Goal: Task Accomplishment & Management: Manage account settings

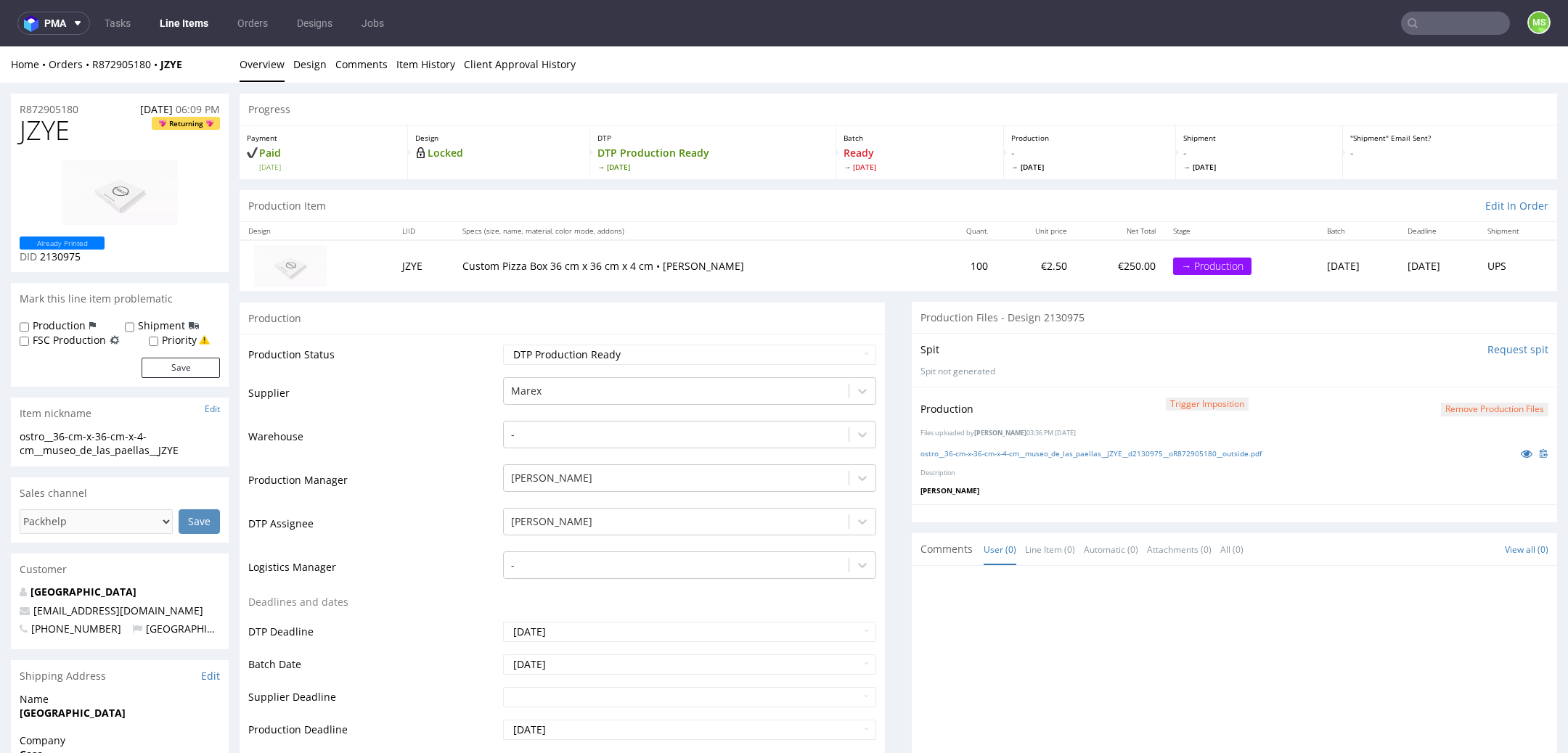
click at [856, 316] on div "Production" at bounding box center [562, 318] width 645 height 32
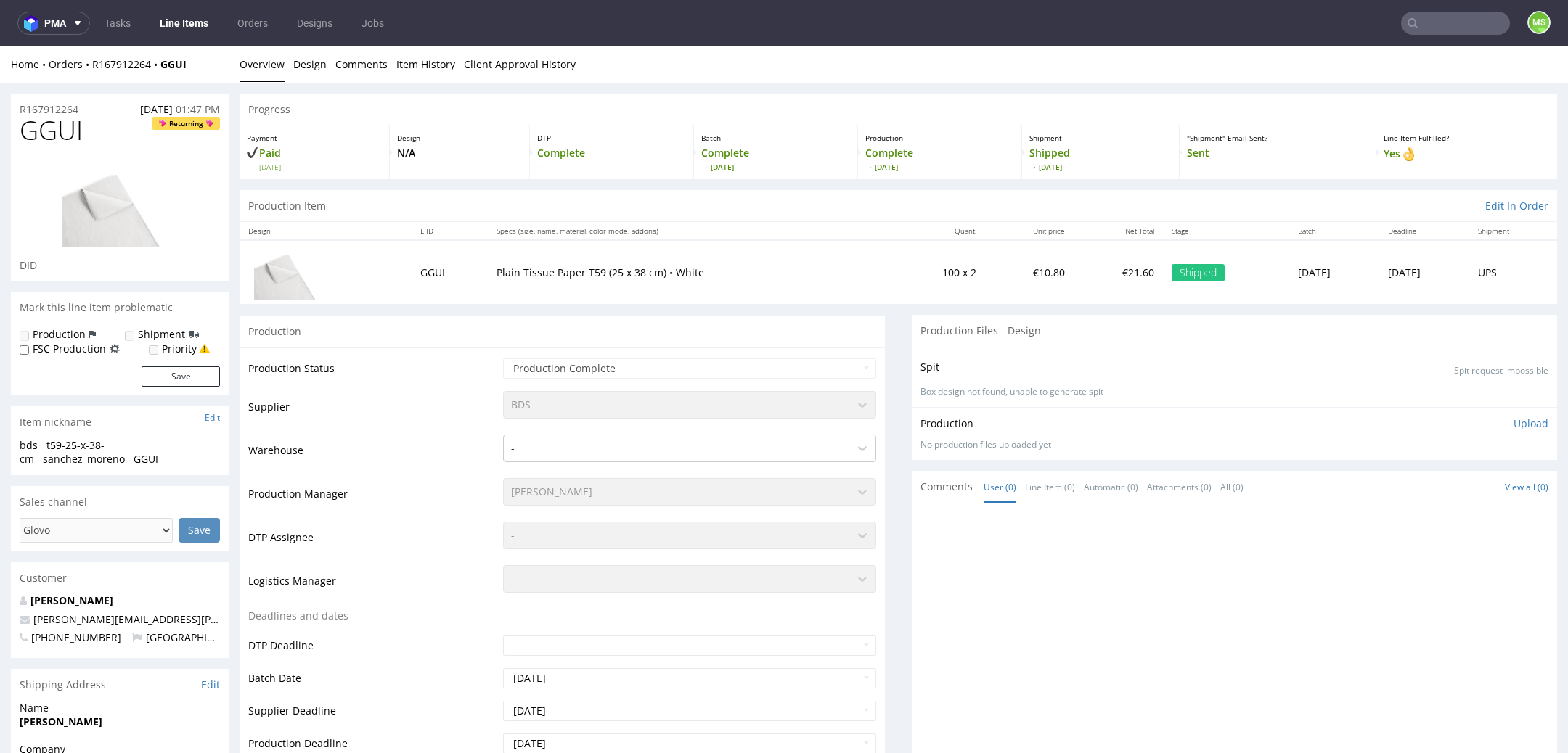
click at [189, 38] on nav "pma Tasks Line Items Orders Designs Jobs MS" at bounding box center [784, 23] width 1568 height 46
drag, startPoint x: 189, startPoint y: 24, endPoint x: 197, endPoint y: 24, distance: 8.0
click at [189, 24] on link "Line Items" at bounding box center [183, 23] width 66 height 24
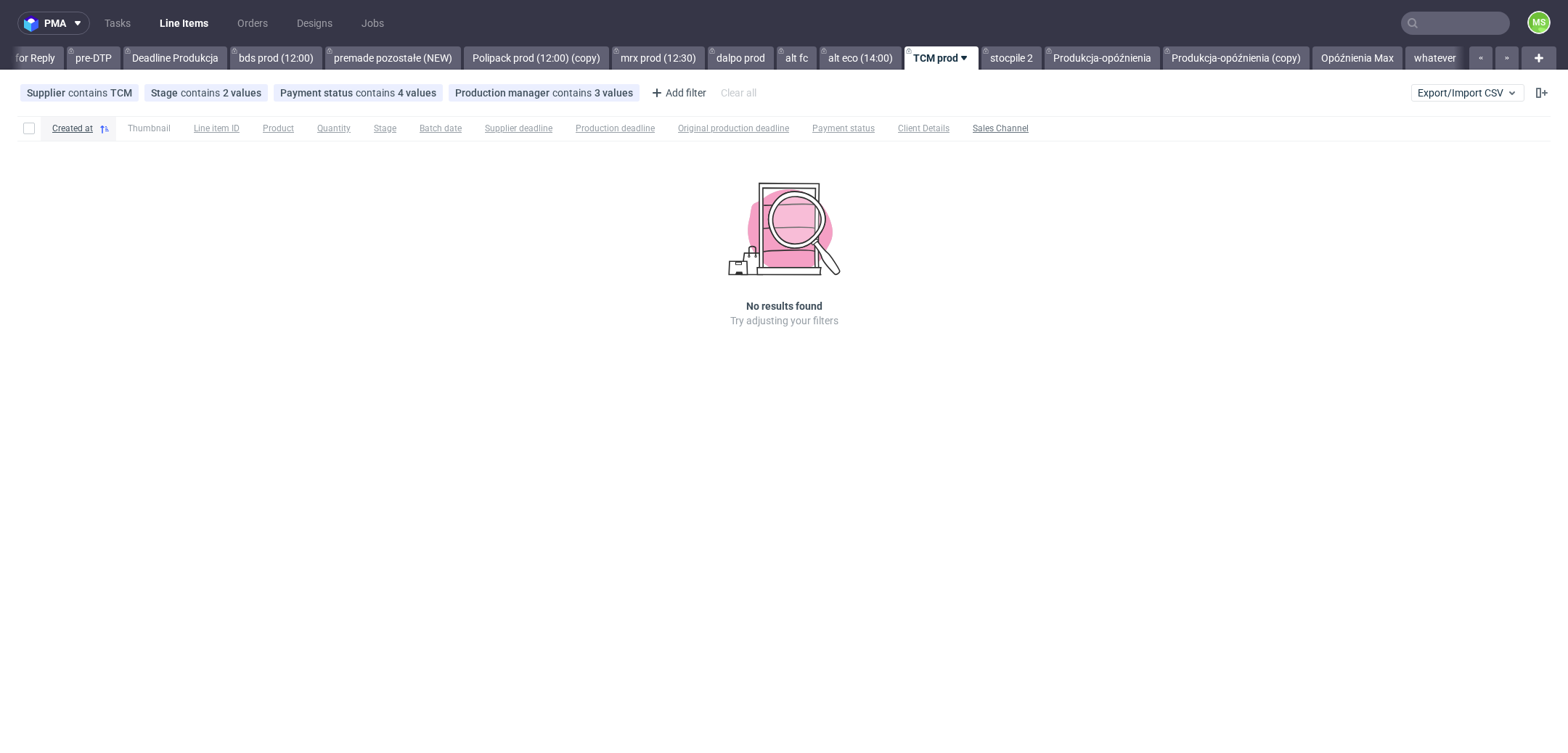
scroll to position [0, 2414]
click at [1341, 54] on link "Opóźnienia Max" at bounding box center [1357, 58] width 90 height 24
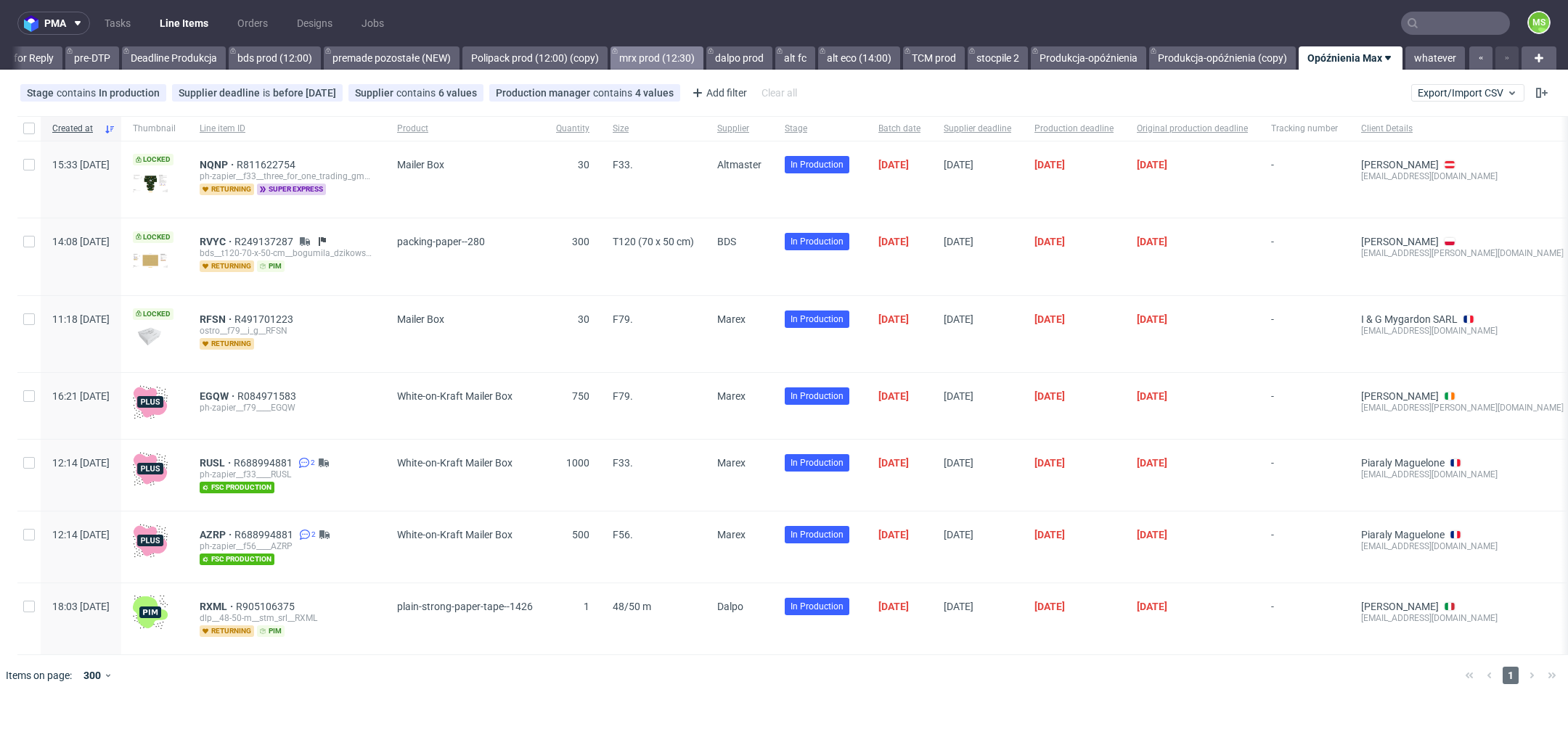
click at [661, 55] on link "mrx prod (12:30)" at bounding box center [657, 58] width 93 height 24
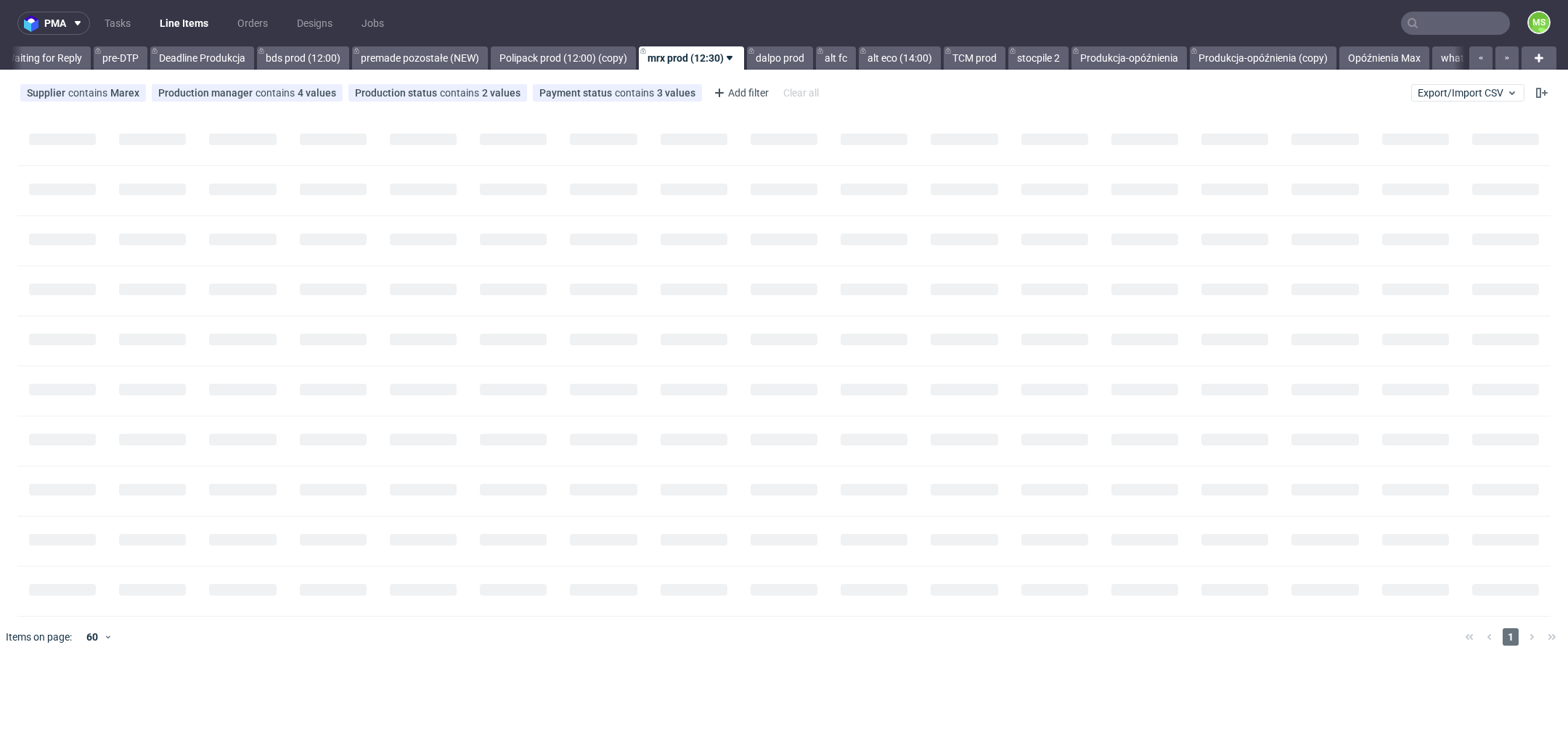
scroll to position [0, 2341]
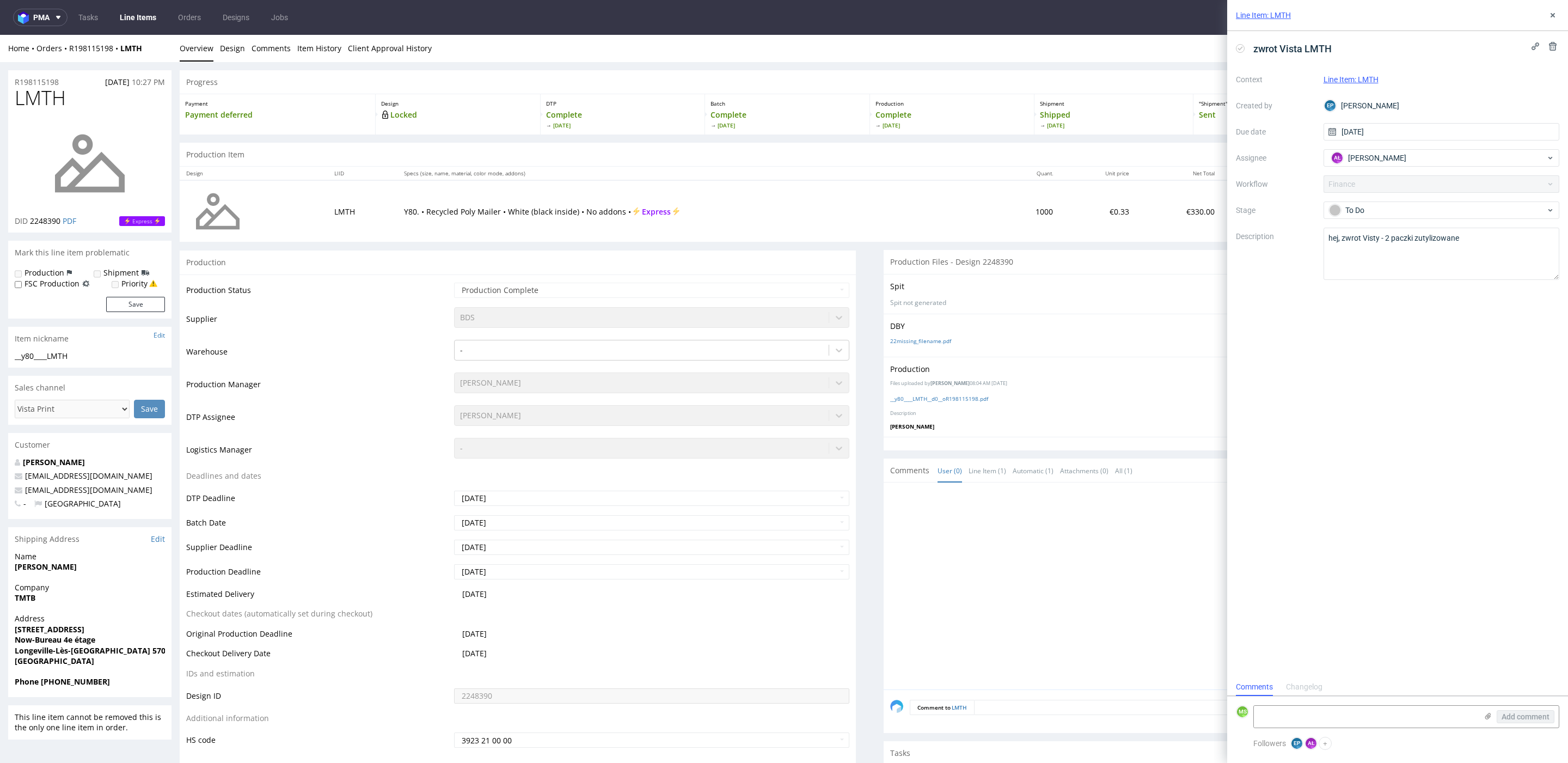
scroll to position [9, 0]
click at [1173, 38] on div "Home Orders R198115198 LMTH Overview Design Comments Item History Client Approv…" at bounding box center [784, 48] width 1568 height 27
click at [1552, 15] on use at bounding box center [1552, 15] width 4 height 4
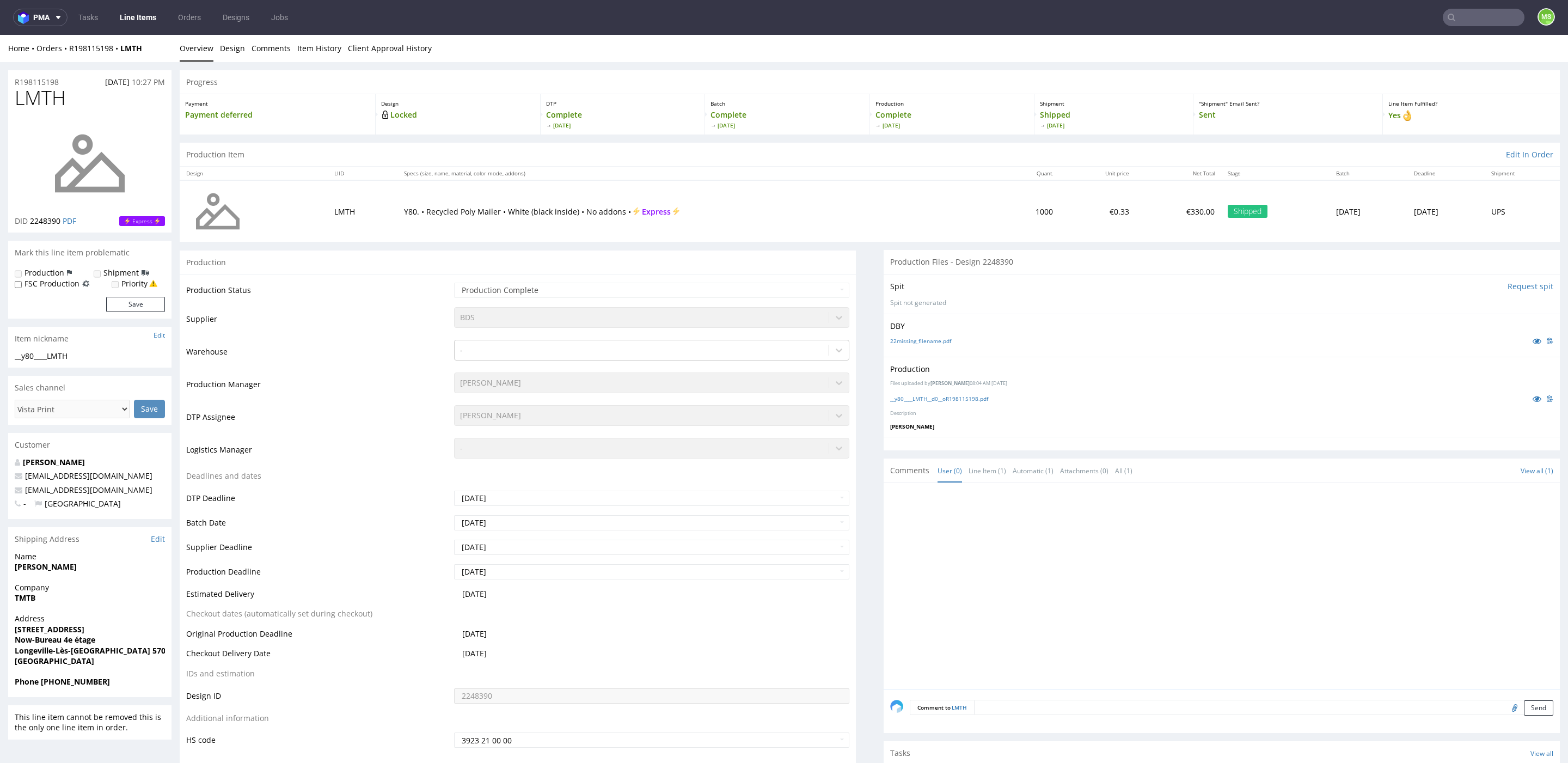
click at [1483, 20] on input "text" at bounding box center [1483, 17] width 82 height 18
type input "jzye"
click at [1411, 40] on div "ostro__36-cm-x-36-cm-x-4-cm__museo_de_las_paellas__ JZYE" at bounding box center [1426, 45] width 145 height 10
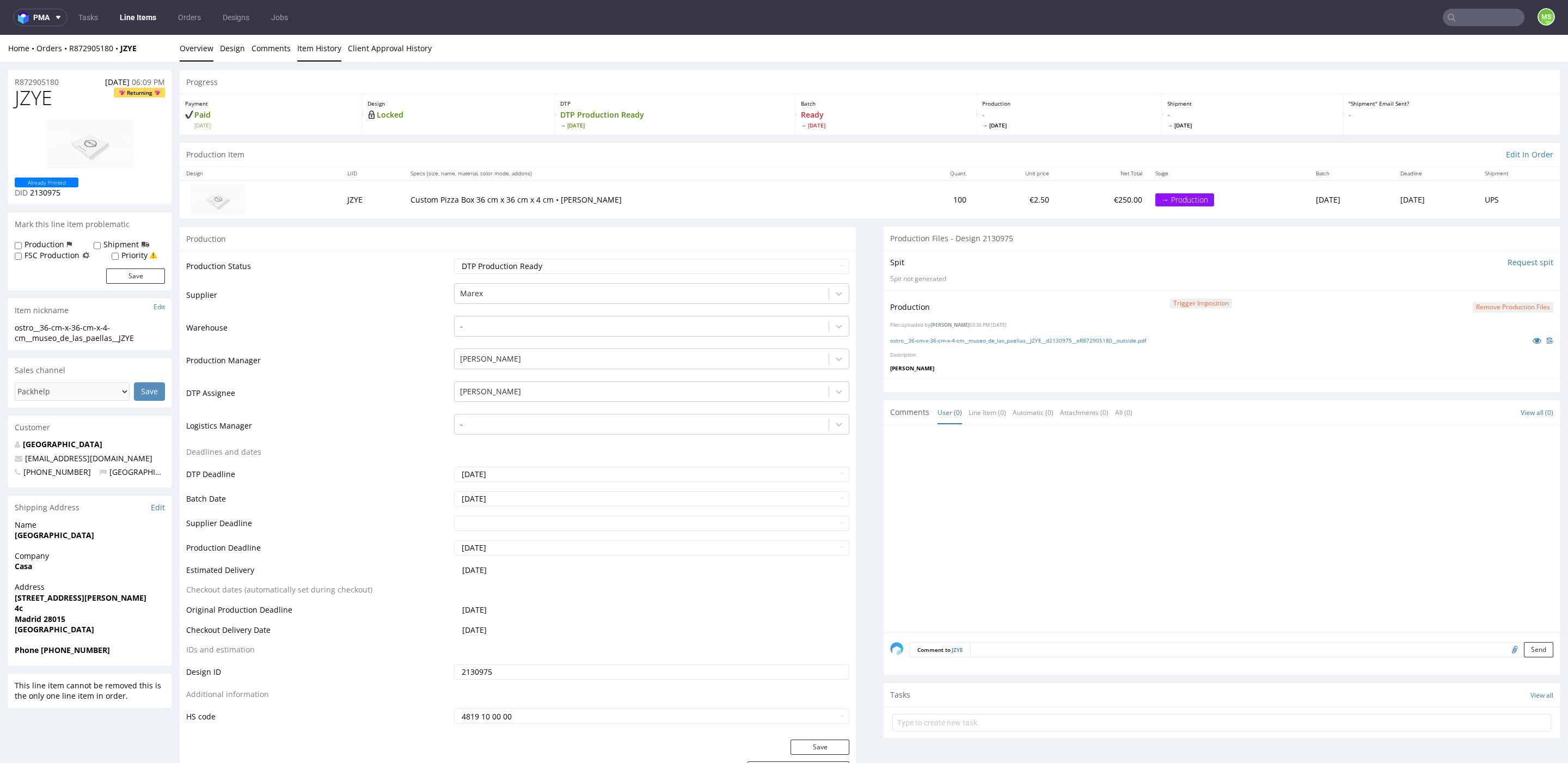
click at [297, 48] on link "Item History" at bounding box center [319, 48] width 44 height 27
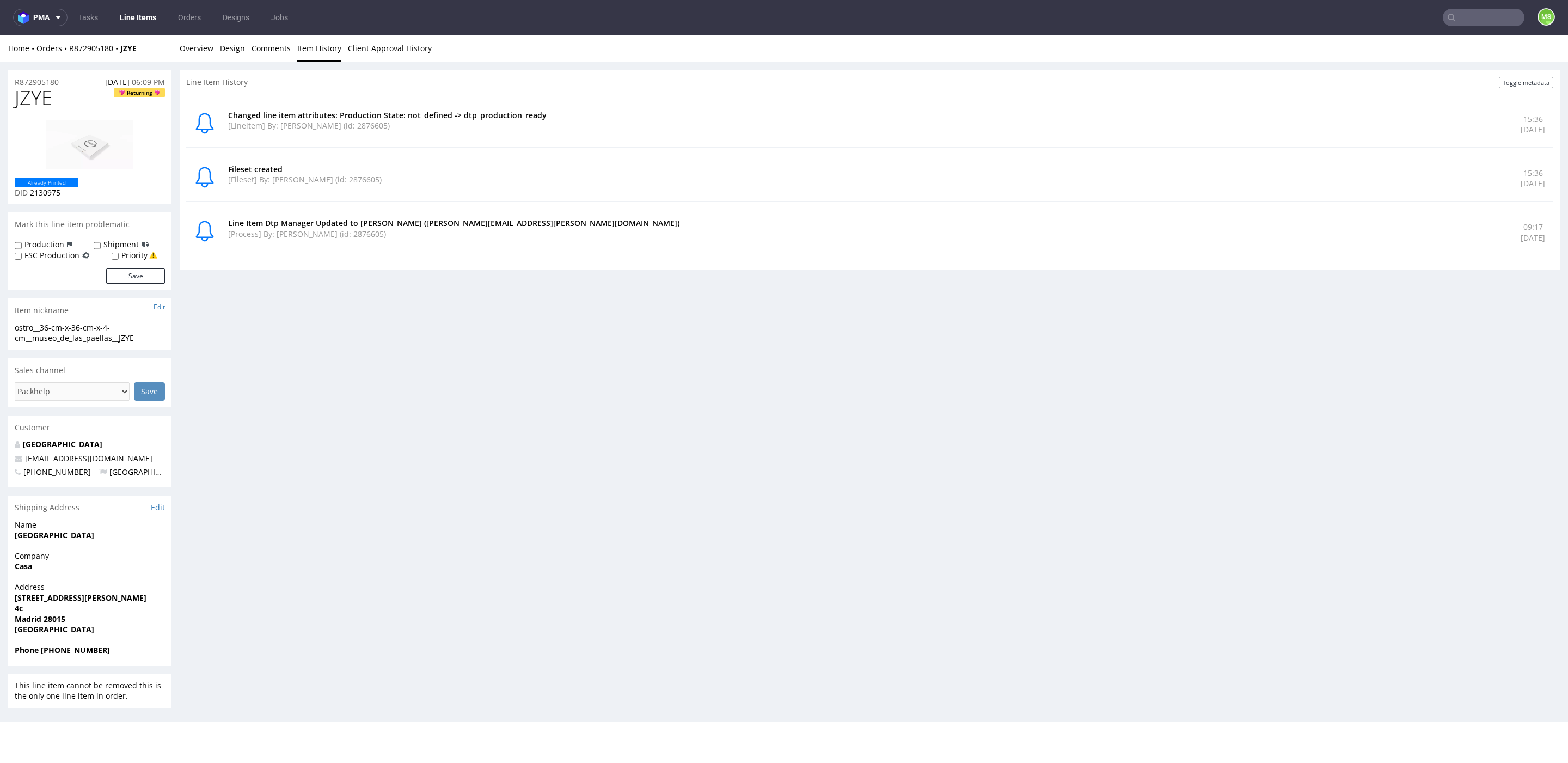
click at [140, 20] on link "Line Items" at bounding box center [138, 17] width 49 height 18
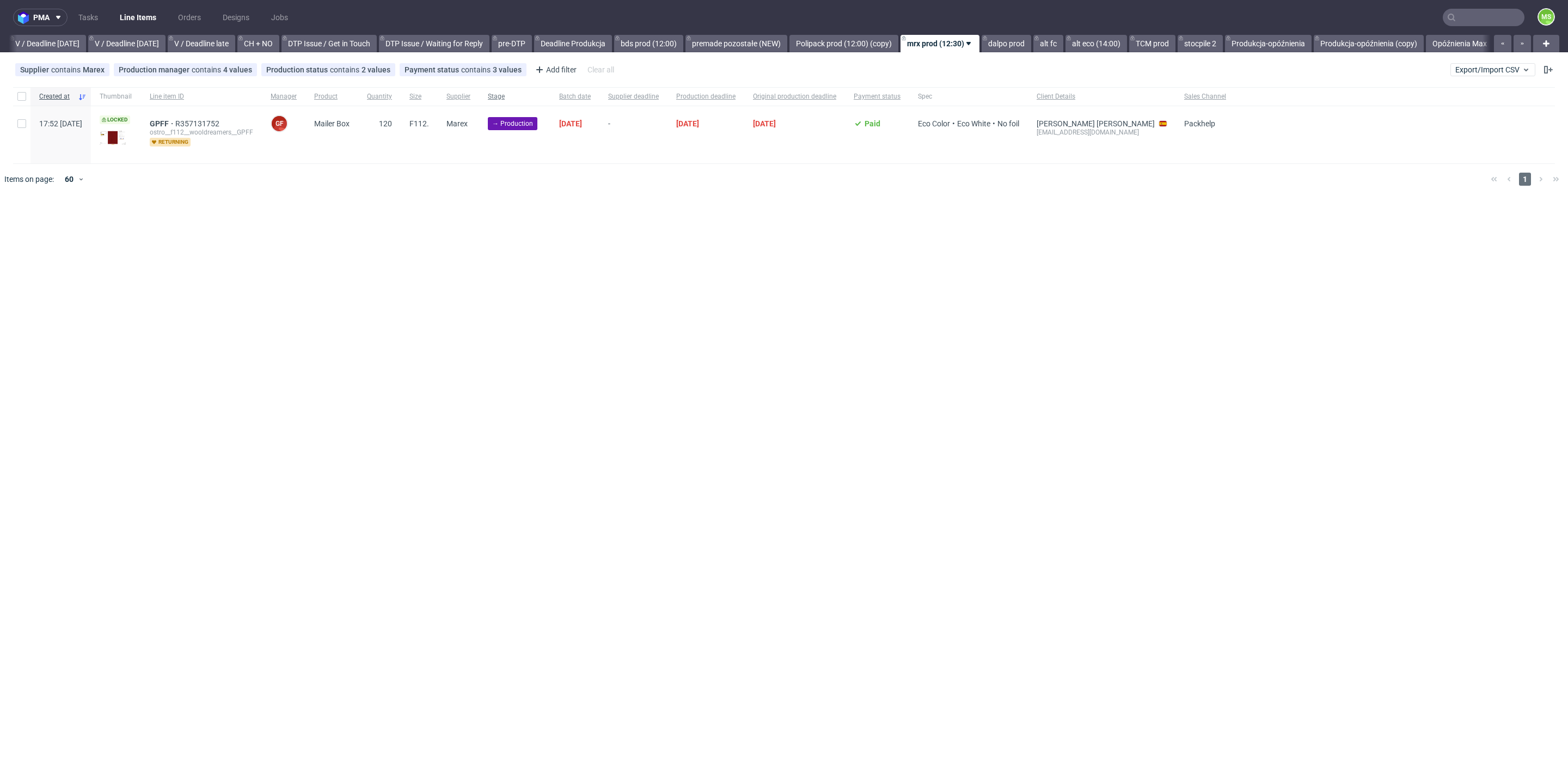
scroll to position [0, 1419]
click at [339, 74] on div "Production status contains 2 values" at bounding box center [328, 69] width 124 height 9
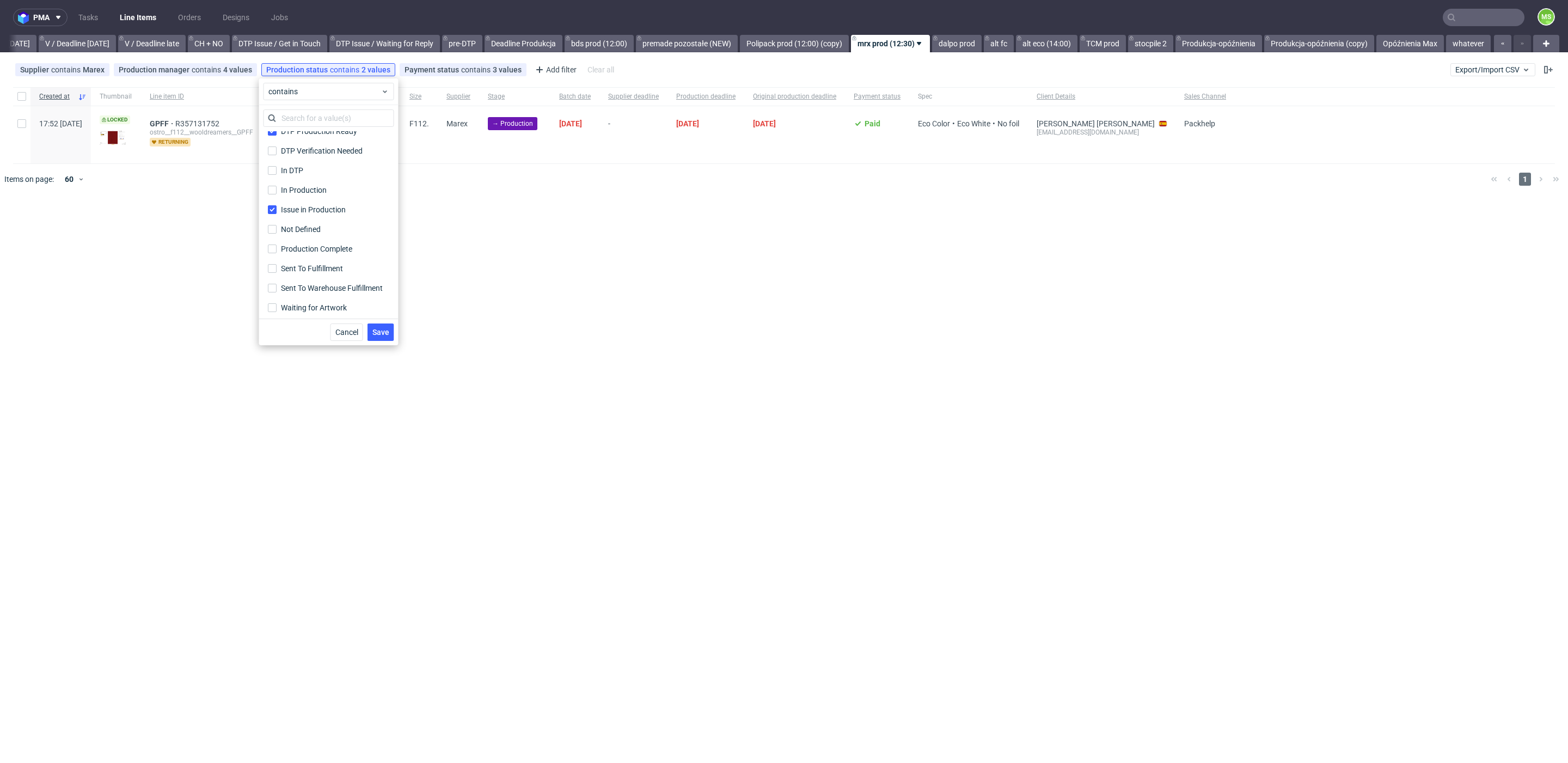
scroll to position [110, 0]
click at [384, 335] on span "Save" at bounding box center [381, 332] width 17 height 8
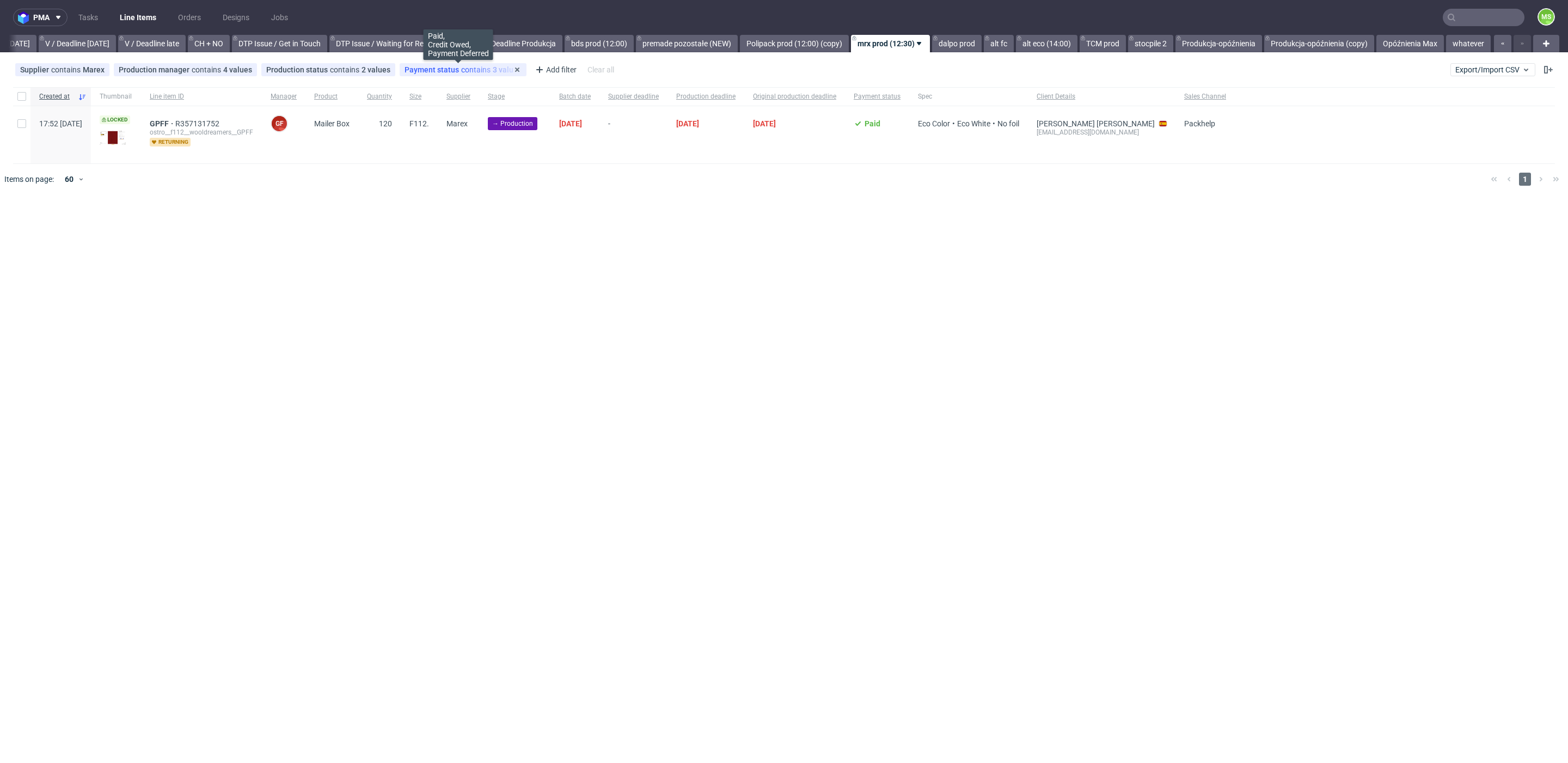
click at [425, 67] on span "Payment status" at bounding box center [433, 69] width 57 height 9
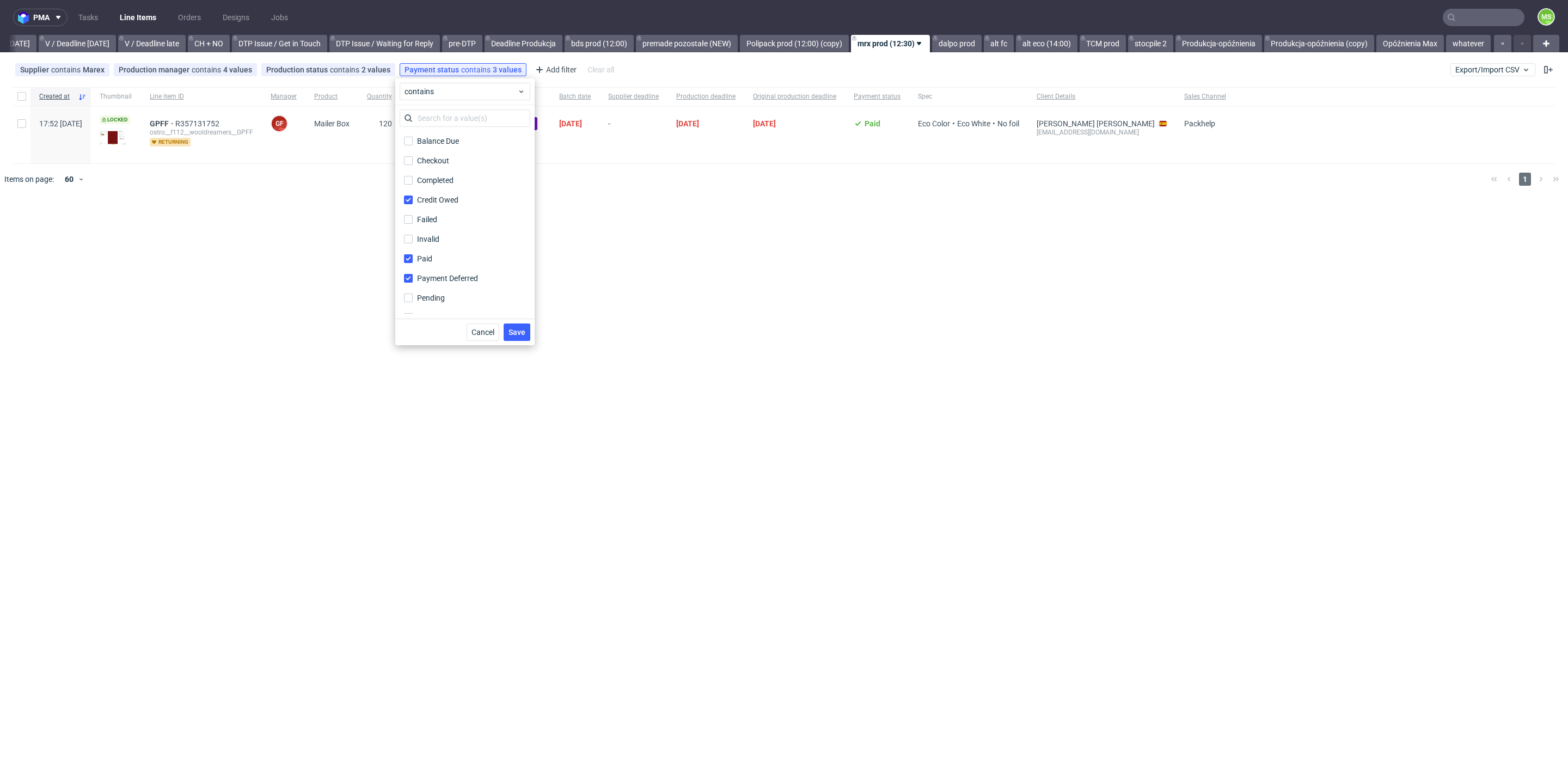
scroll to position [32, 0]
click at [519, 332] on span "Save" at bounding box center [517, 332] width 17 height 8
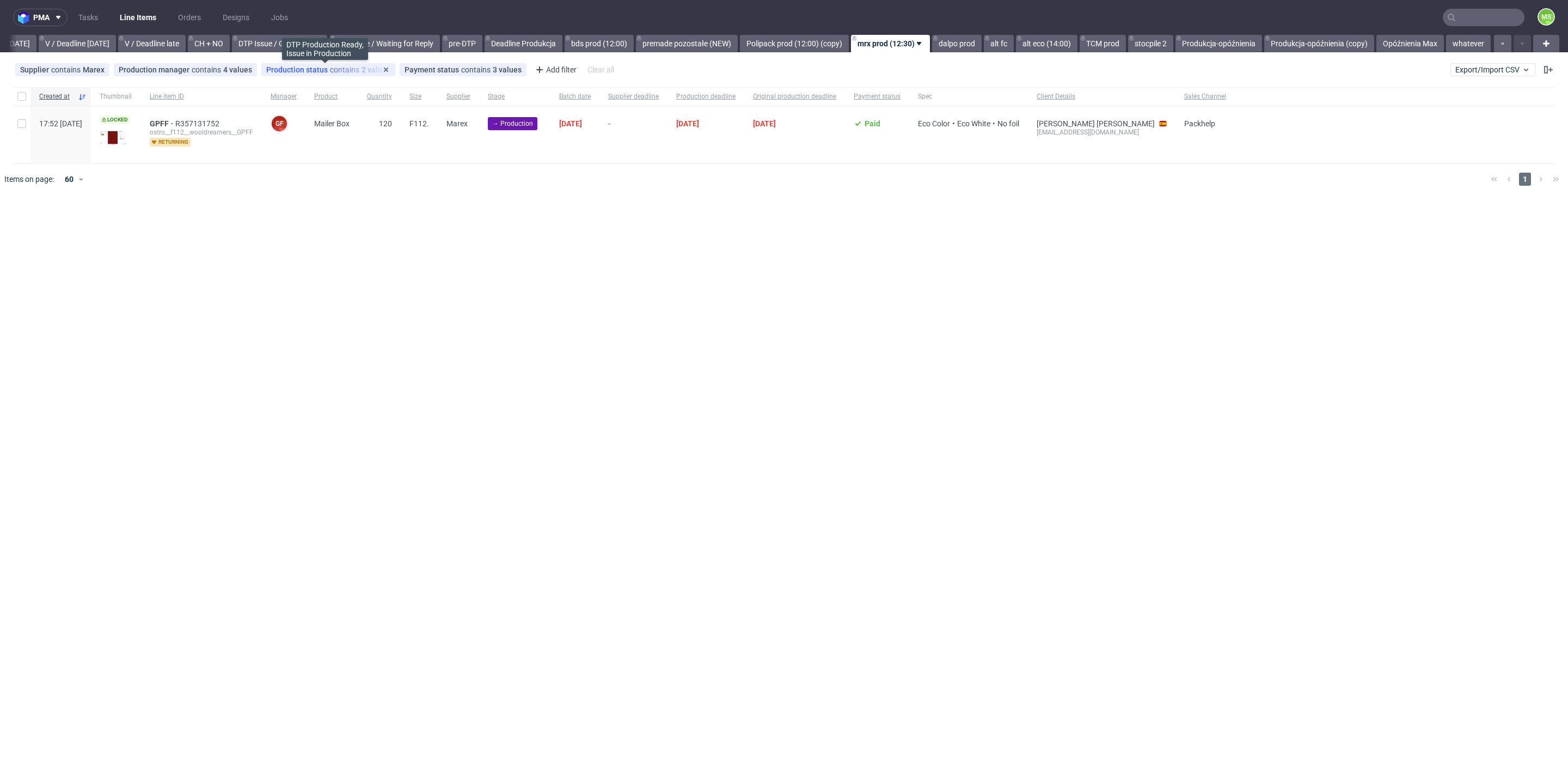
click at [323, 72] on span "Production status" at bounding box center [298, 69] width 64 height 9
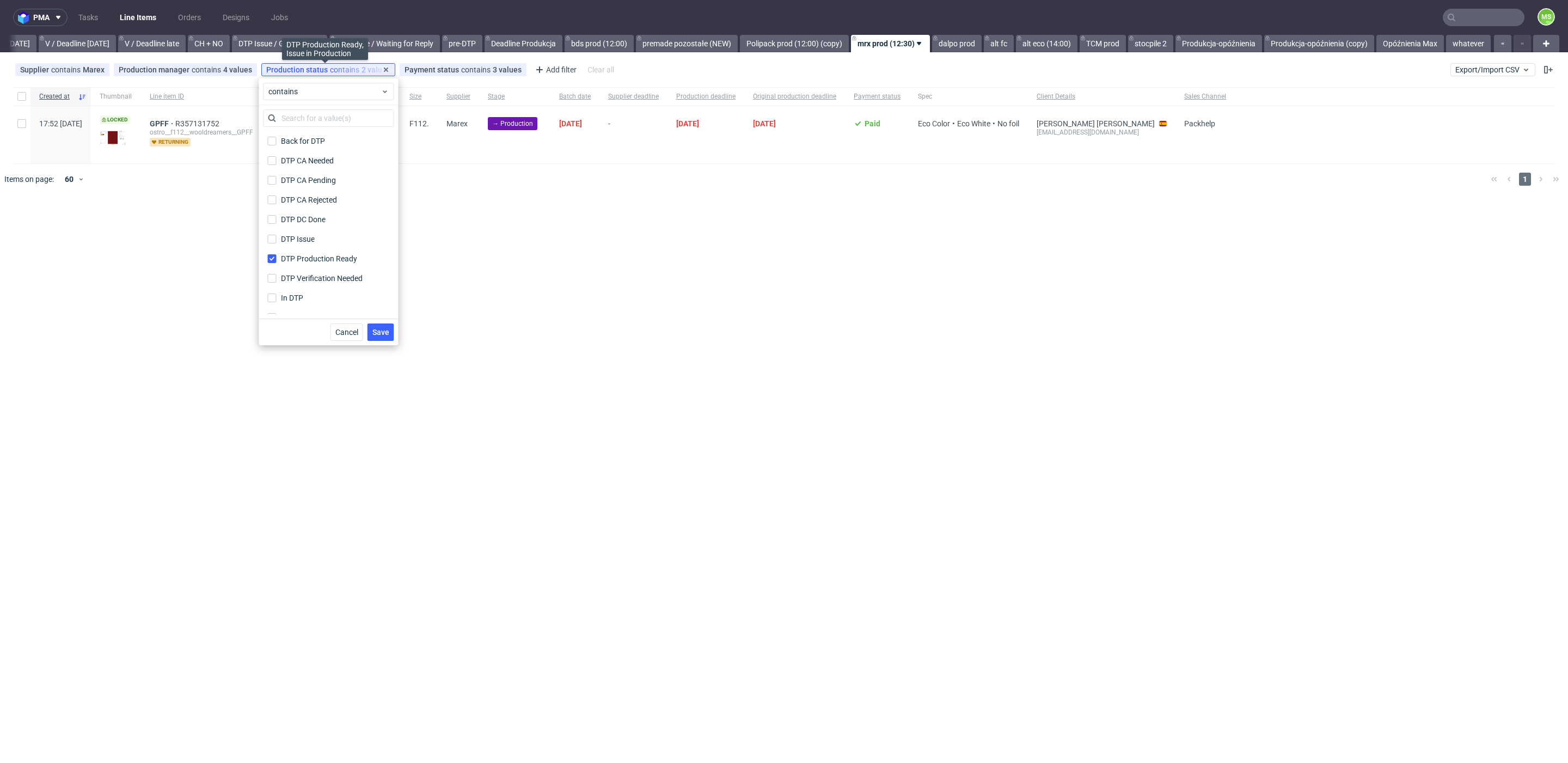
click at [307, 71] on span "Production status" at bounding box center [298, 69] width 64 height 9
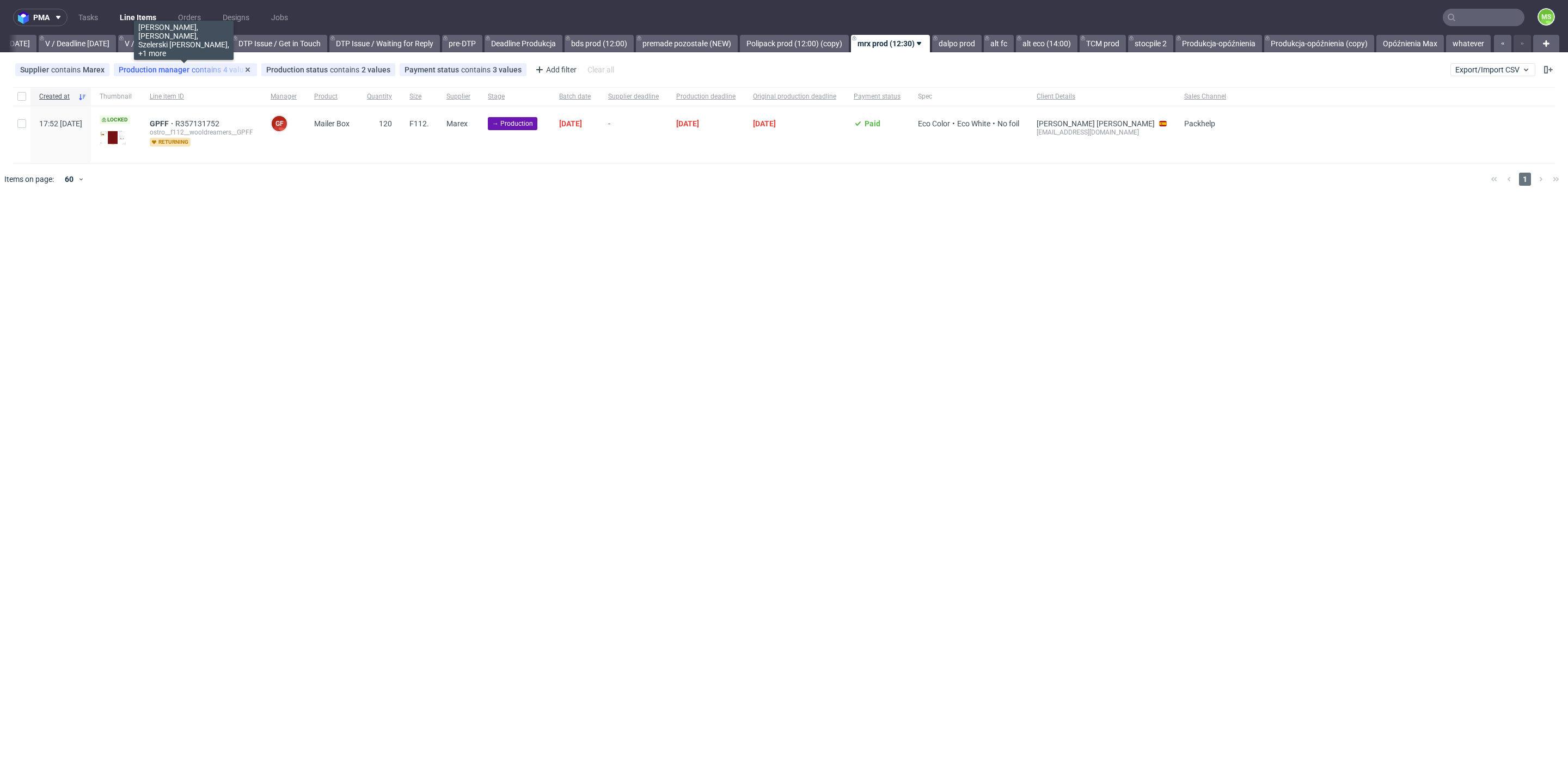
click at [191, 72] on div "Production manager contains 4 values" at bounding box center [185, 69] width 133 height 9
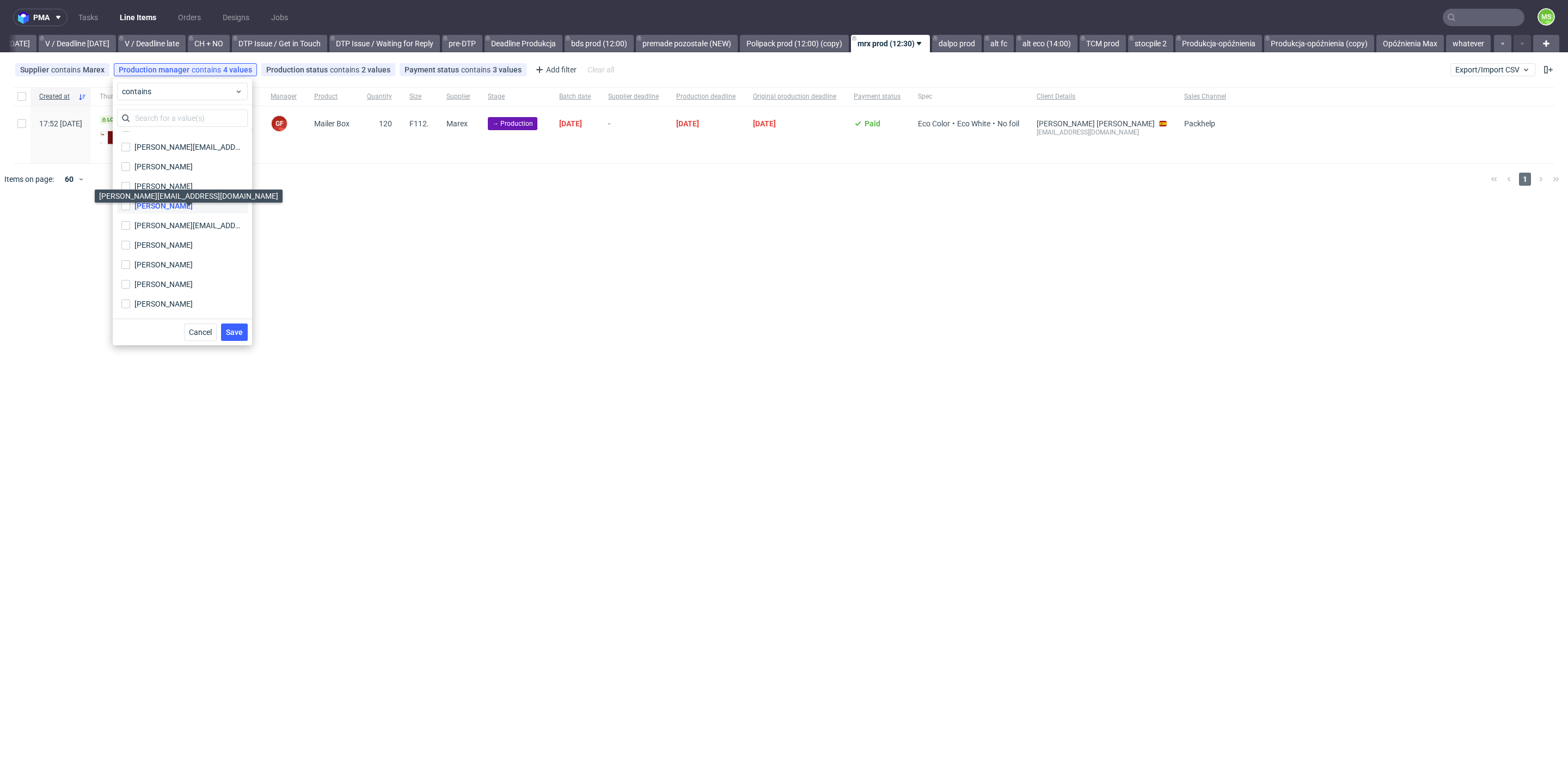
scroll to position [491, 0]
click at [193, 194] on div "[PERSON_NAME]" at bounding box center [164, 194] width 58 height 11
click at [130, 194] on input "[PERSON_NAME]" at bounding box center [125, 194] width 9 height 9
checkbox input "true"
click at [236, 329] on span "Save" at bounding box center [234, 332] width 17 height 8
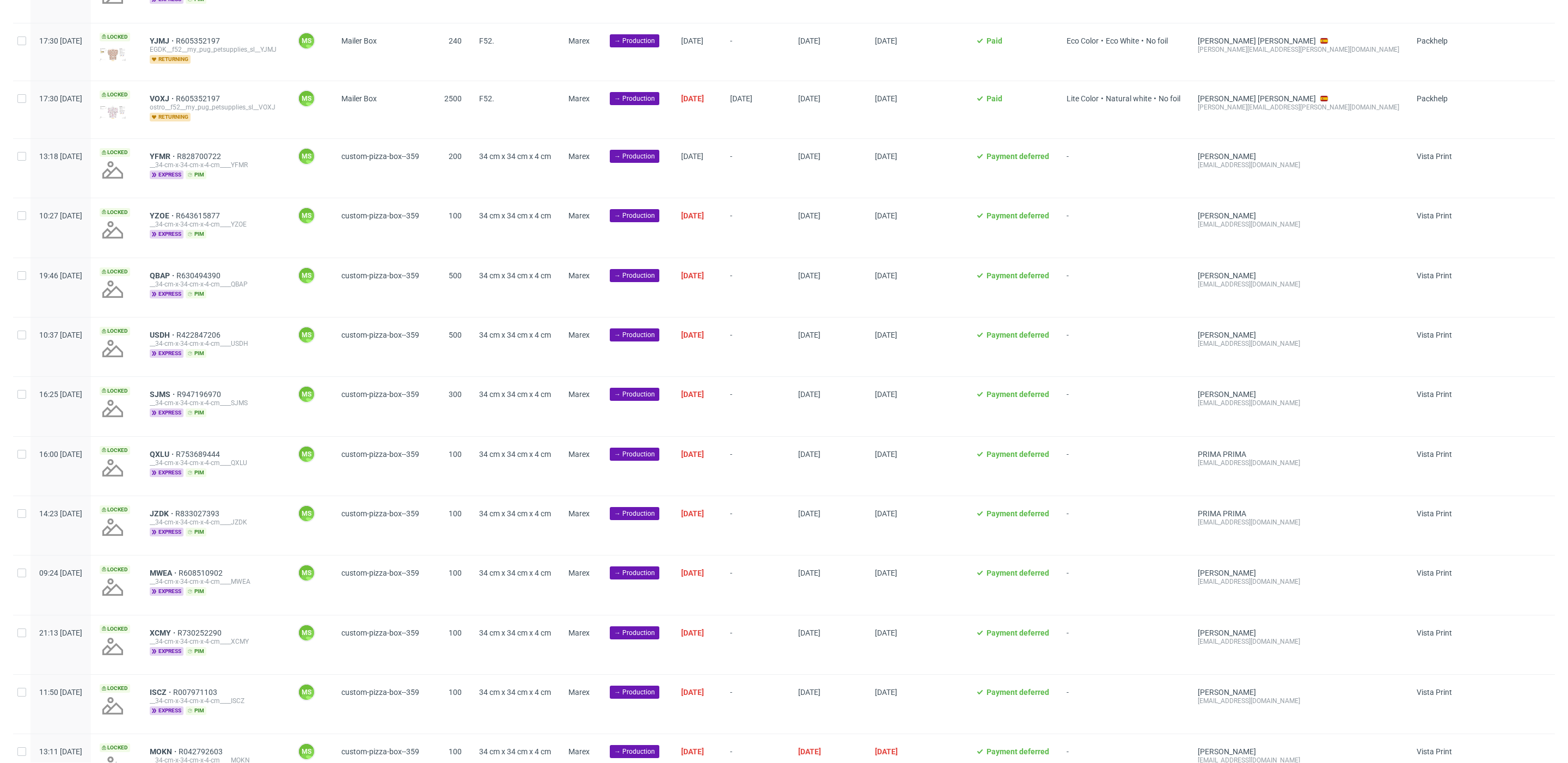
scroll to position [0, 0]
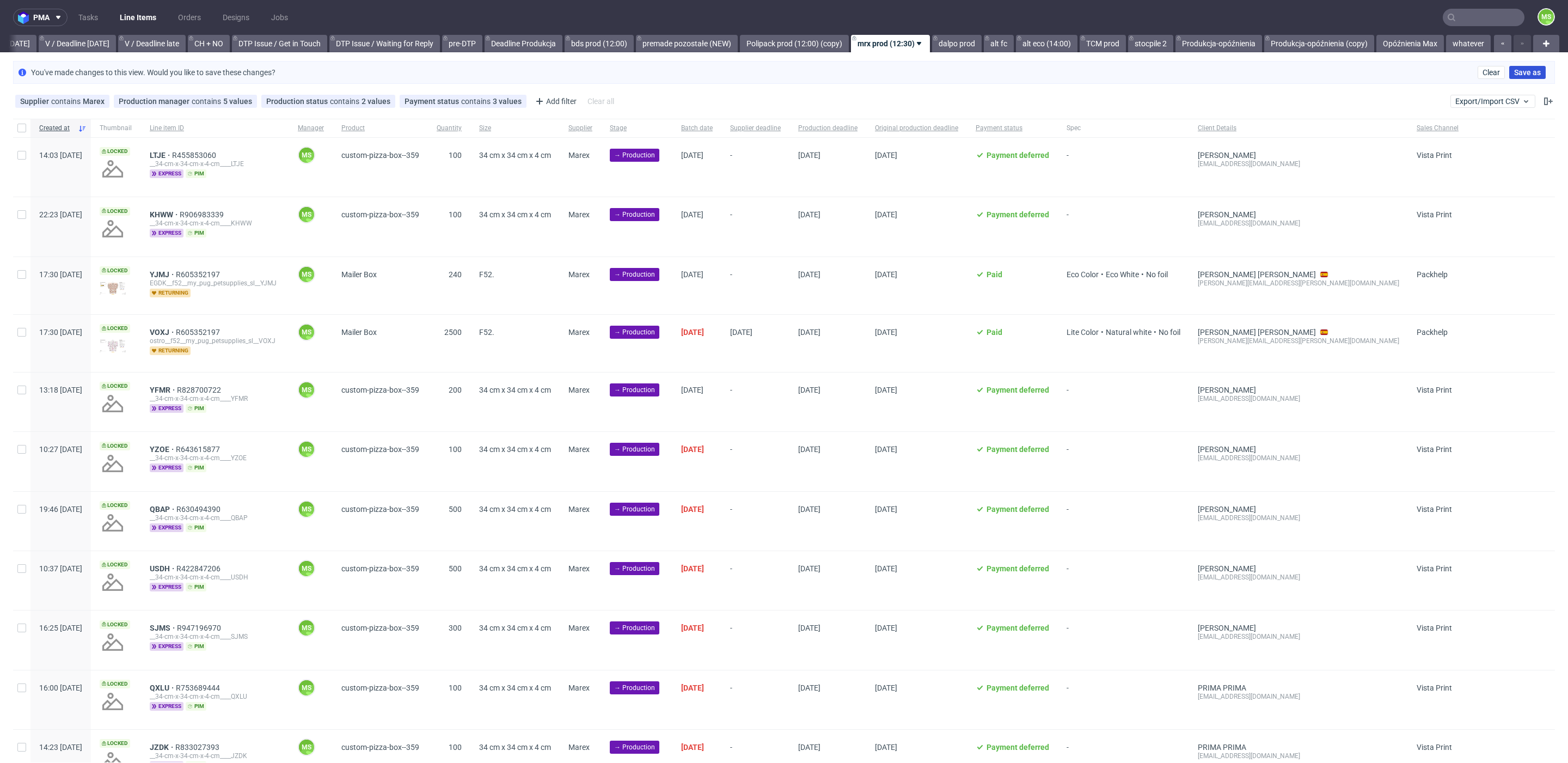
click at [1515, 73] on span "Save as" at bounding box center [1527, 72] width 27 height 8
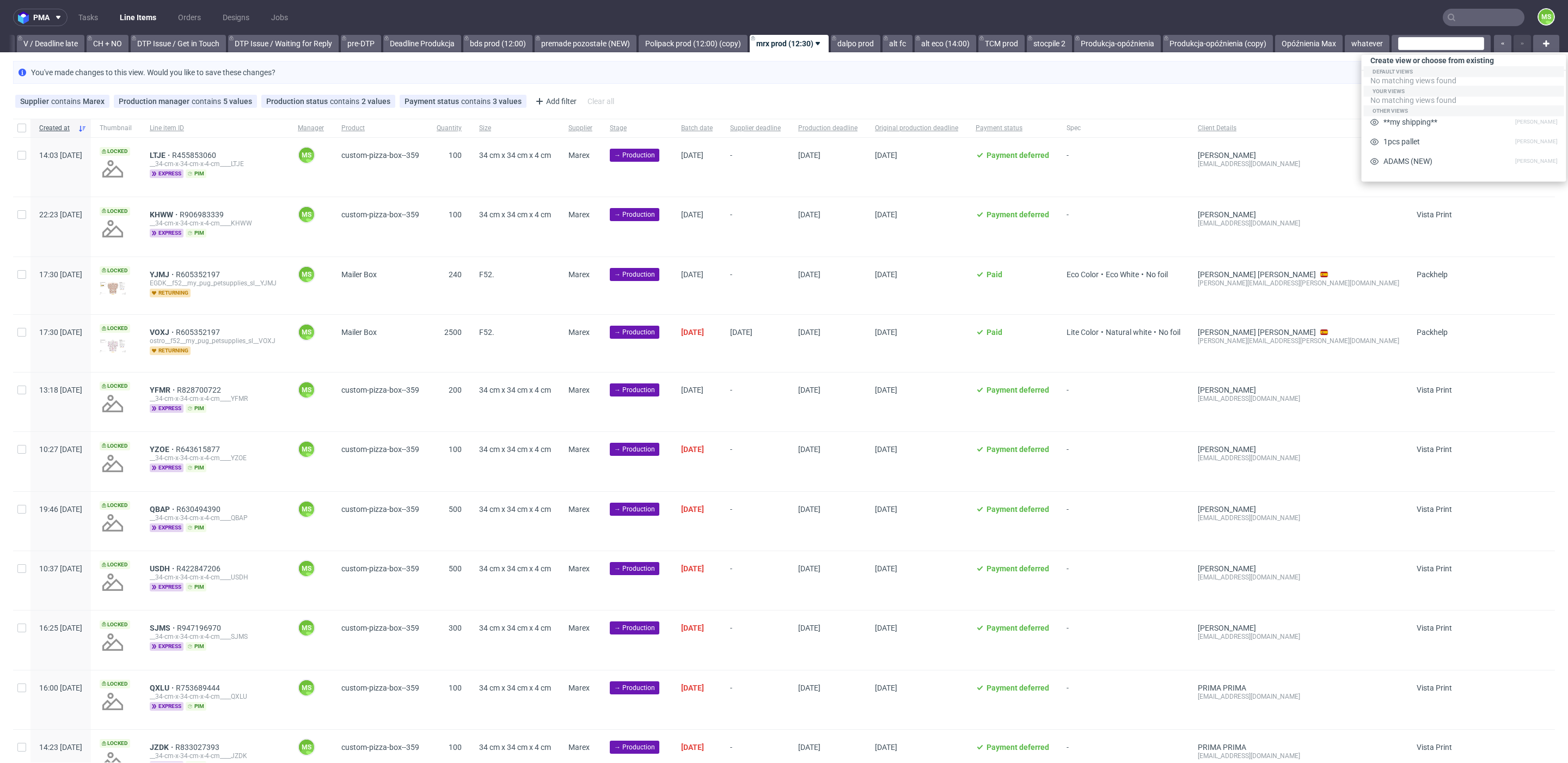
scroll to position [1, 0]
click at [1199, 79] on div "You've made changes to this view. Would you like to save these changes? Clear S…" at bounding box center [783, 72] width 1542 height 23
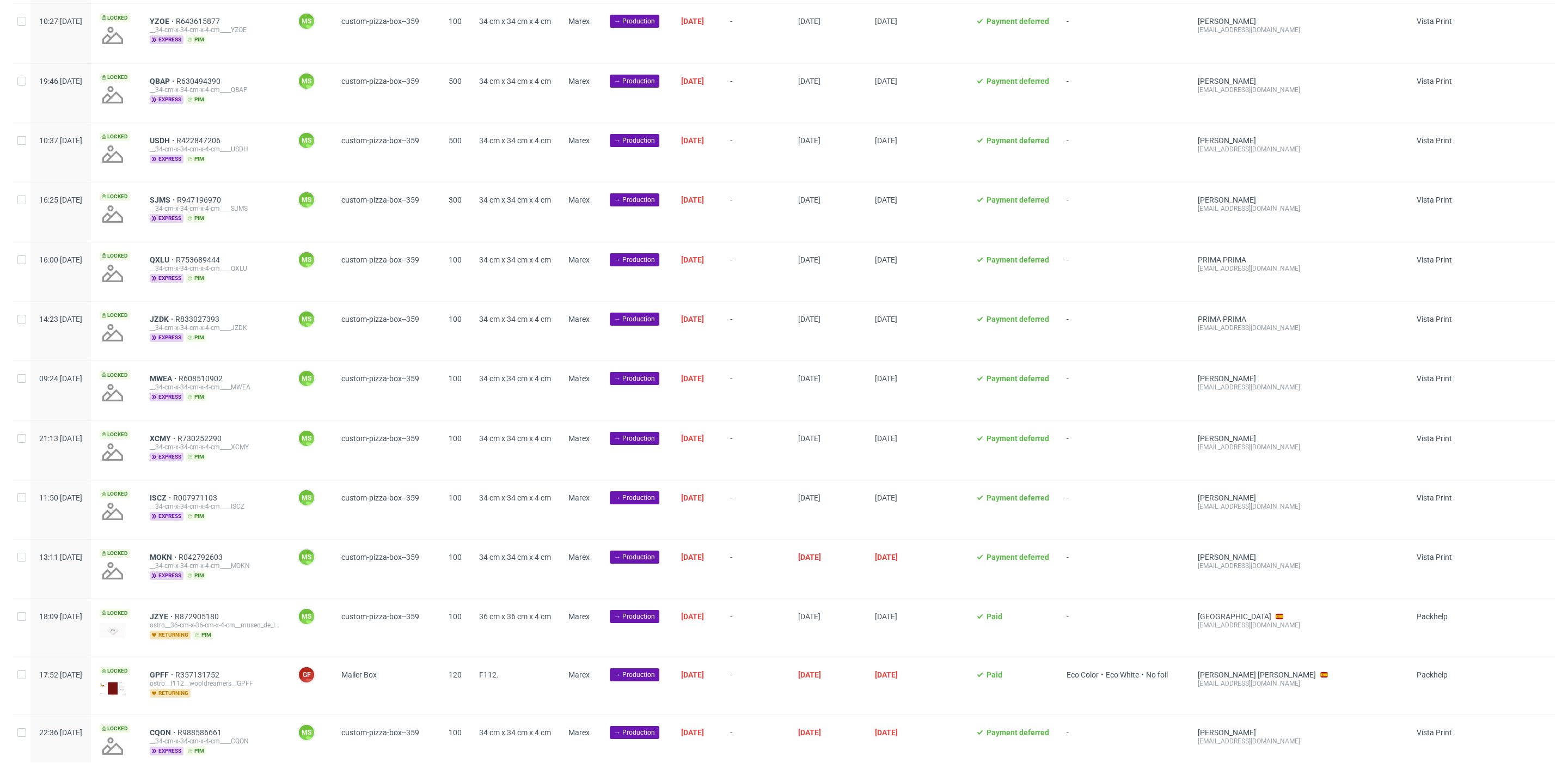
scroll to position [0, 0]
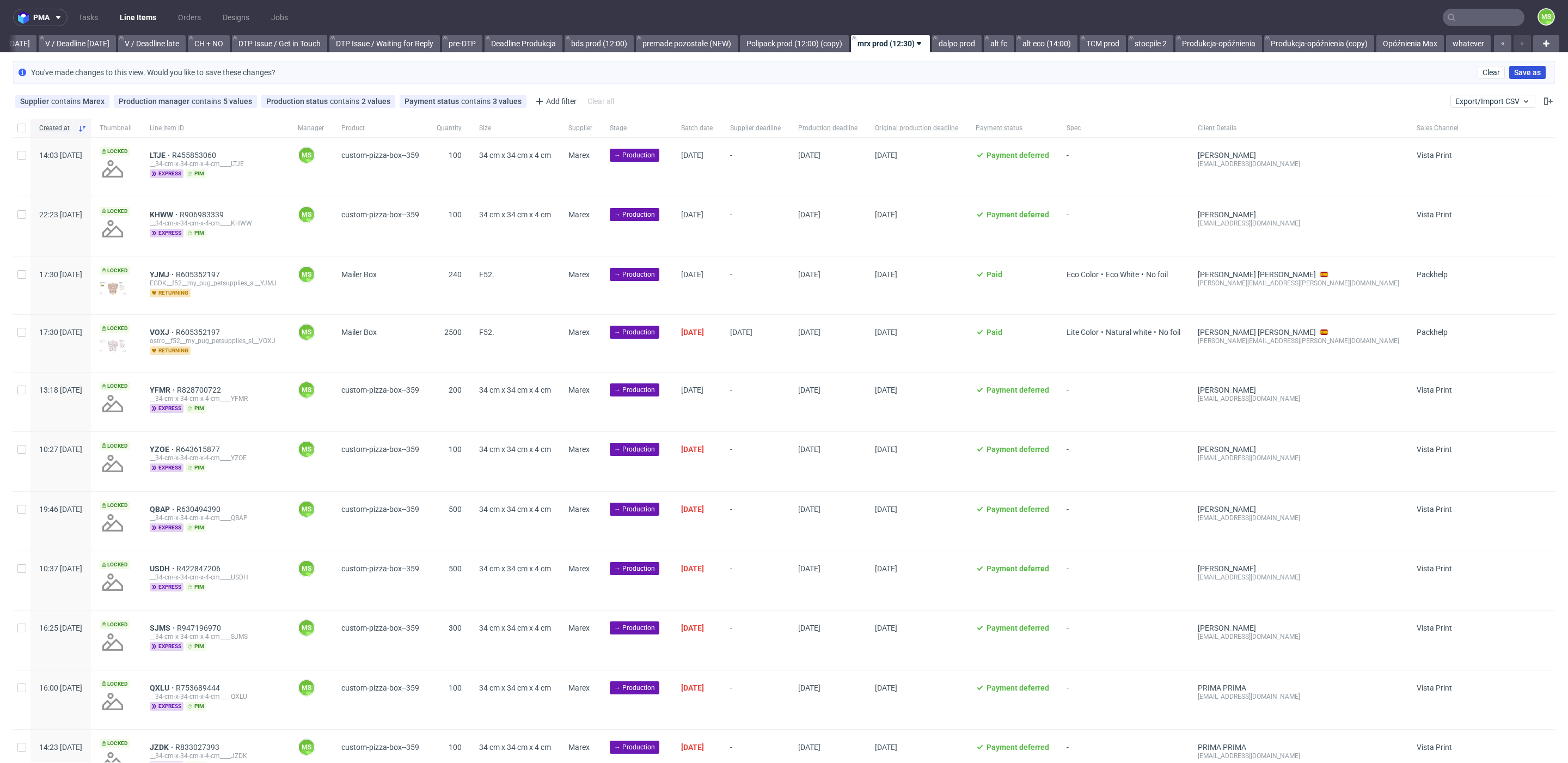
click at [1514, 72] on span "Save as" at bounding box center [1527, 72] width 27 height 8
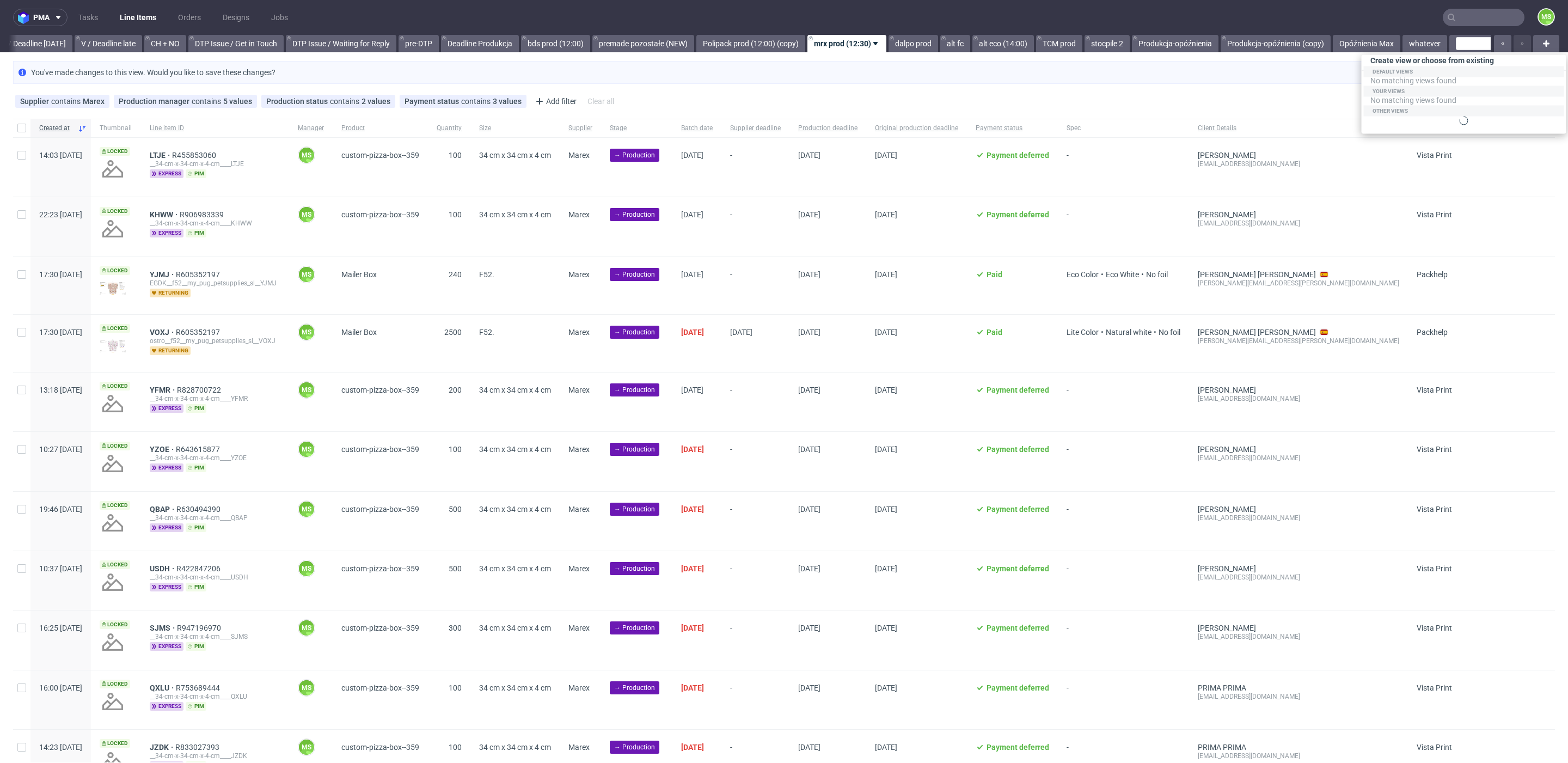
scroll to position [0, 1525]
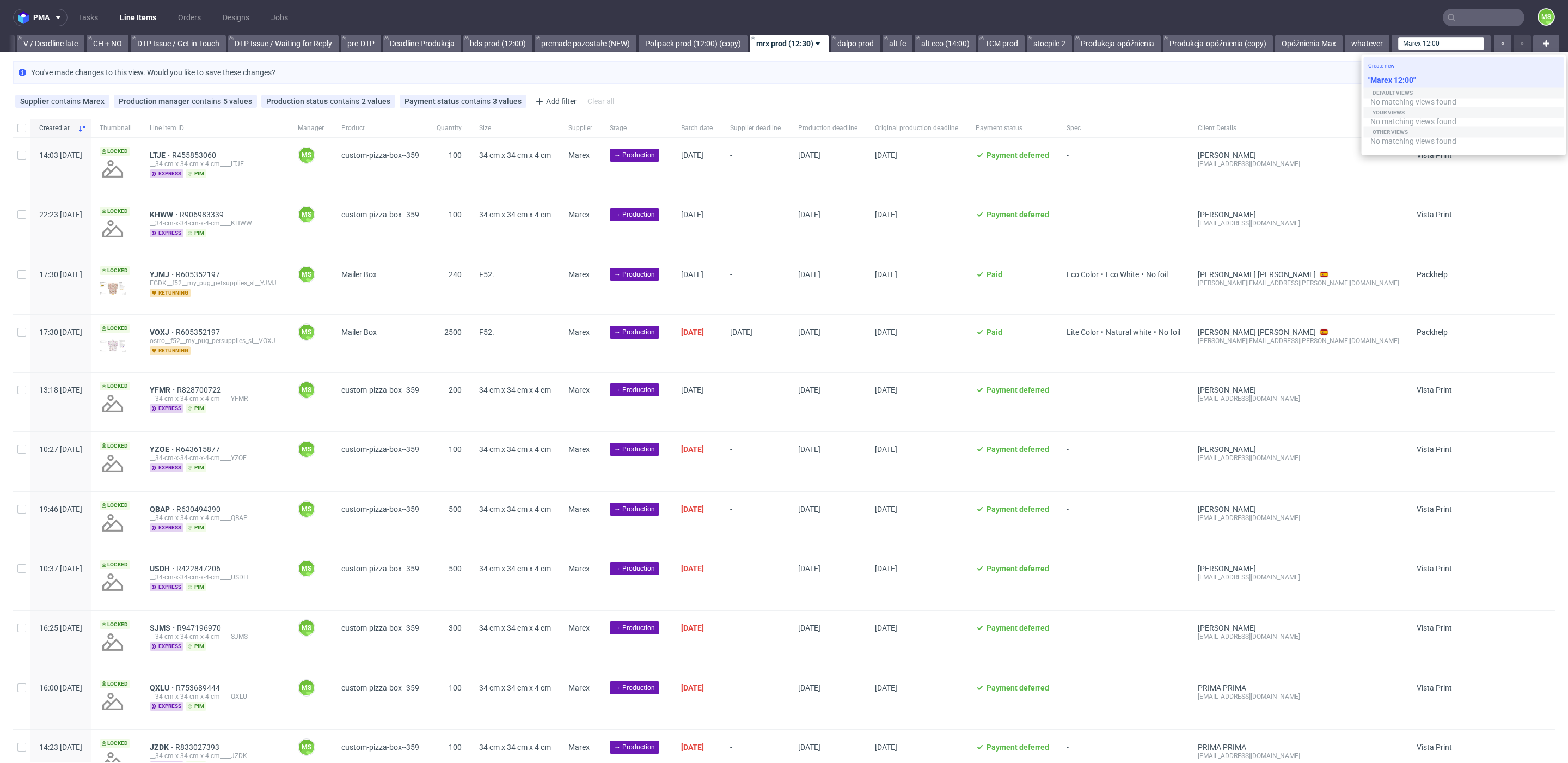
type input "Marex 12:00"
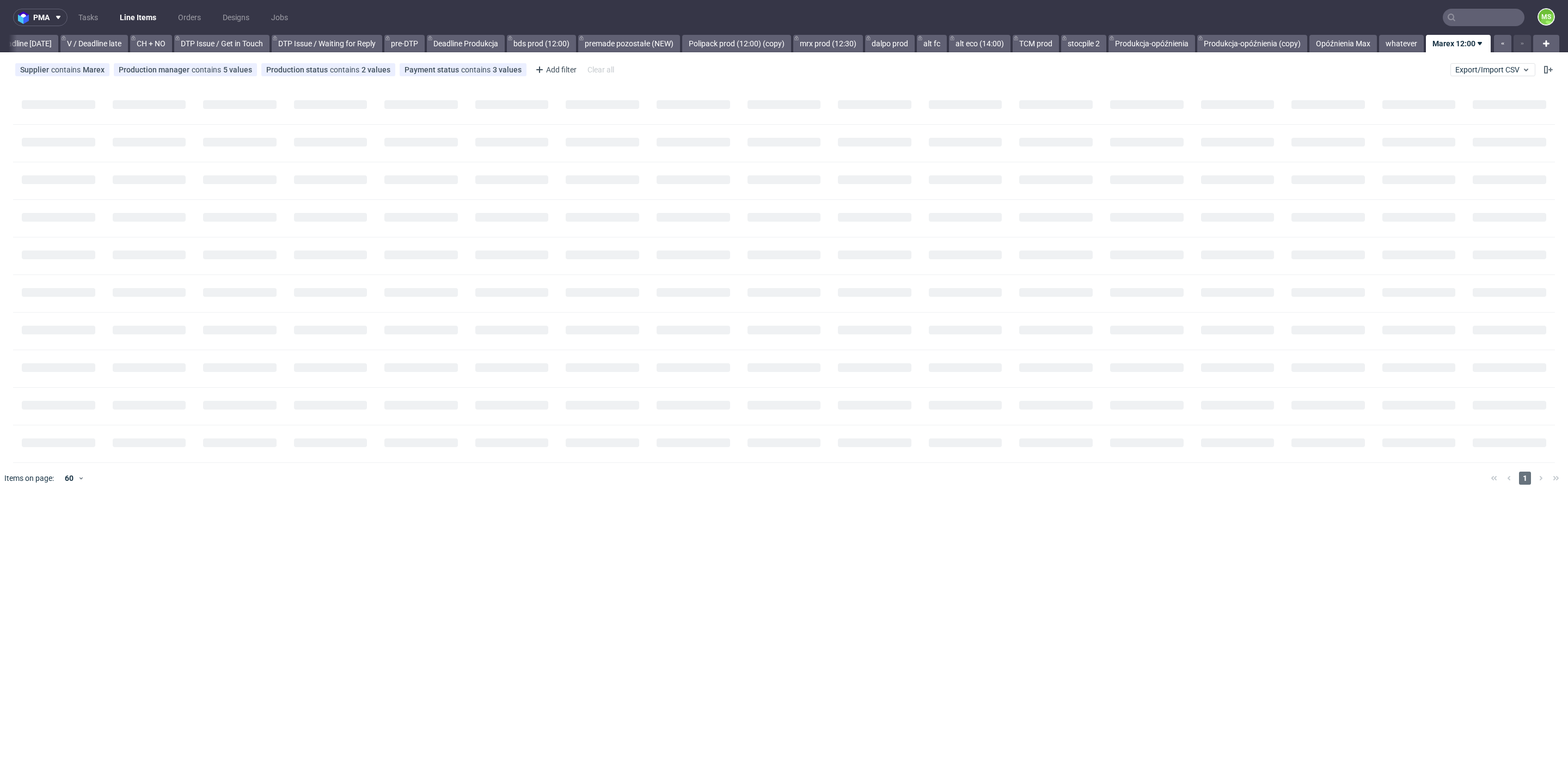
scroll to position [0, 1477]
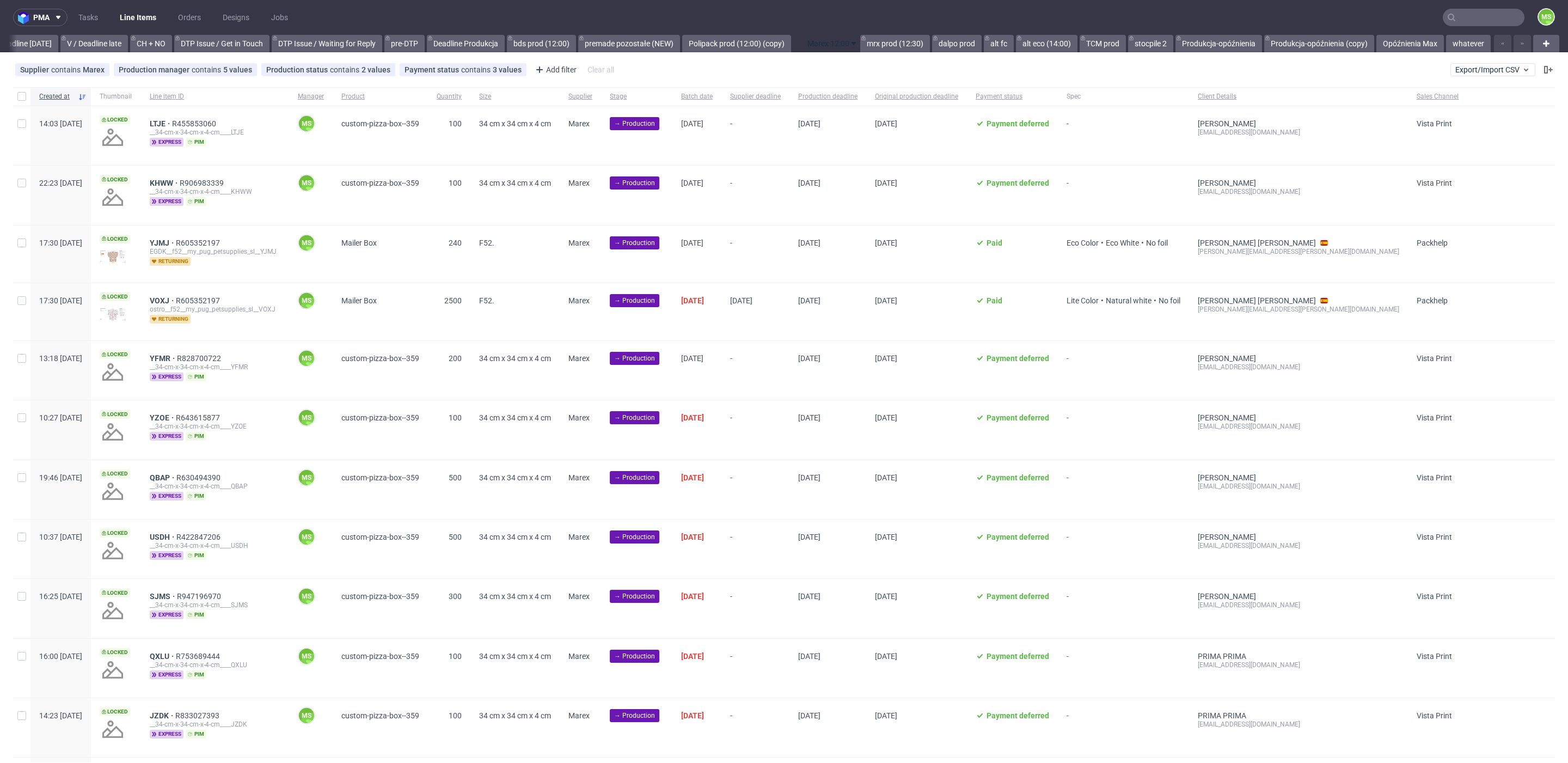
drag, startPoint x: 1444, startPoint y: 42, endPoint x: 816, endPoint y: 44, distance: 628.0
click at [939, 41] on link "dalpo prod" at bounding box center [956, 43] width 49 height 18
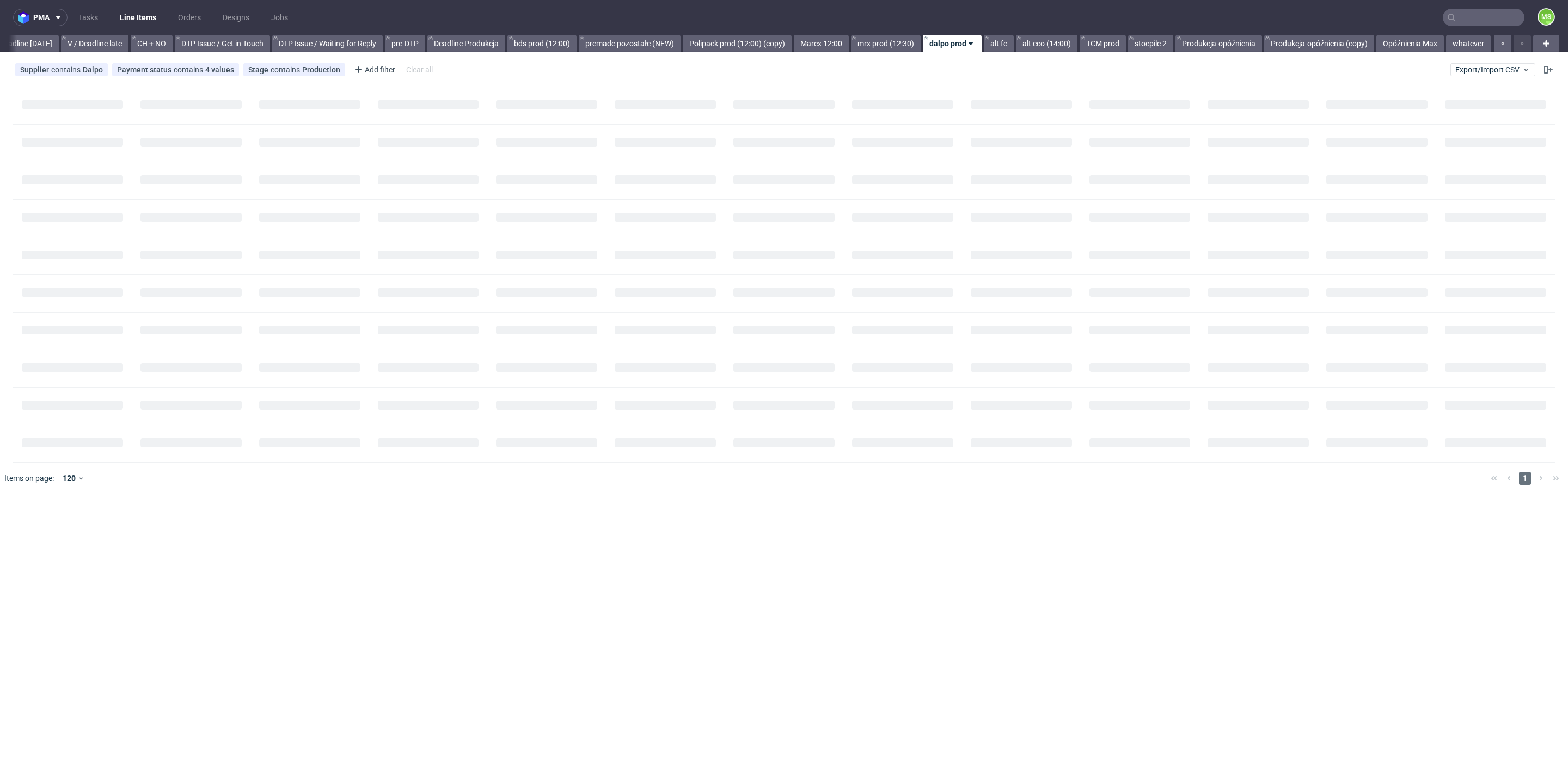
scroll to position [0, 1475]
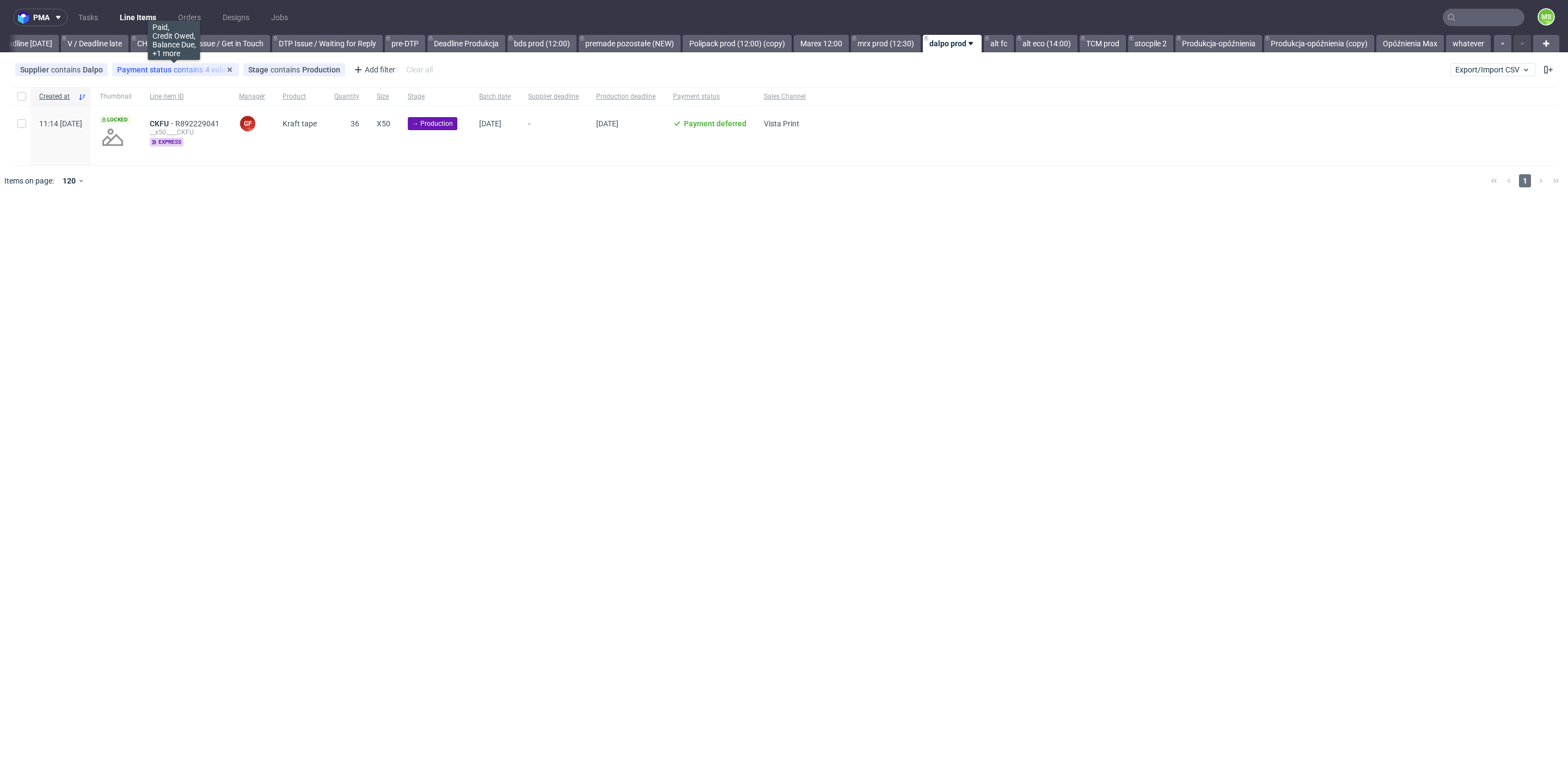
click at [181, 69] on div "Payment status contains 4 values" at bounding box center [175, 69] width 117 height 9
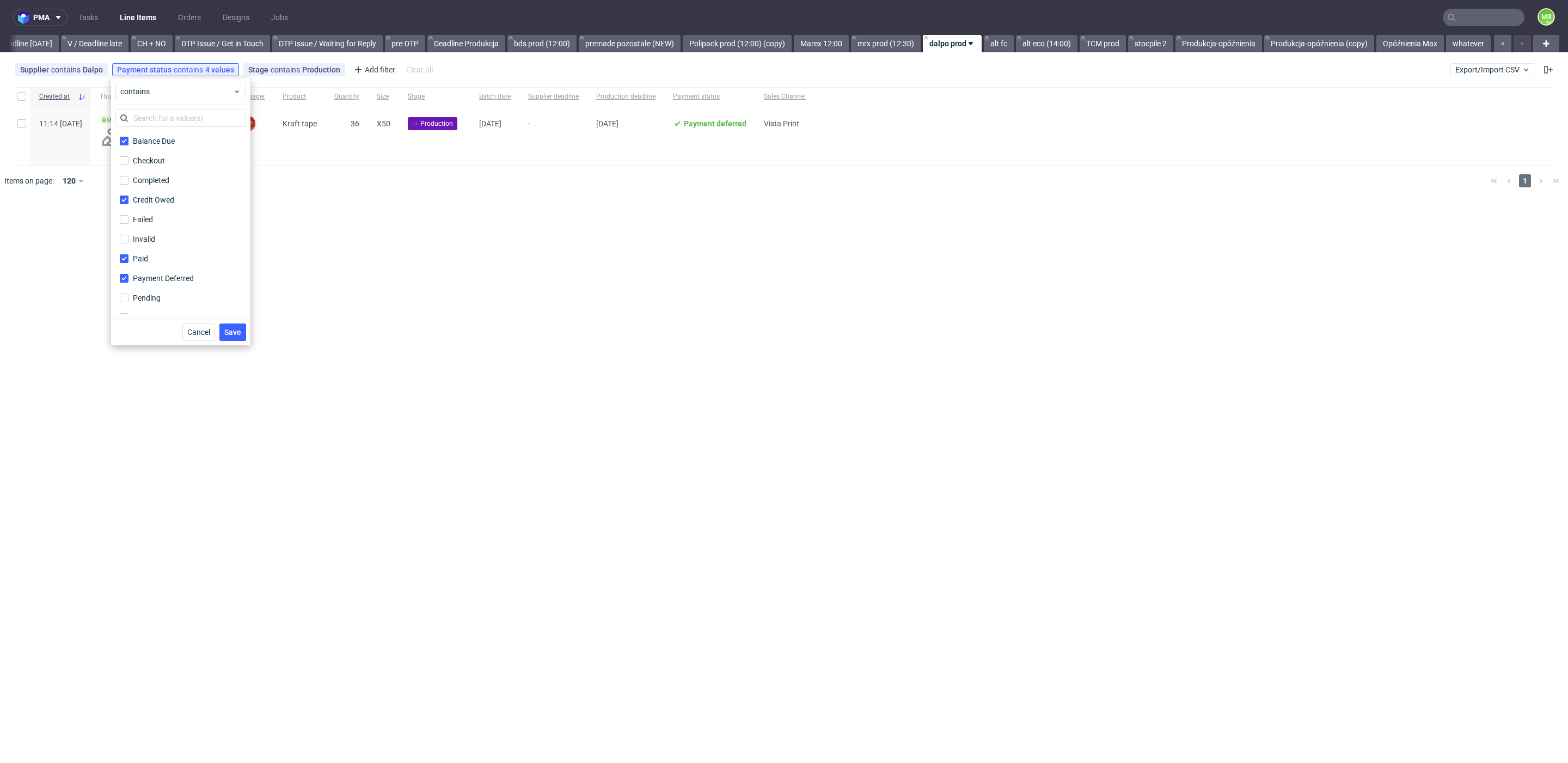
click at [361, 258] on div "pma Tasks Line Items Orders Designs Jobs MS All DTP Late Shipped Shipments DTP …" at bounding box center [784, 381] width 1568 height 763
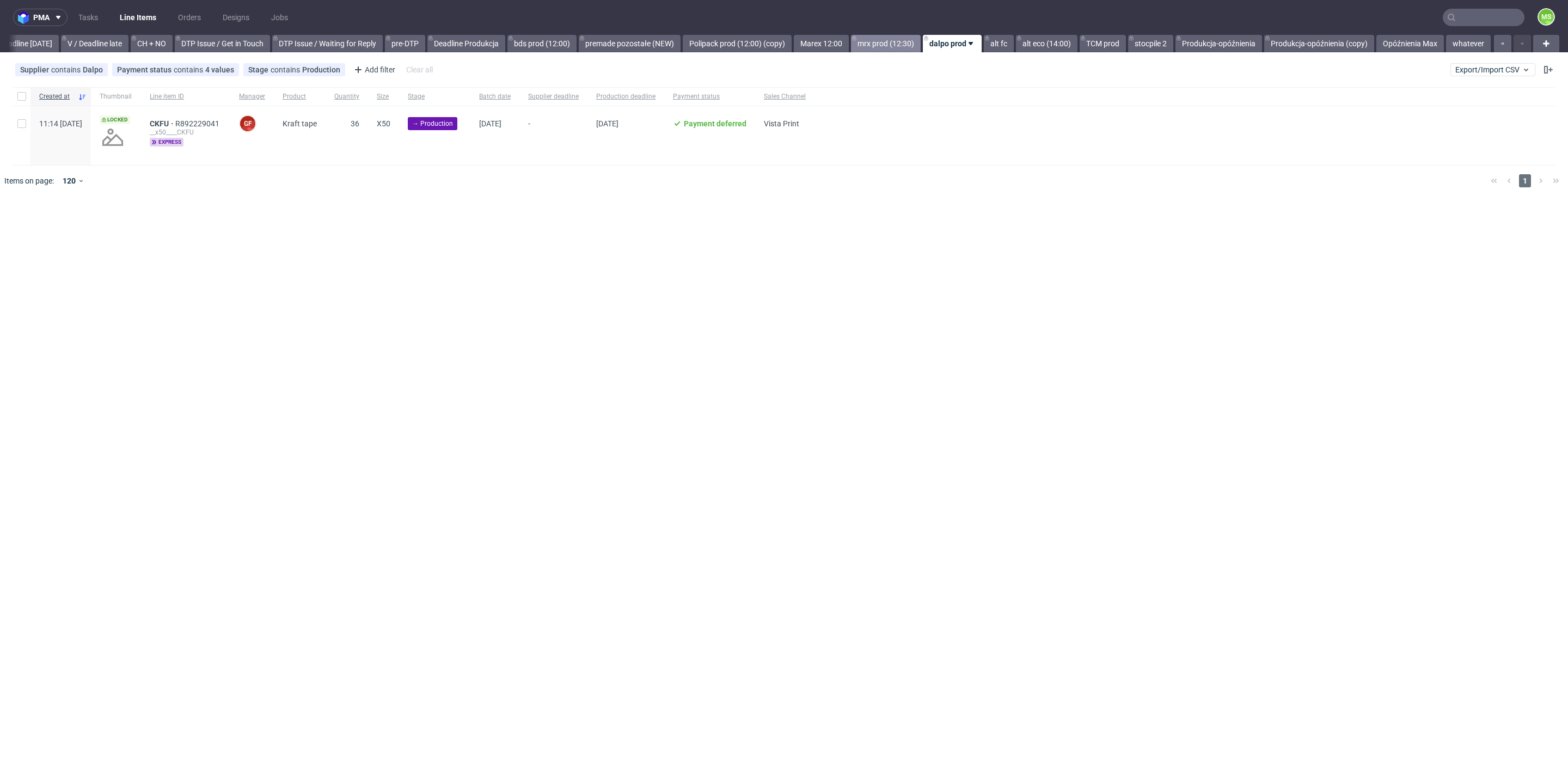
click at [873, 50] on link "mrx prod (12:30)" at bounding box center [886, 43] width 69 height 18
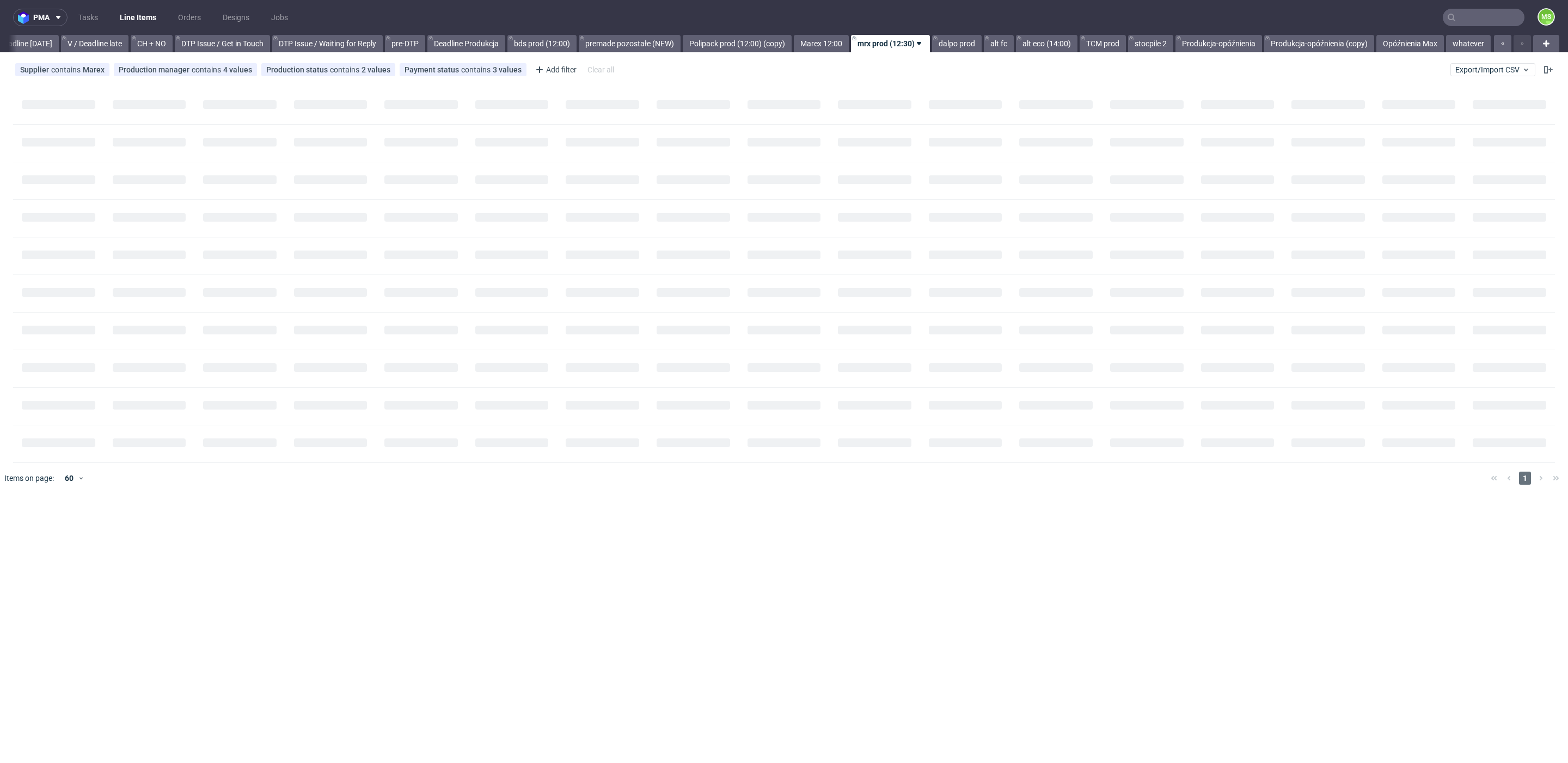
scroll to position [0, 1477]
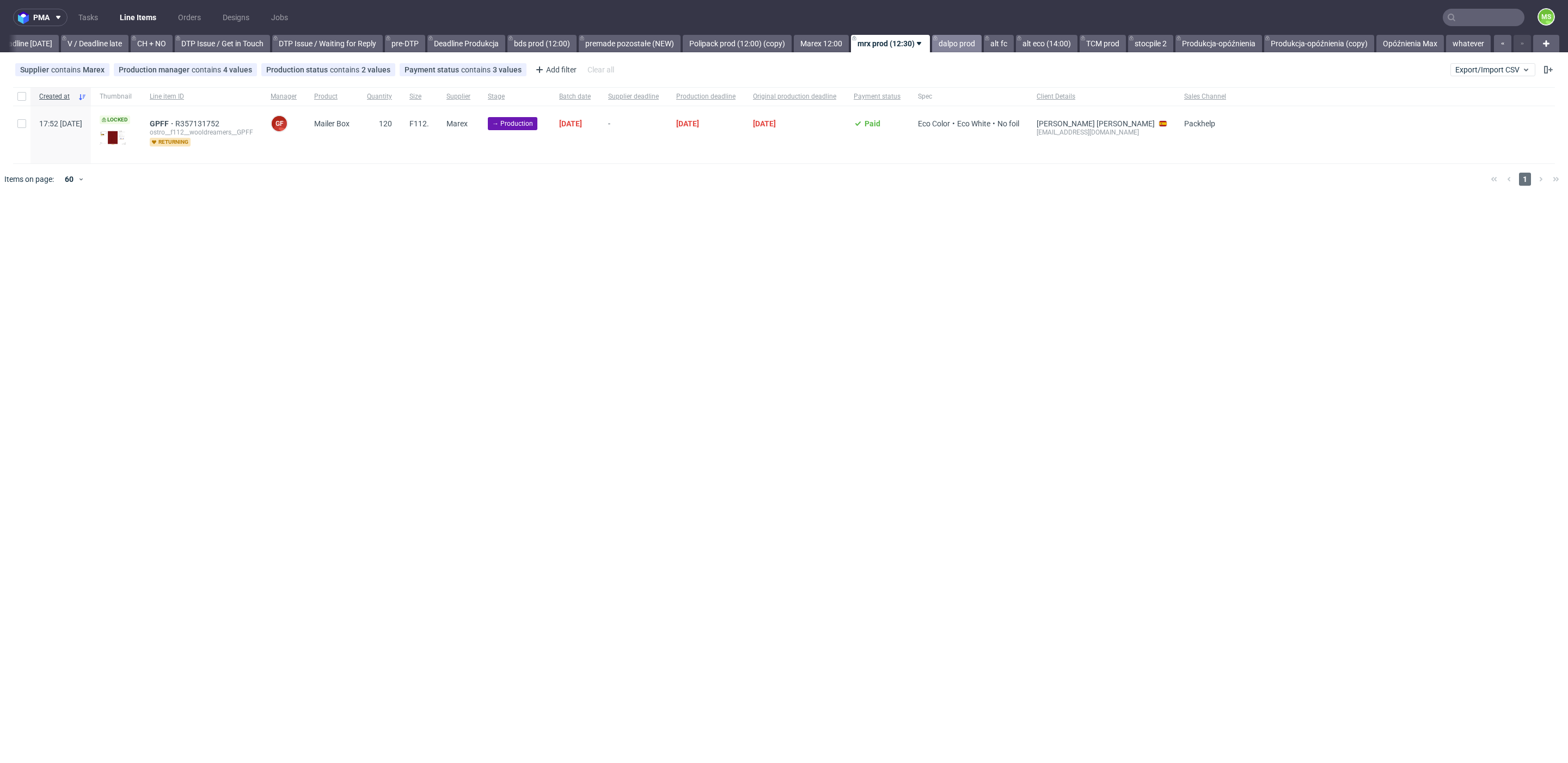
click at [957, 49] on link "dalpo prod" at bounding box center [956, 43] width 49 height 18
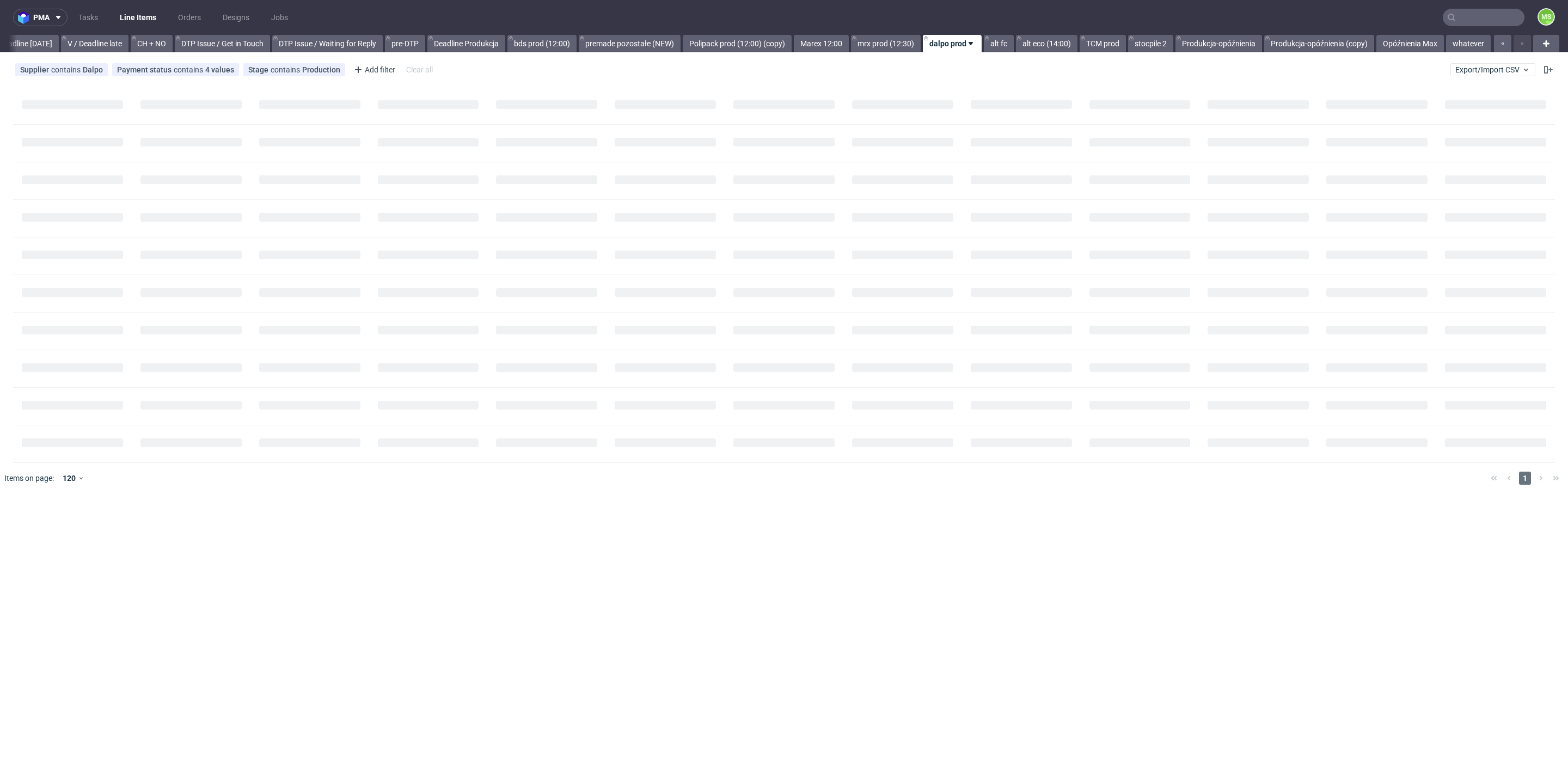
scroll to position [0, 1475]
click at [1001, 47] on link "alt fc" at bounding box center [998, 43] width 30 height 18
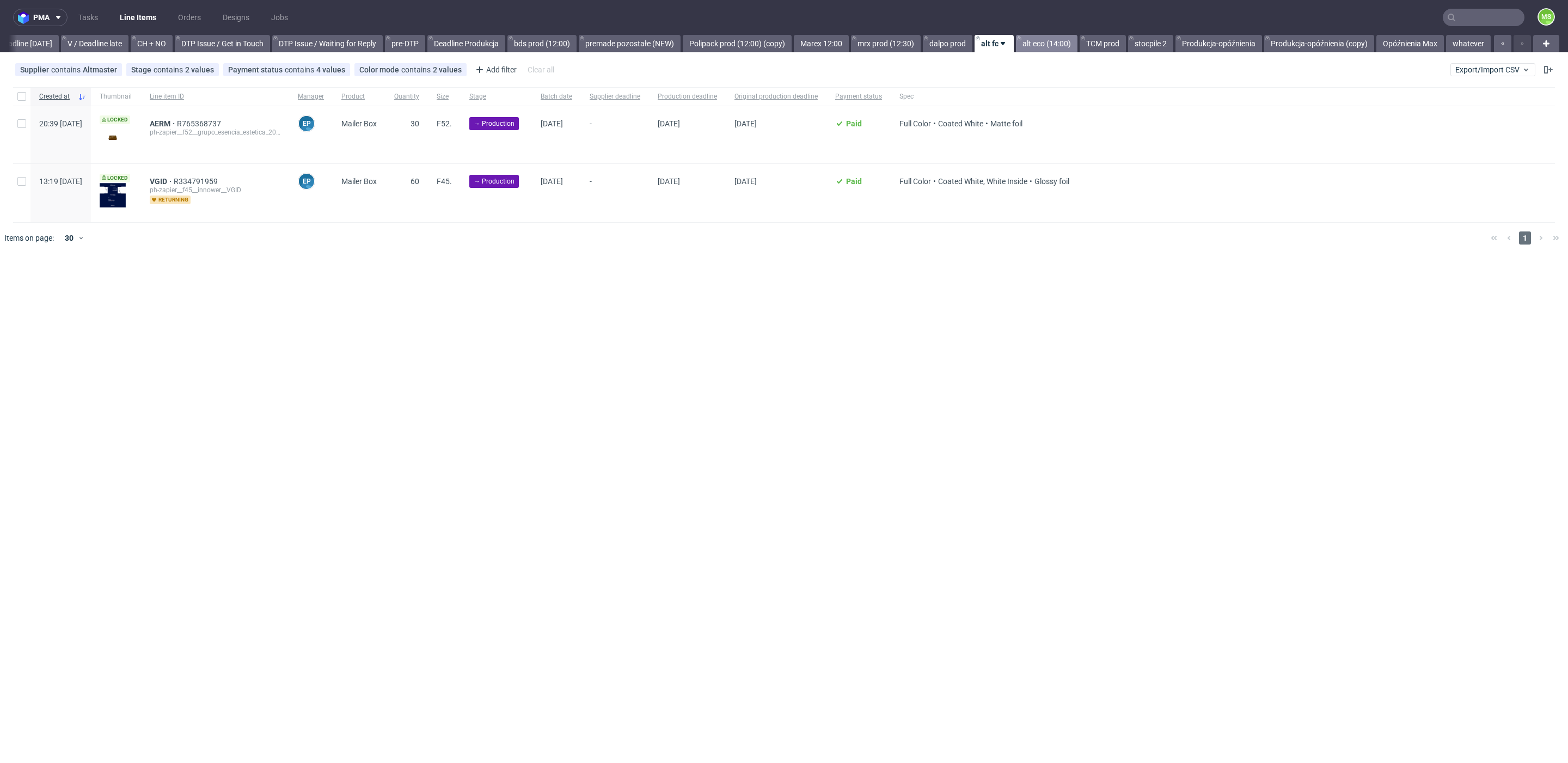
click at [1044, 44] on link "alt eco (14:00)" at bounding box center [1046, 43] width 61 height 18
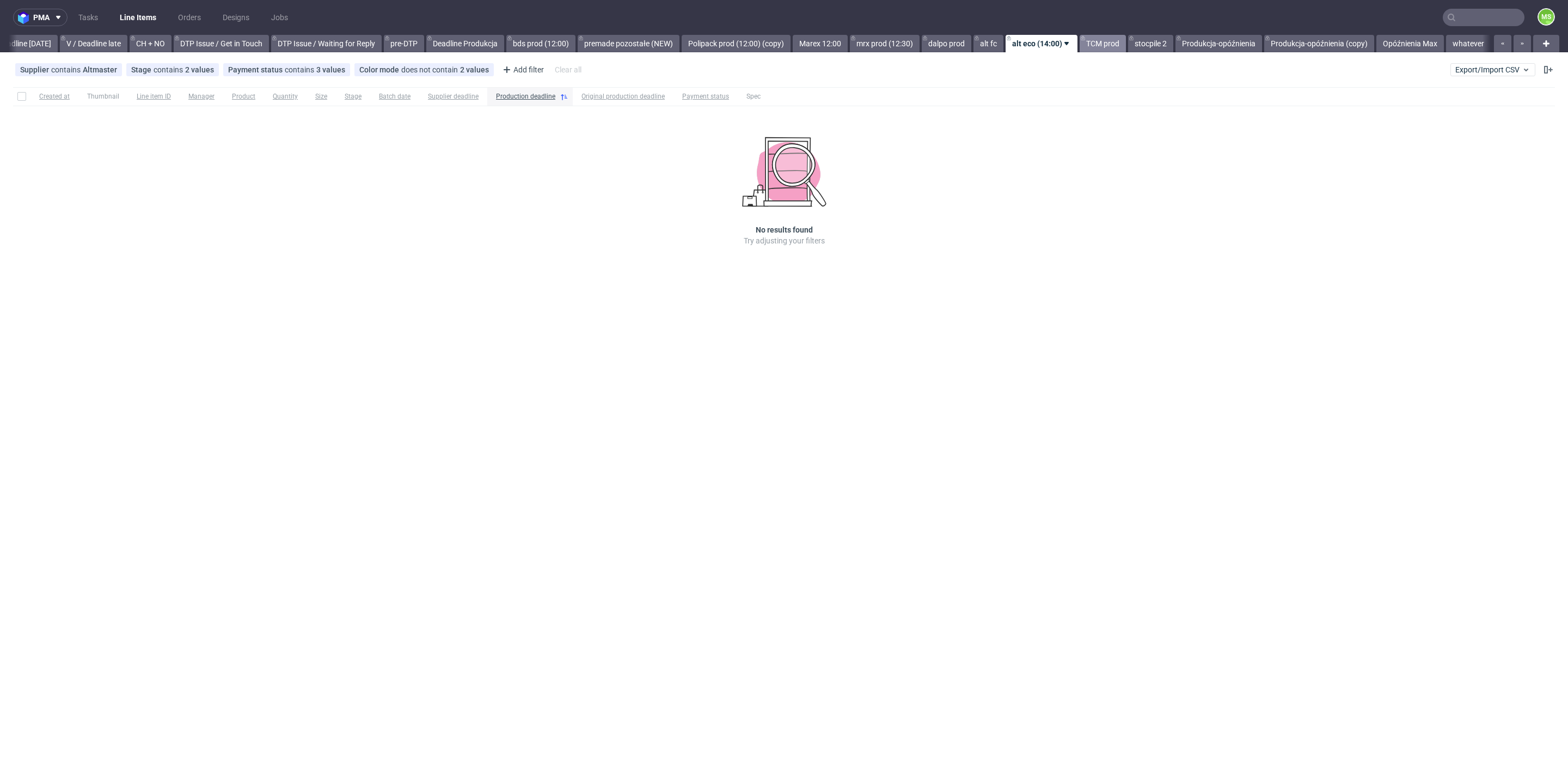
click at [1096, 44] on link "TCM prod" at bounding box center [1103, 43] width 46 height 18
click at [737, 46] on link "Polipack prod (12:00) (copy)" at bounding box center [737, 43] width 109 height 18
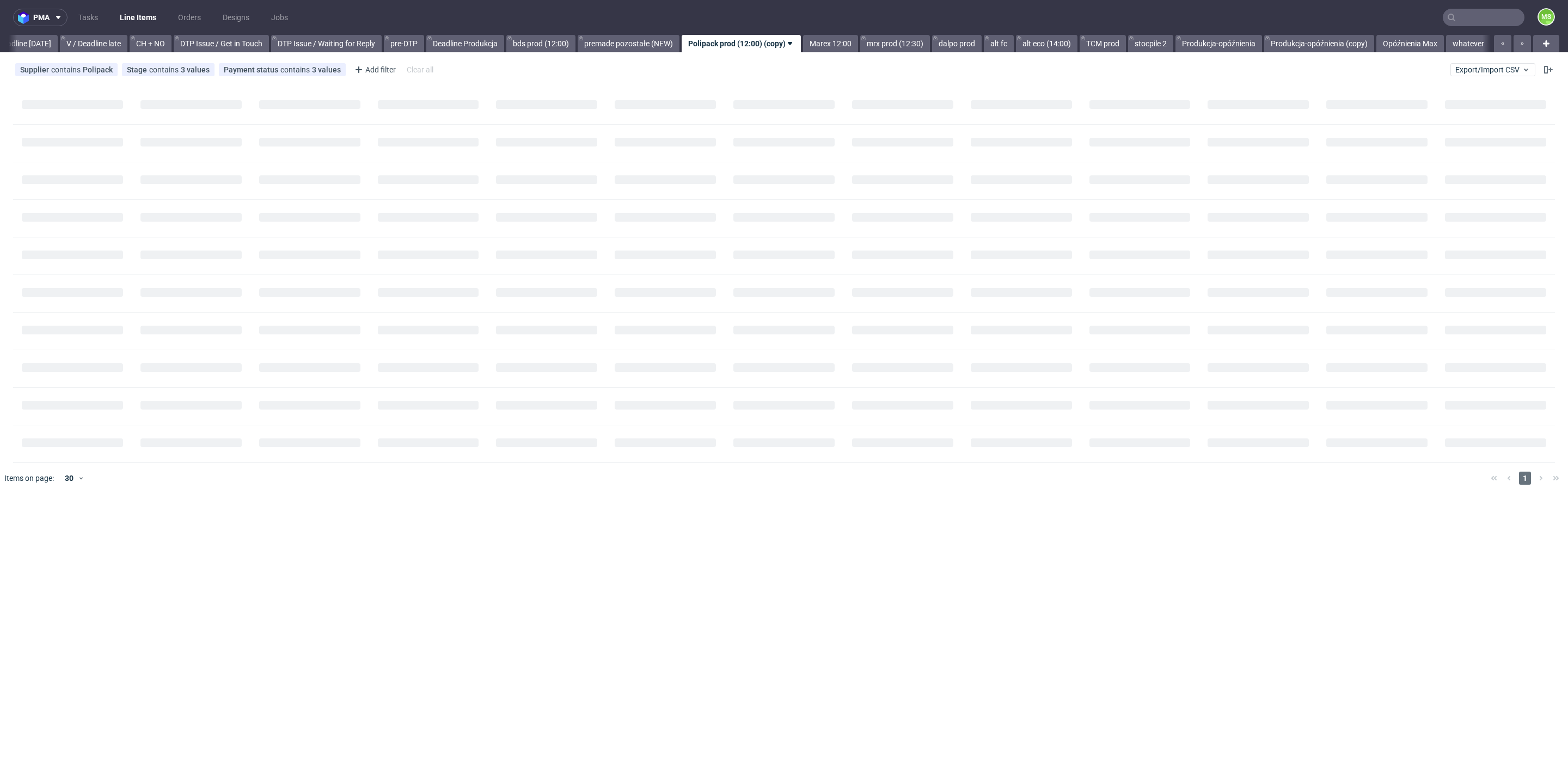
scroll to position [0, 1469]
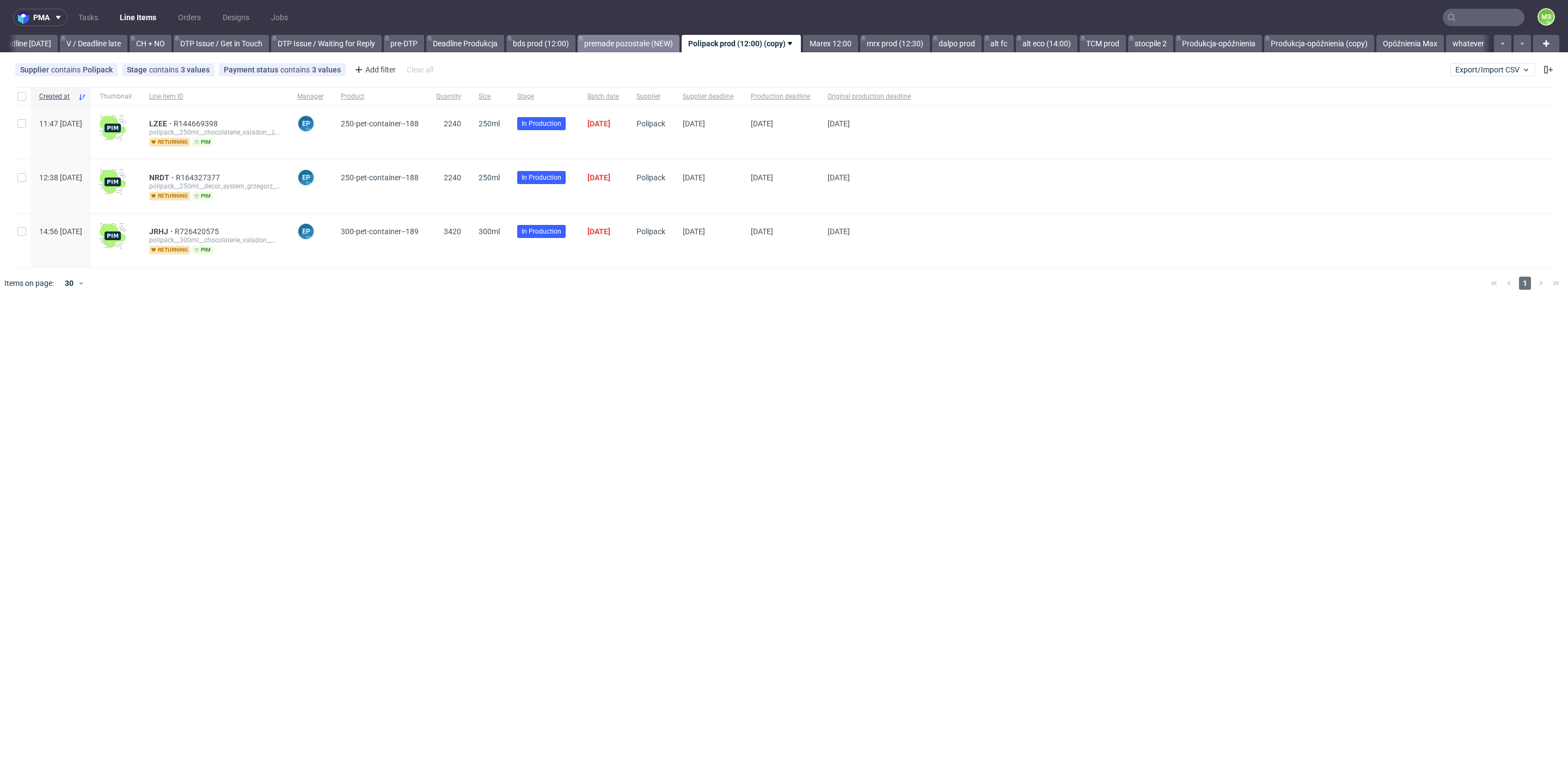
click at [625, 47] on link "premade pozostałe (NEW)" at bounding box center [628, 43] width 102 height 18
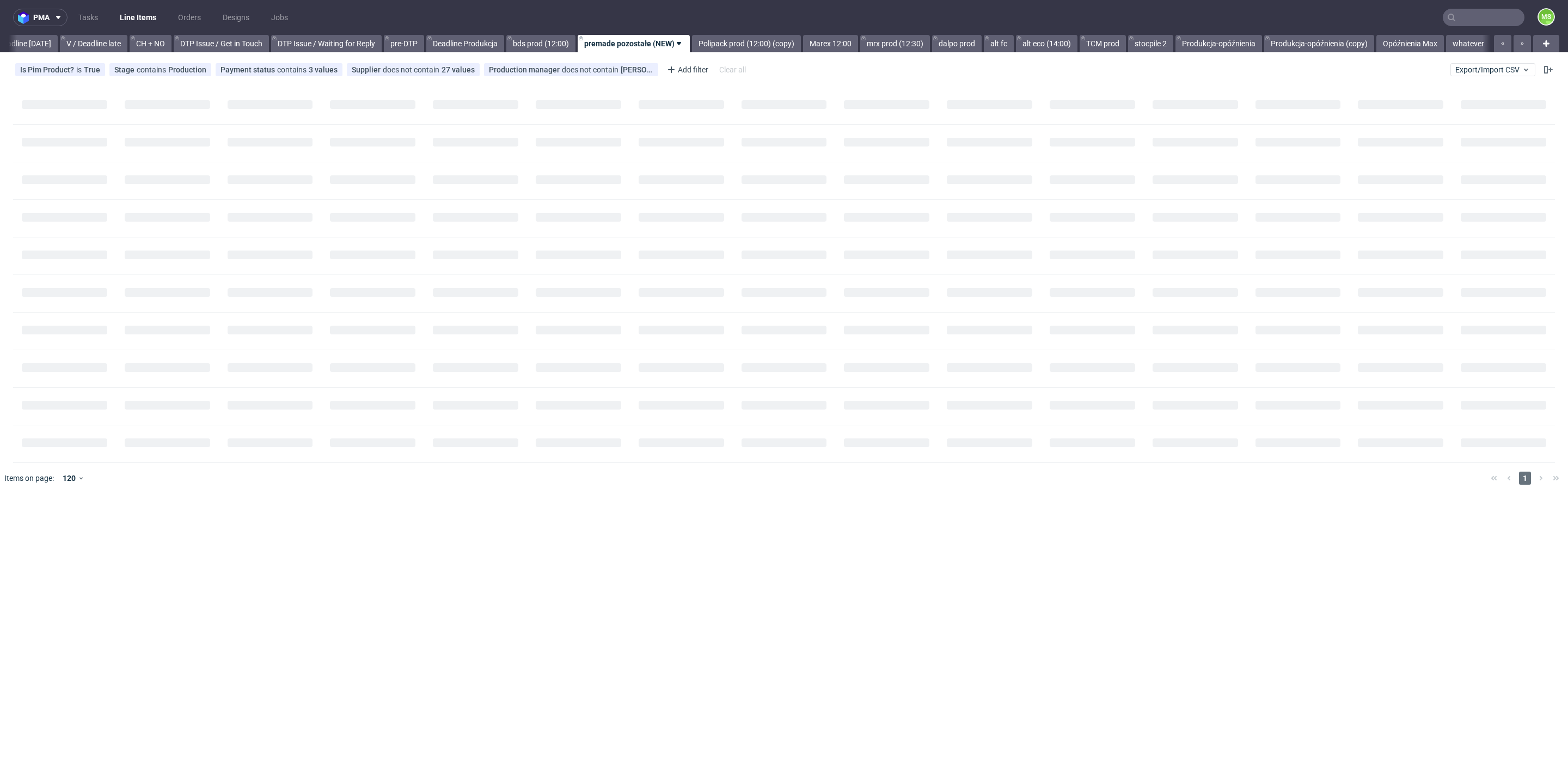
scroll to position [0, 1361]
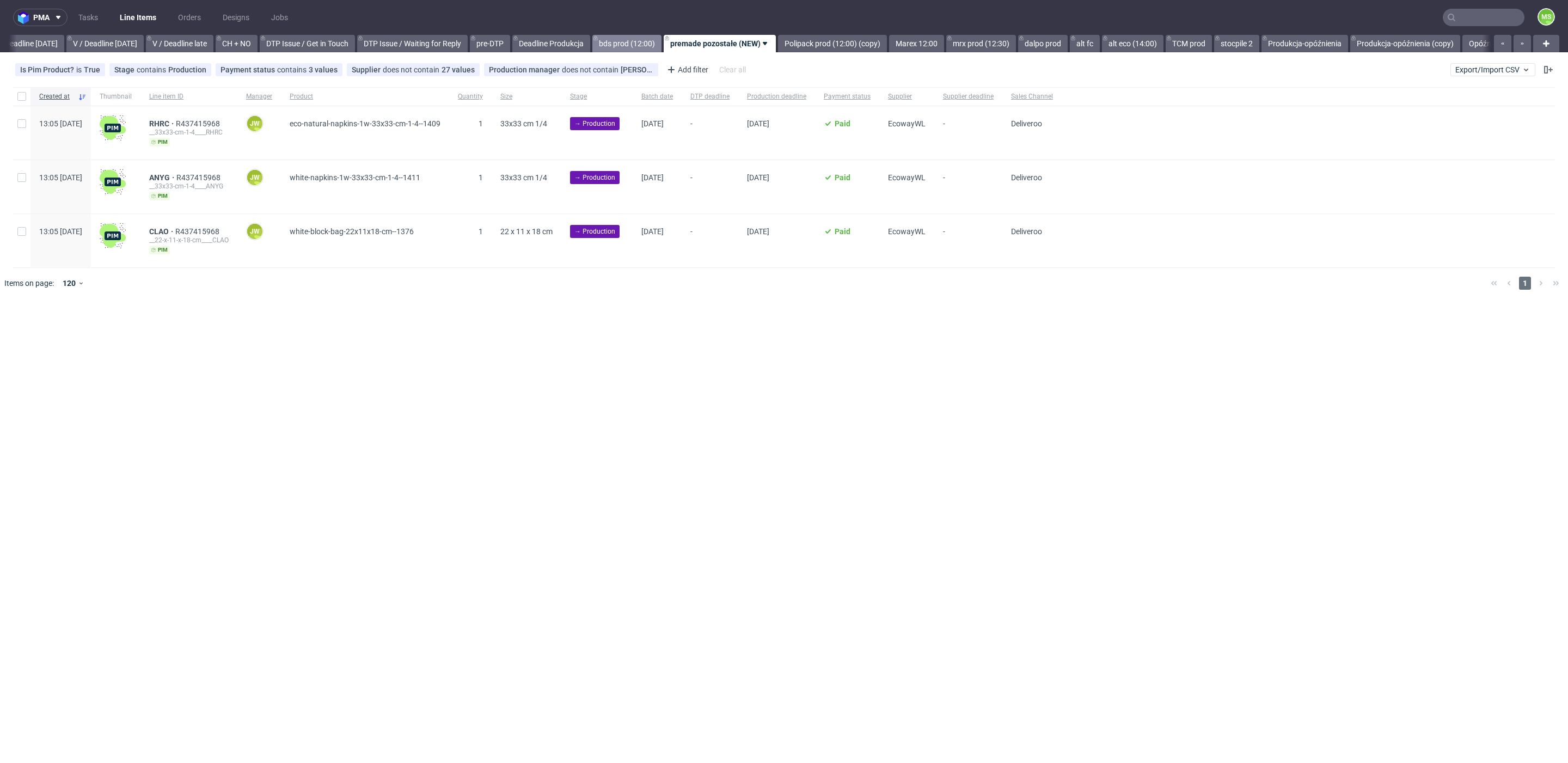
click at [642, 47] on link "bds prod (12:00)" at bounding box center [627, 43] width 69 height 18
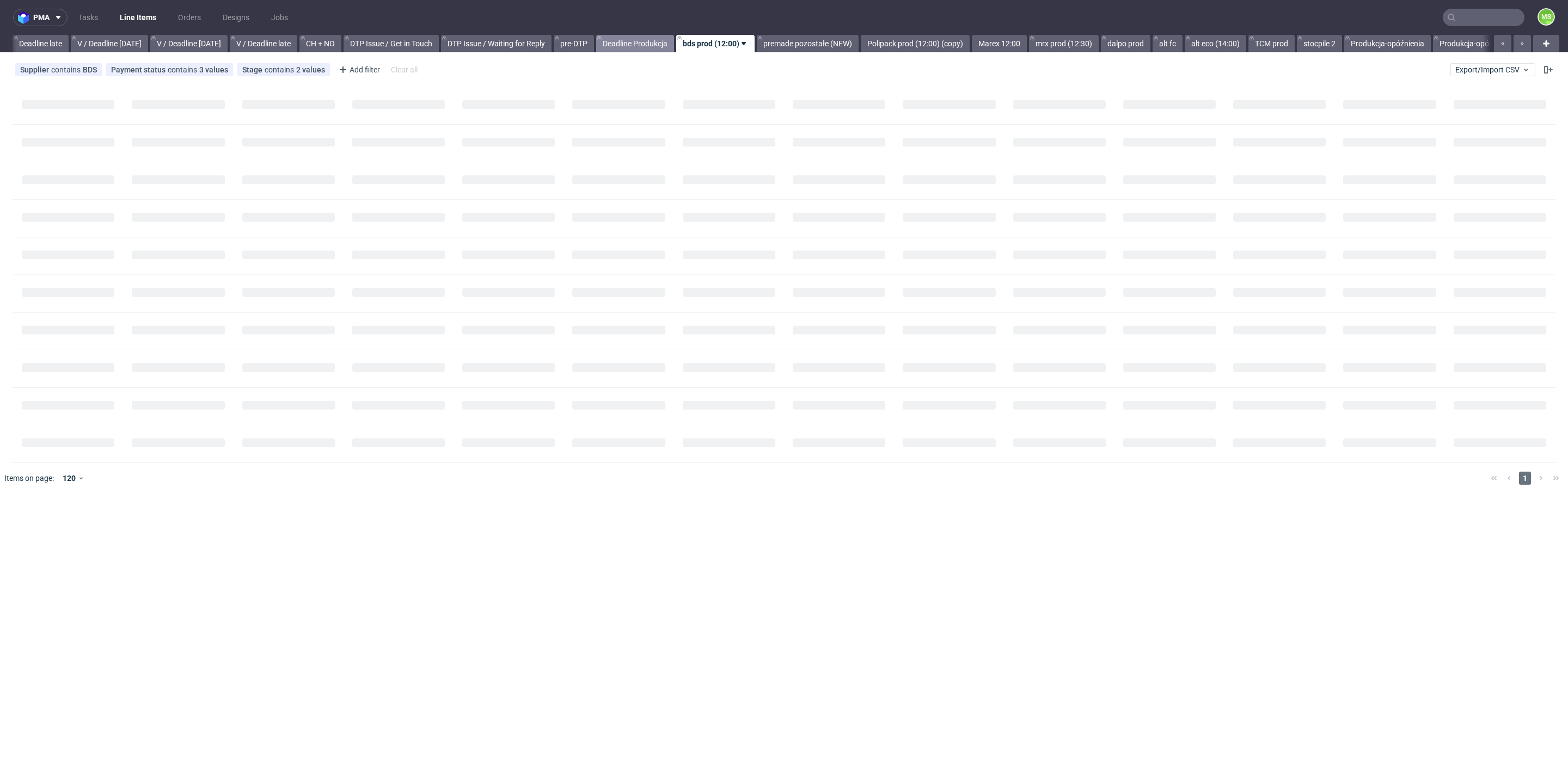
scroll to position [0, 1273]
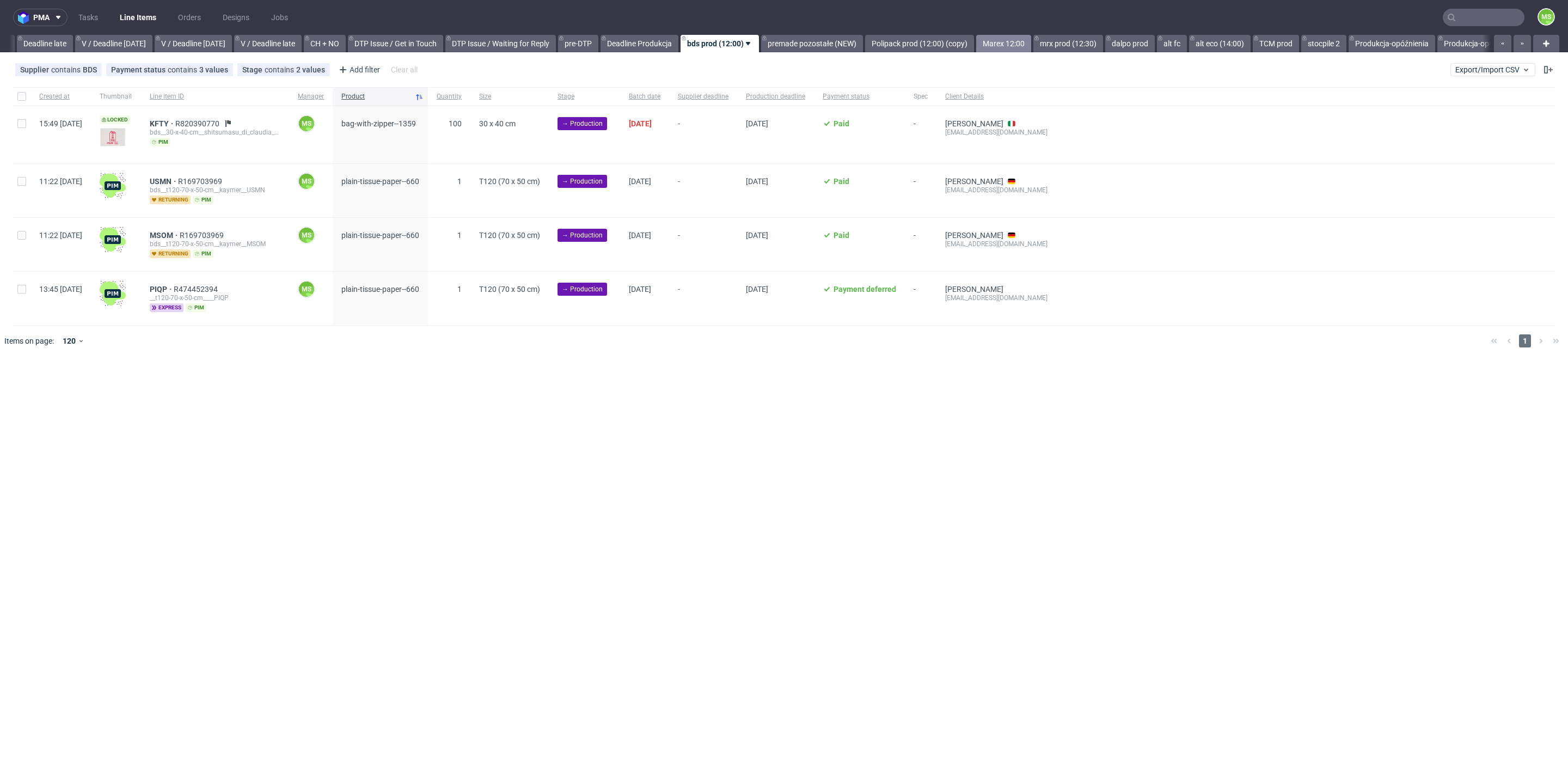
click at [1031, 46] on link "Marex 12:00" at bounding box center [1004, 43] width 55 height 18
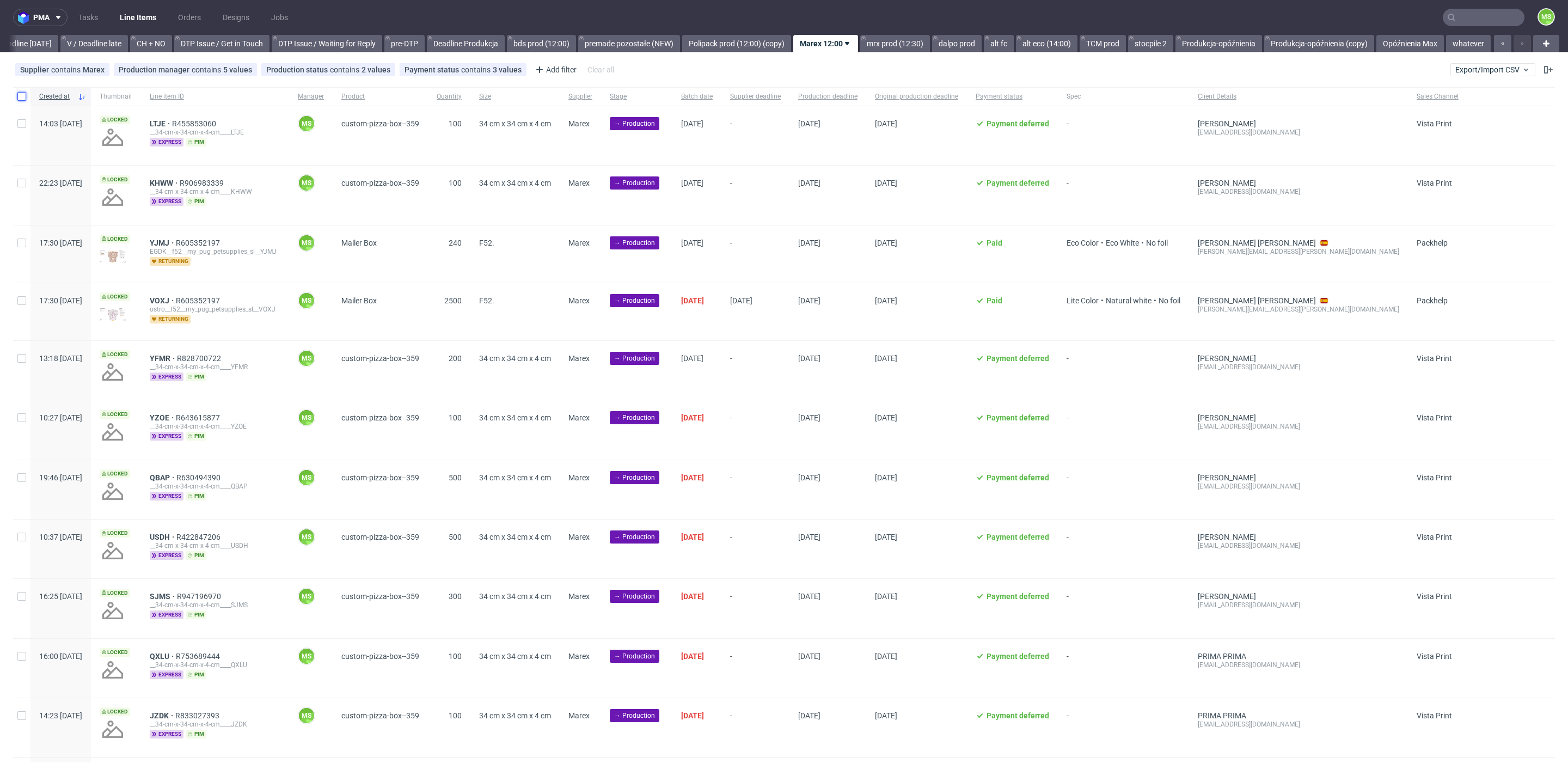
click at [23, 99] on input "checkbox" at bounding box center [22, 96] width 9 height 9
checkbox input "true"
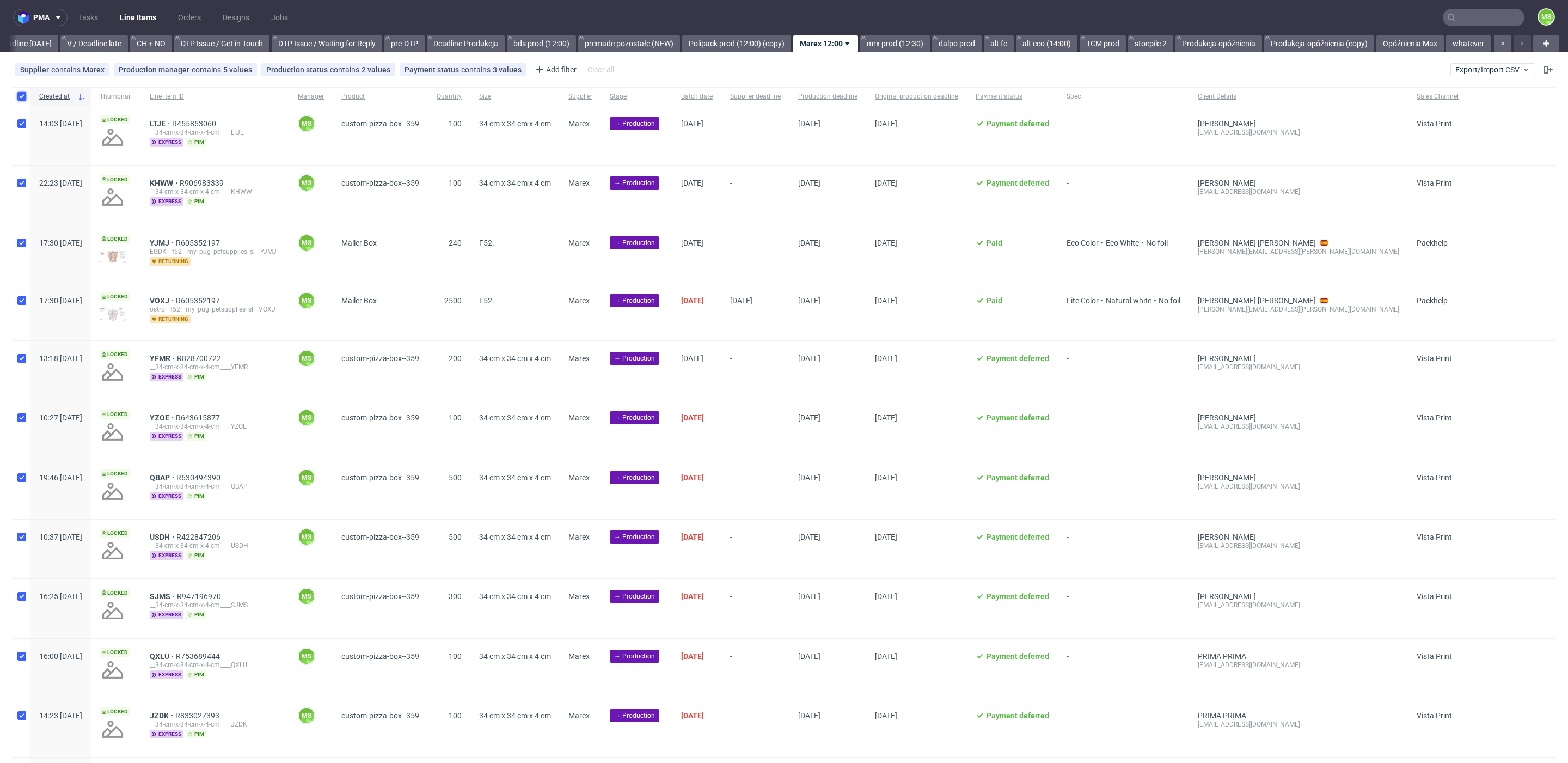
checkbox input "true"
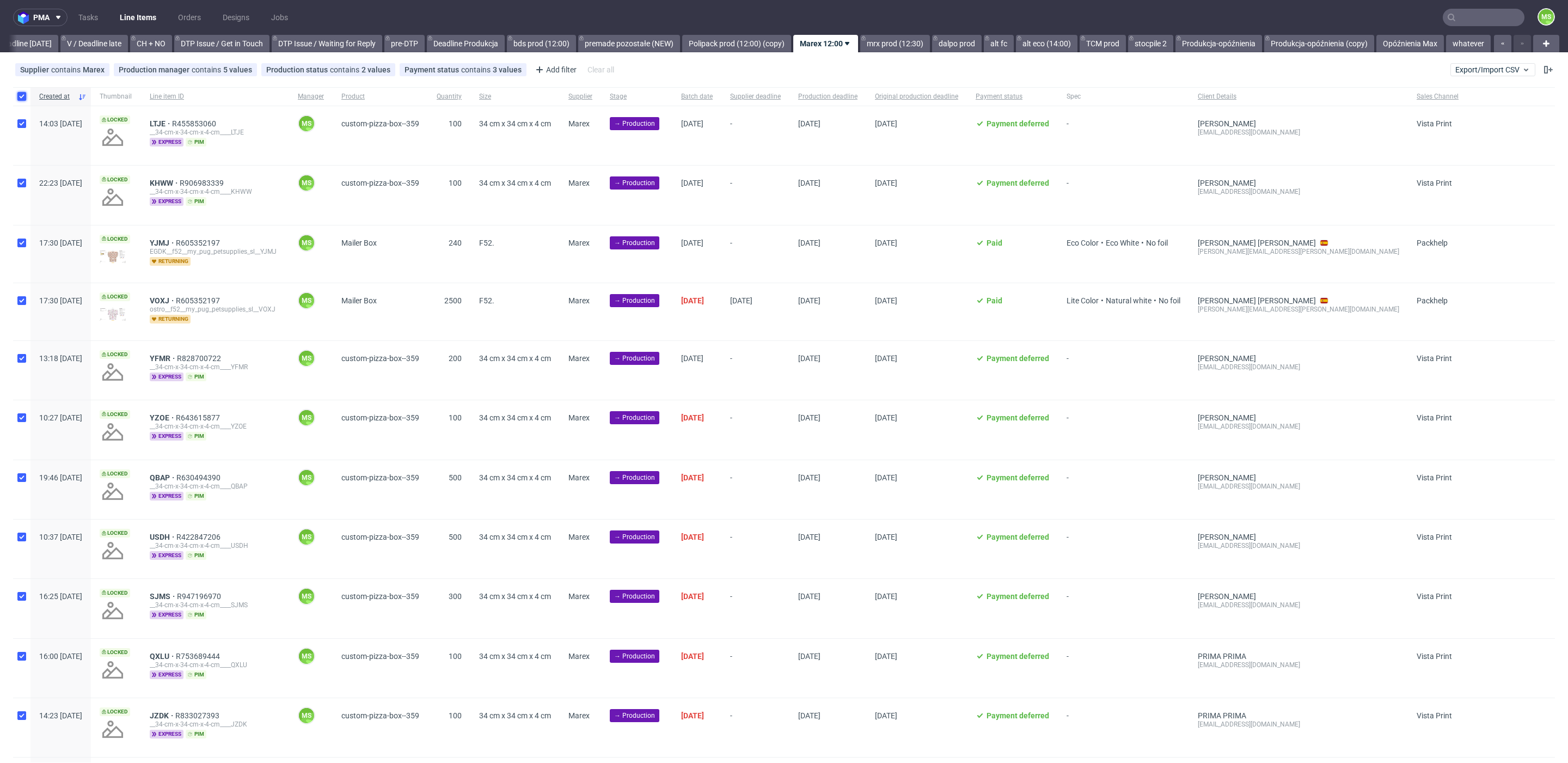
checkbox input "true"
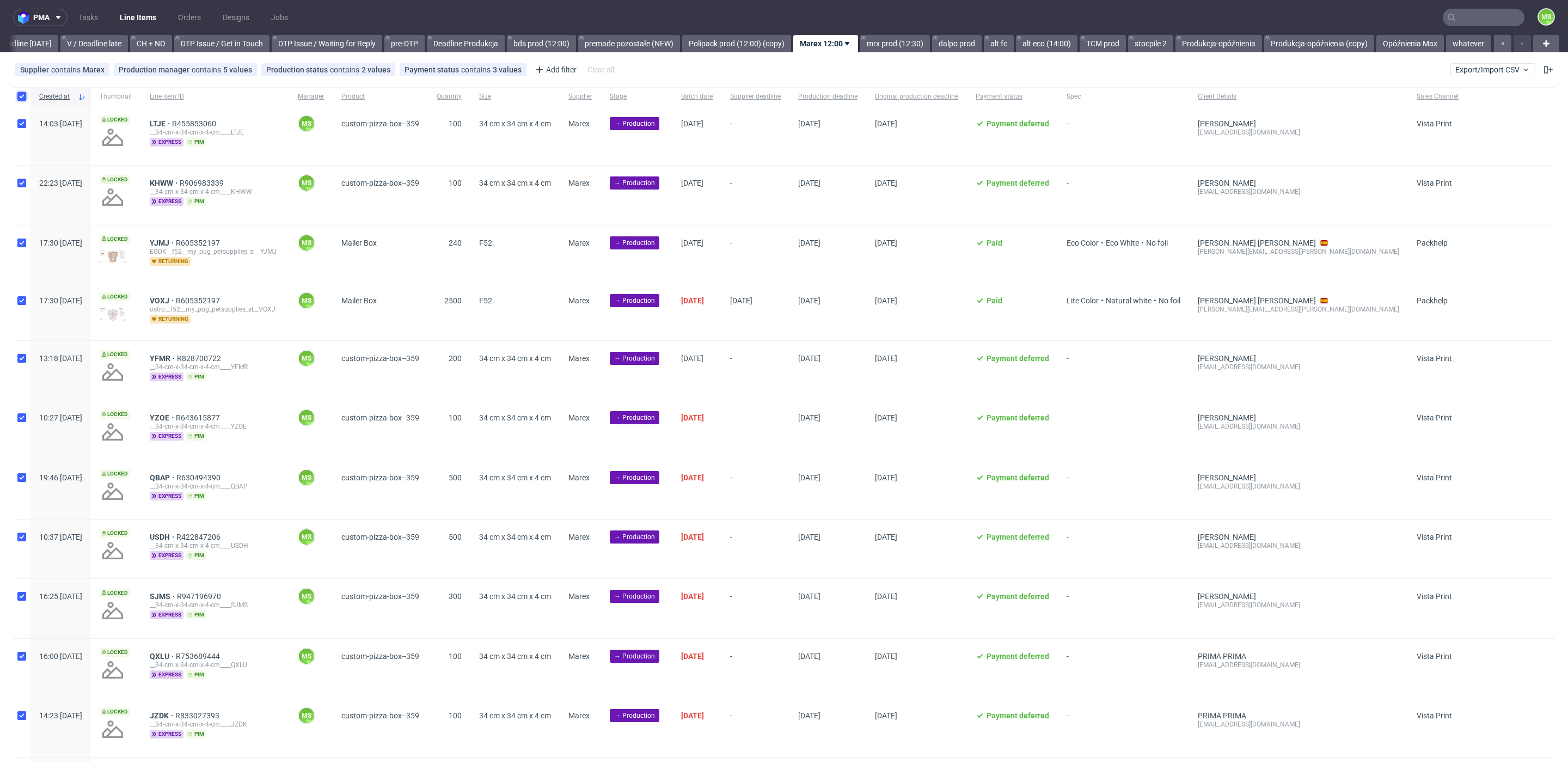
checkbox input "true"
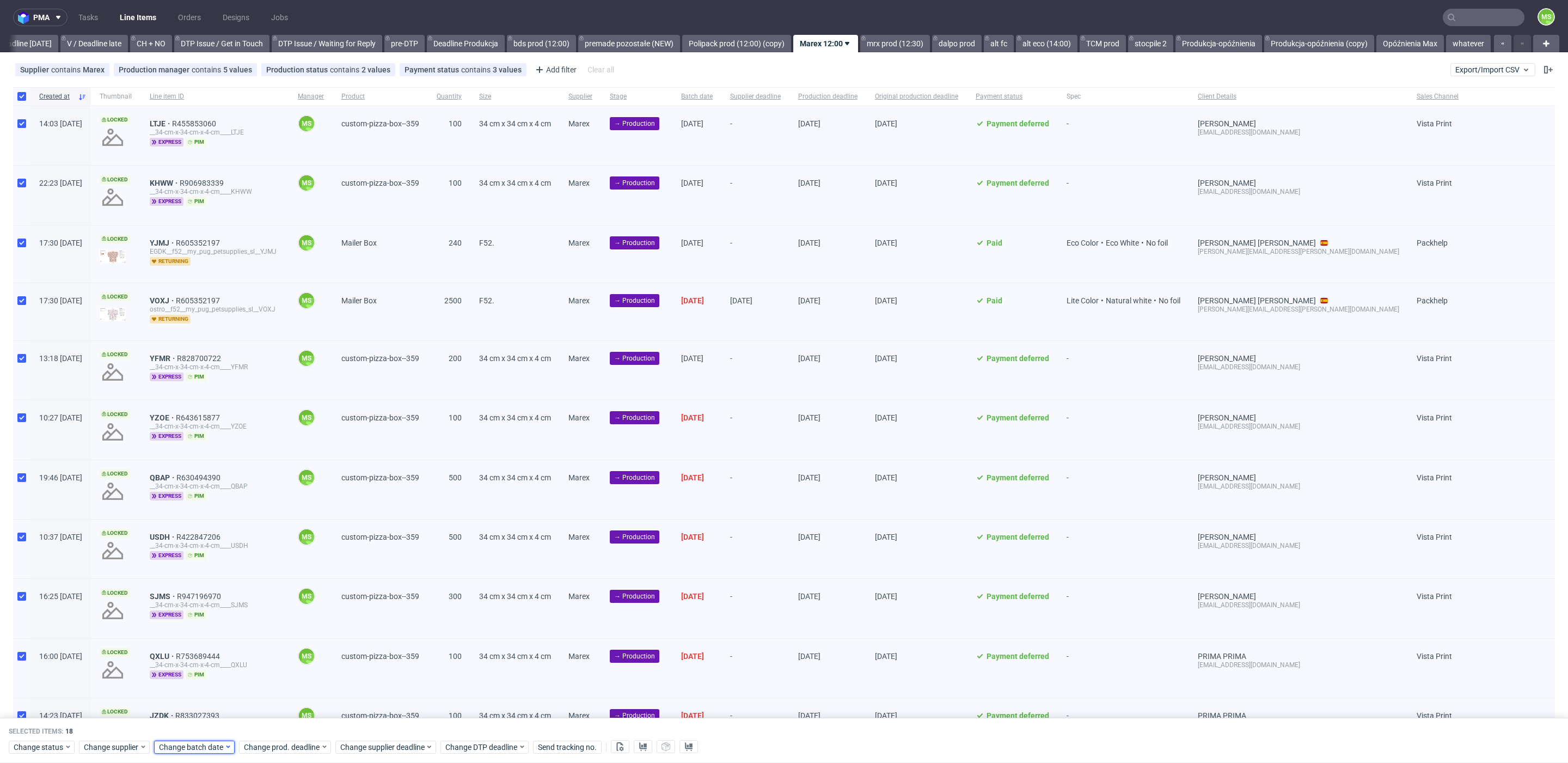
click at [197, 745] on span "Change batch date" at bounding box center [191, 747] width 65 height 11
click at [21, 97] on input "checkbox" at bounding box center [22, 96] width 9 height 9
checkbox input "false"
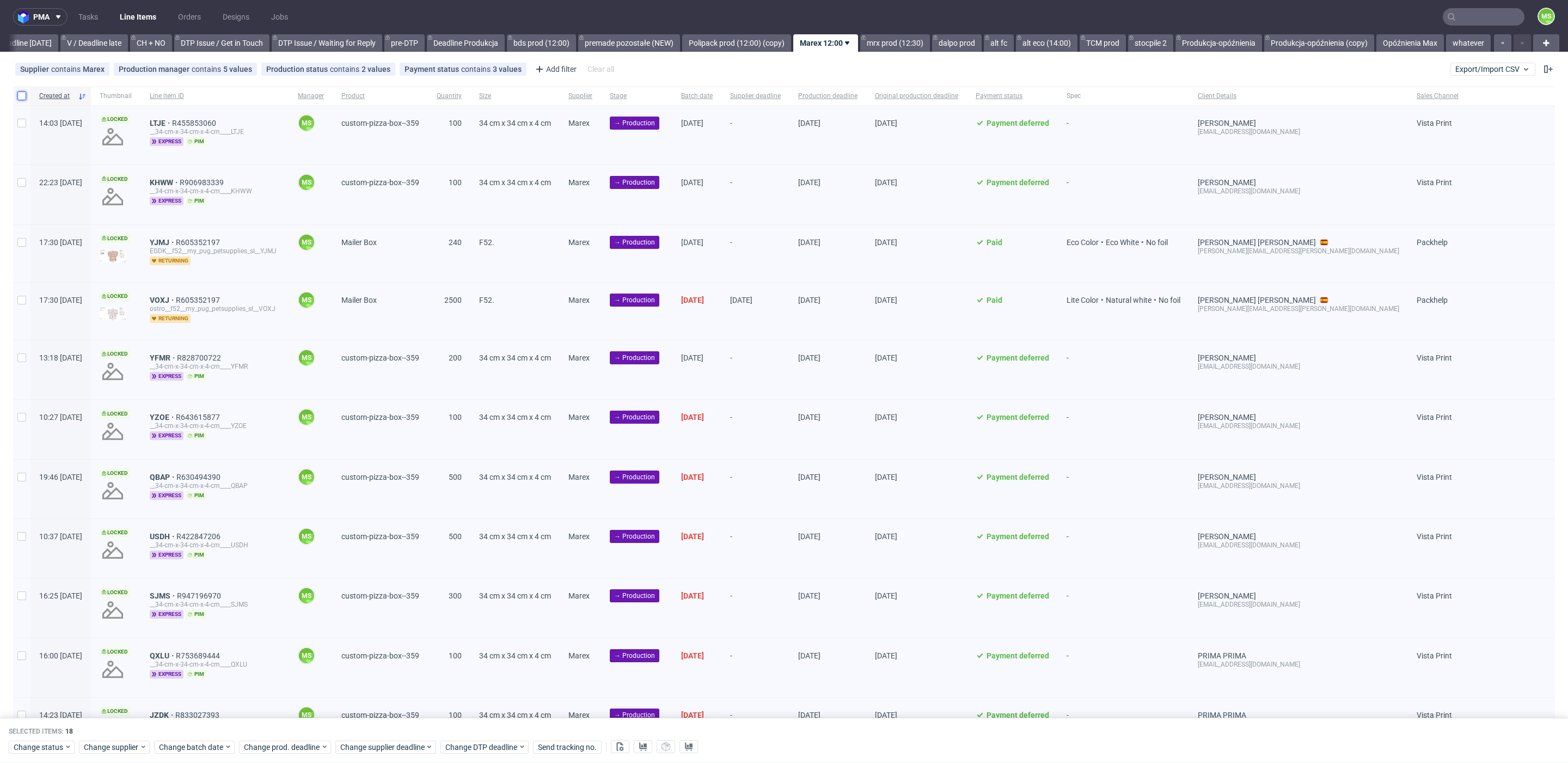
checkbox input "false"
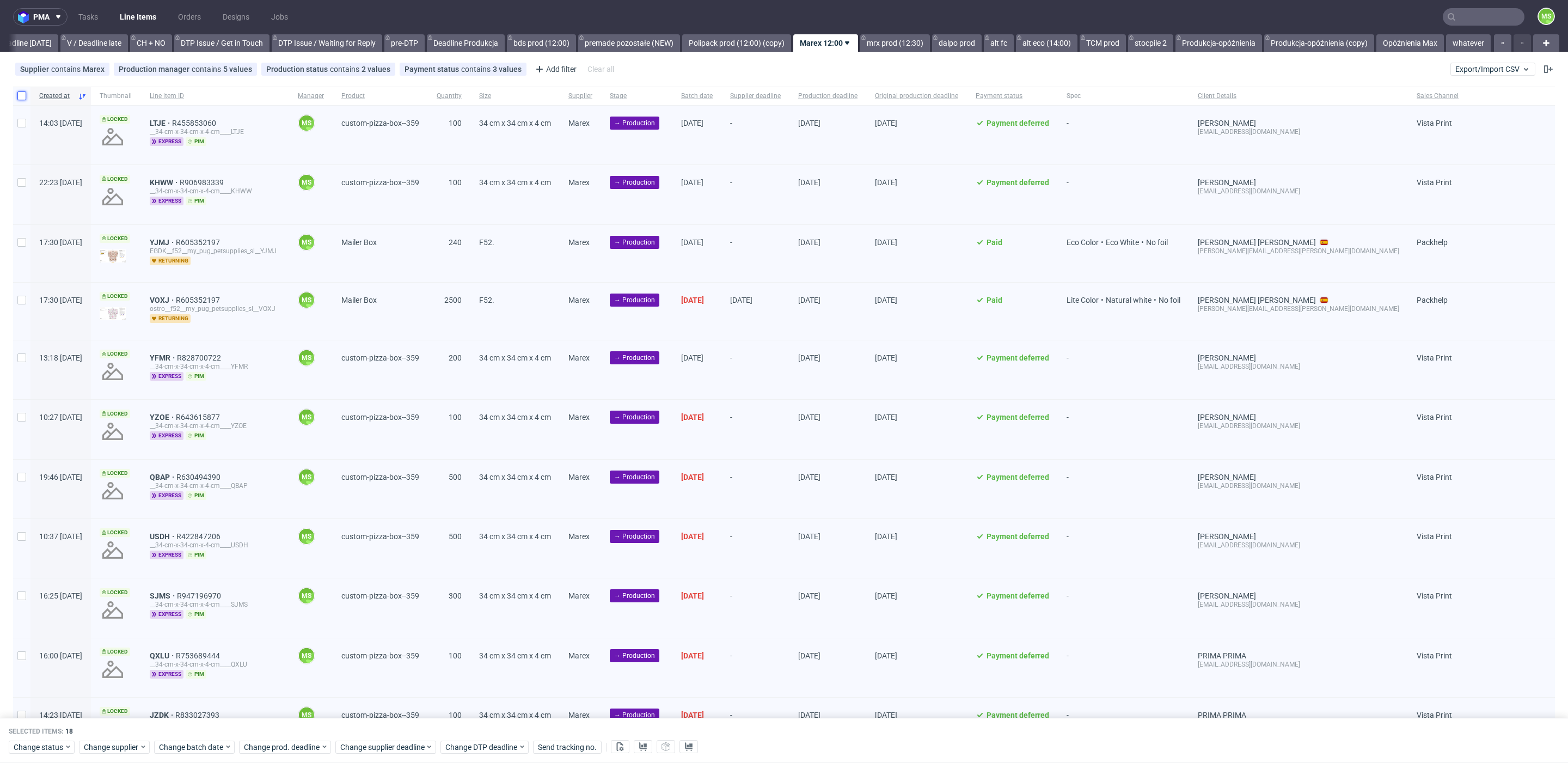
checkbox input "false"
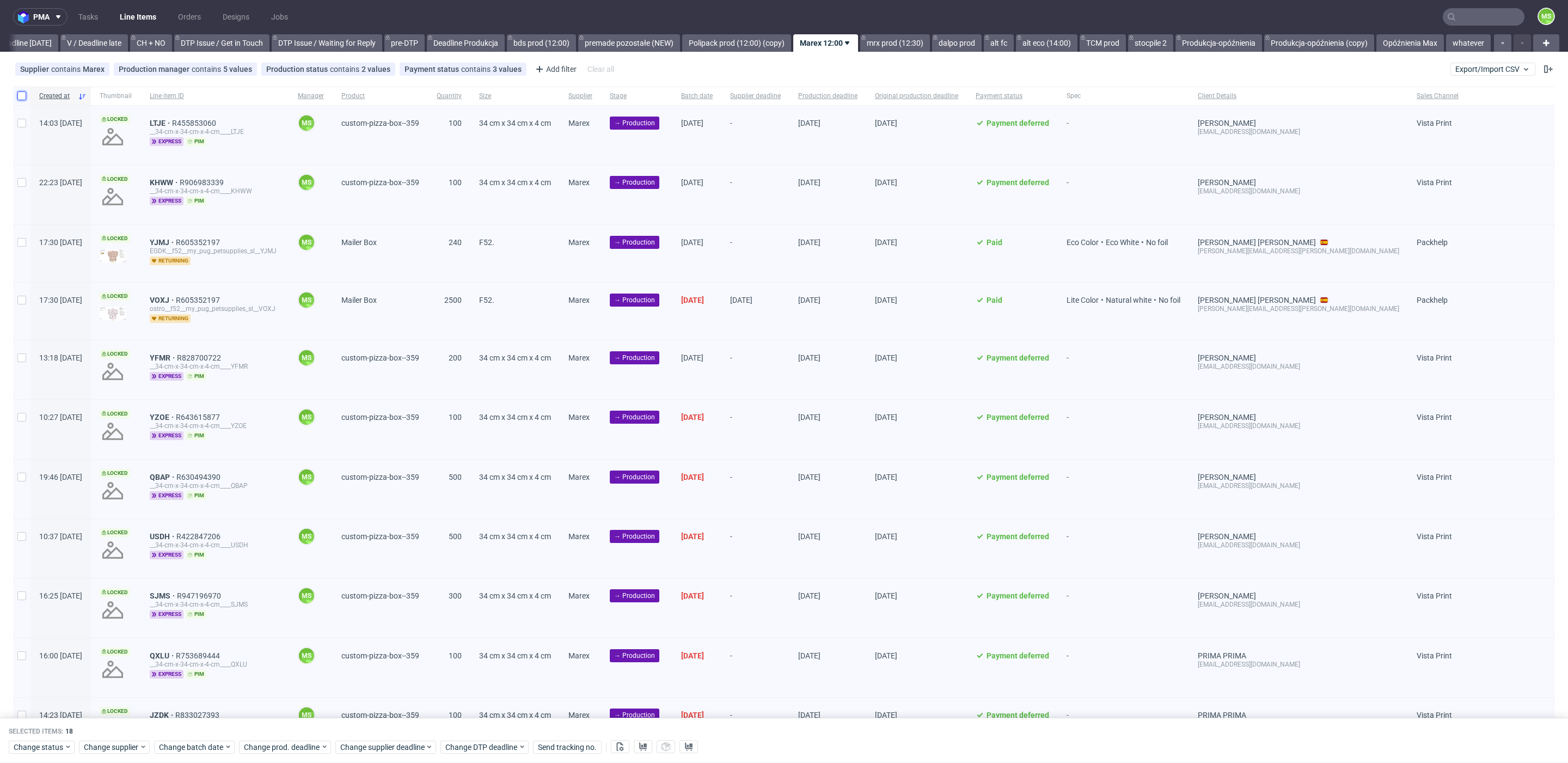
checkbox input "false"
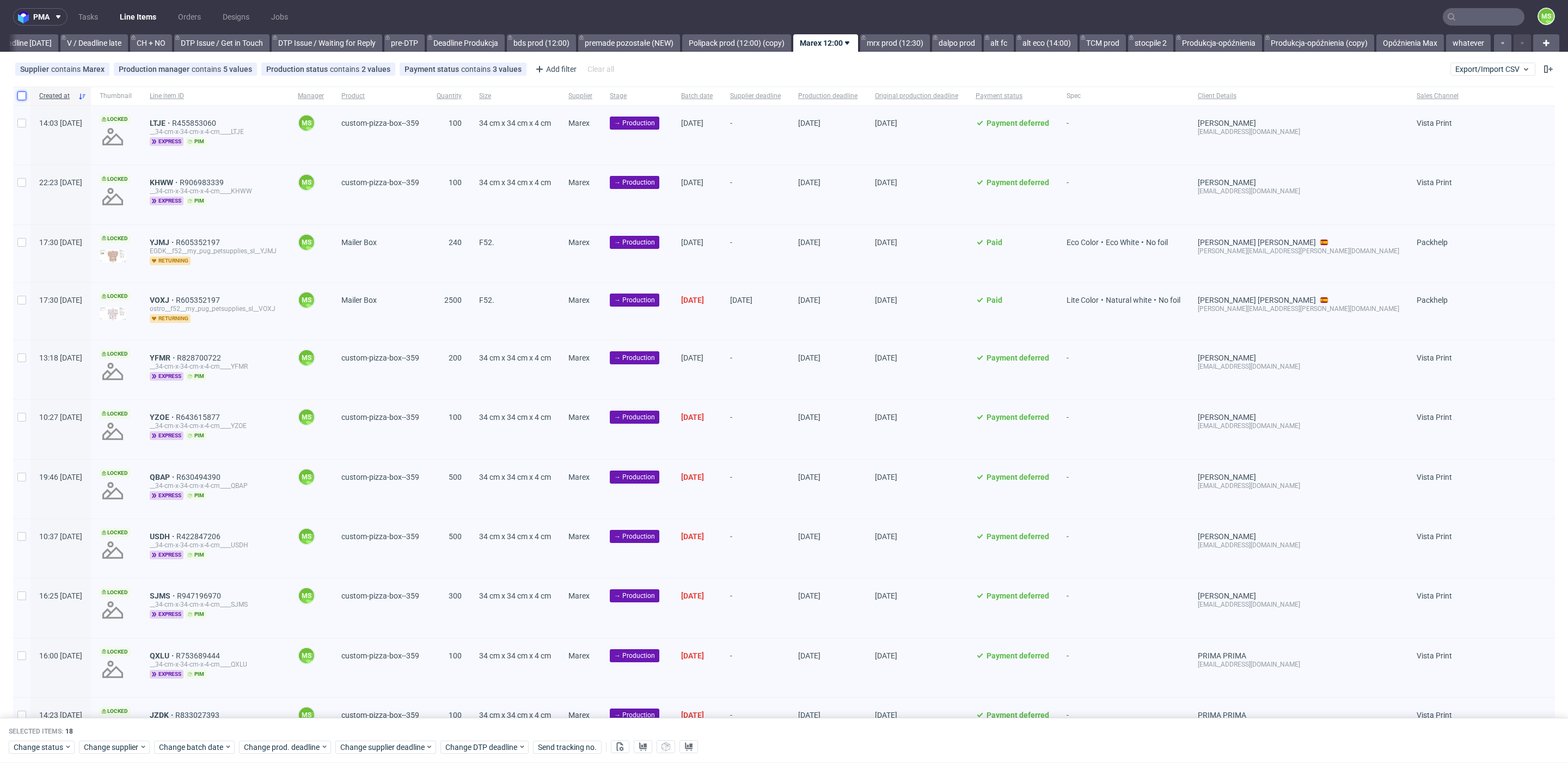
checkbox input "false"
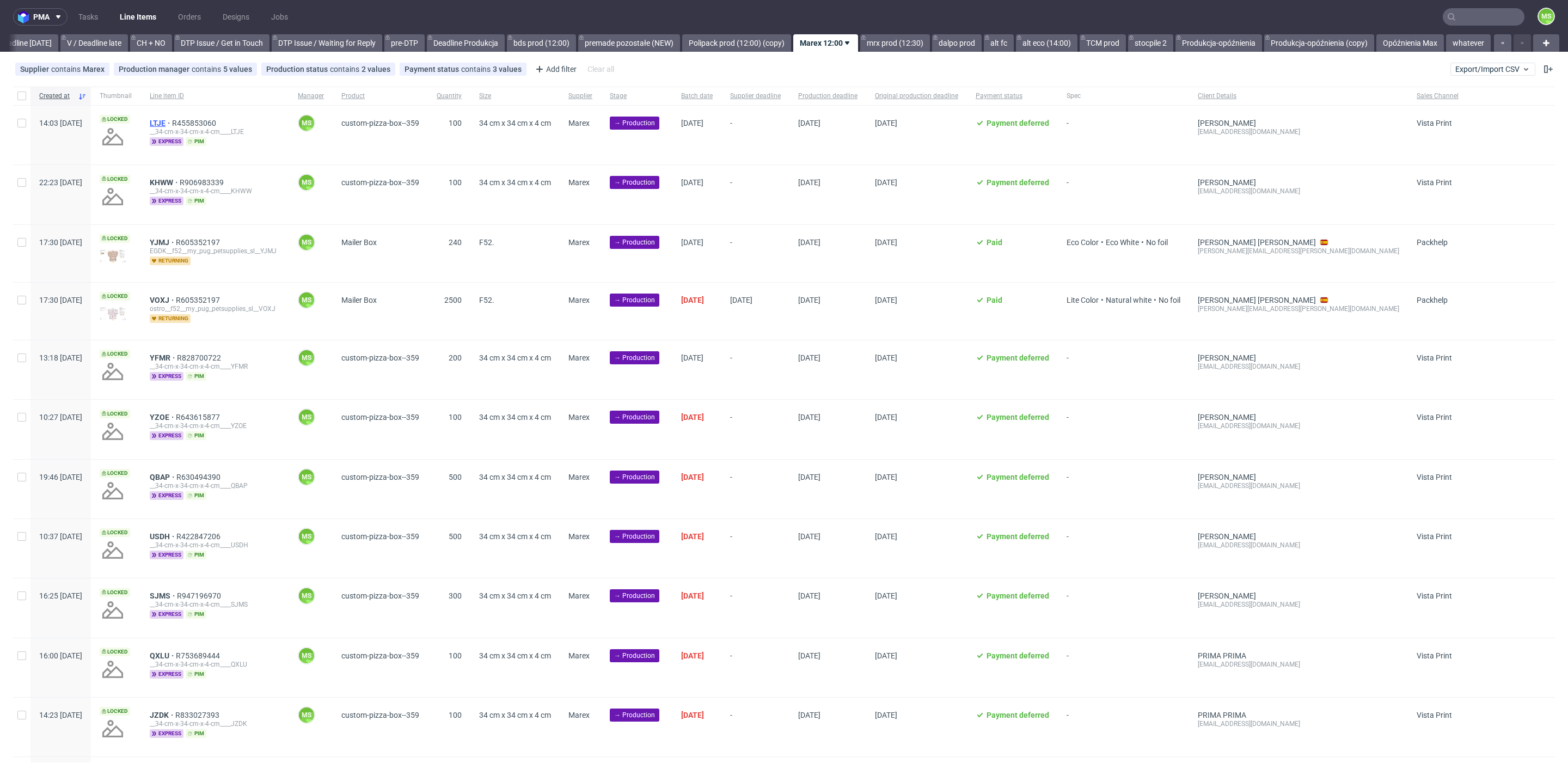
click at [172, 121] on span "LTJE" at bounding box center [161, 123] width 23 height 9
click at [180, 180] on span "KHWW" at bounding box center [164, 182] width 30 height 9
click at [176, 243] on span "YJMJ" at bounding box center [163, 242] width 26 height 9
click at [176, 297] on span "VOXJ" at bounding box center [163, 300] width 26 height 9
click at [177, 359] on span "YFMR" at bounding box center [163, 357] width 27 height 9
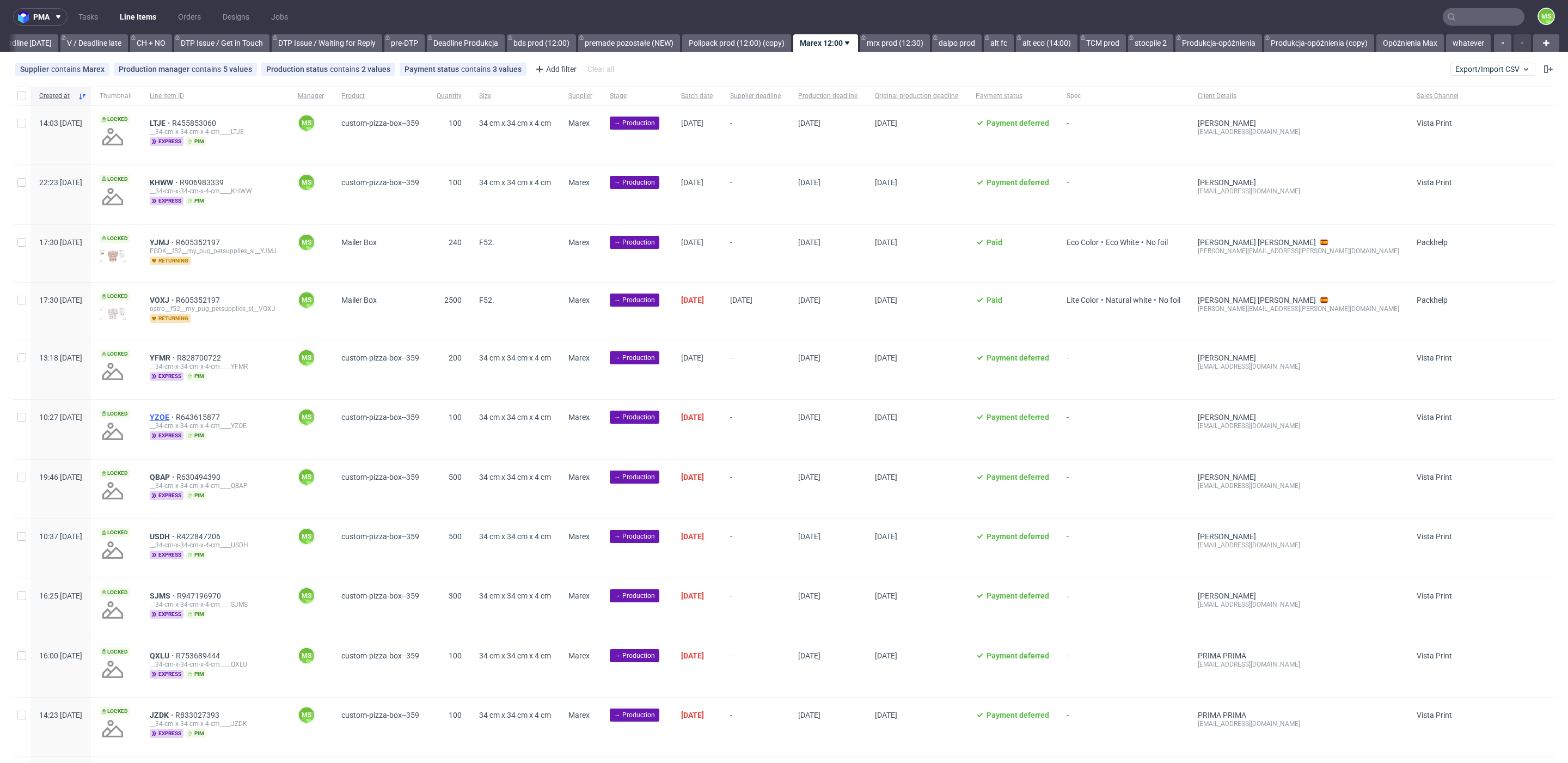
click at [176, 415] on span "YZOE" at bounding box center [163, 417] width 26 height 9
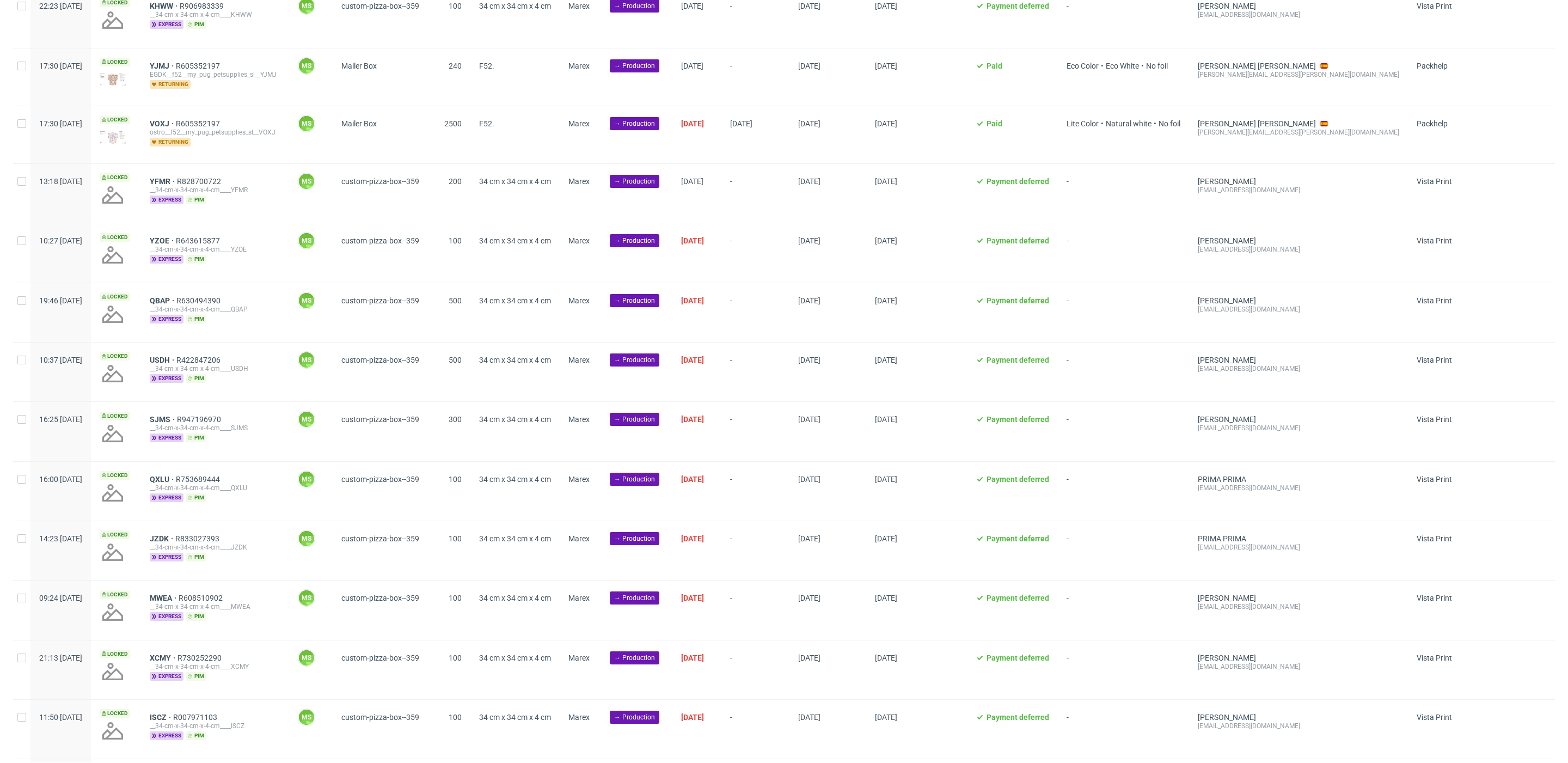
scroll to position [180, 0]
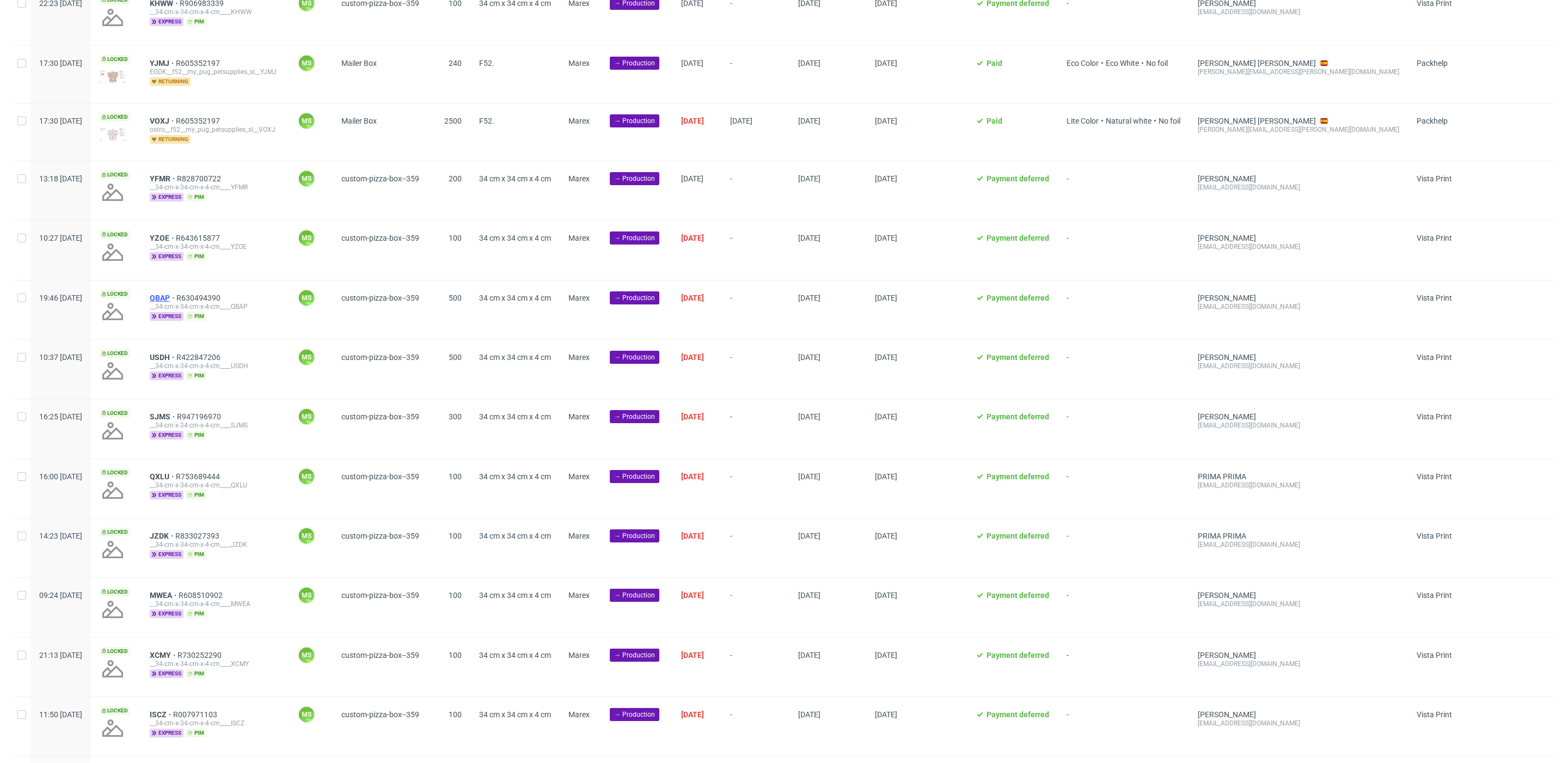
click at [177, 297] on span "QBAP" at bounding box center [163, 298] width 27 height 9
click at [177, 360] on span "USDH" at bounding box center [163, 357] width 27 height 9
click at [177, 413] on span "SJMS" at bounding box center [163, 417] width 27 height 9
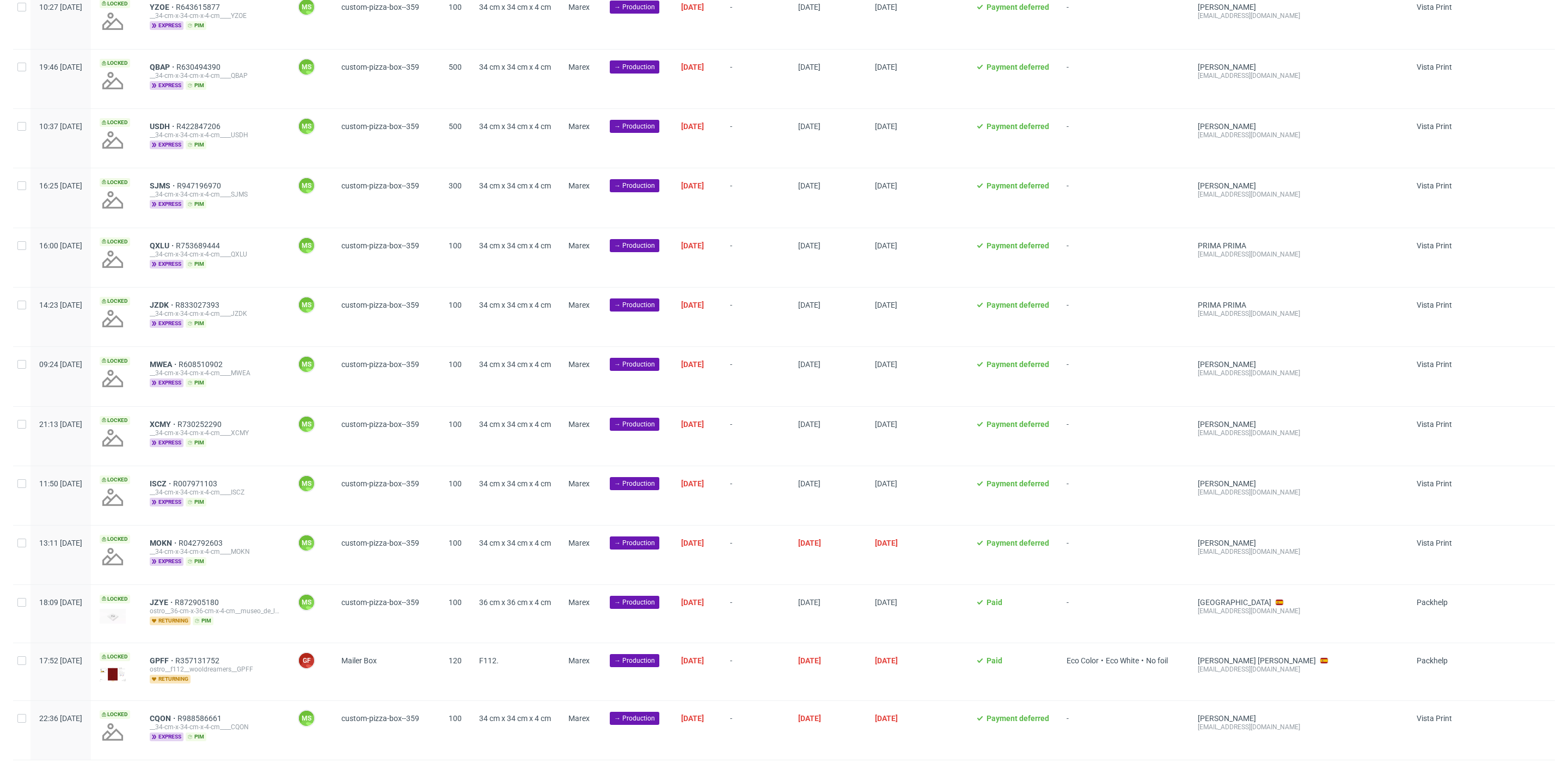
scroll to position [413, 0]
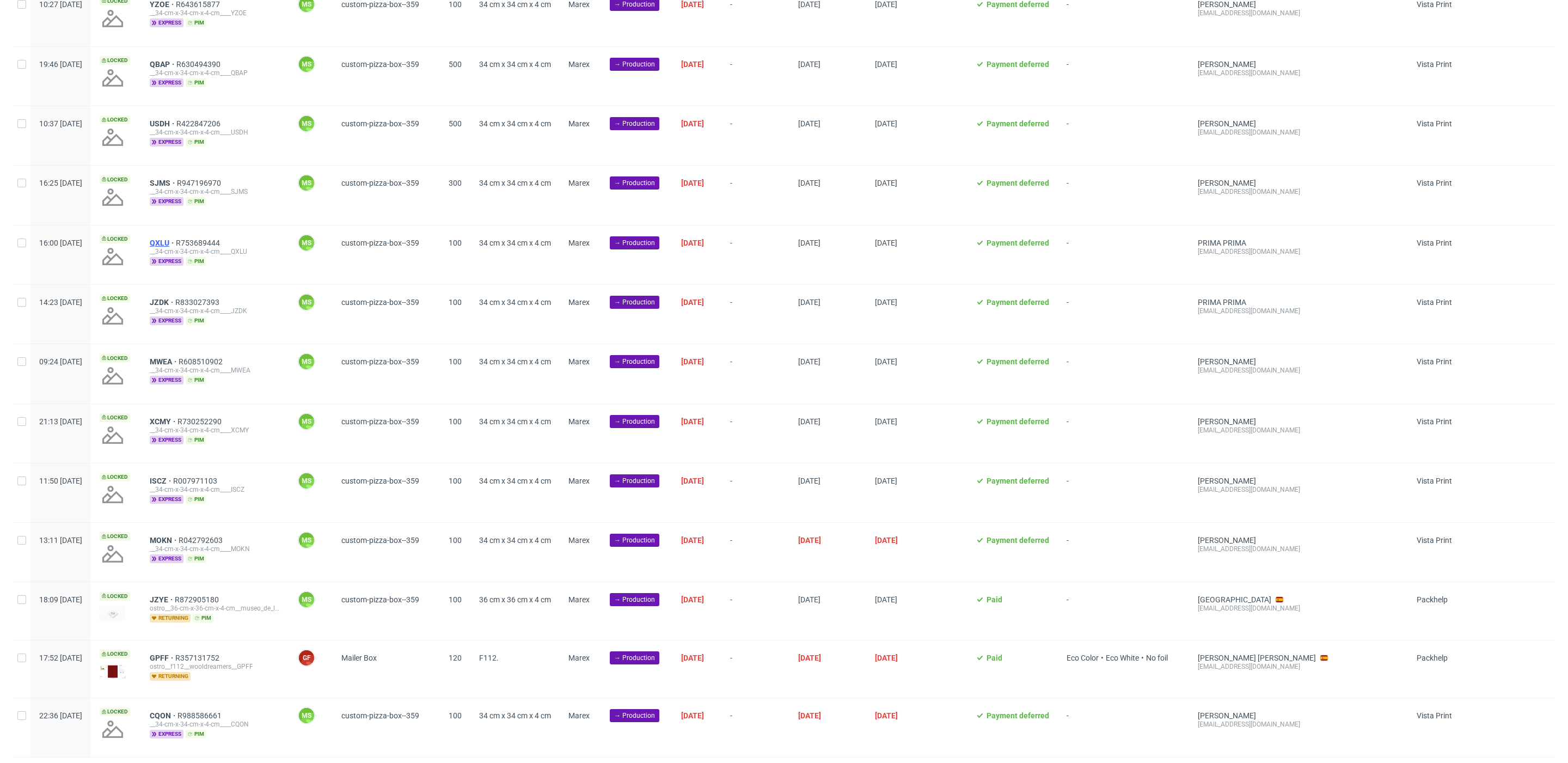
click at [176, 241] on span "QXLU" at bounding box center [163, 243] width 26 height 9
click at [193, 308] on div "__34-cm-x-34-cm-x-4-cm____JZDK" at bounding box center [215, 311] width 131 height 9
click at [175, 303] on span "JZDK" at bounding box center [163, 302] width 26 height 9
click at [178, 366] on span "MWEA" at bounding box center [164, 362] width 29 height 9
click at [178, 425] on span "XCMY" at bounding box center [164, 421] width 28 height 9
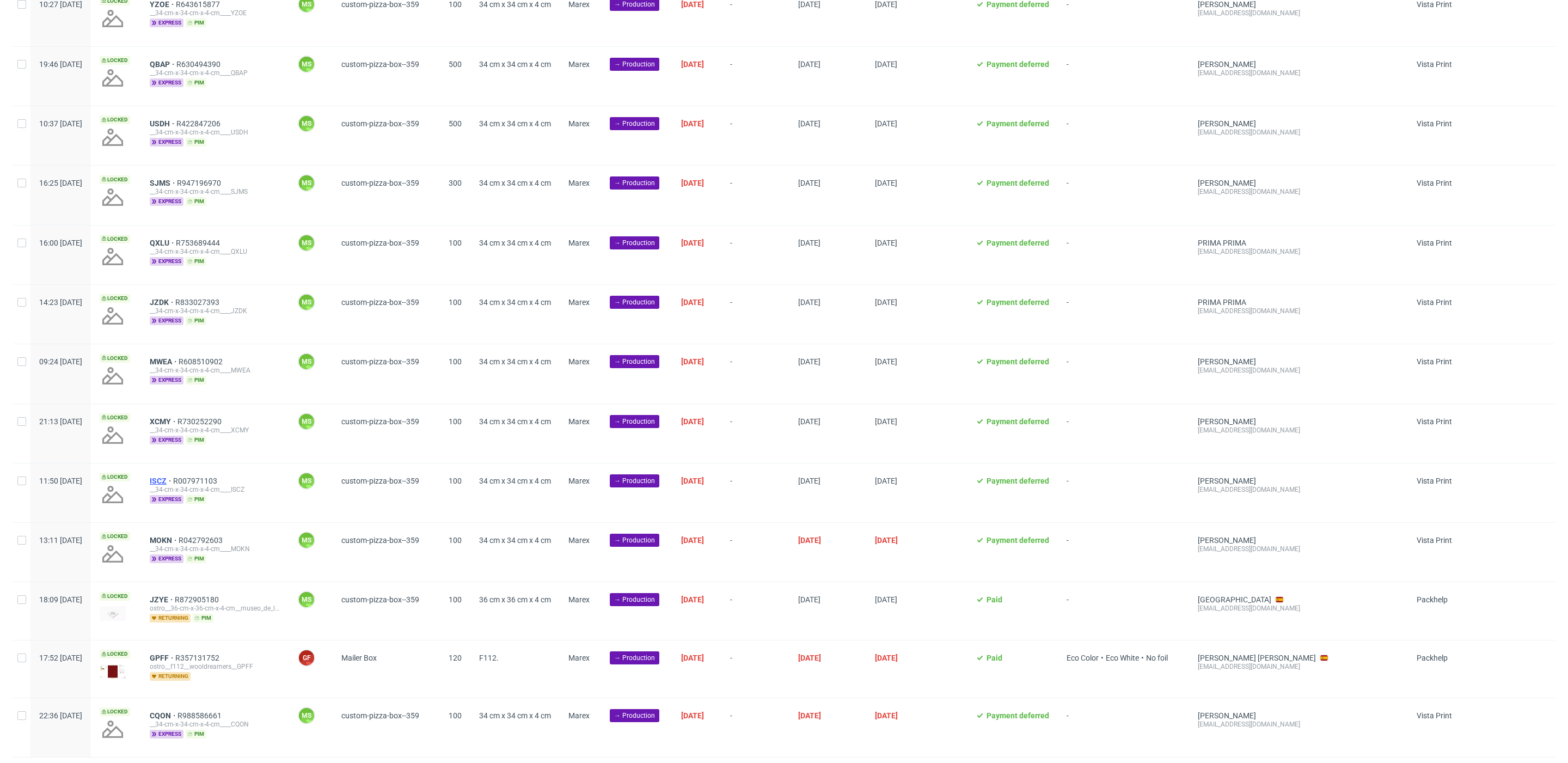
click at [173, 485] on span "ISCZ" at bounding box center [161, 481] width 23 height 9
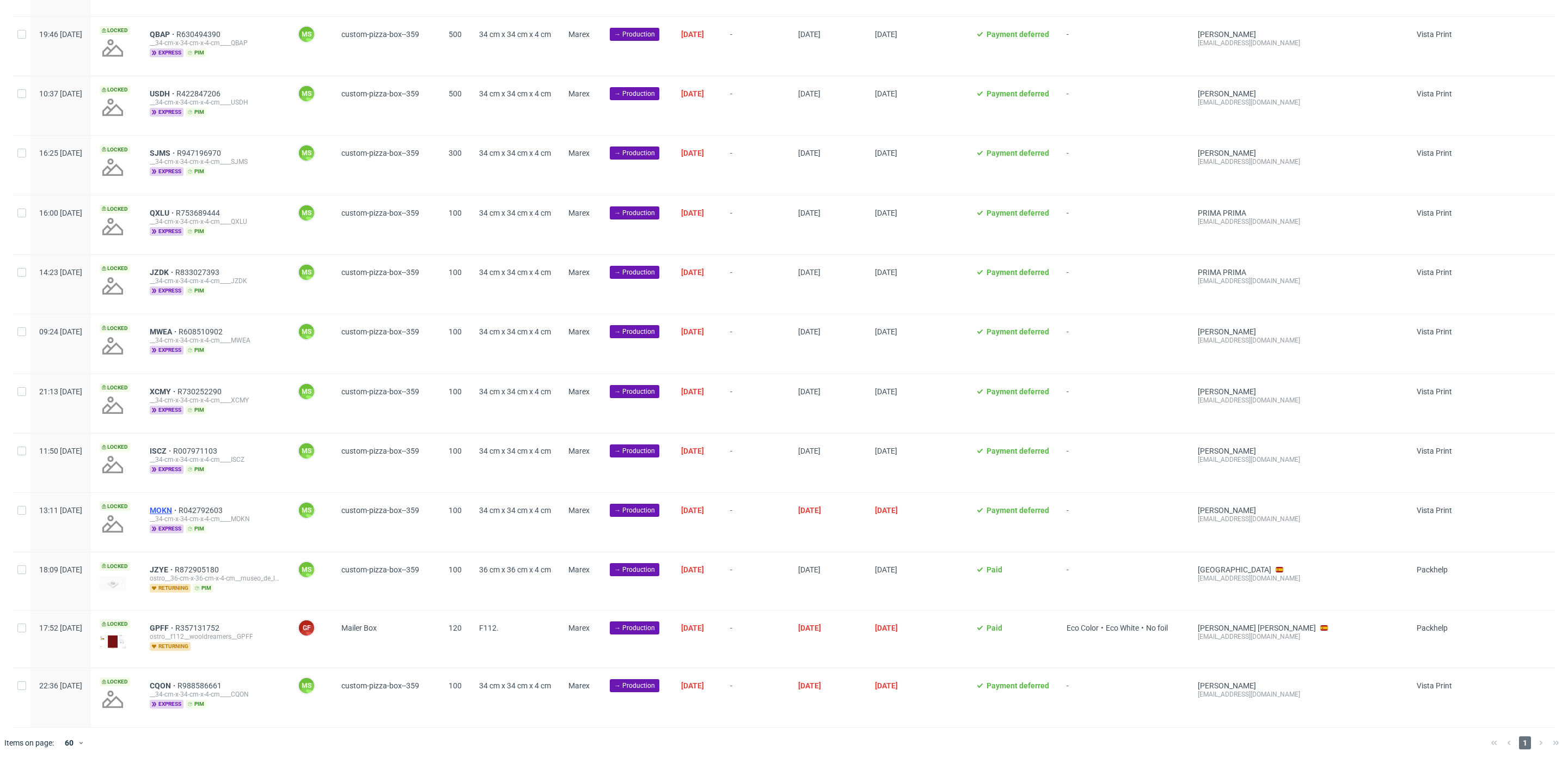
click at [178, 508] on span "MOKN" at bounding box center [164, 510] width 29 height 9
drag, startPoint x: 196, startPoint y: 569, endPoint x: 193, endPoint y: 588, distance: 19.2
click at [175, 569] on span "JZYE" at bounding box center [162, 569] width 25 height 9
click at [175, 625] on span "GPFF" at bounding box center [163, 628] width 26 height 9
click at [178, 683] on span "CQON" at bounding box center [164, 686] width 28 height 9
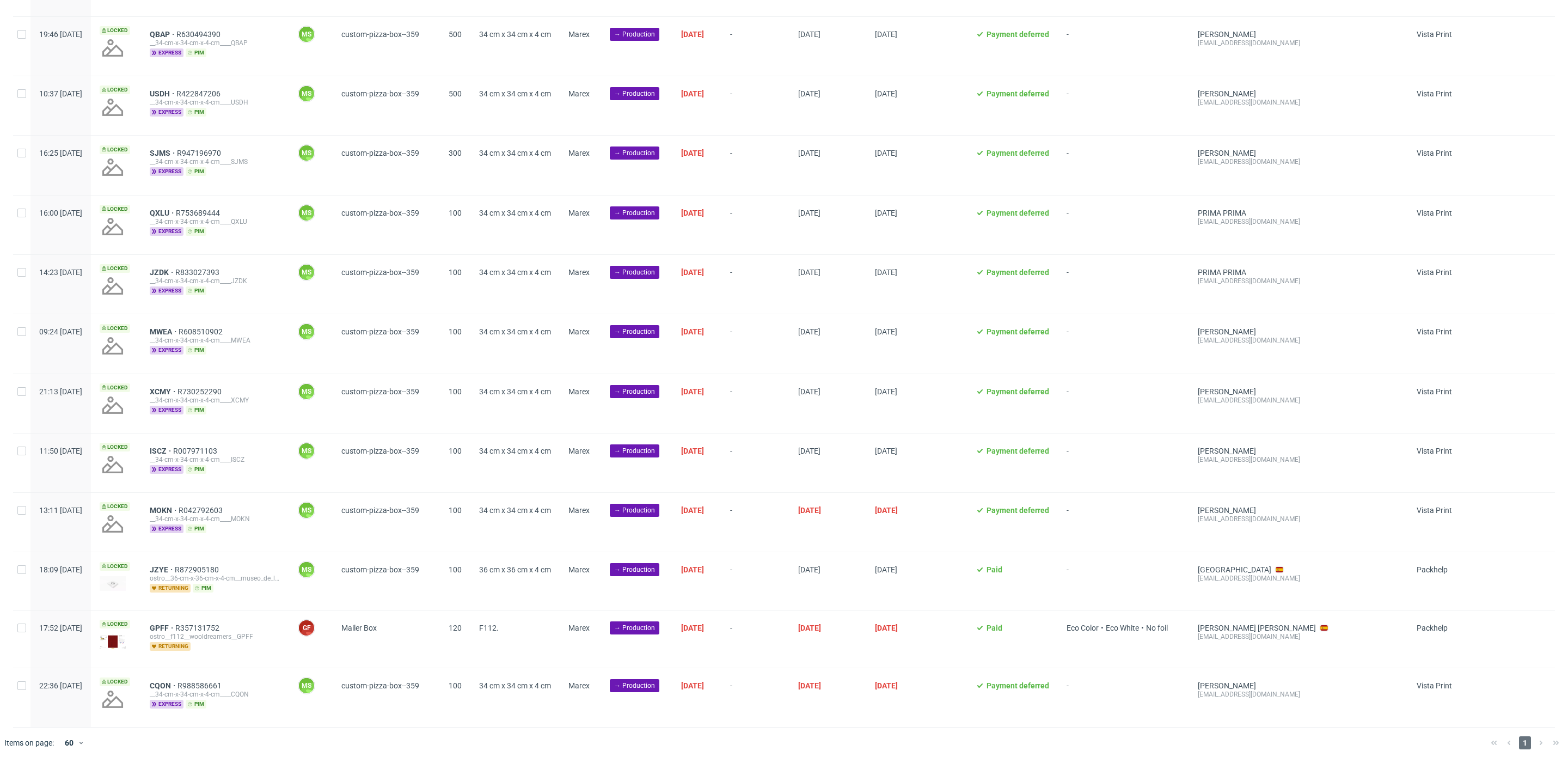
scroll to position [446, 0]
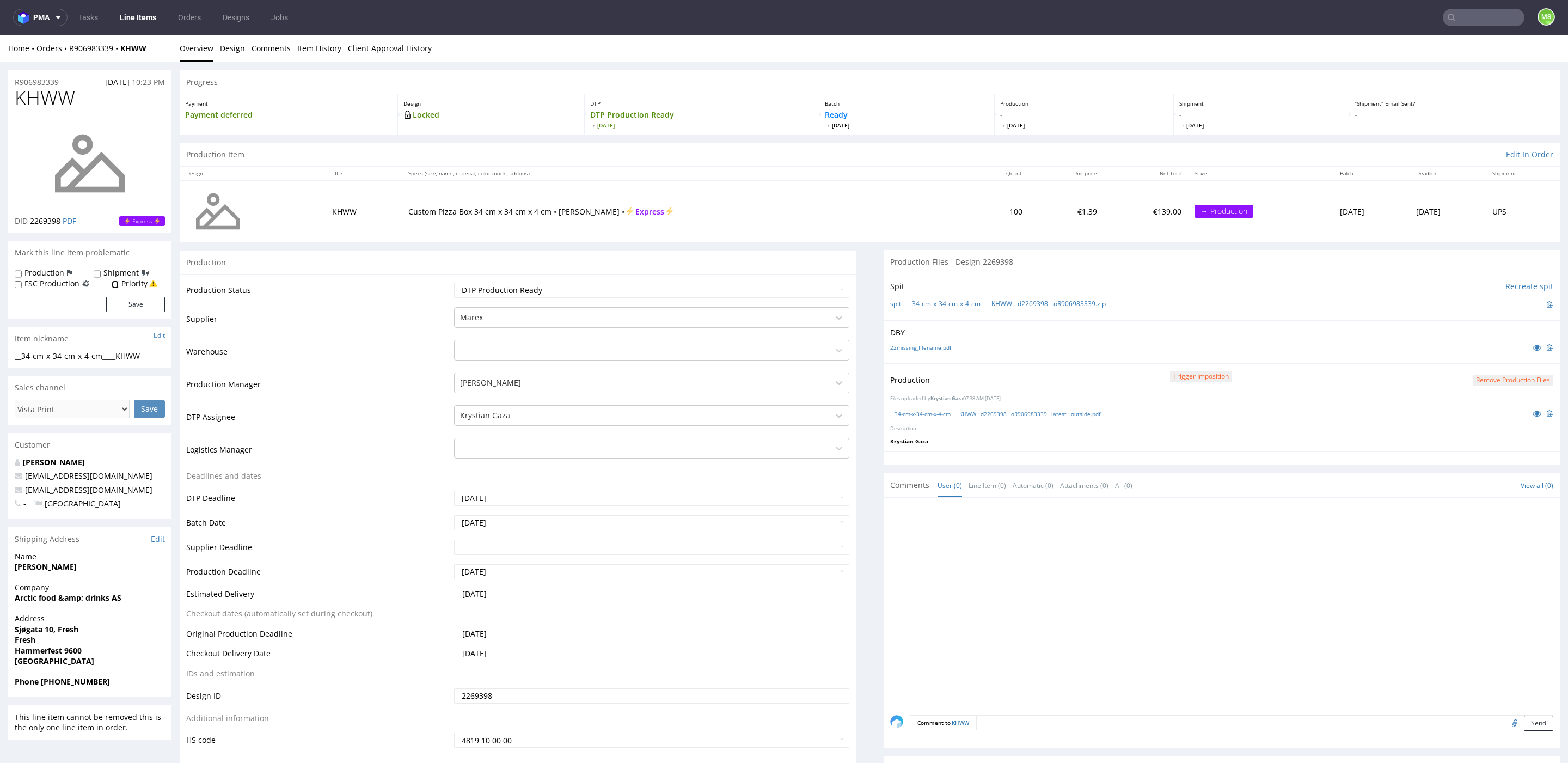
click at [116, 284] on input "Priority" at bounding box center [115, 285] width 7 height 9
checkbox input "true"
click at [139, 300] on button "Save" at bounding box center [135, 304] width 59 height 15
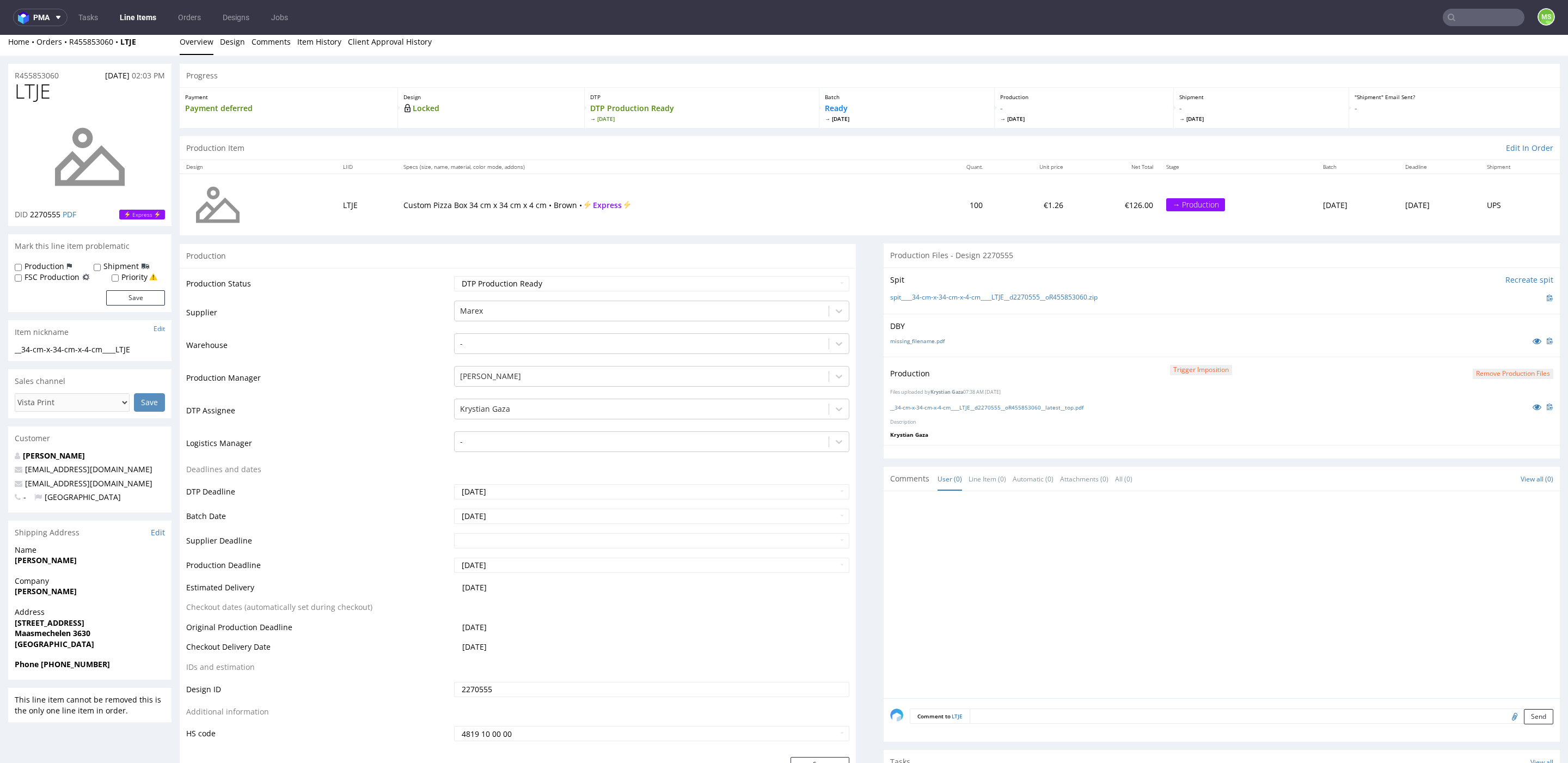
scroll to position [7, 0]
click at [116, 280] on input "Priority" at bounding box center [115, 278] width 7 height 9
checkbox input "true"
click at [124, 294] on button "Save" at bounding box center [135, 297] width 59 height 15
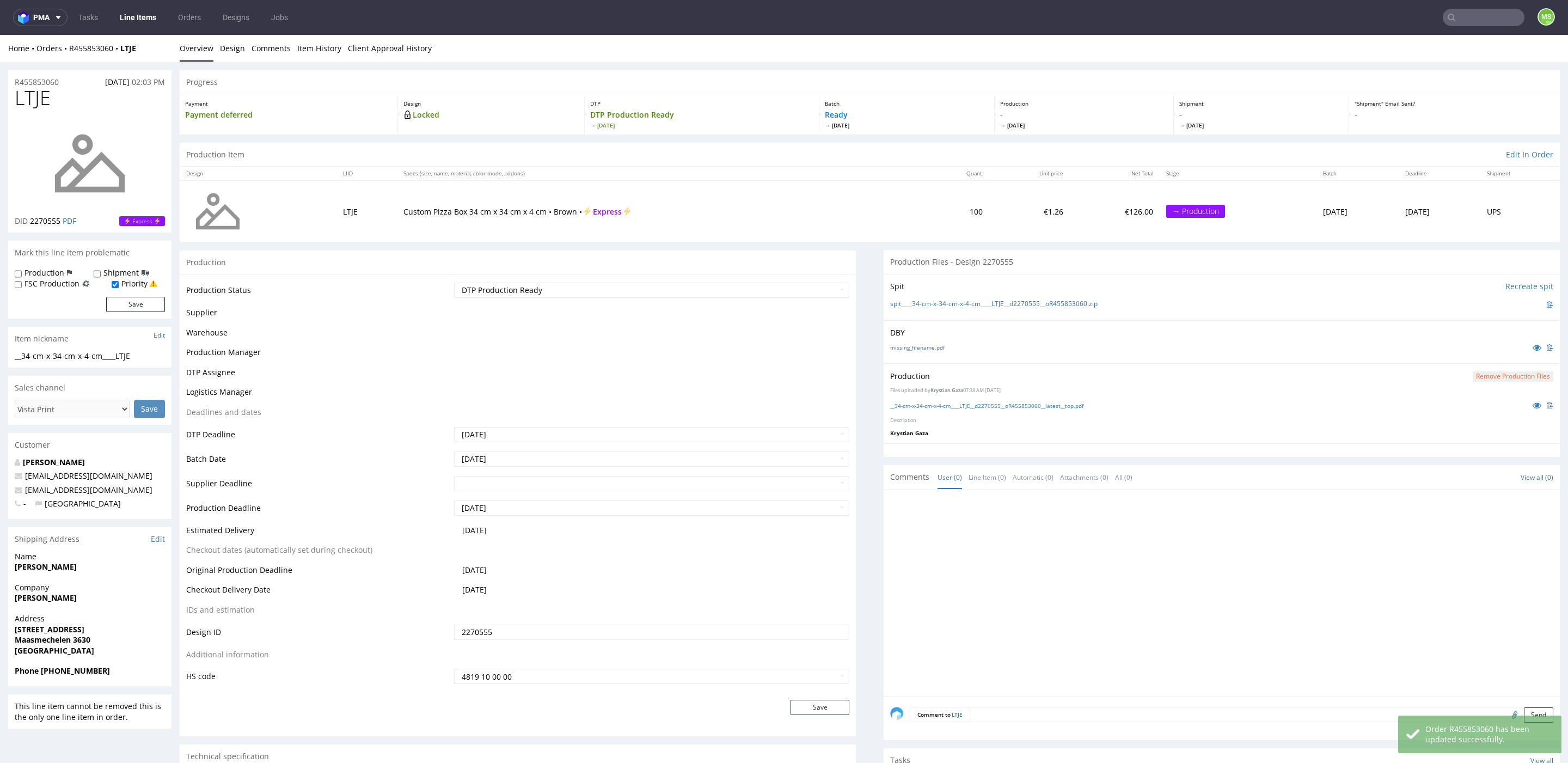
scroll to position [0, 0]
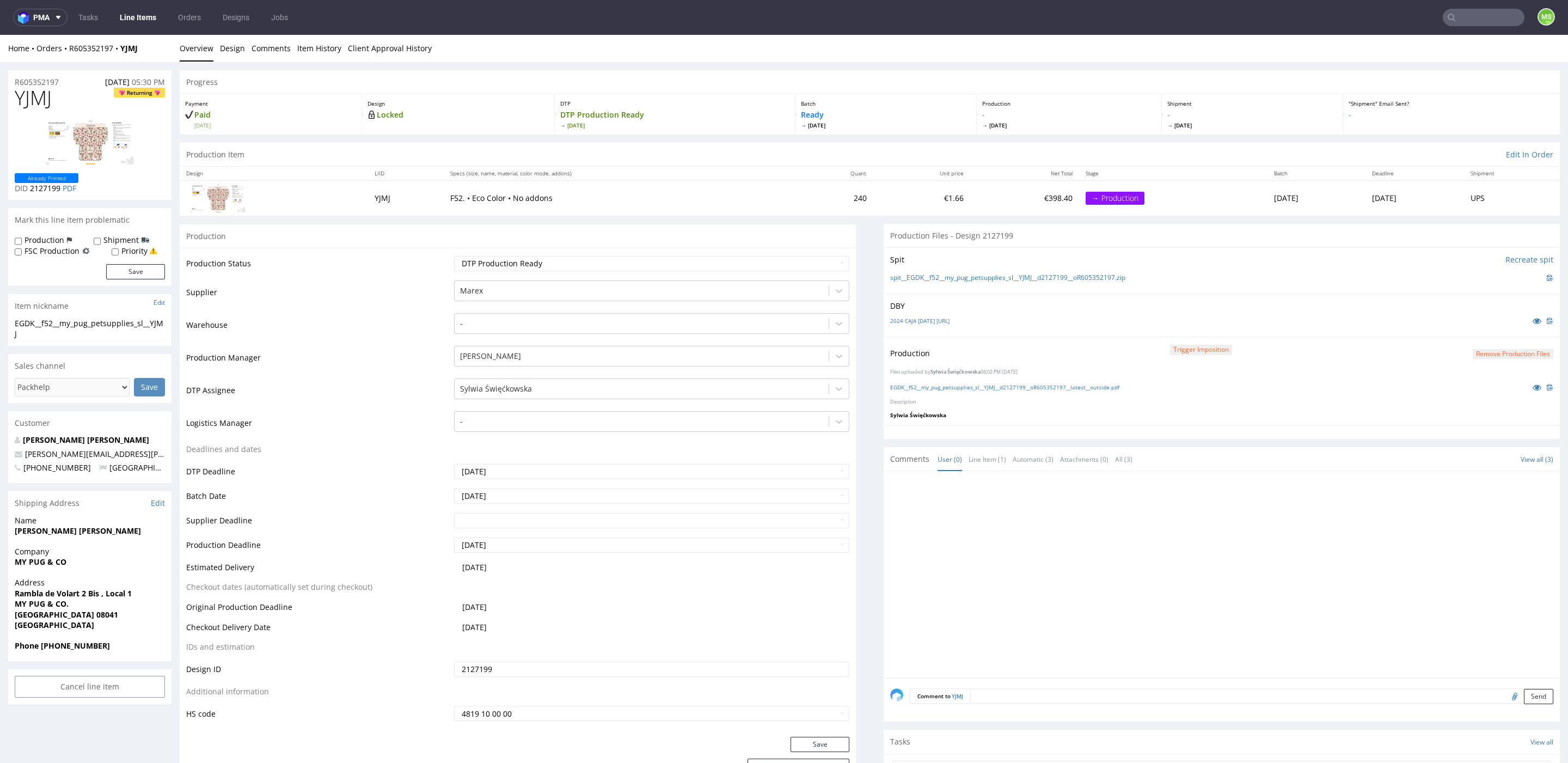
drag, startPoint x: 124, startPoint y: 255, endPoint x: 317, endPoint y: 160, distance: 215.1
click at [124, 254] on label "Priority" at bounding box center [134, 251] width 26 height 11
click at [119, 254] on input "Priority" at bounding box center [115, 252] width 7 height 9
checkbox input "true"
drag, startPoint x: 131, startPoint y: 274, endPoint x: 138, endPoint y: 276, distance: 7.3
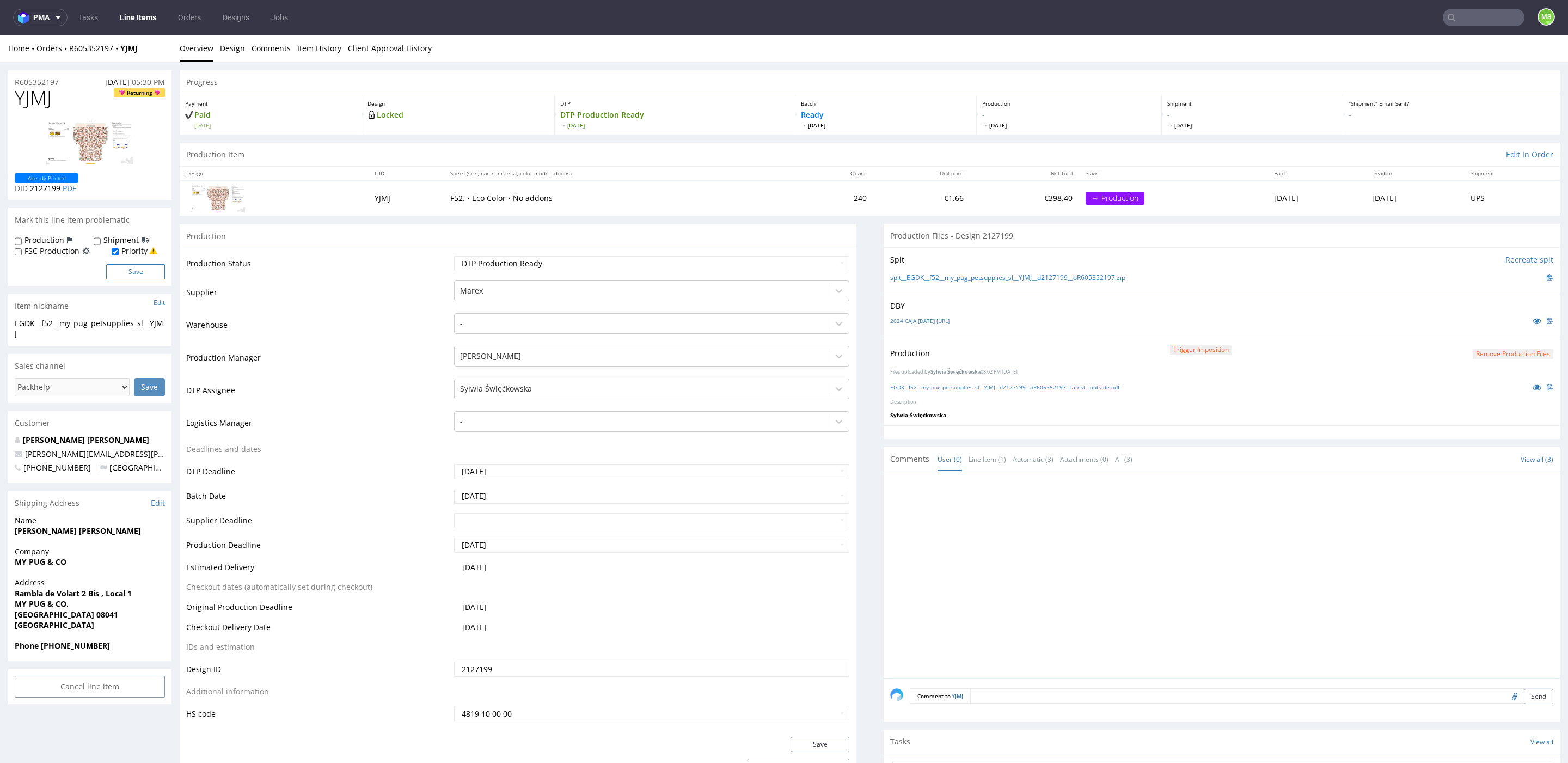
click at [131, 274] on button "Save" at bounding box center [135, 272] width 59 height 15
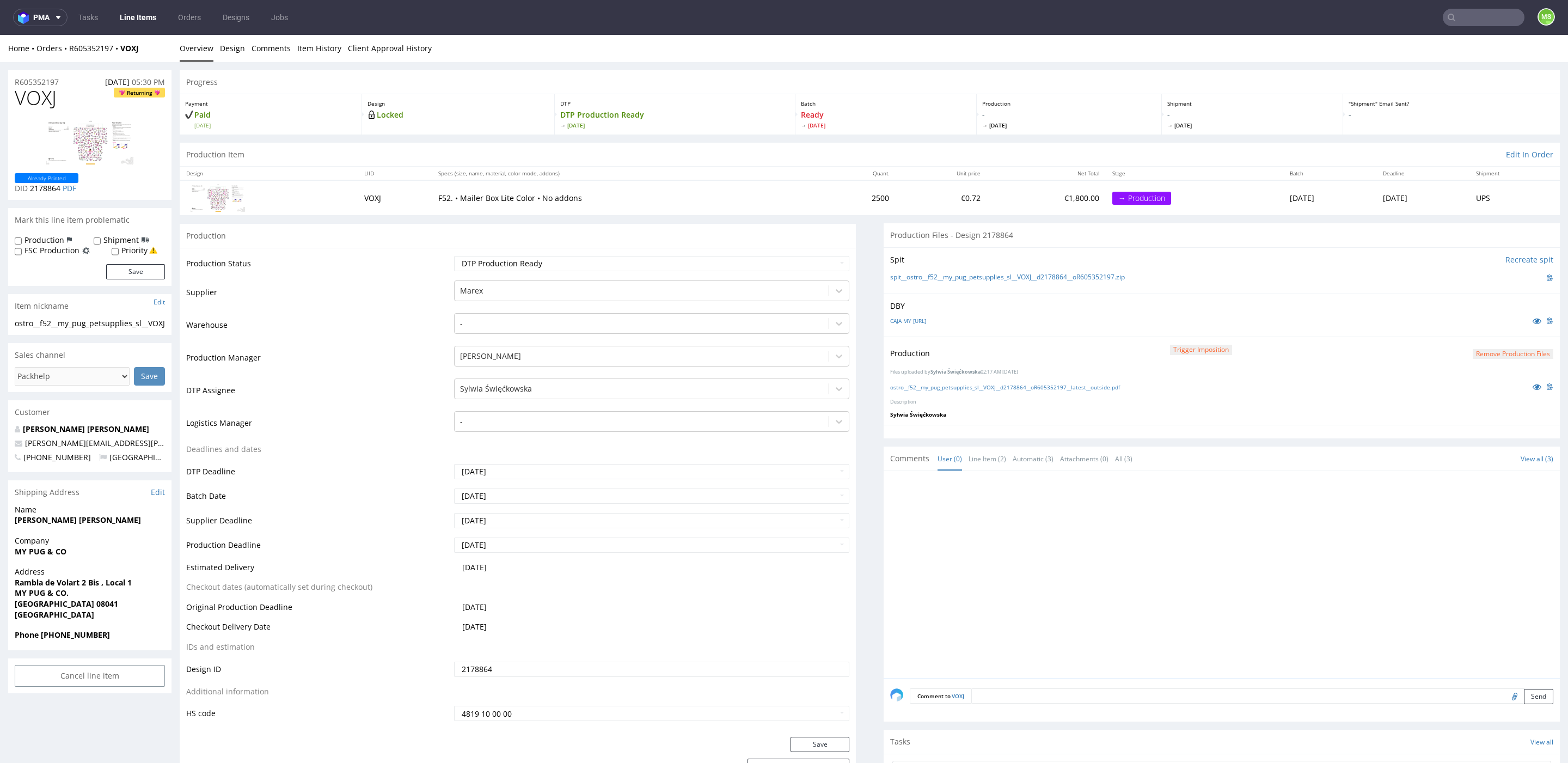
drag, startPoint x: 126, startPoint y: 248, endPoint x: 136, endPoint y: 247, distance: 10.0
click at [127, 248] on label "Priority" at bounding box center [134, 250] width 26 height 11
click at [119, 253] on div "Priority" at bounding box center [134, 250] width 46 height 11
click at [116, 253] on input "Priority" at bounding box center [115, 251] width 7 height 9
checkbox input "true"
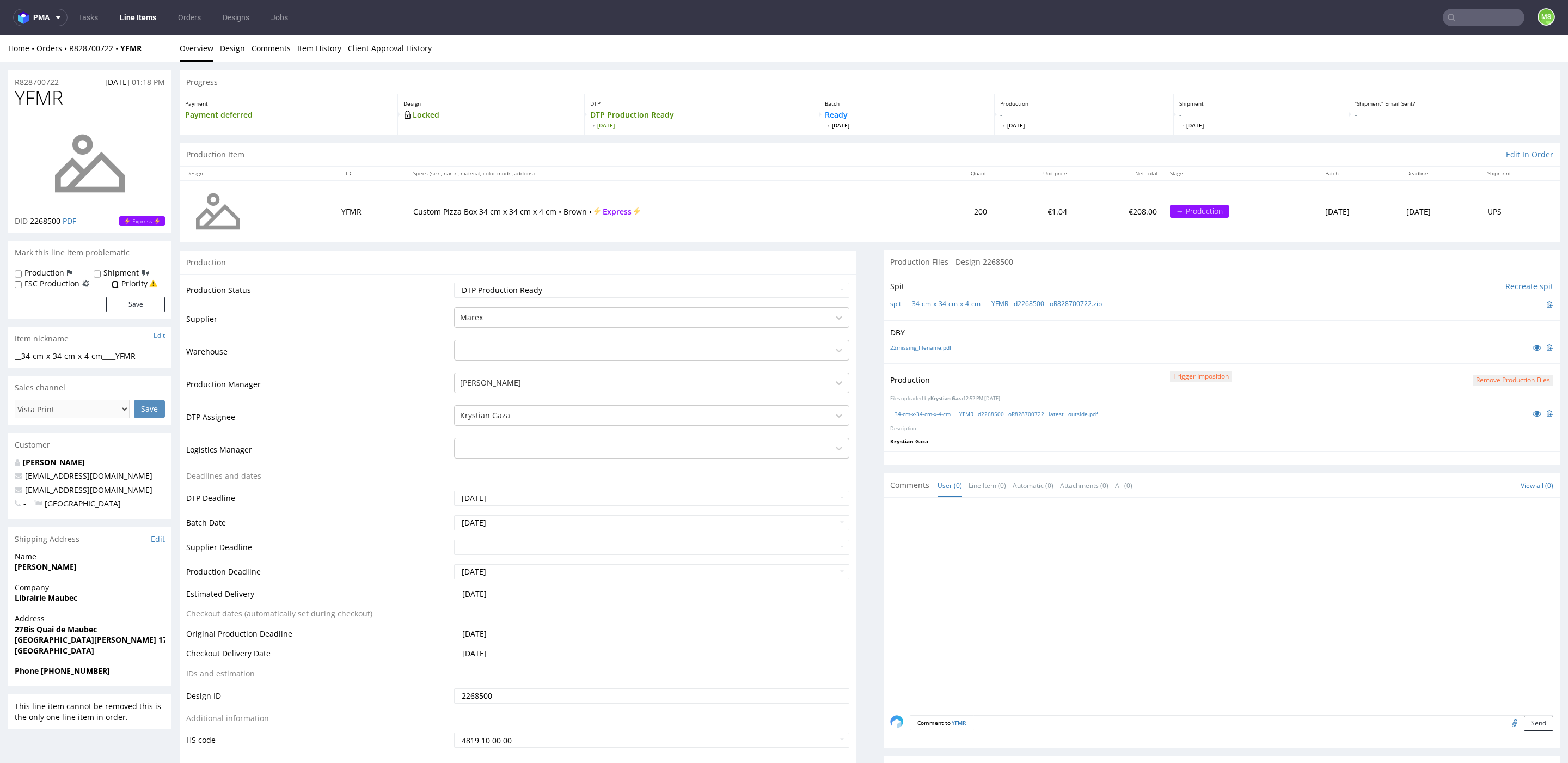
click at [116, 284] on input "Priority" at bounding box center [115, 285] width 7 height 9
checkbox input "true"
click at [141, 303] on button "Save" at bounding box center [135, 302] width 59 height 15
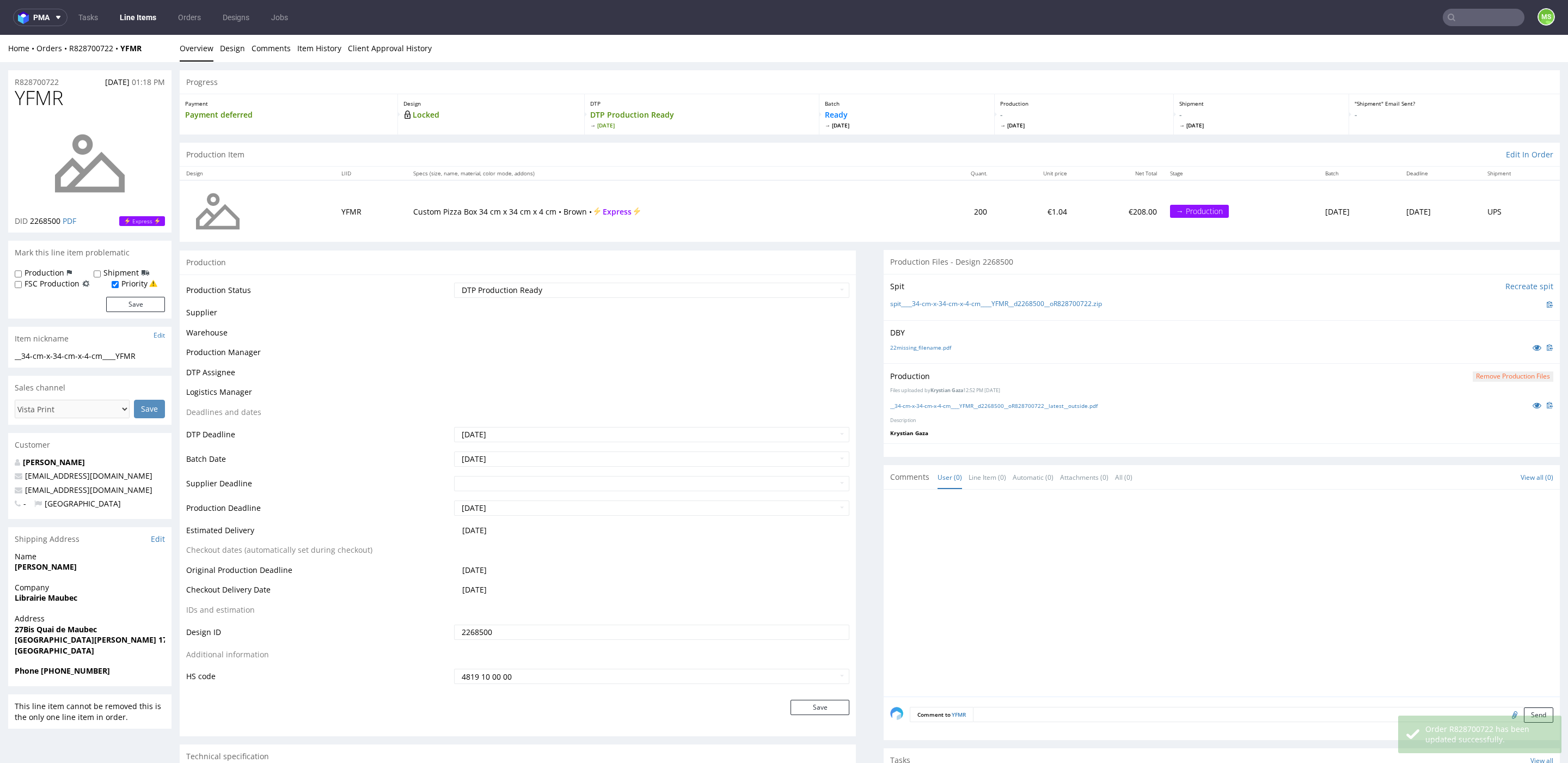
scroll to position [0, 0]
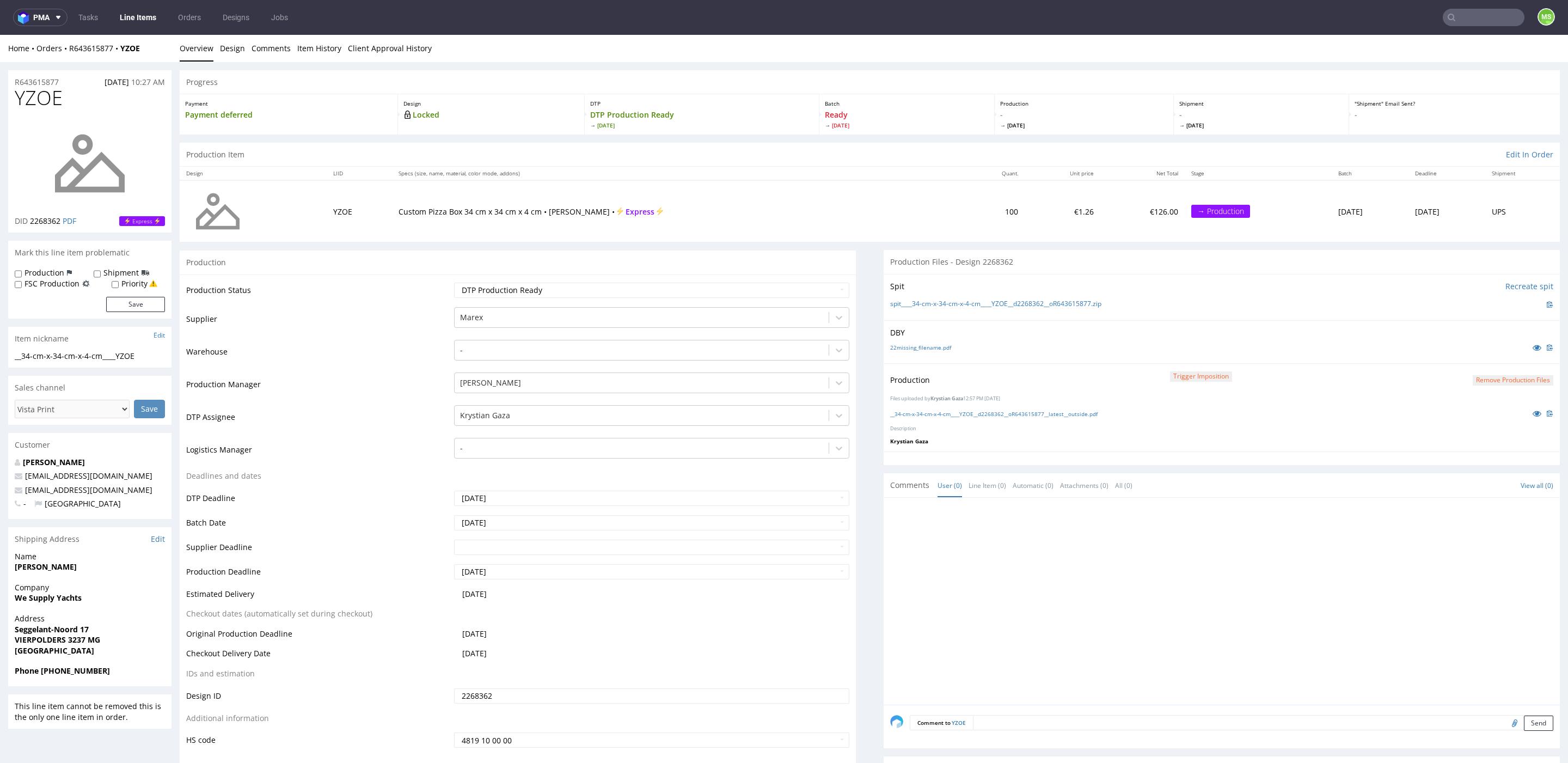
click at [119, 286] on div "Priority" at bounding box center [134, 284] width 46 height 11
click at [117, 281] on input "Priority" at bounding box center [115, 285] width 7 height 9
click at [116, 283] on input "Priority" at bounding box center [115, 285] width 7 height 9
checkbox input "true"
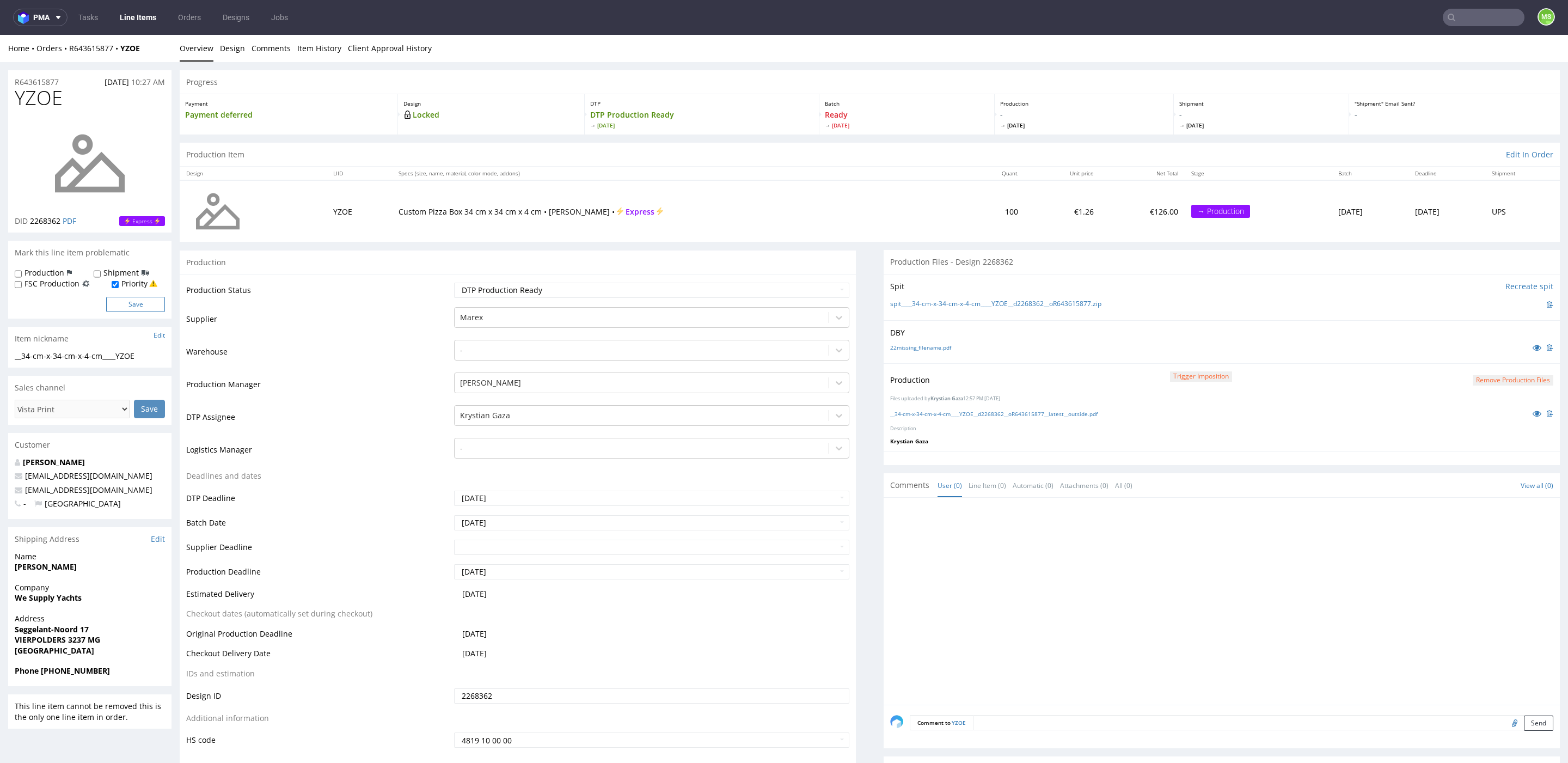
click at [145, 304] on button "Save" at bounding box center [135, 304] width 59 height 15
click at [116, 283] on input "Priority" at bounding box center [115, 285] width 7 height 9
checkbox input "true"
click at [153, 302] on button "Save" at bounding box center [135, 304] width 59 height 15
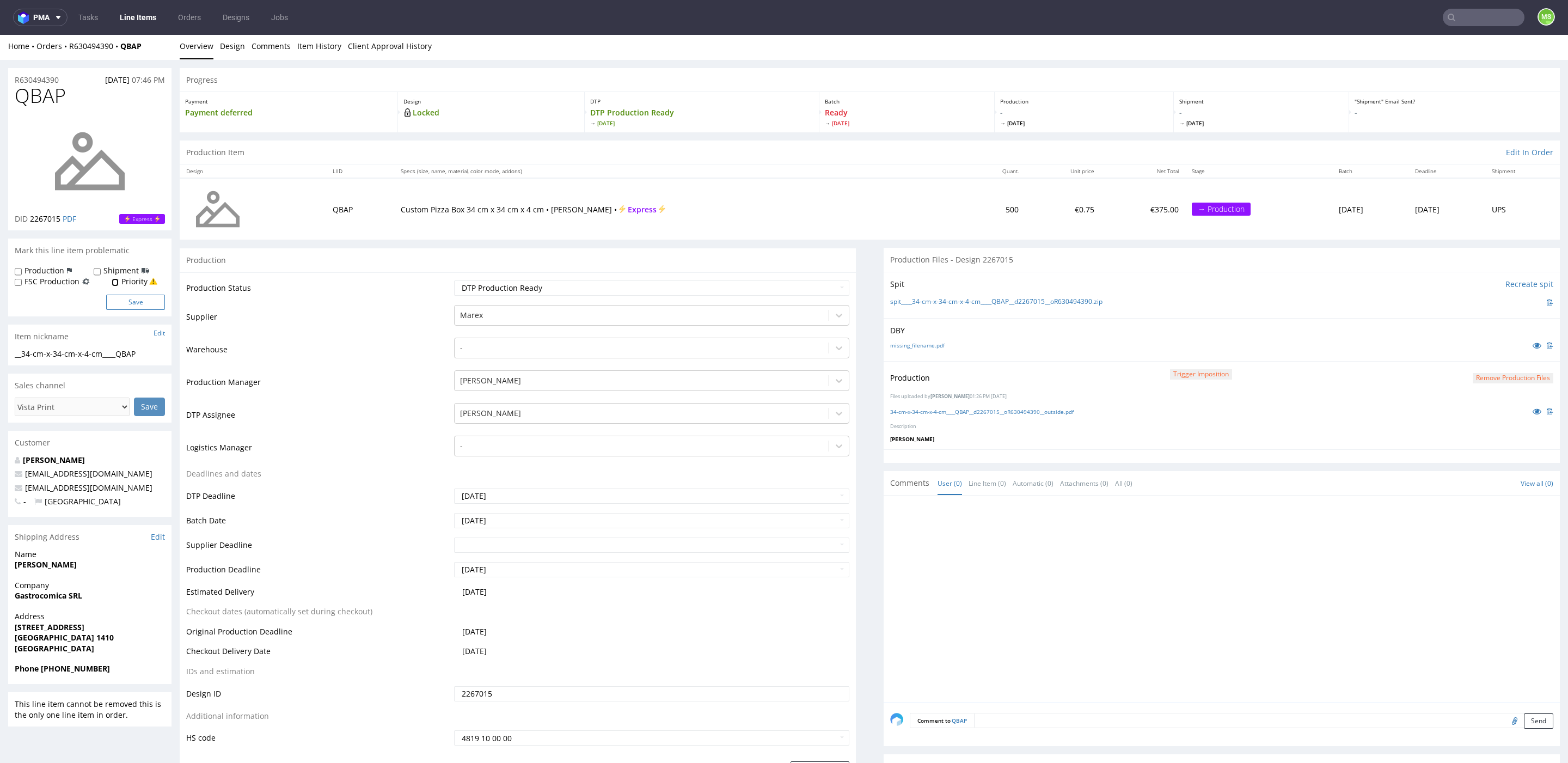
drag, startPoint x: 116, startPoint y: 282, endPoint x: 116, endPoint y: 301, distance: 19.0
click at [116, 283] on input "Priority" at bounding box center [115, 283] width 7 height 9
checkbox input "true"
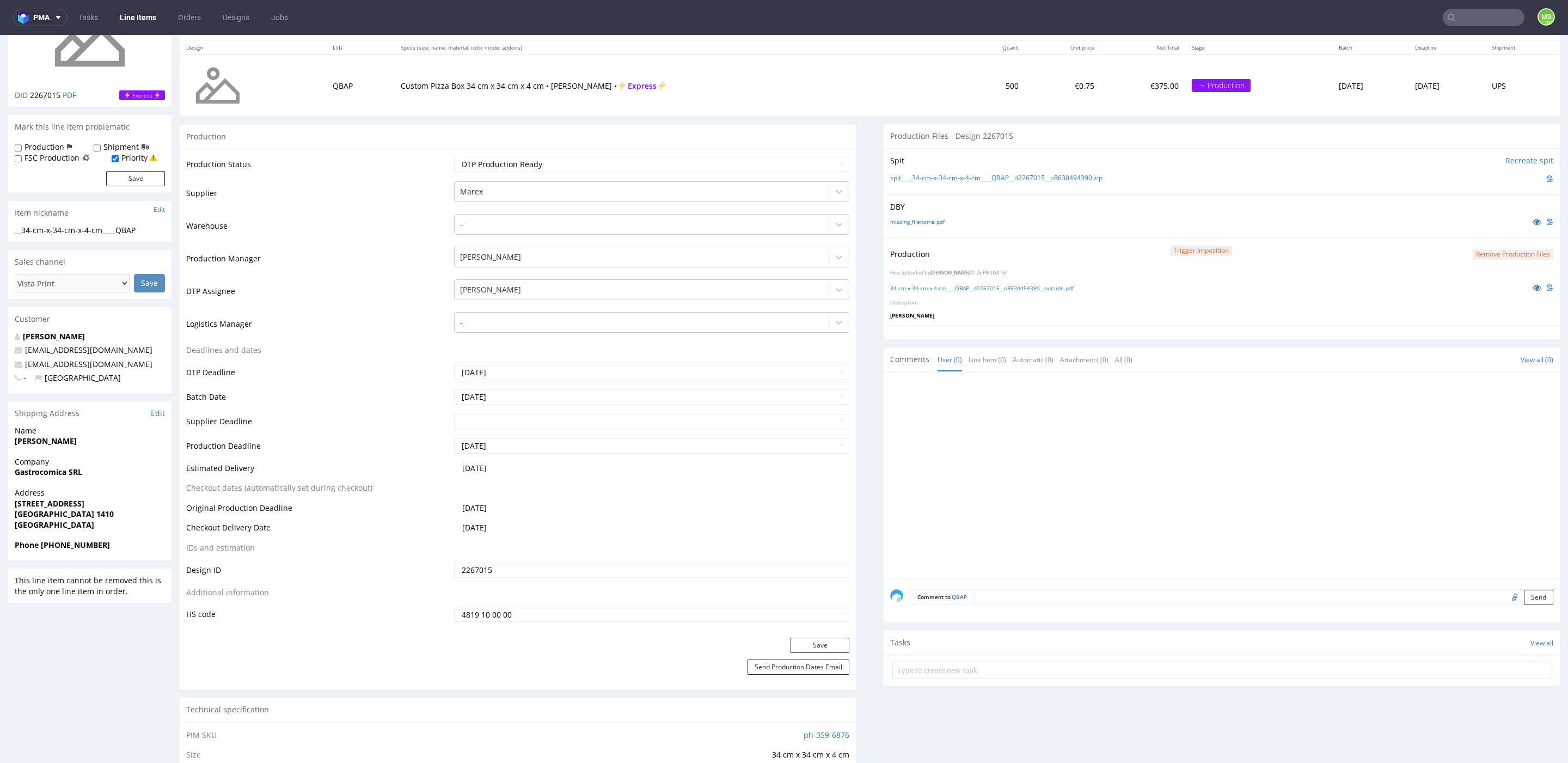
scroll to position [144, 0]
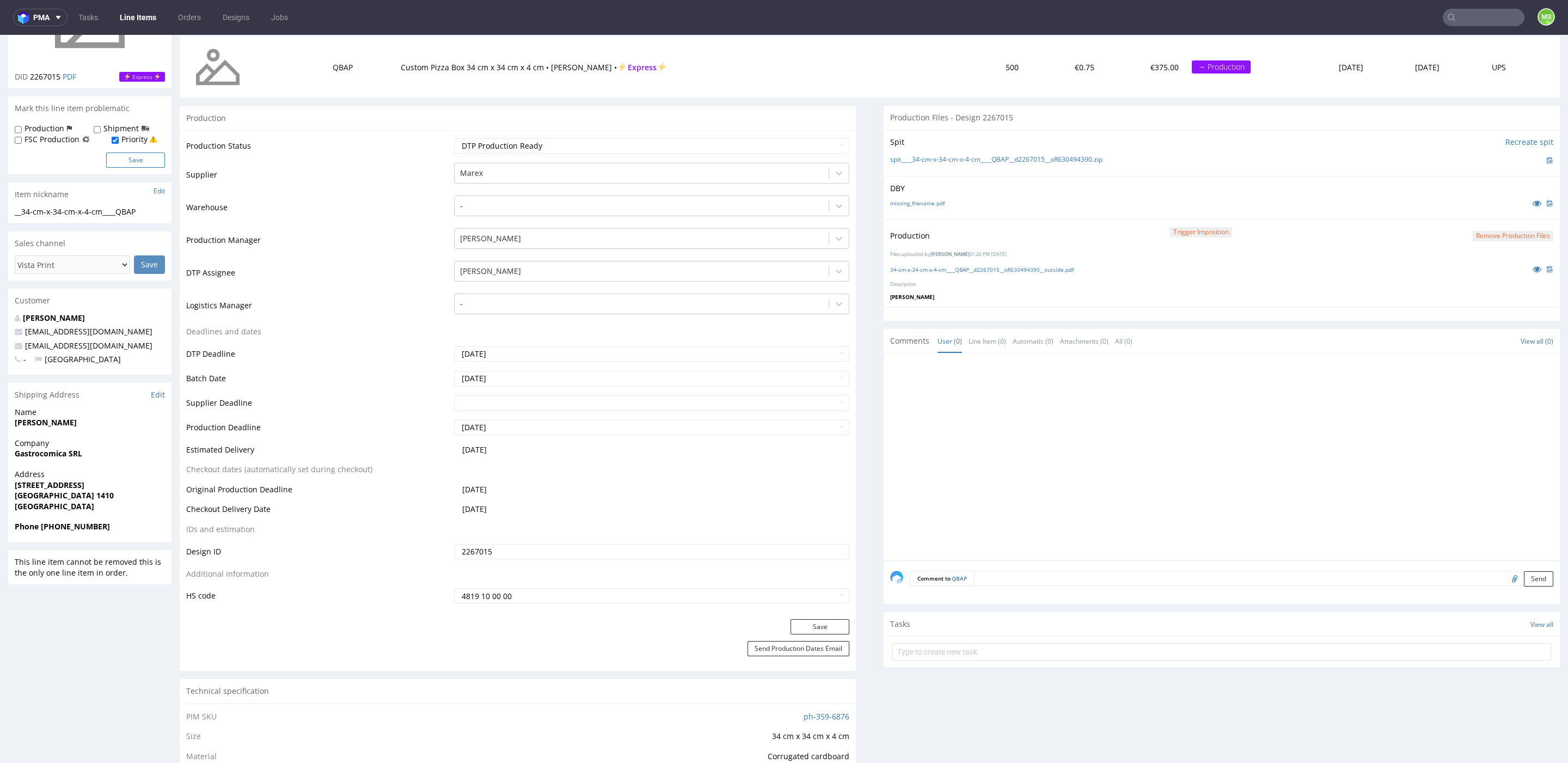
click at [147, 164] on button "Save" at bounding box center [135, 160] width 59 height 15
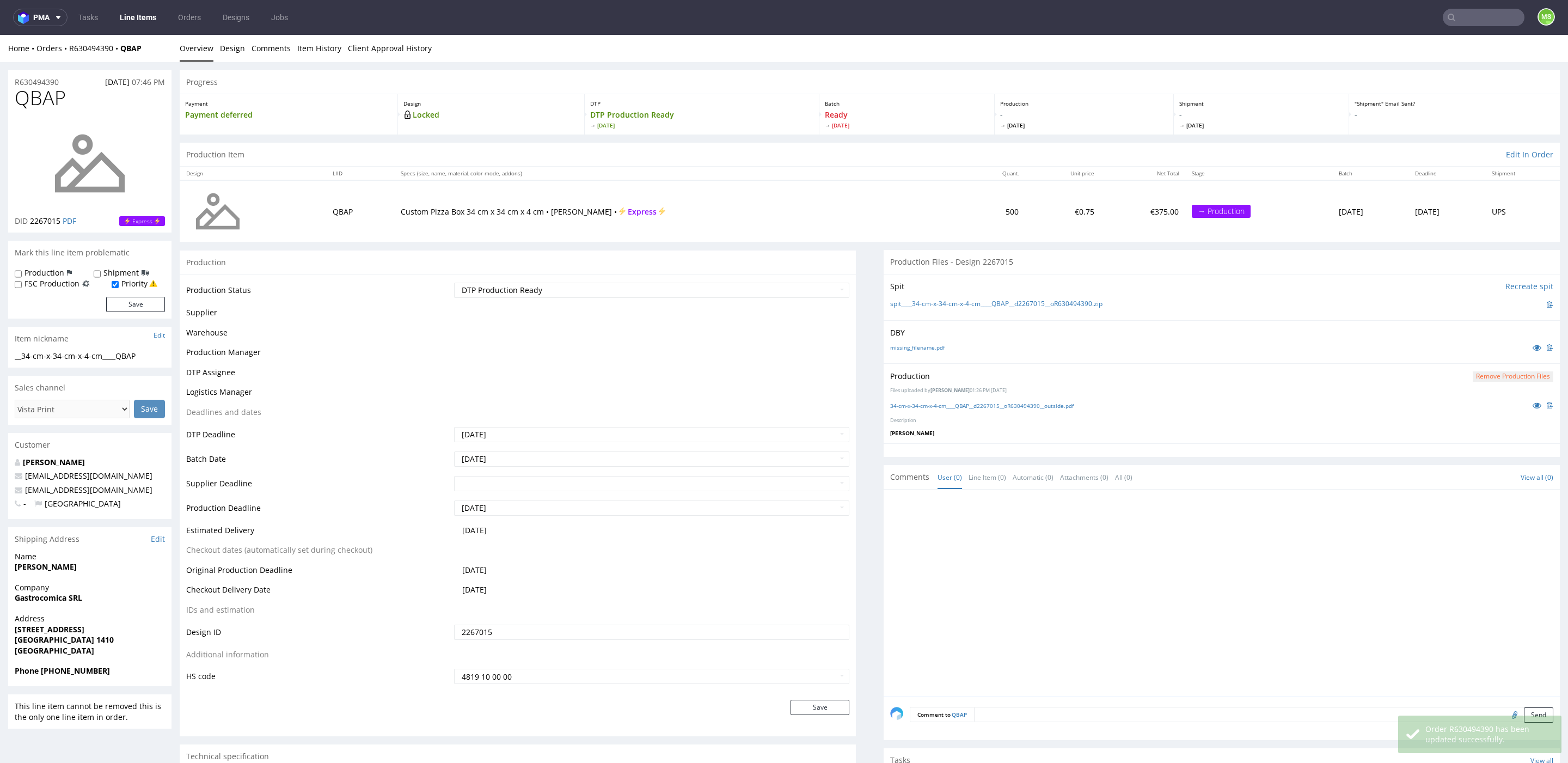
scroll to position [0, 0]
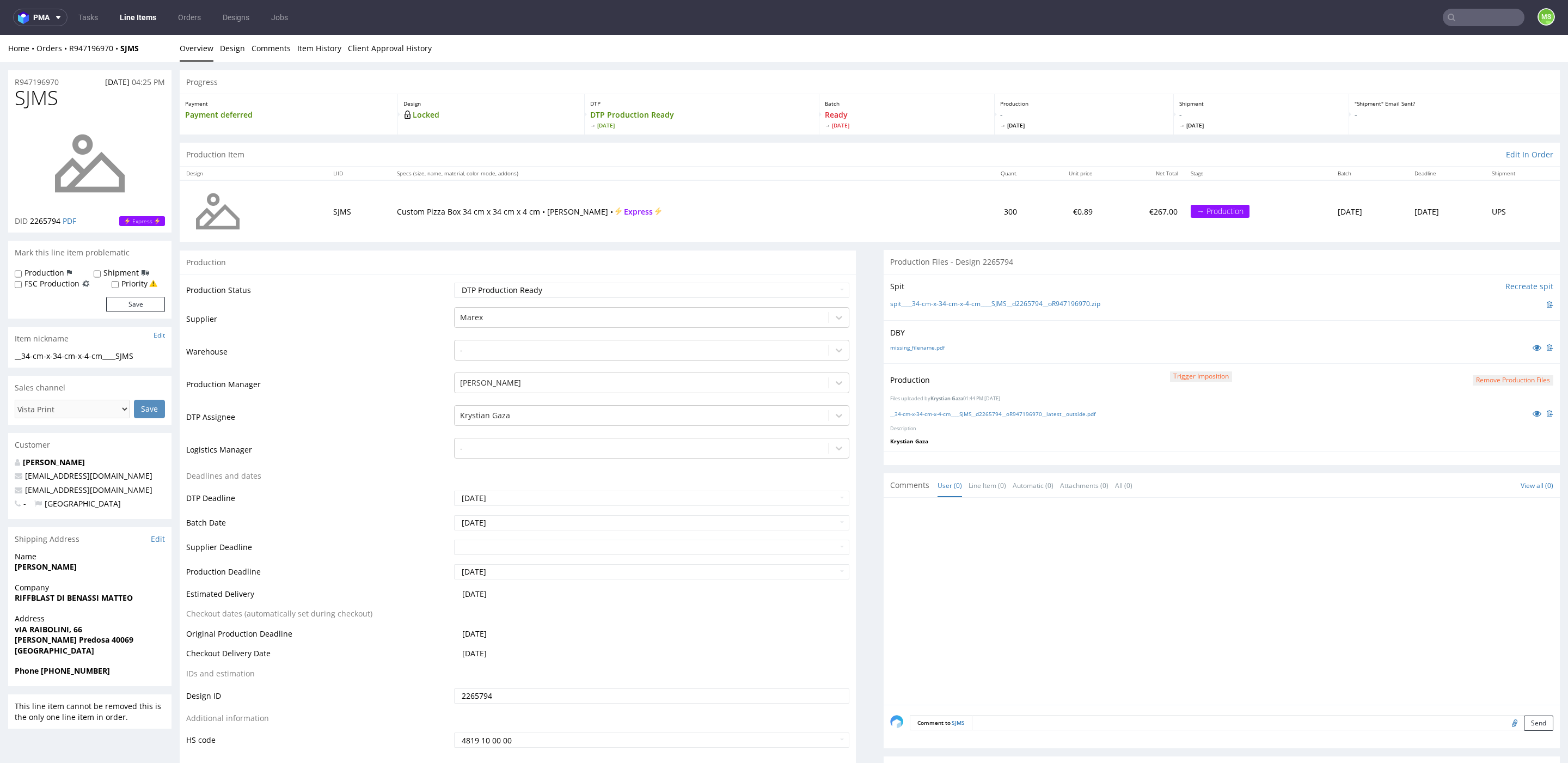
click at [124, 287] on label "Priority" at bounding box center [134, 284] width 26 height 11
click at [119, 287] on input "Priority" at bounding box center [115, 285] width 7 height 9
checkbox input "true"
click at [152, 307] on button "Save" at bounding box center [135, 304] width 59 height 15
click at [116, 286] on input "Priority" at bounding box center [115, 285] width 7 height 9
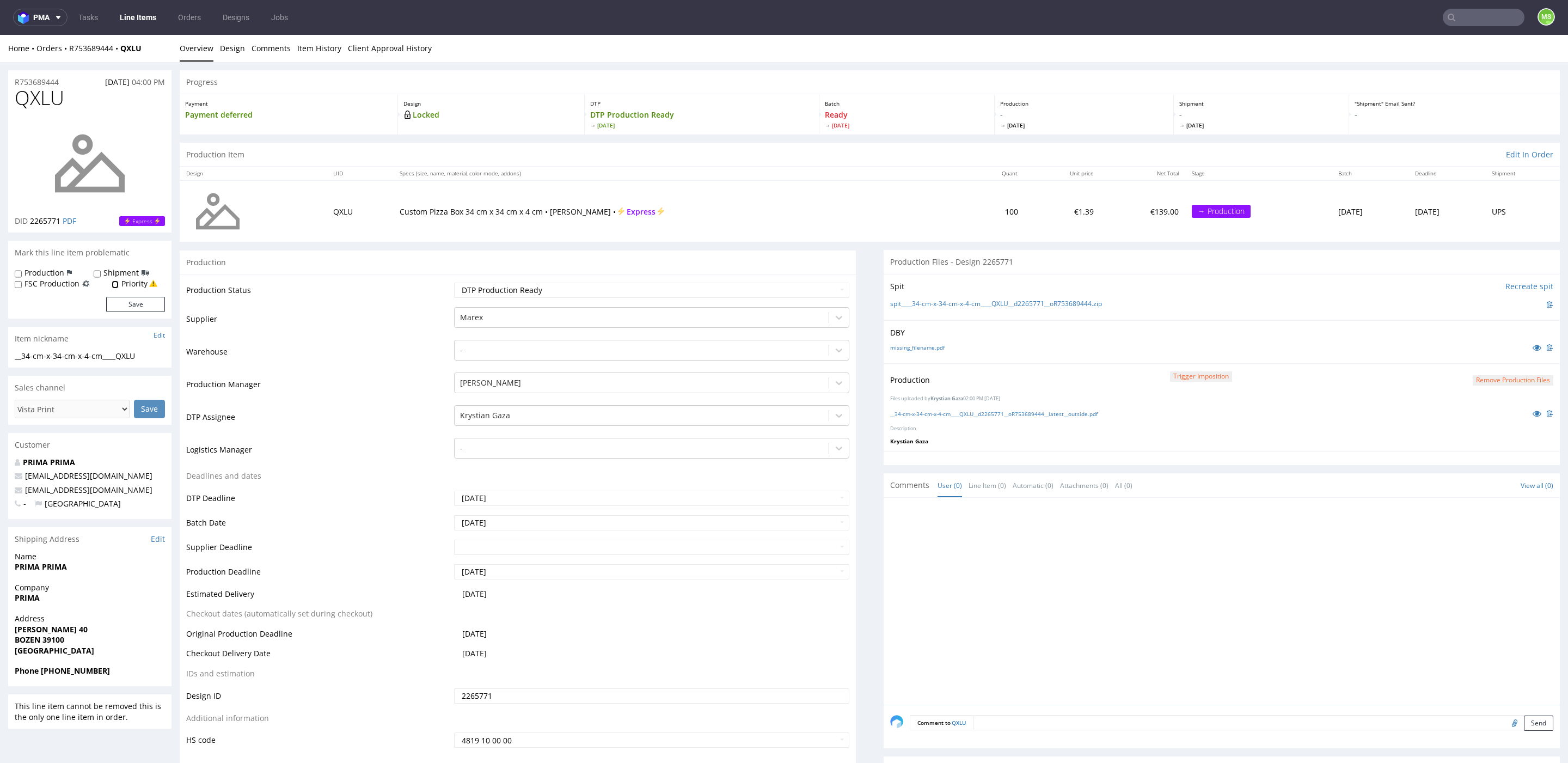
checkbox input "true"
click at [111, 282] on input "Priority" at bounding box center [115, 285] width 7 height 9
checkbox input "true"
click at [133, 286] on label "Priority" at bounding box center [134, 284] width 26 height 11
click at [119, 286] on input "Priority" at bounding box center [115, 285] width 7 height 9
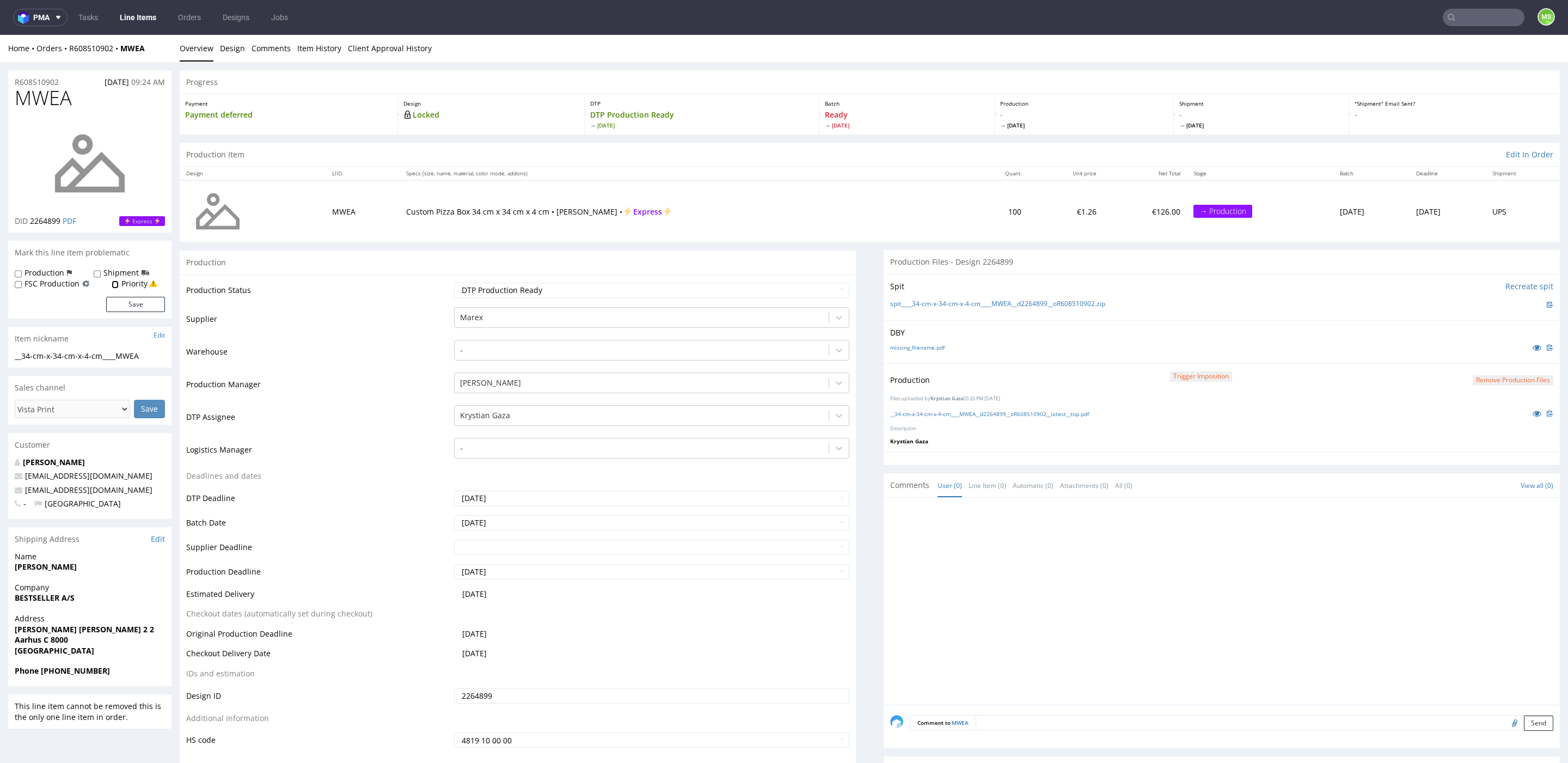
checkbox input "true"
click at [144, 306] on button "Save" at bounding box center [135, 304] width 59 height 15
drag, startPoint x: 130, startPoint y: 282, endPoint x: 130, endPoint y: 295, distance: 13.0
click at [131, 284] on label "Priority" at bounding box center [134, 284] width 26 height 11
click at [119, 284] on input "Priority" at bounding box center [115, 285] width 7 height 9
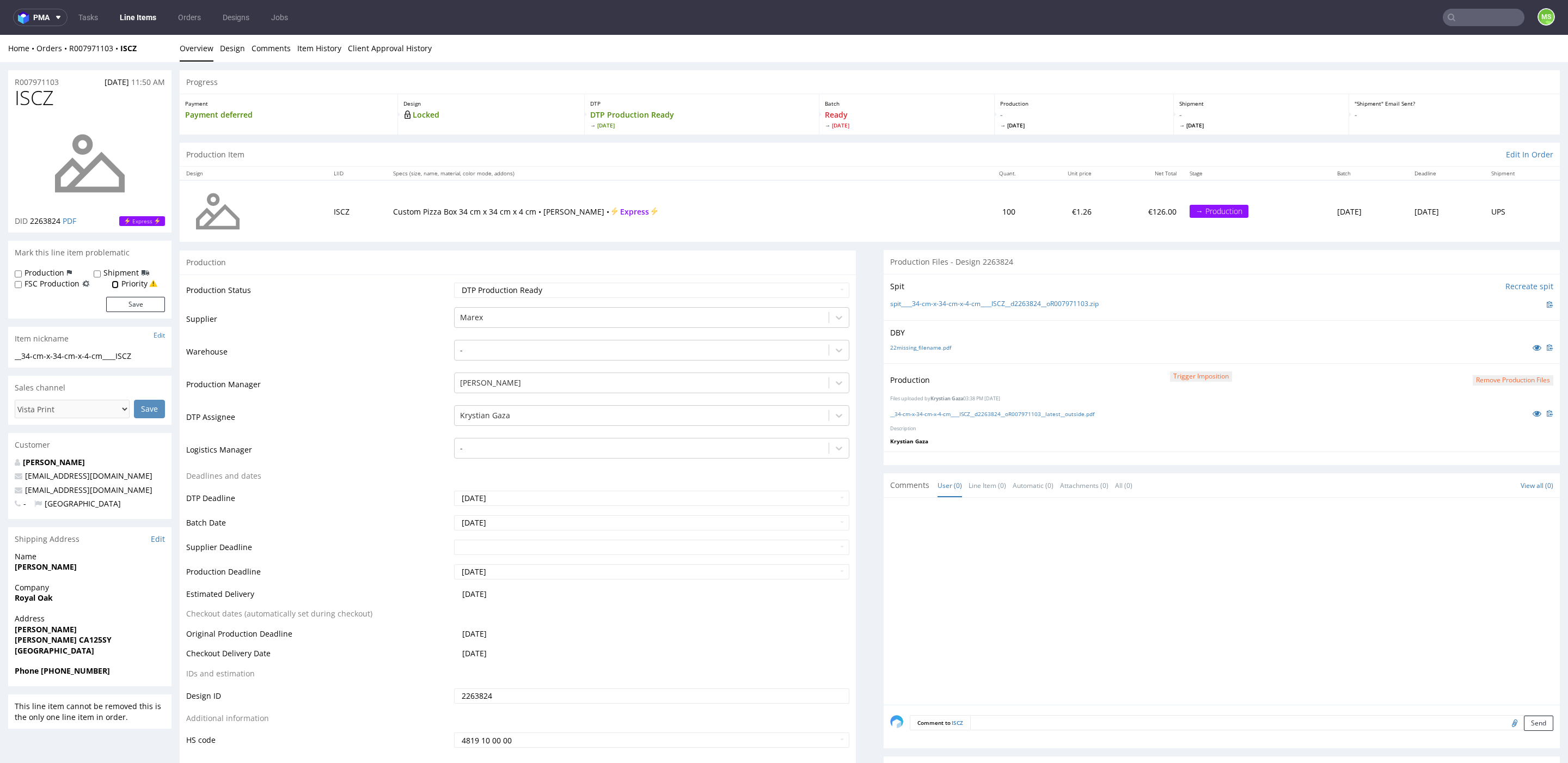
checkbox input "true"
click at [130, 302] on button "Save" at bounding box center [135, 304] width 59 height 15
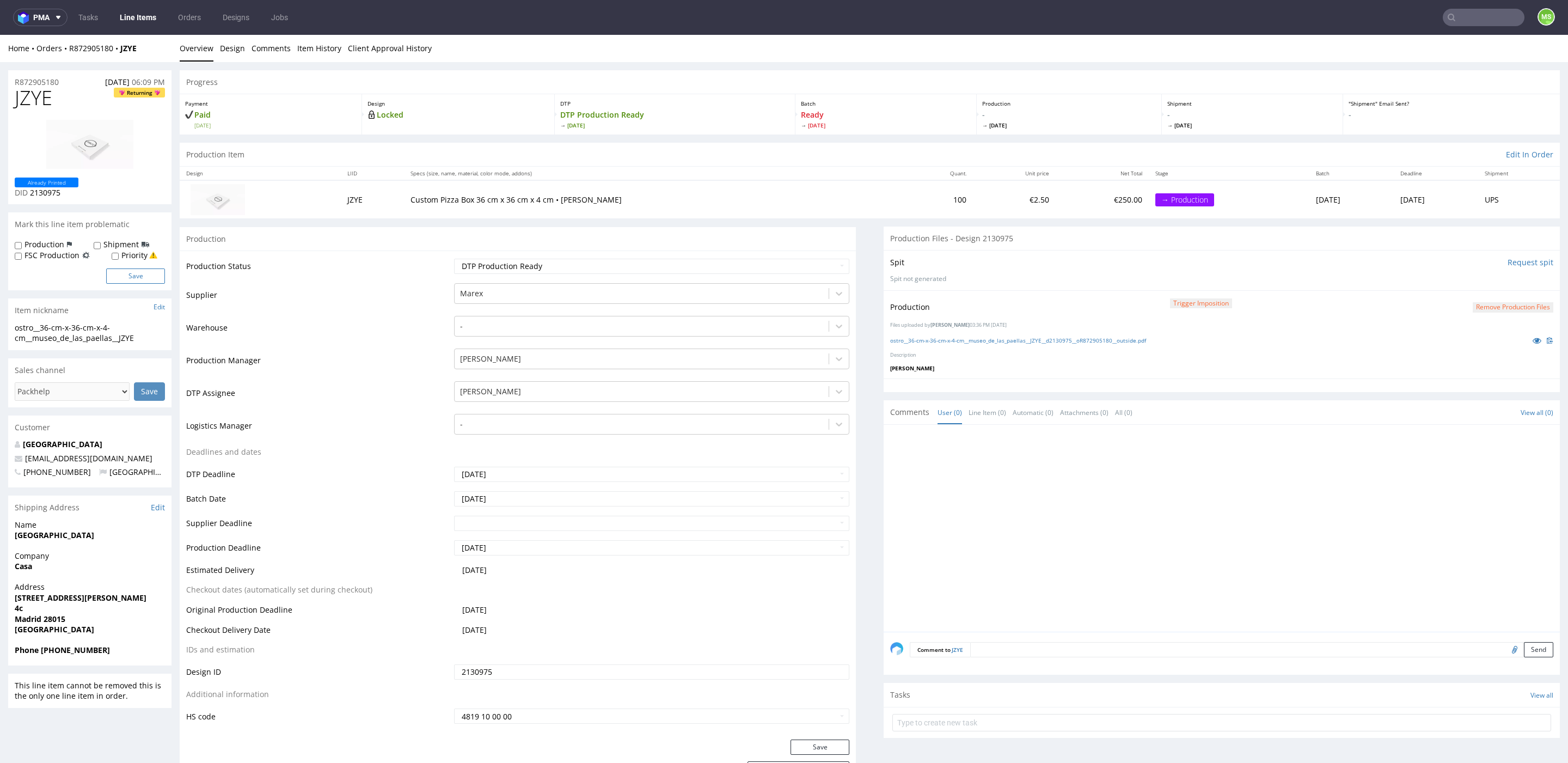
drag, startPoint x: 124, startPoint y: 258, endPoint x: 128, endPoint y: 276, distance: 18.4
click at [124, 259] on label "Priority" at bounding box center [134, 256] width 26 height 11
click at [119, 259] on input "Priority" at bounding box center [115, 256] width 7 height 9
checkbox input "true"
drag, startPoint x: 128, startPoint y: 277, endPoint x: 191, endPoint y: 267, distance: 63.8
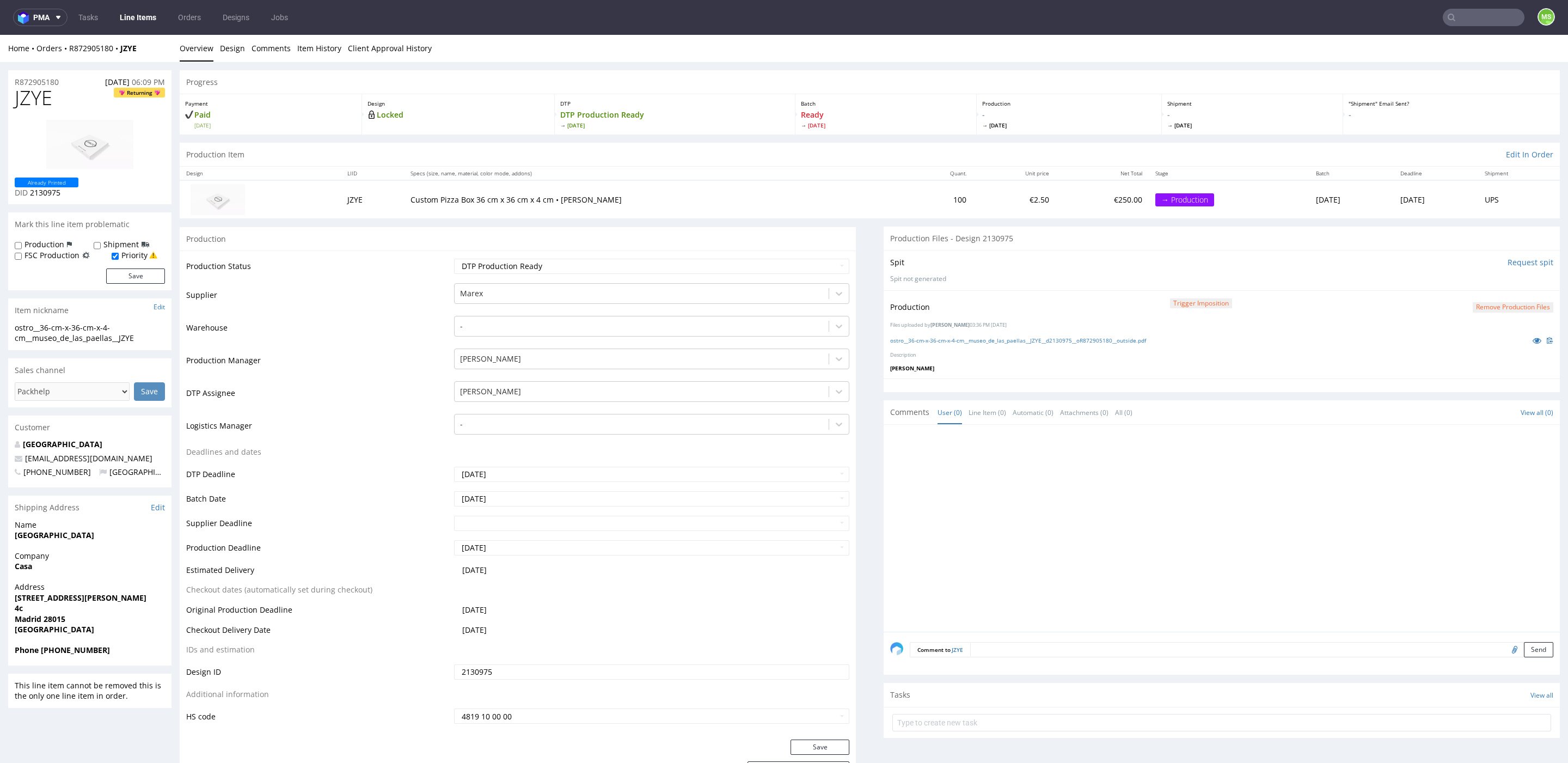
click at [128, 277] on button "Save" at bounding box center [135, 276] width 59 height 15
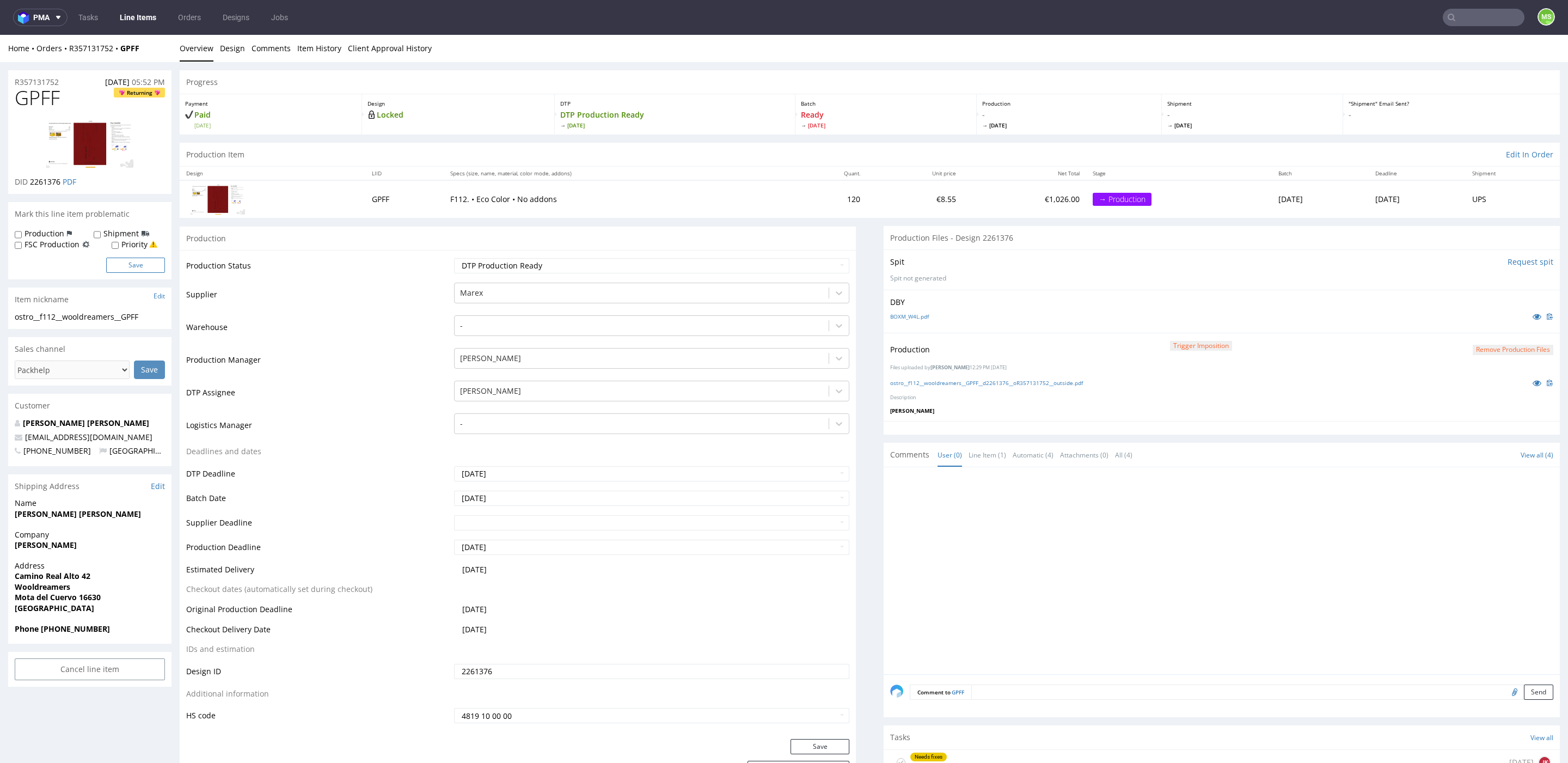
drag, startPoint x: 133, startPoint y: 248, endPoint x: 131, endPoint y: 269, distance: 21.1
click at [133, 248] on label "Priority" at bounding box center [134, 245] width 26 height 11
click at [119, 248] on input "Priority" at bounding box center [115, 245] width 7 height 9
checkbox input "true"
drag, startPoint x: 131, startPoint y: 270, endPoint x: 145, endPoint y: 259, distance: 17.8
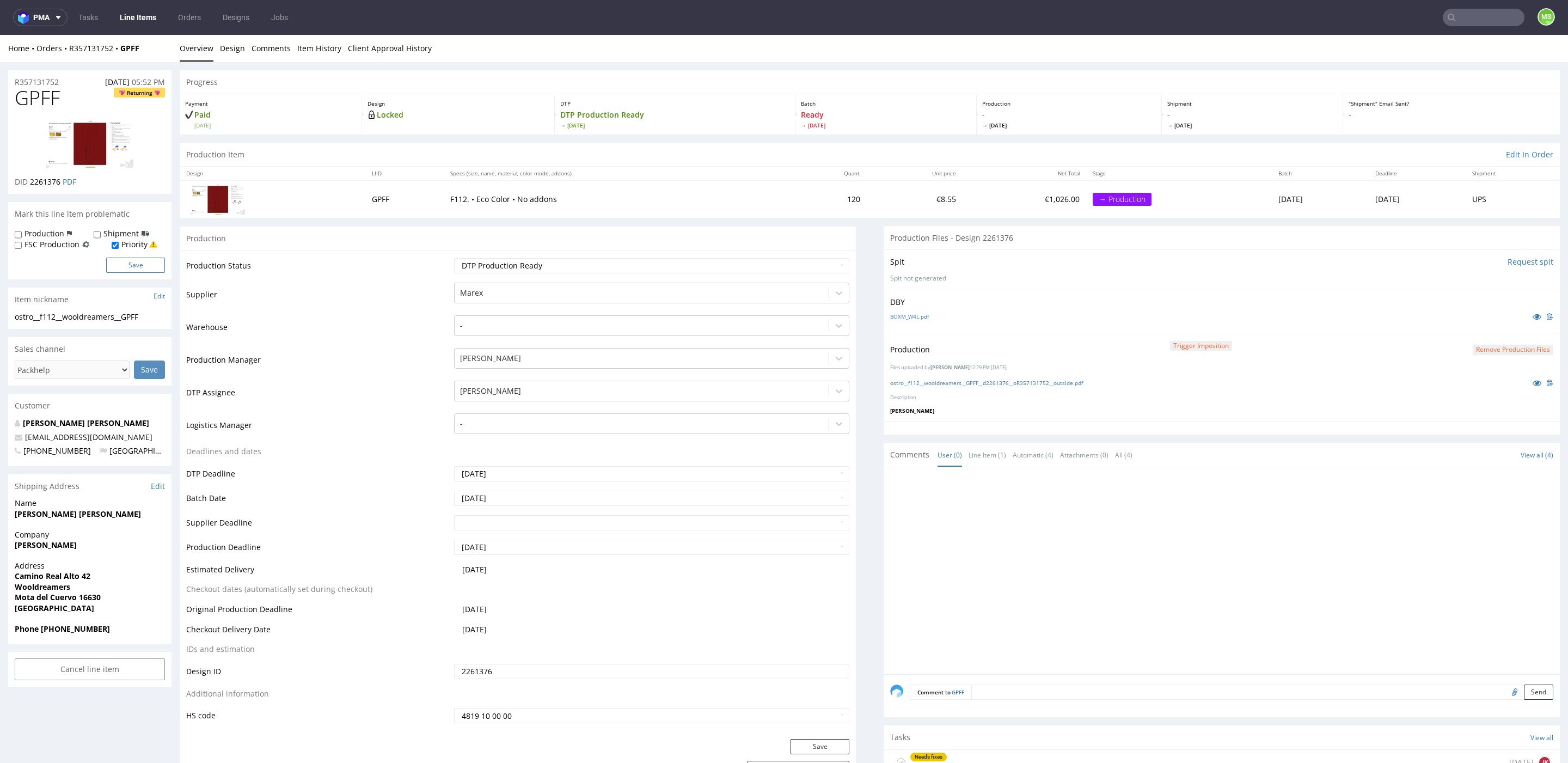
click at [131, 270] on button "Save" at bounding box center [135, 265] width 59 height 15
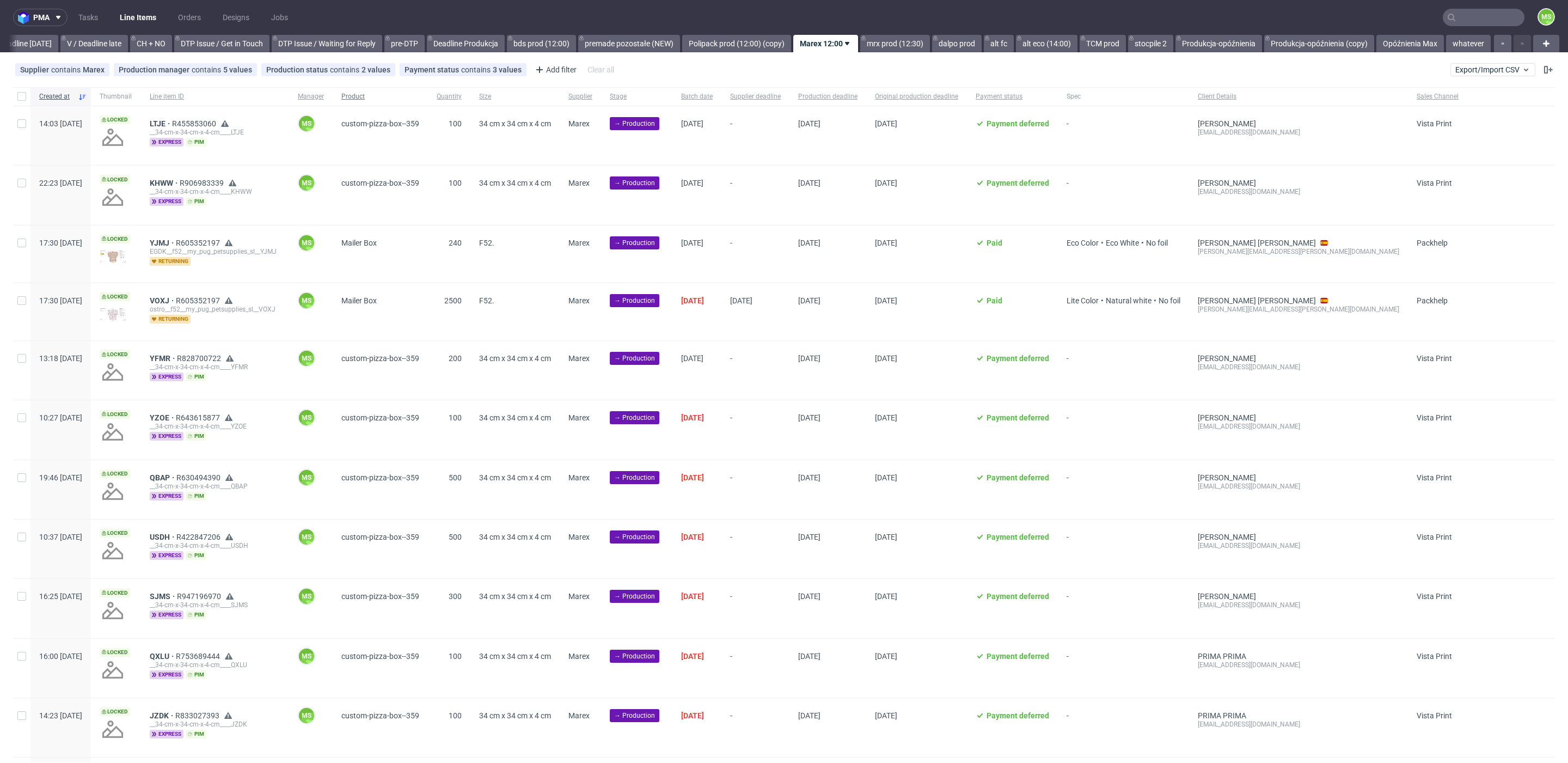
click at [387, 96] on span "Product" at bounding box center [380, 96] width 78 height 9
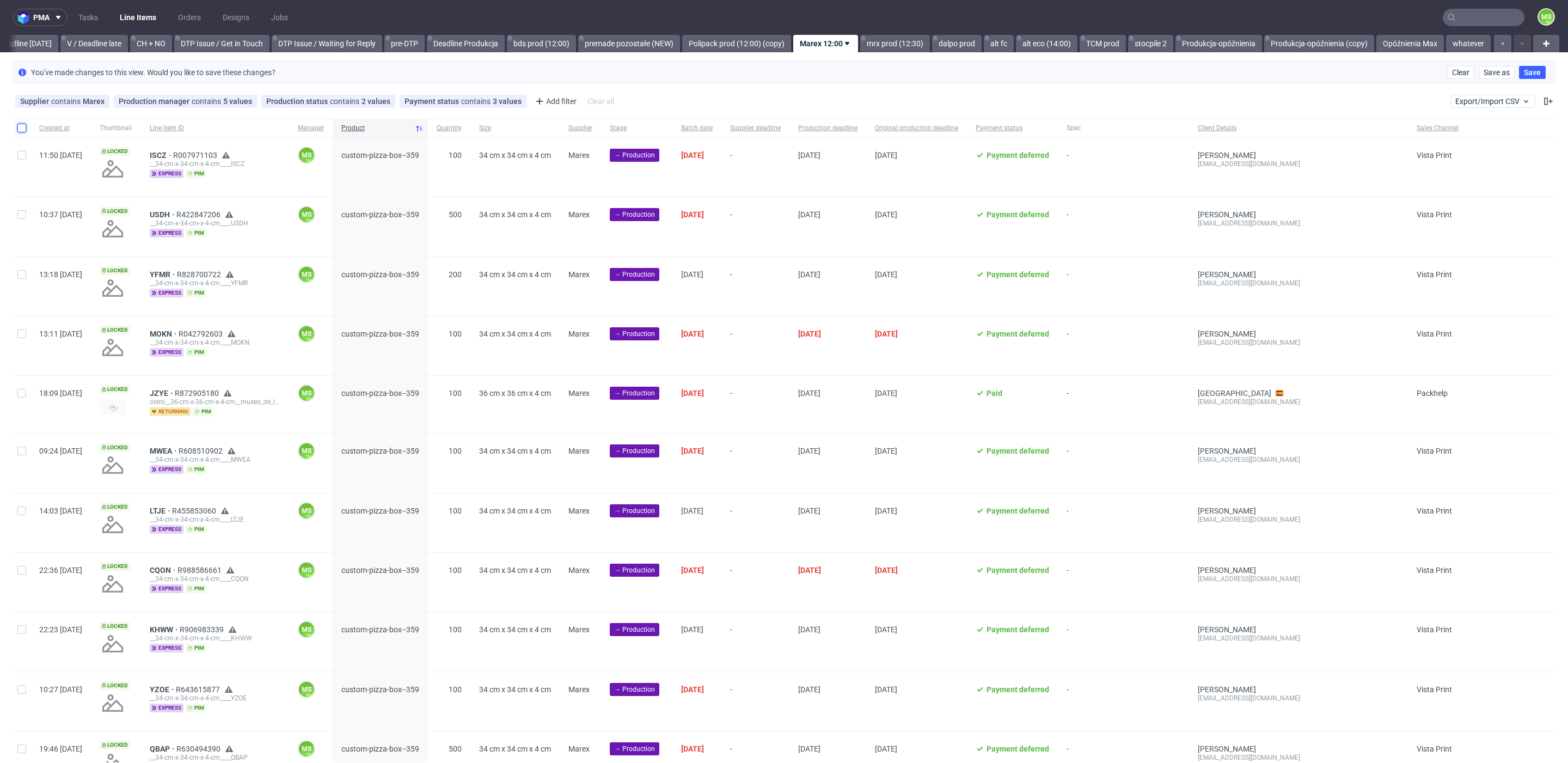
click at [20, 125] on input "checkbox" at bounding box center [22, 128] width 9 height 9
checkbox input "true"
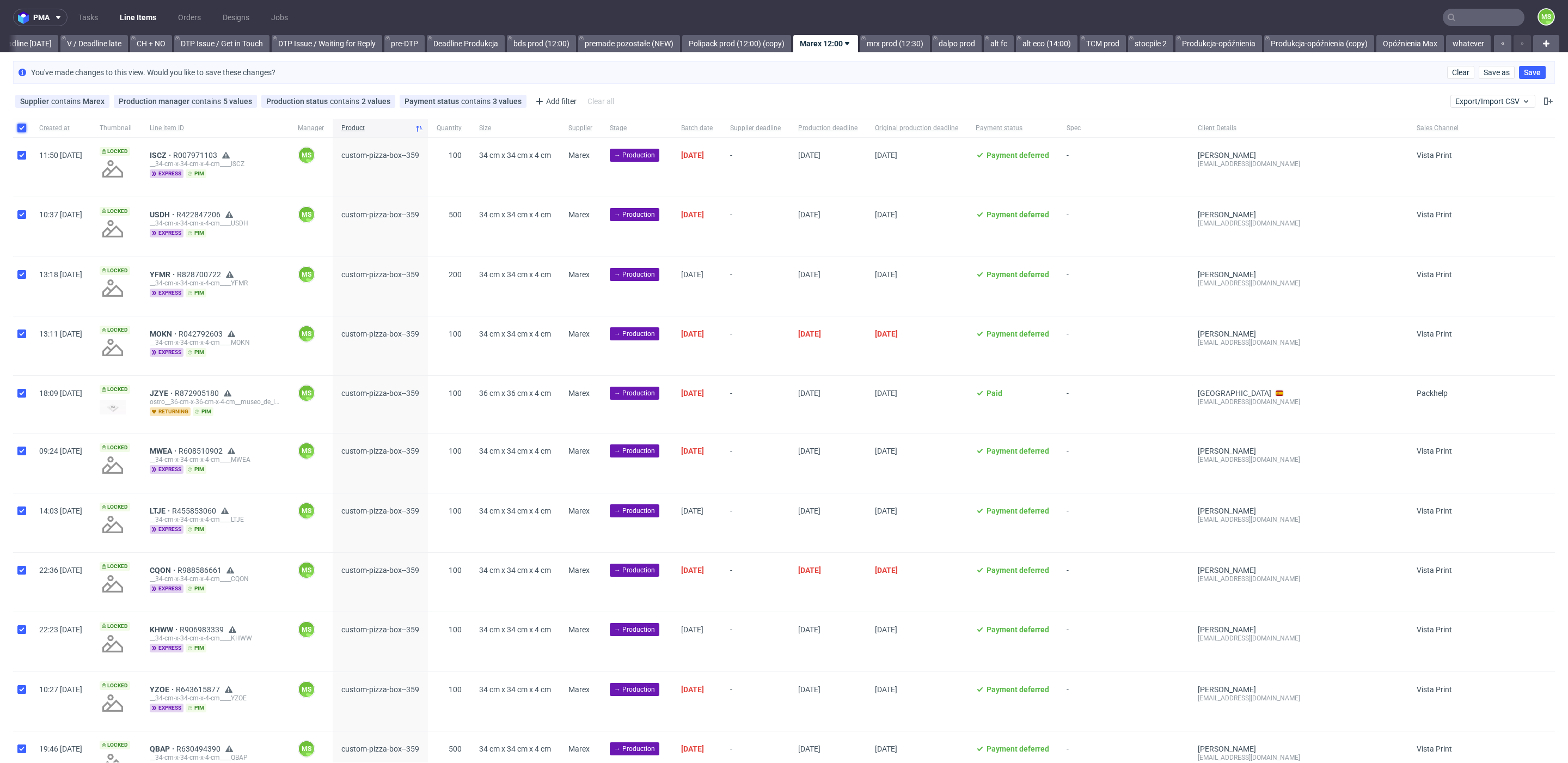
checkbox input "true"
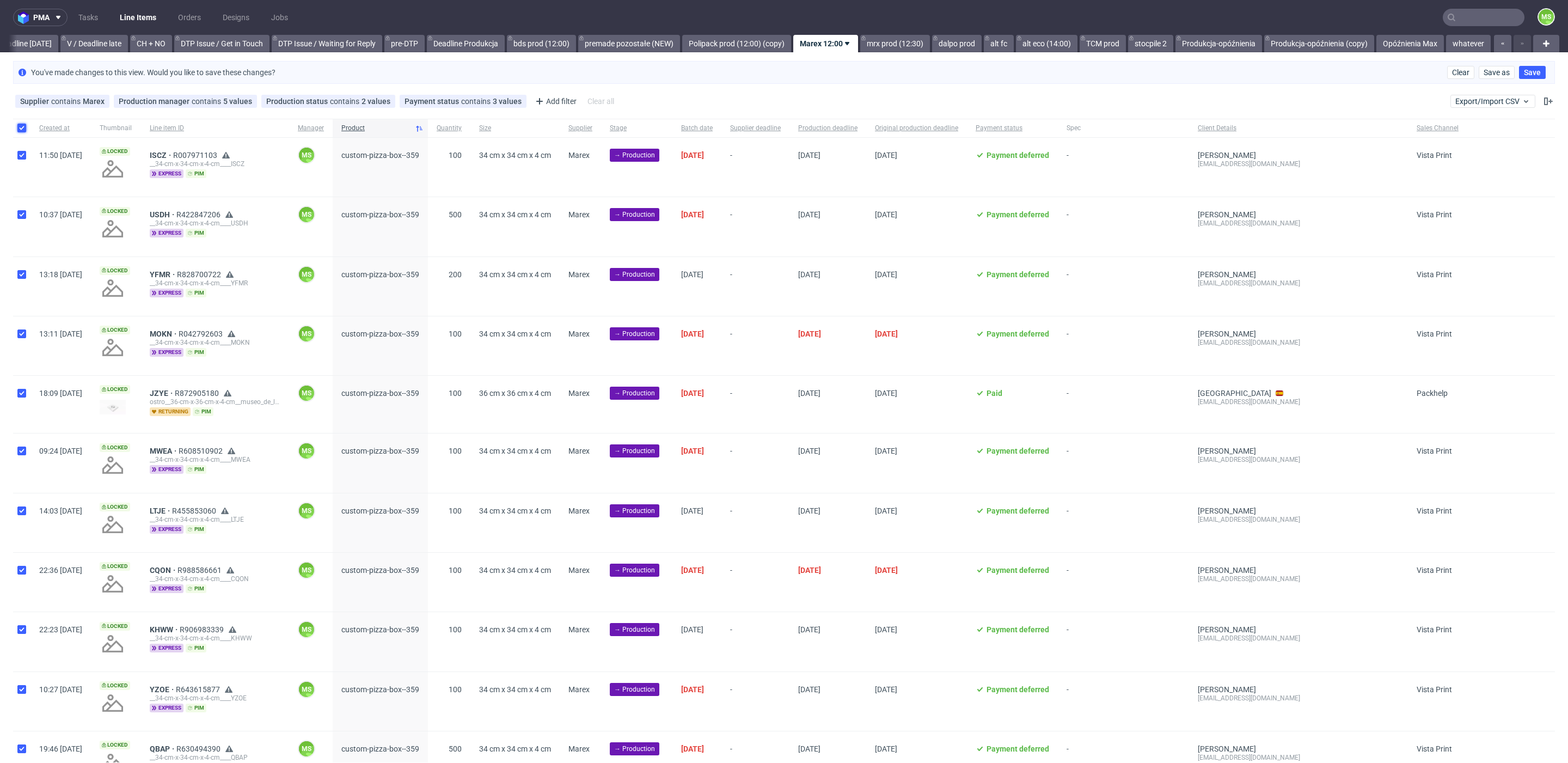
checkbox input "true"
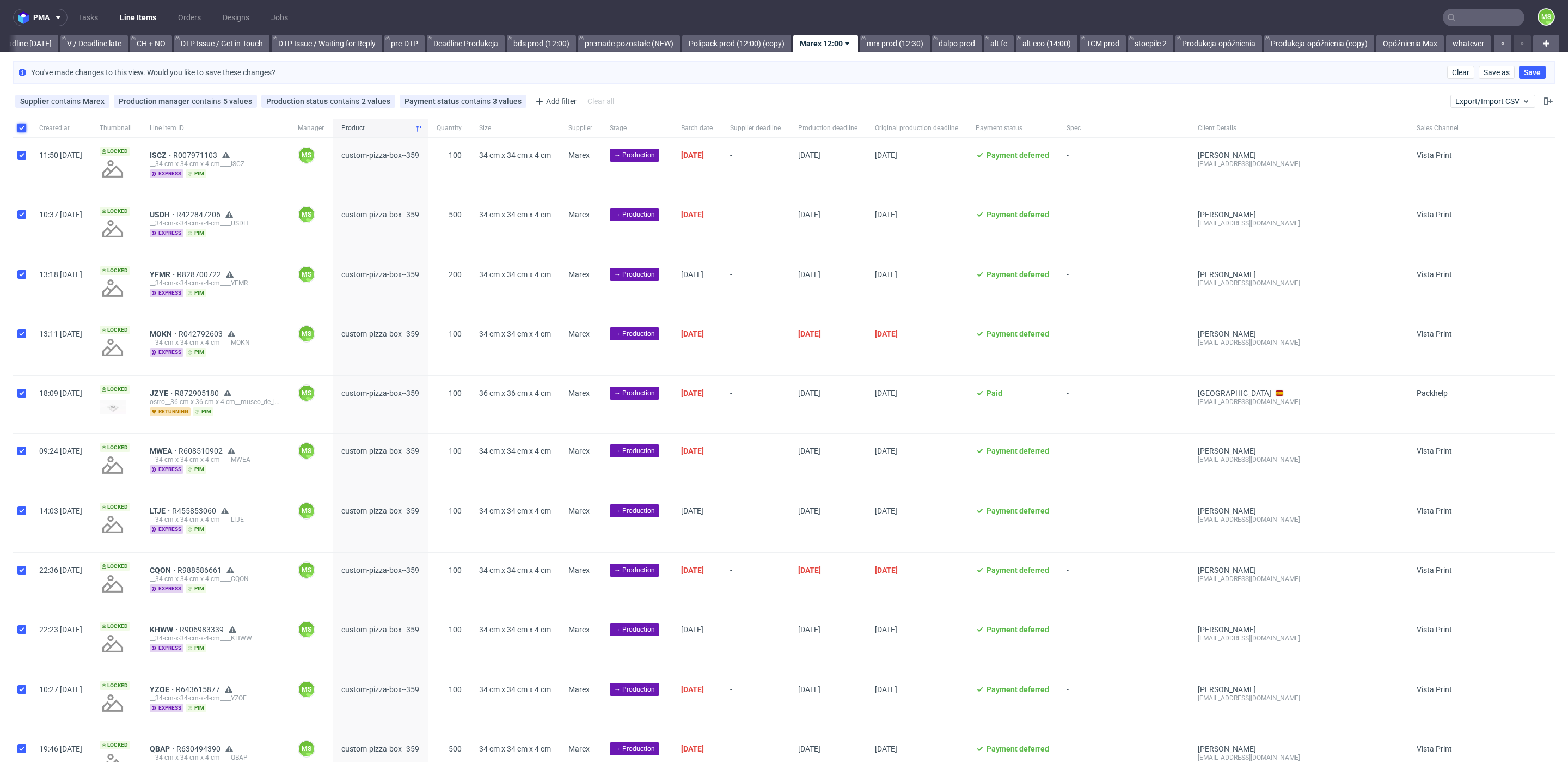
checkbox input "true"
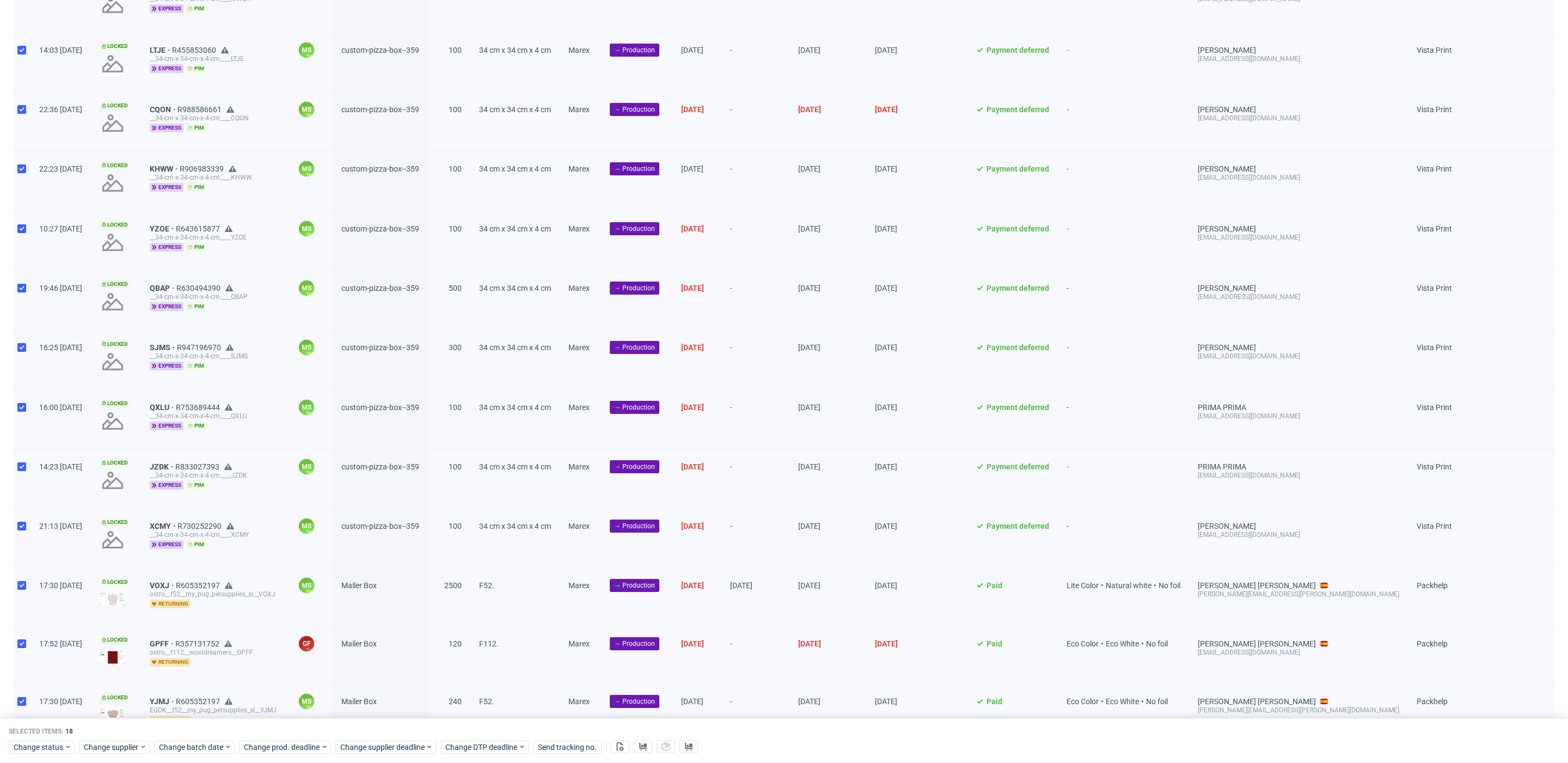
scroll to position [477, 0]
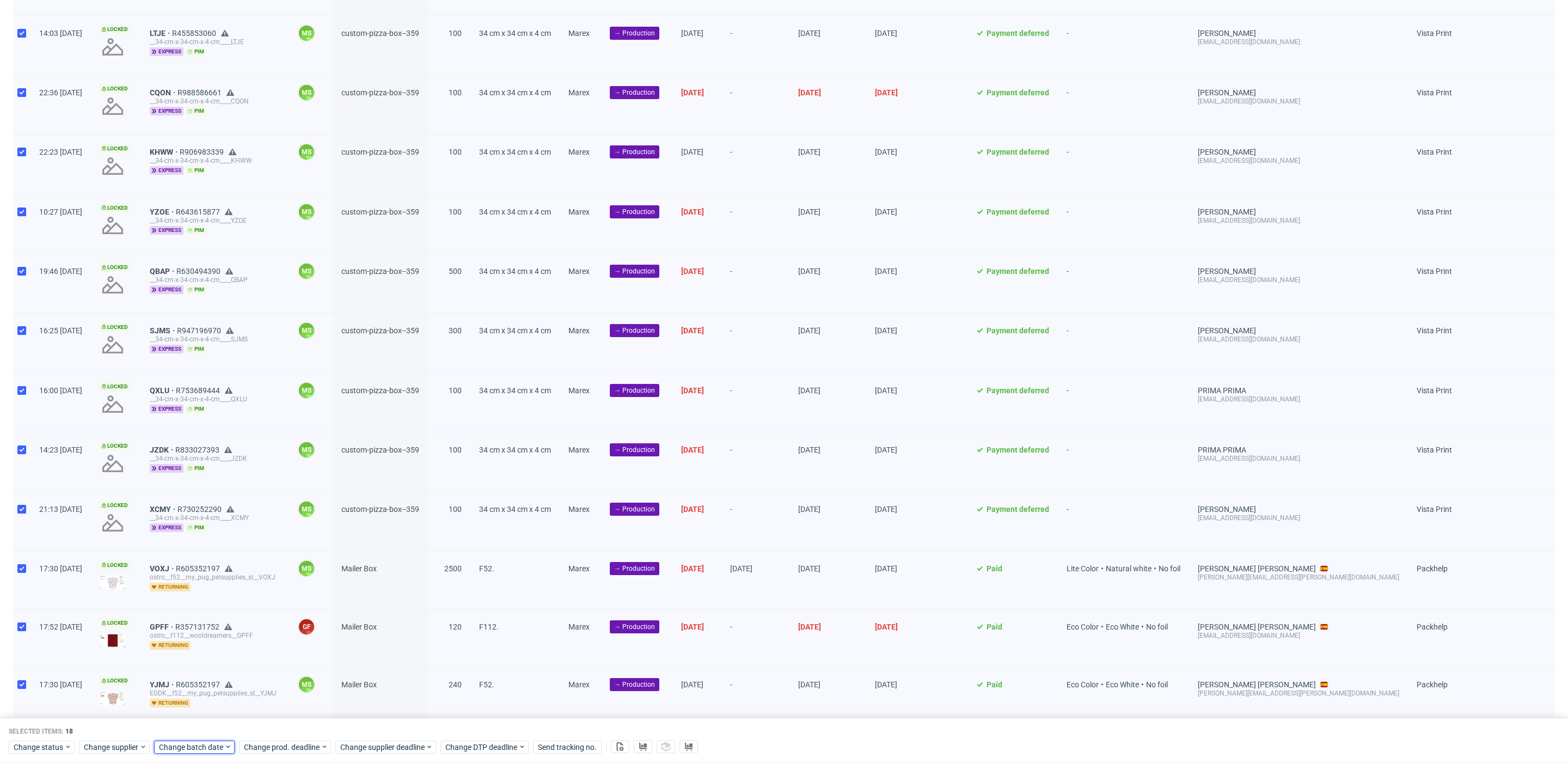
click at [208, 745] on span "Change batch date" at bounding box center [191, 747] width 65 height 11
click at [196, 635] on button "6" at bounding box center [194, 630] width 17 height 18
click at [285, 726] on span "Save" at bounding box center [285, 725] width 17 height 8
click at [292, 742] on span "Change prod. deadline" at bounding box center [282, 747] width 77 height 11
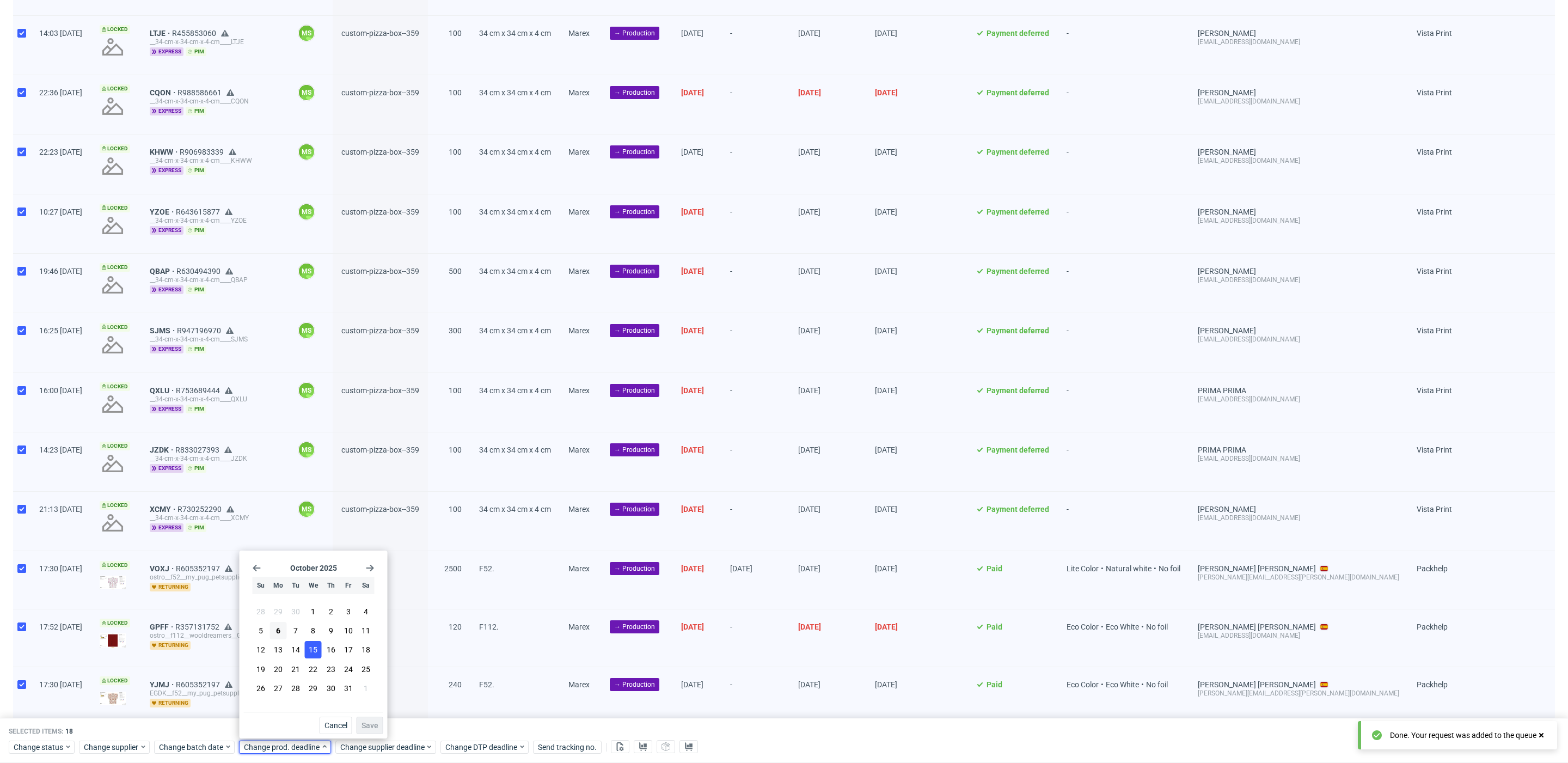
click at [313, 648] on span "15" at bounding box center [313, 650] width 9 height 11
drag, startPoint x: 366, startPoint y: 723, endPoint x: 382, endPoint y: 747, distance: 28.8
click at [366, 723] on span "Save" at bounding box center [370, 725] width 17 height 8
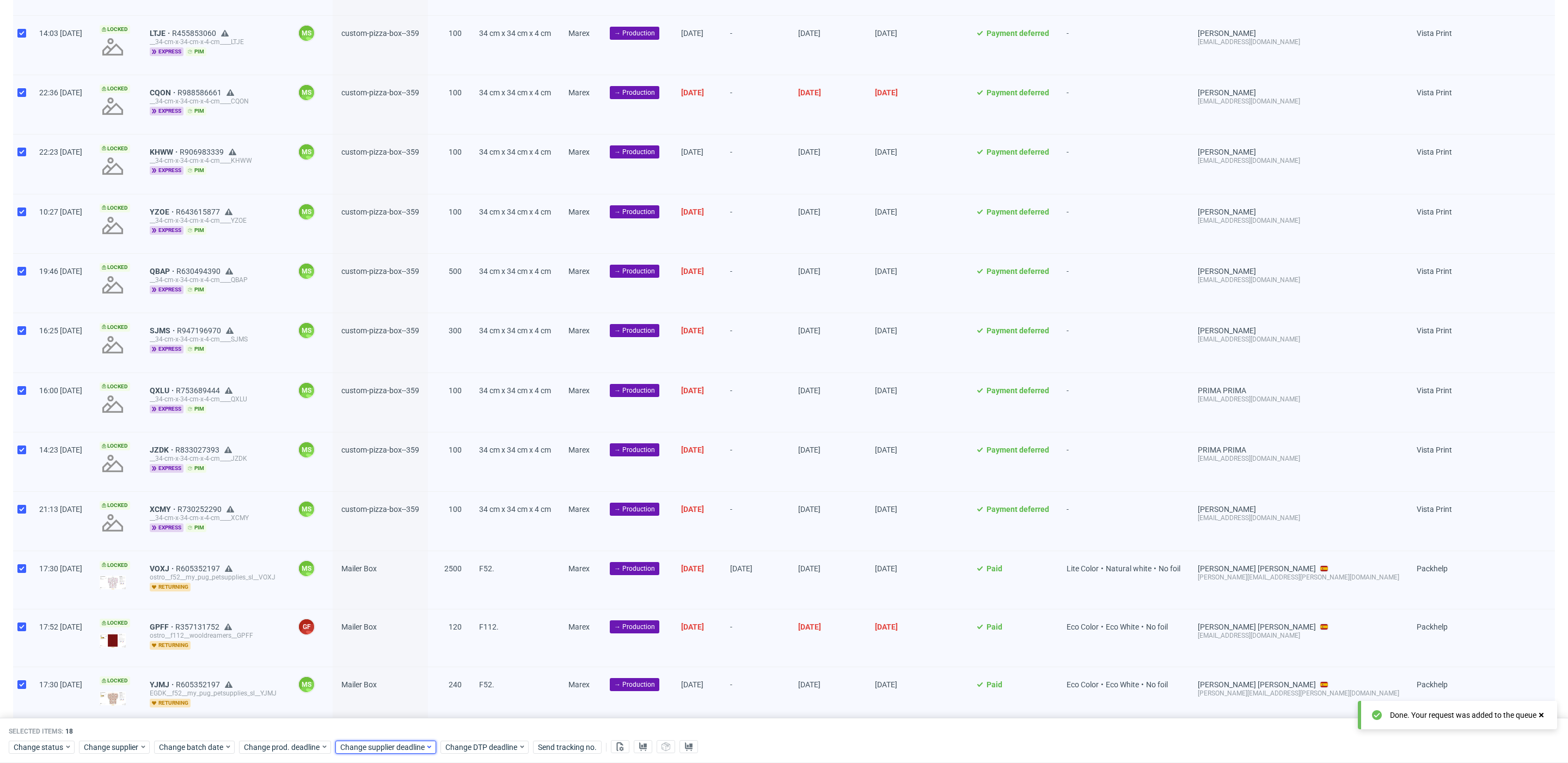
click at [382, 747] on span "Change supplier deadline" at bounding box center [383, 747] width 85 height 11
click at [412, 657] on button "15" at bounding box center [410, 650] width 17 height 18
click at [461, 723] on span "Save" at bounding box center [467, 725] width 17 height 8
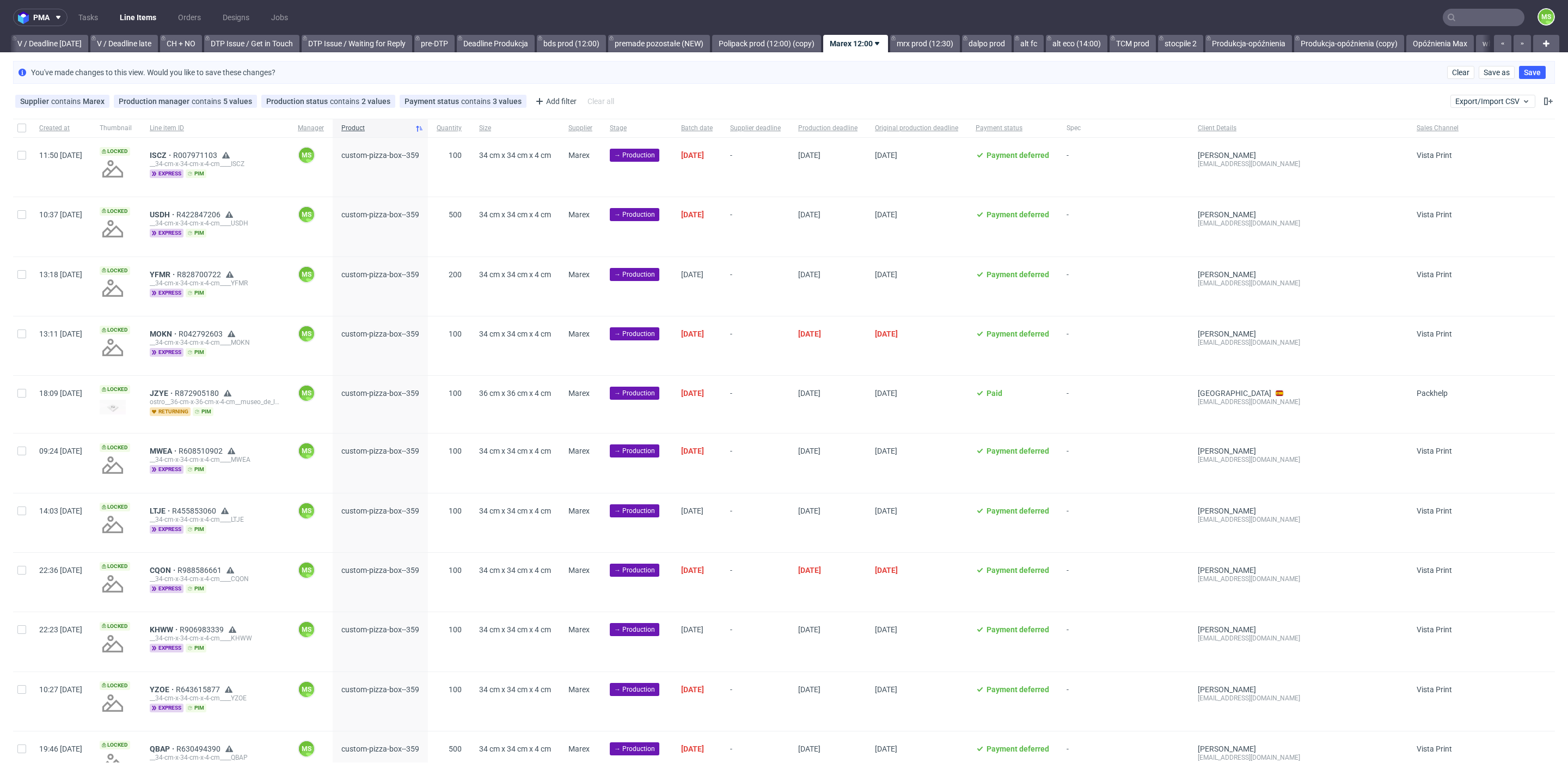
scroll to position [0, 1475]
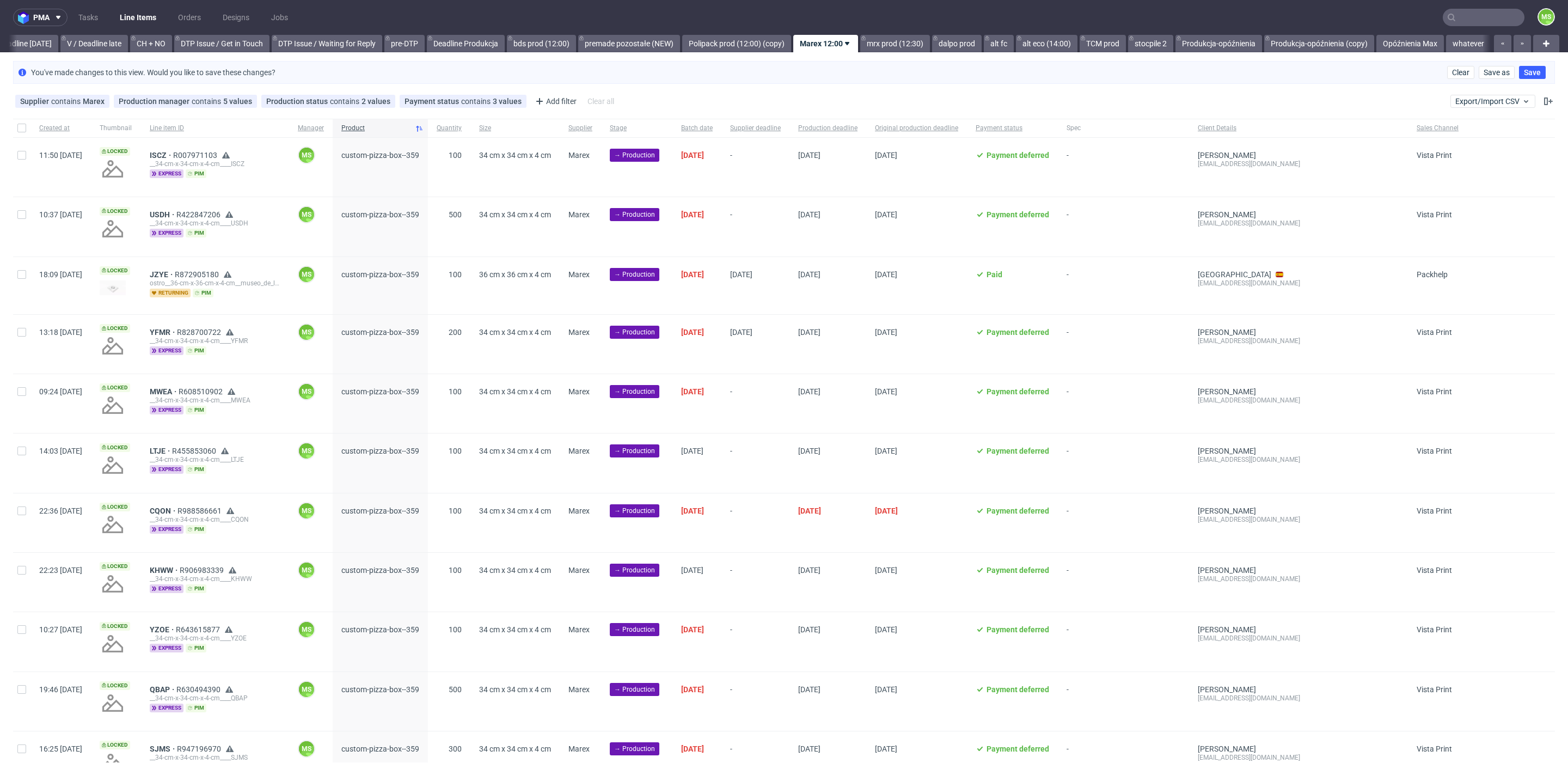
scroll to position [0, 1489]
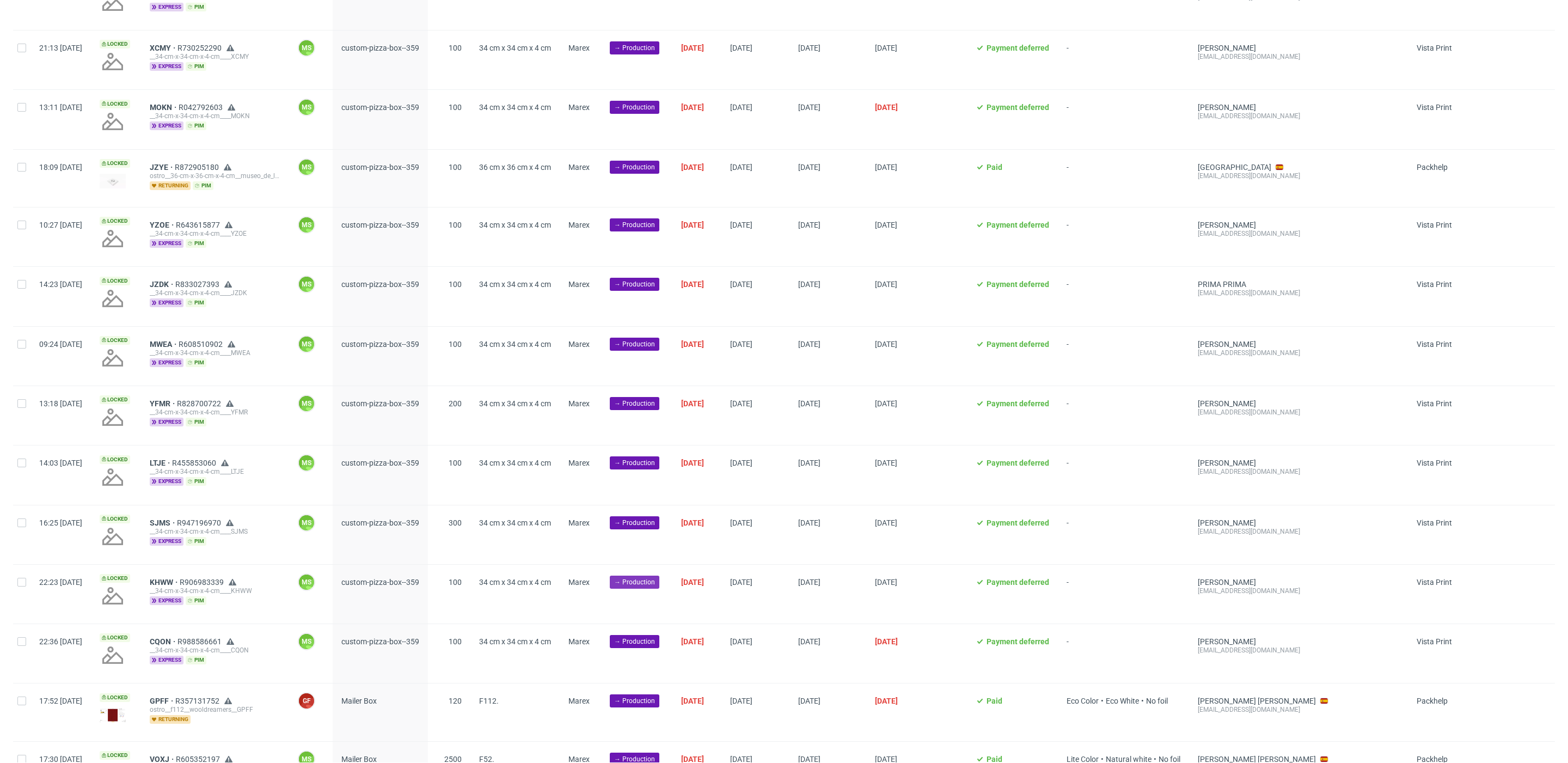
scroll to position [479, 0]
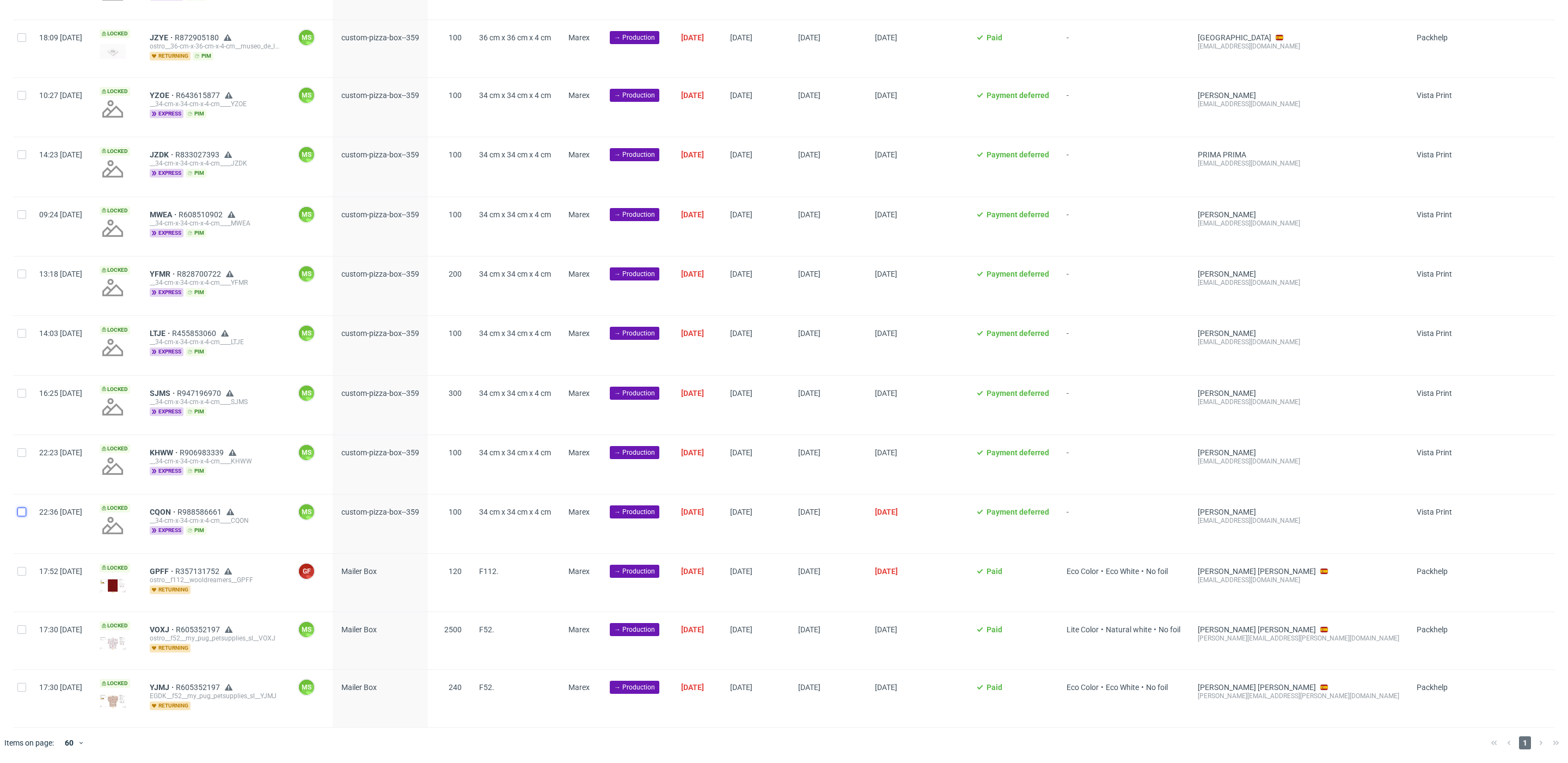
click at [21, 513] on input "checkbox" at bounding box center [22, 512] width 9 height 9
checkbox input "true"
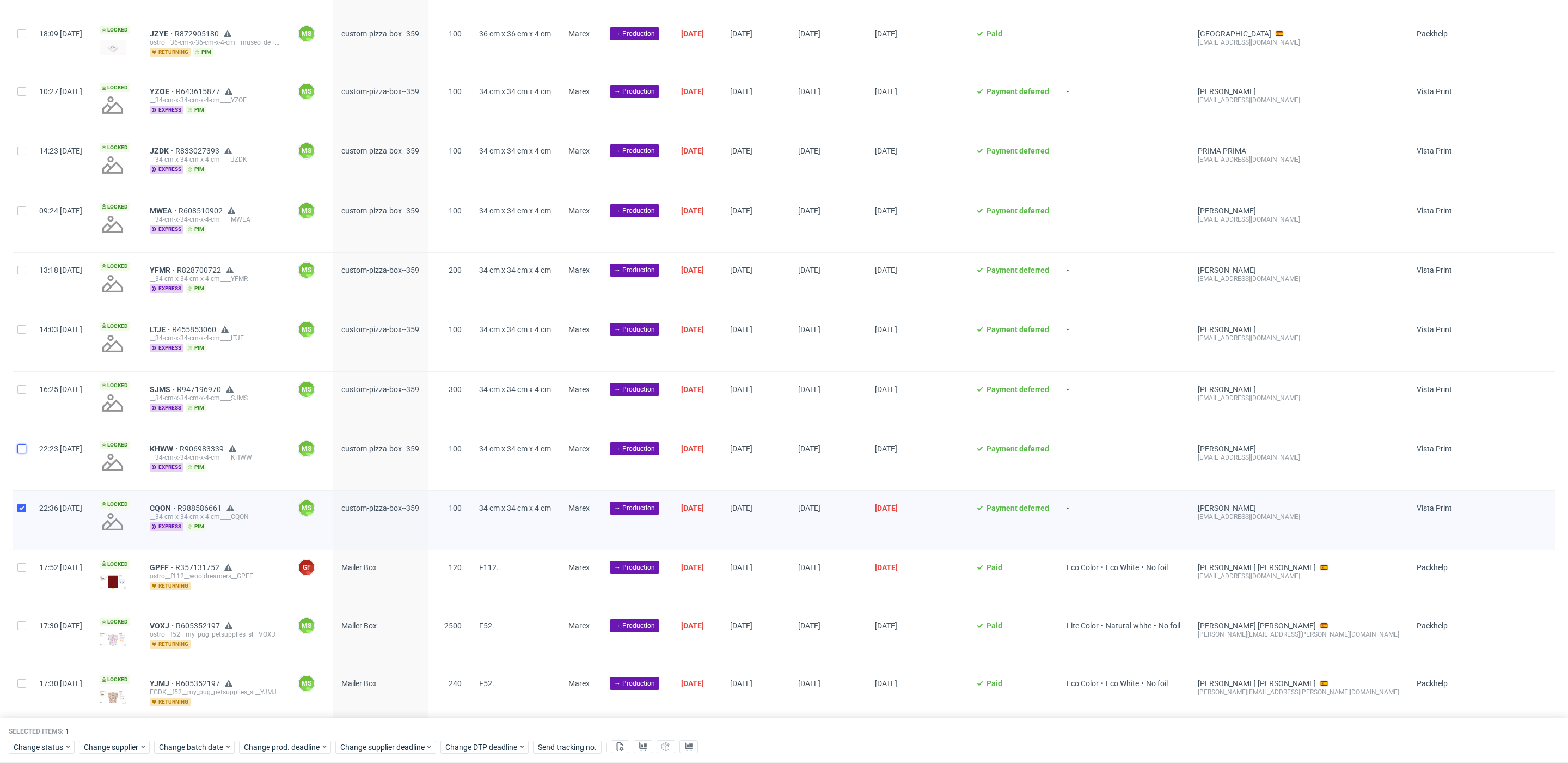
click at [19, 449] on input "checkbox" at bounding box center [22, 449] width 9 height 9
checkbox input "true"
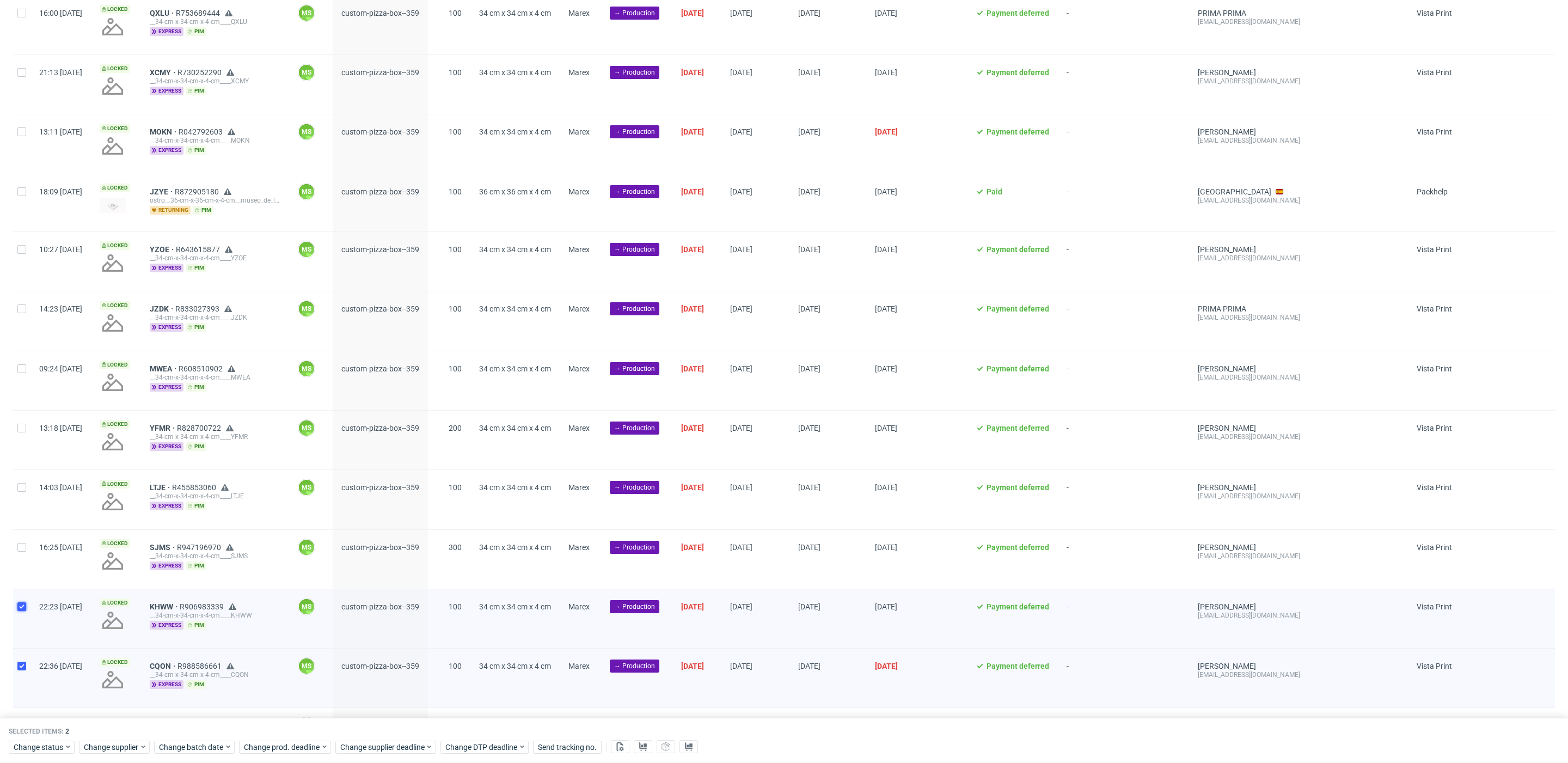
scroll to position [312, 0]
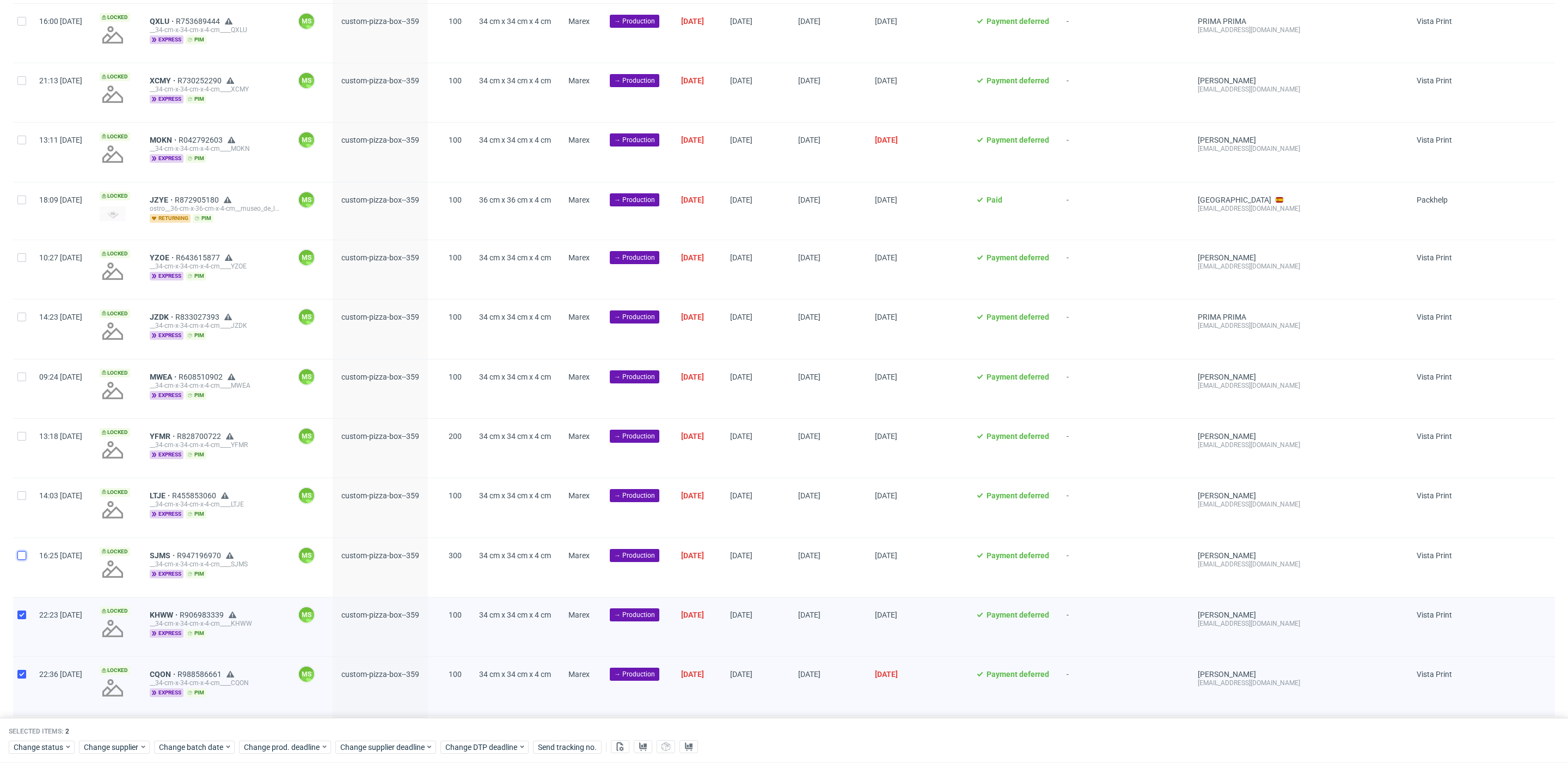
drag, startPoint x: 26, startPoint y: 561, endPoint x: 16, endPoint y: 502, distance: 59.8
click at [20, 542] on div at bounding box center [21, 568] width 18 height 59
checkbox input "true"
click at [23, 498] on input "checkbox" at bounding box center [22, 496] width 9 height 9
checkbox input "true"
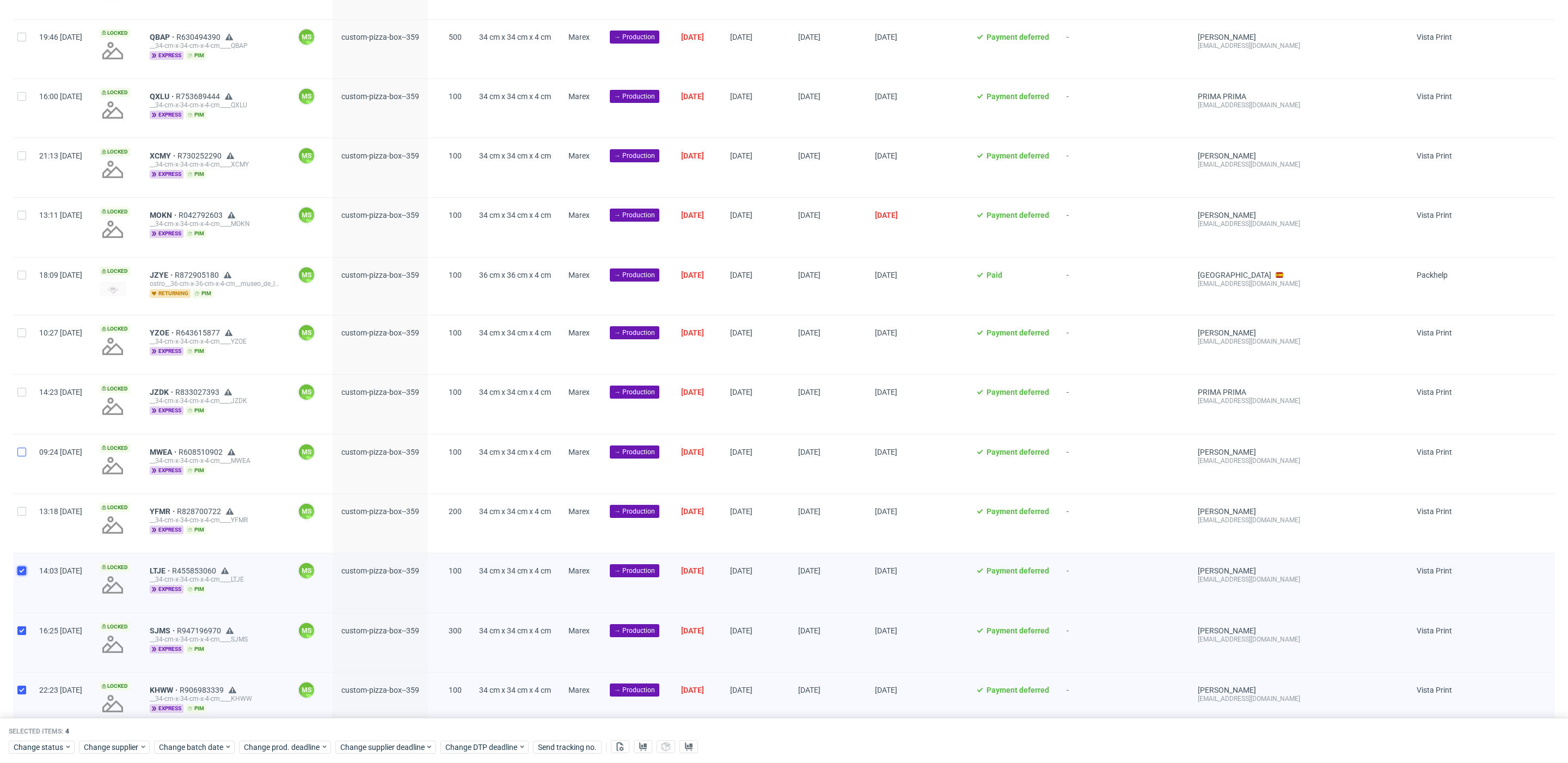
scroll to position [178, 0]
drag, startPoint x: 28, startPoint y: 571, endPoint x: 24, endPoint y: 509, distance: 62.1
click at [27, 571] on div at bounding box center [21, 582] width 18 height 59
checkbox input "true"
click at [21, 508] on div at bounding box center [21, 522] width 18 height 59
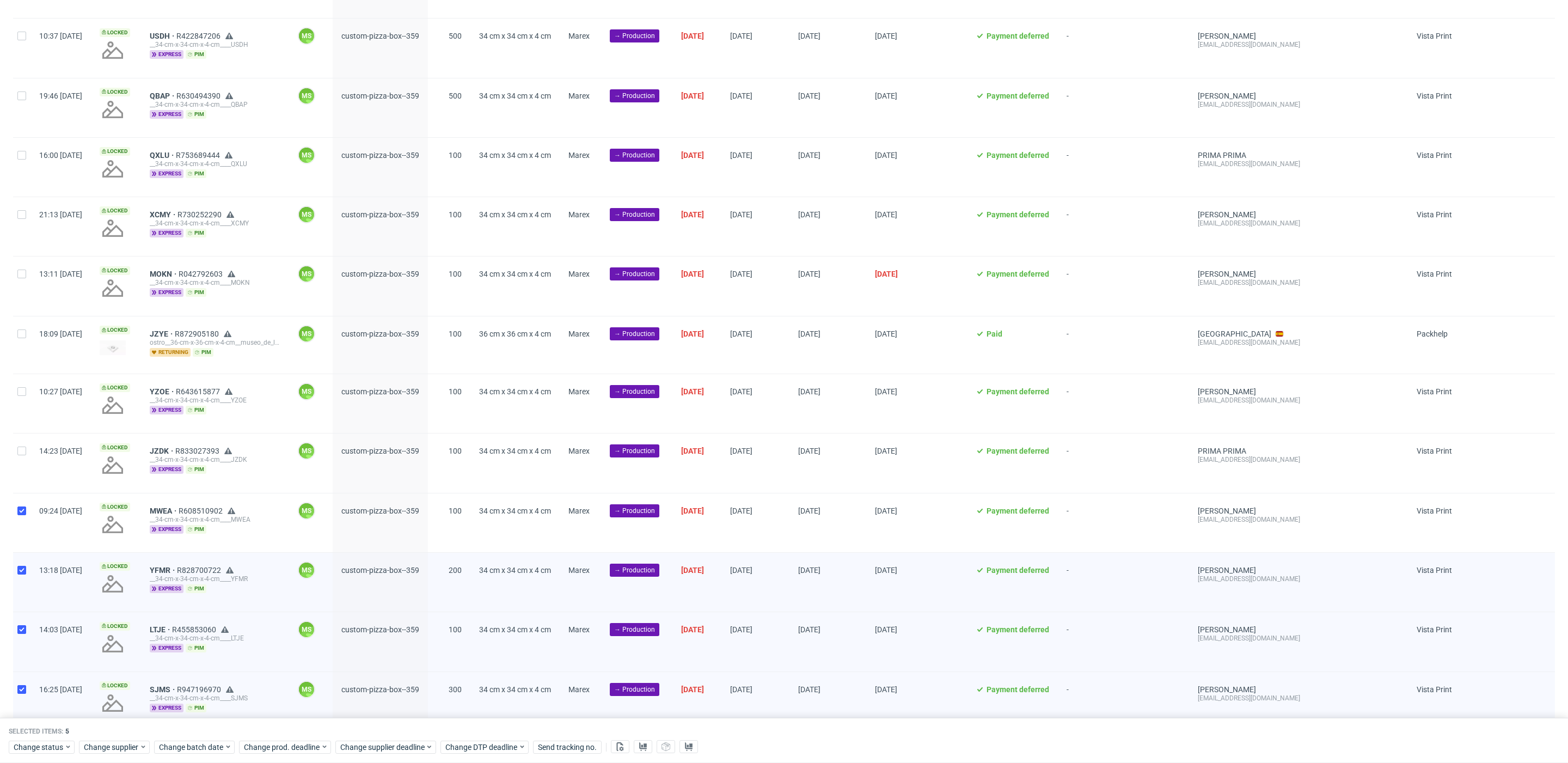
checkbox input "true"
click at [25, 448] on input "checkbox" at bounding box center [22, 451] width 9 height 9
checkbox input "true"
drag, startPoint x: 21, startPoint y: 390, endPoint x: 22, endPoint y: 373, distance: 17.0
click at [21, 380] on div at bounding box center [21, 403] width 18 height 59
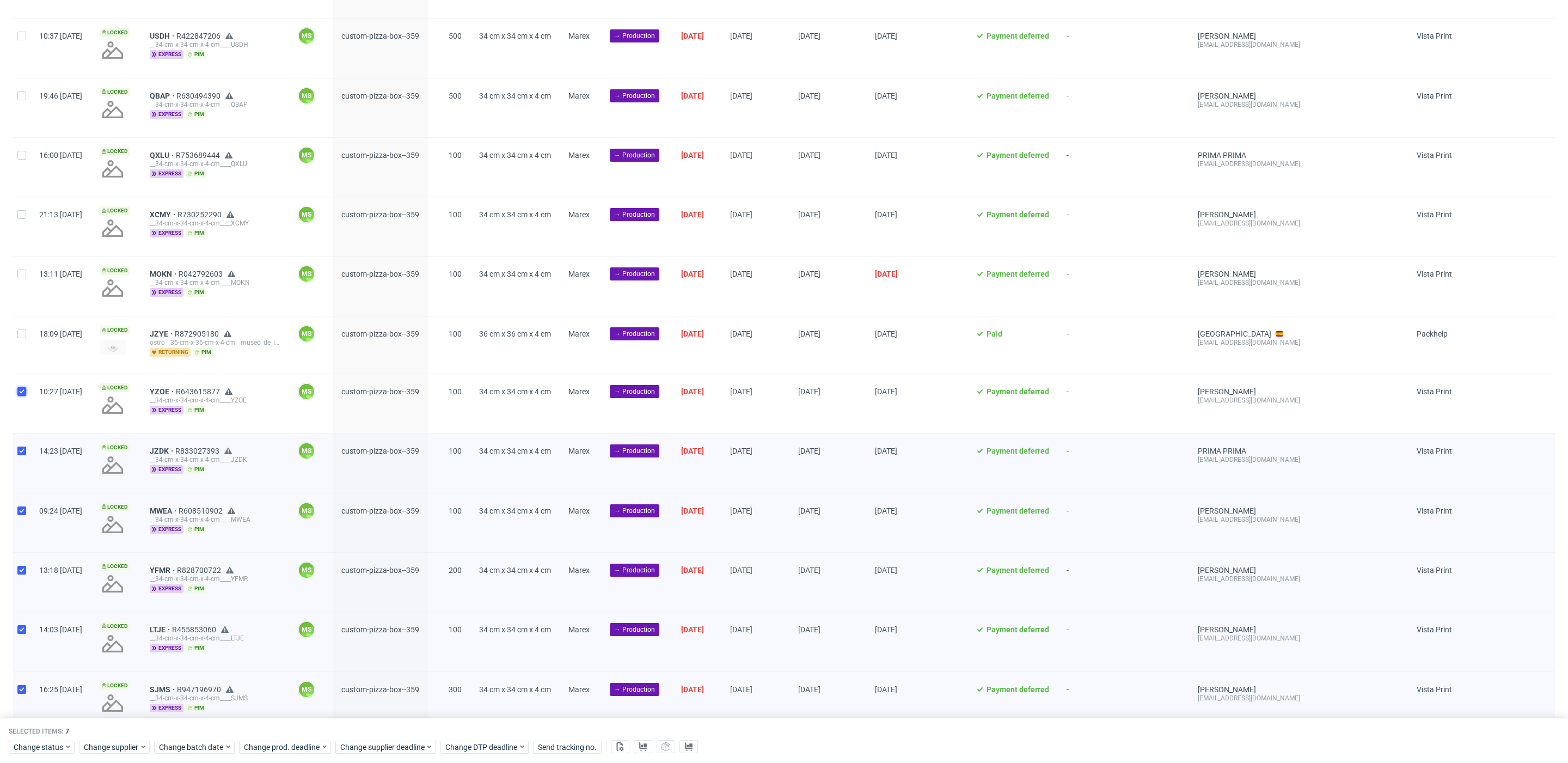
checkbox input "true"
drag, startPoint x: 24, startPoint y: 336, endPoint x: 18, endPoint y: 313, distance: 23.8
click at [21, 329] on div at bounding box center [21, 345] width 18 height 57
checkbox input "true"
click at [20, 275] on input "checkbox" at bounding box center [22, 274] width 9 height 9
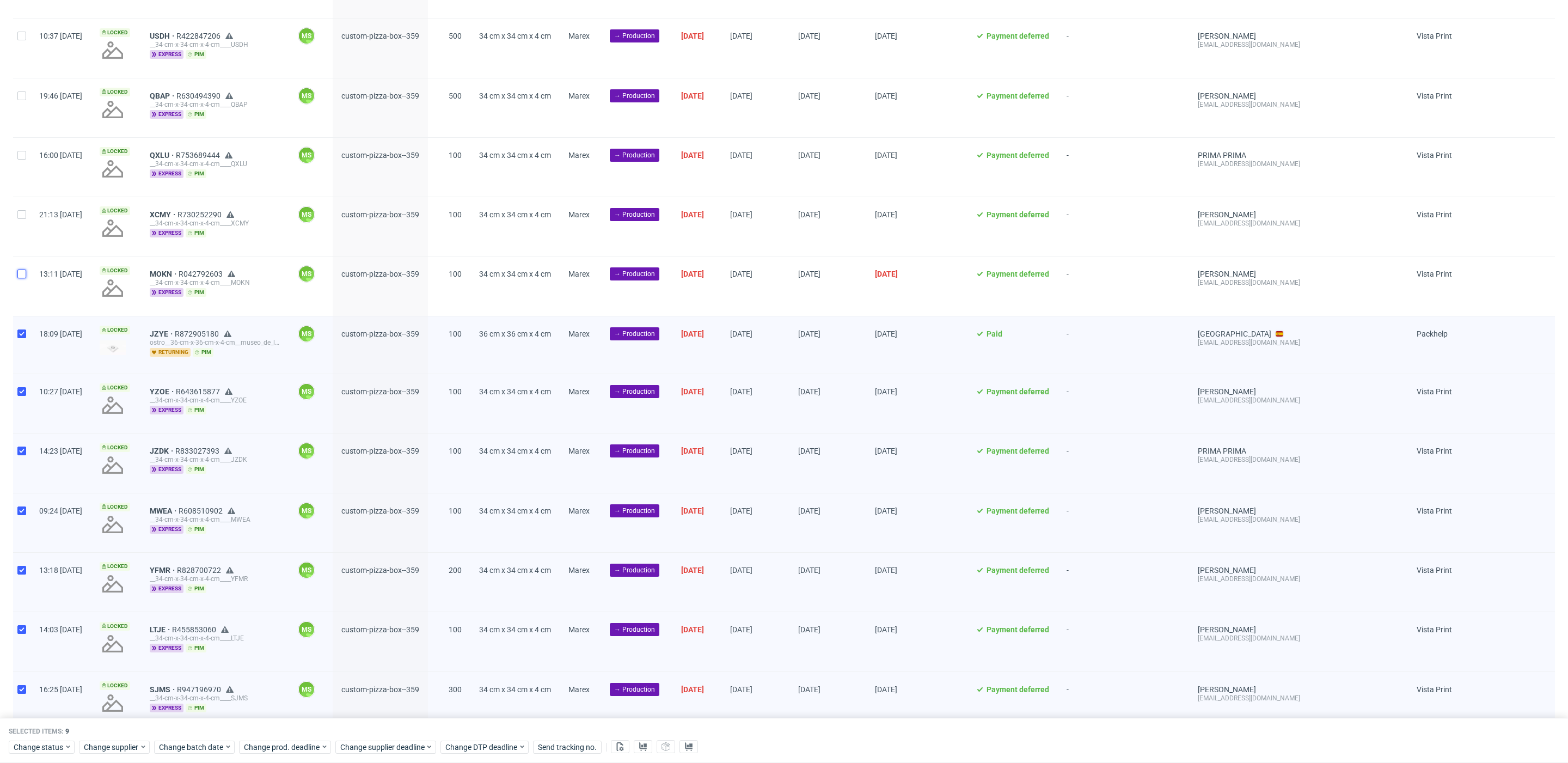
checkbox input "true"
drag, startPoint x: 25, startPoint y: 216, endPoint x: 21, endPoint y: 168, distance: 48.2
click at [24, 214] on input "checkbox" at bounding box center [22, 214] width 9 height 9
checkbox input "true"
drag, startPoint x: 19, startPoint y: 161, endPoint x: 19, endPoint y: 132, distance: 29.0
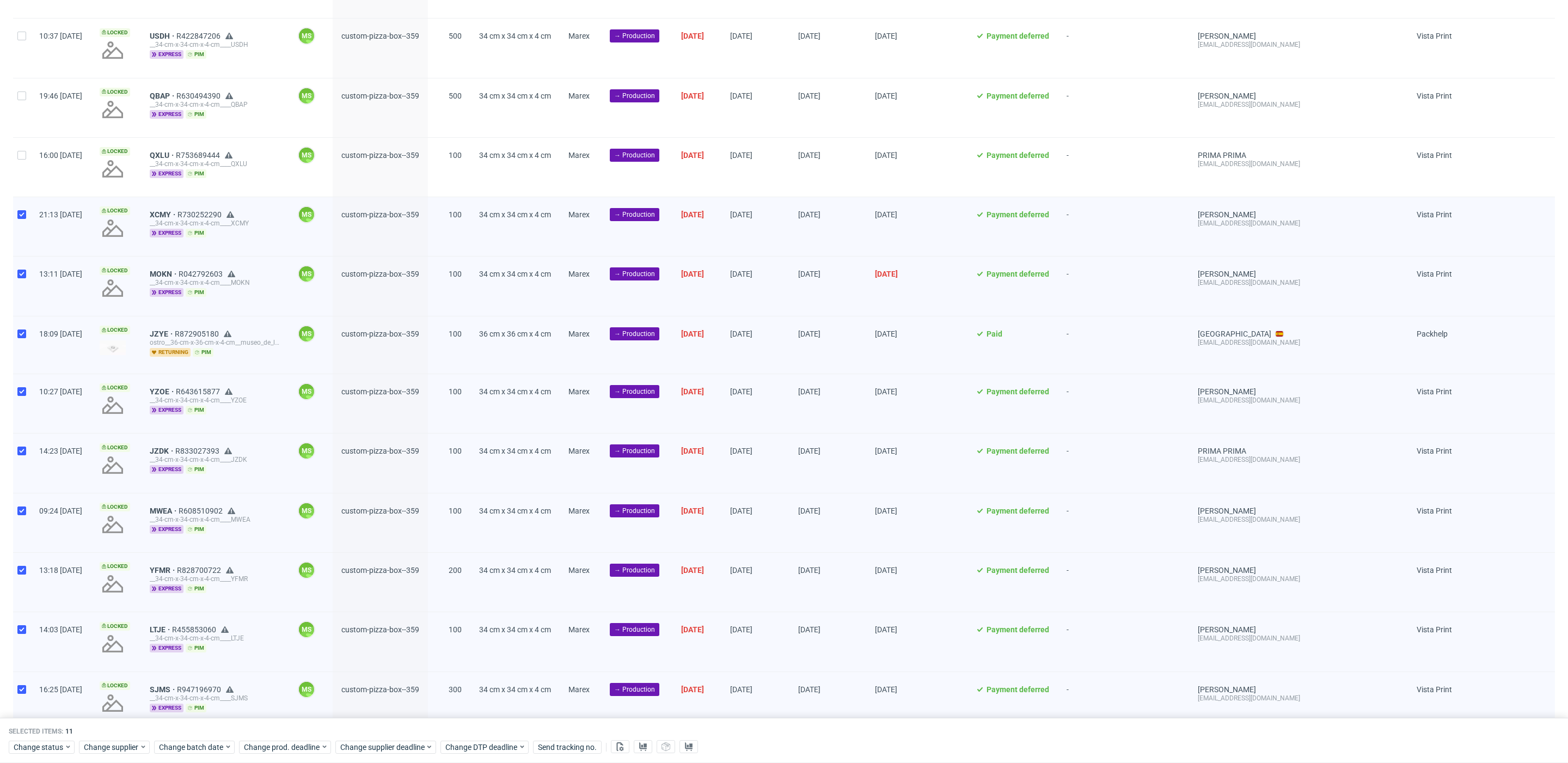
click at [19, 161] on div at bounding box center [21, 167] width 18 height 59
checkbox input "true"
click at [22, 99] on input "checkbox" at bounding box center [22, 96] width 9 height 9
checkbox input "true"
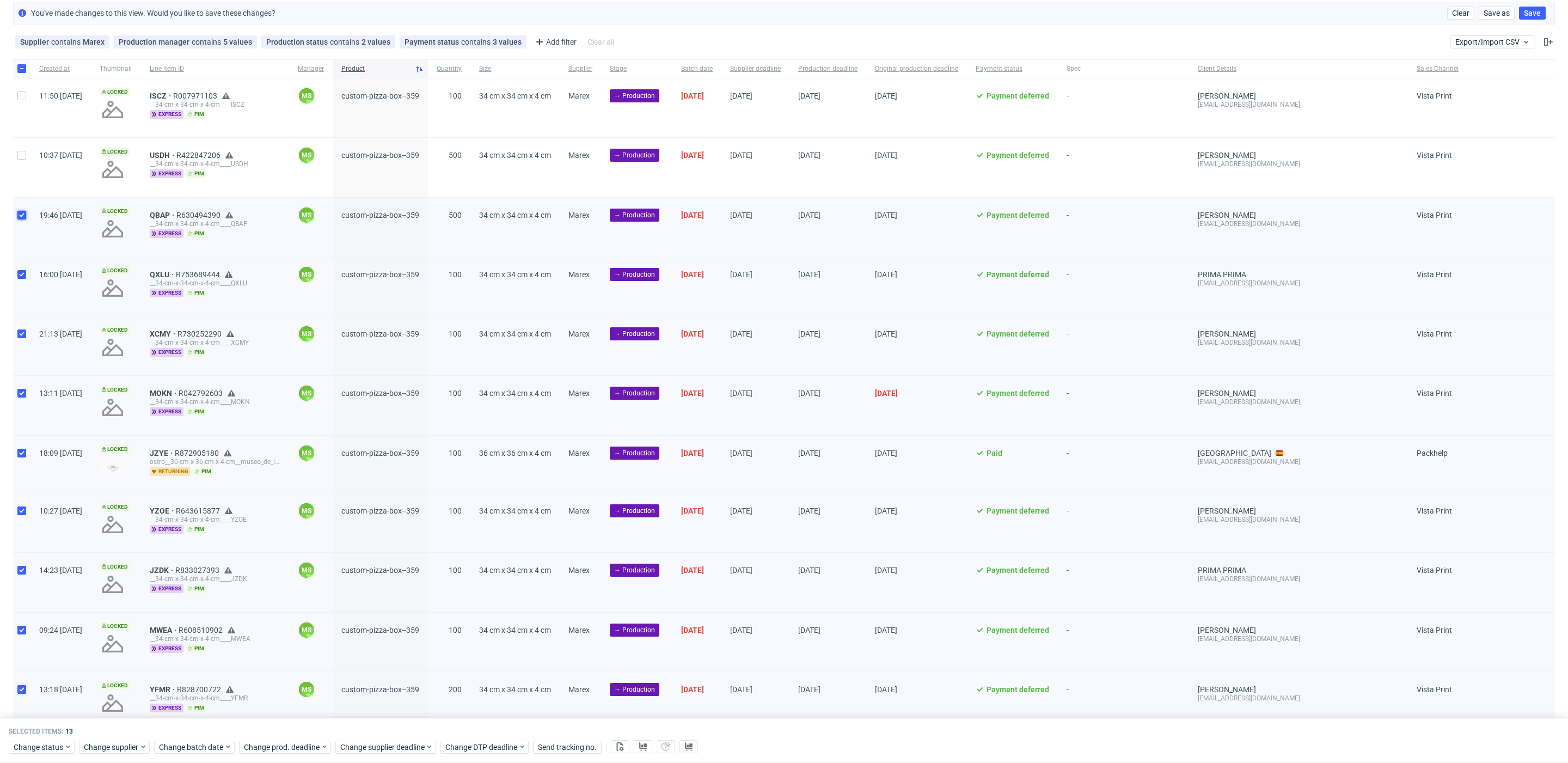
scroll to position [33, 0]
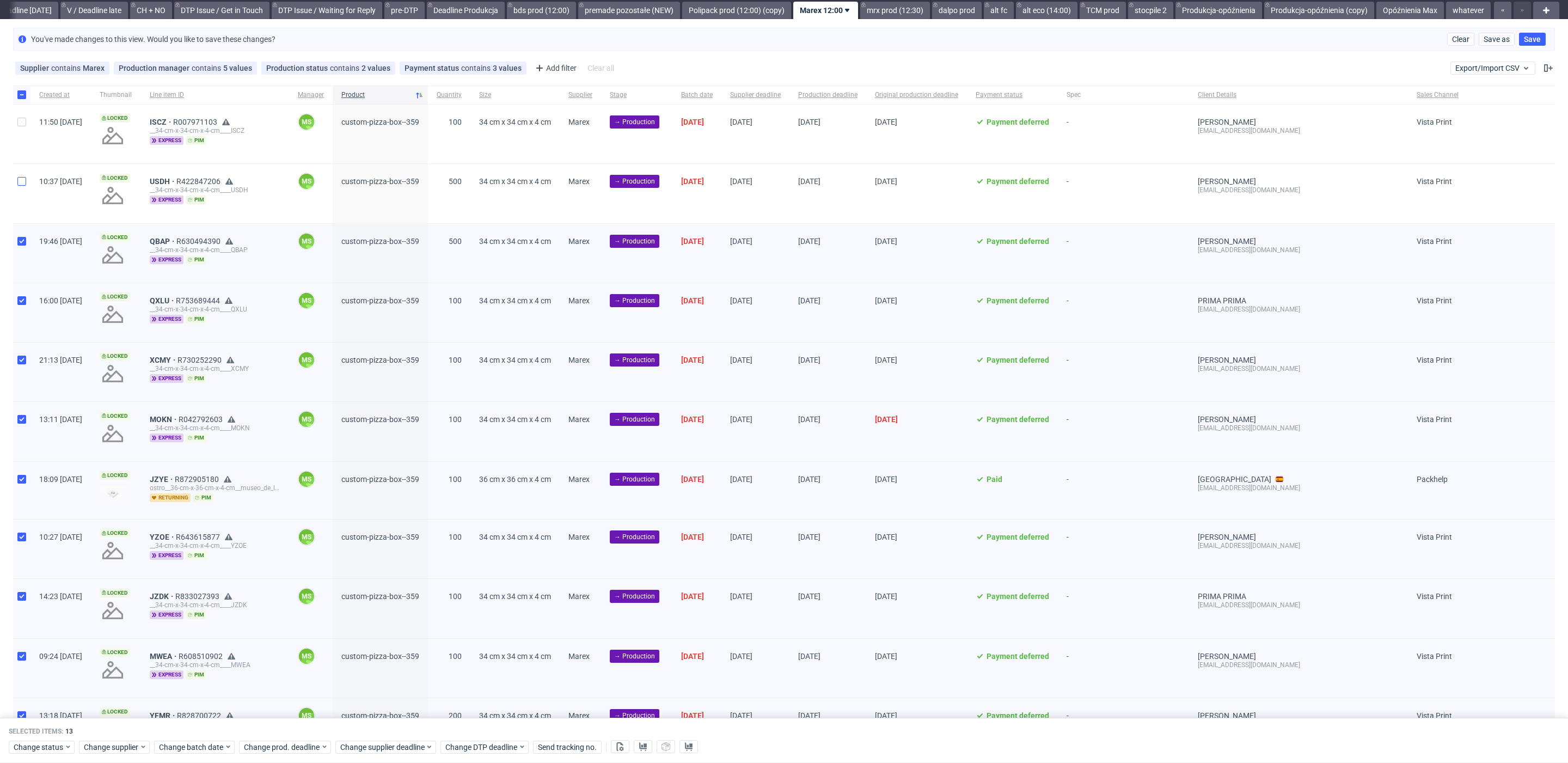
click at [24, 185] on div at bounding box center [21, 193] width 18 height 59
checkbox input "true"
click at [27, 127] on div at bounding box center [21, 134] width 18 height 59
checkbox input "true"
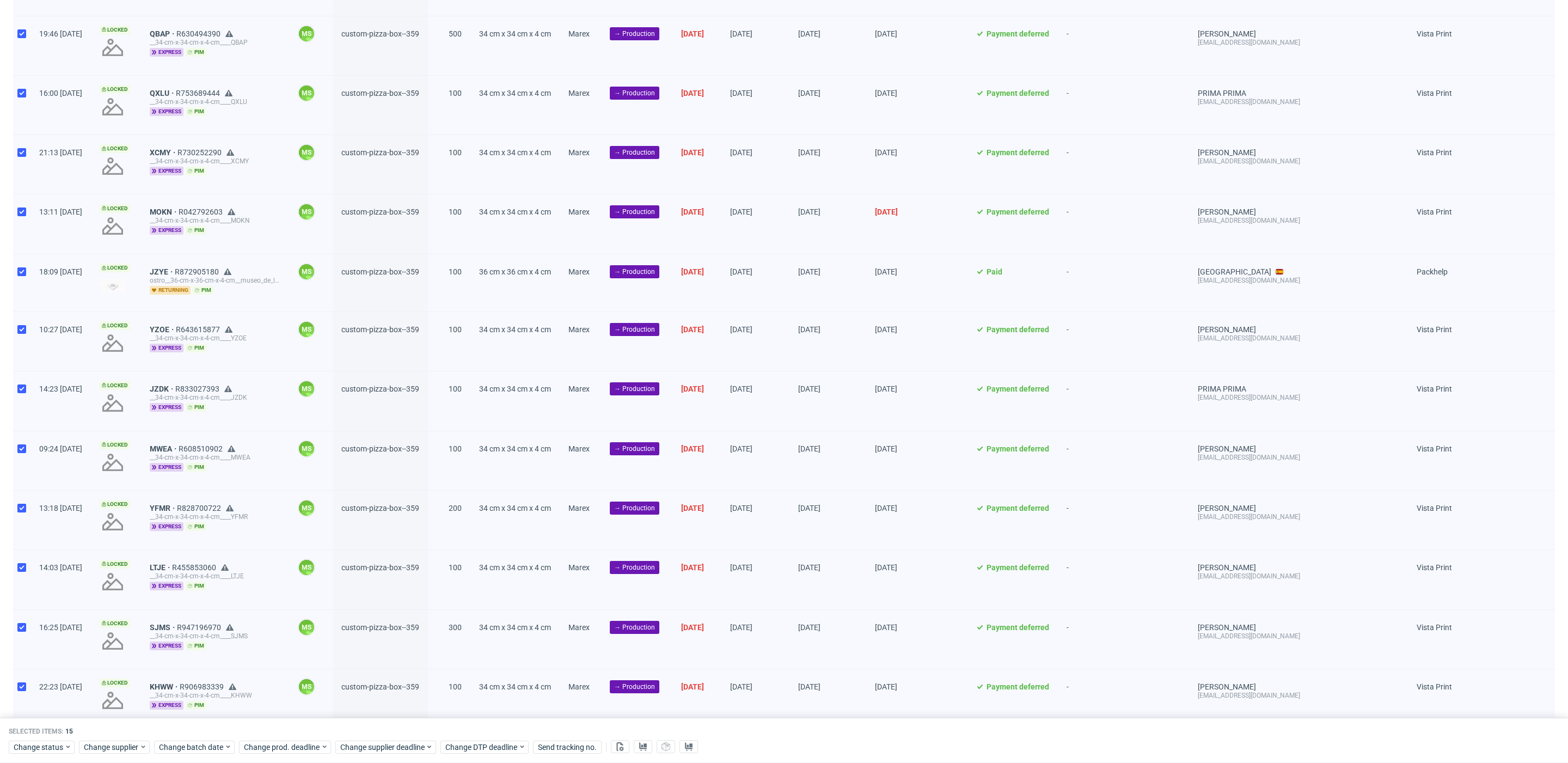
scroll to position [524, 0]
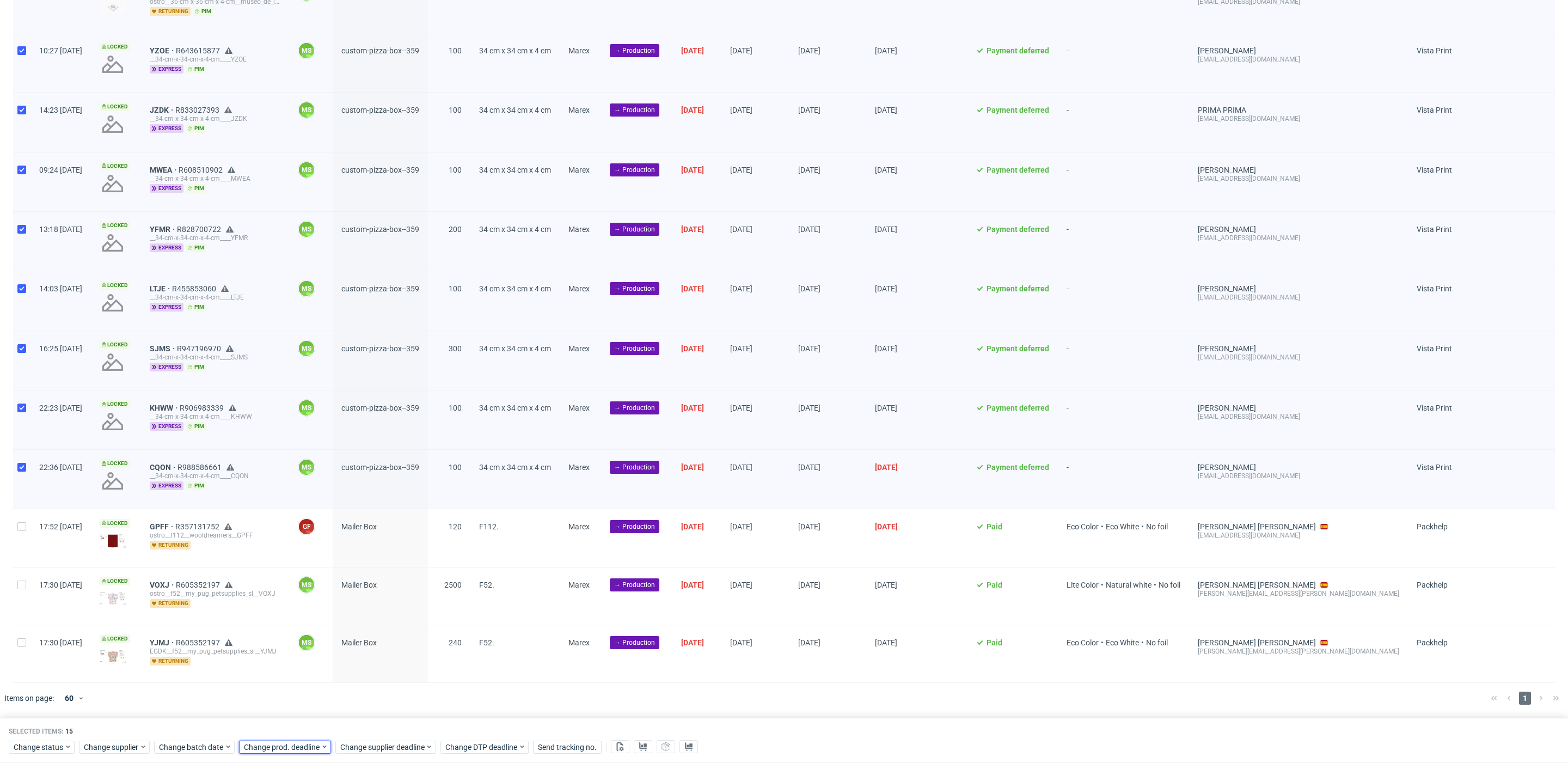
click at [271, 748] on span "Change prod. deadline" at bounding box center [282, 747] width 77 height 11
click at [283, 664] on button "20" at bounding box center [279, 668] width 17 height 18
click at [365, 721] on span "Save" at bounding box center [370, 725] width 17 height 8
click at [374, 739] on div "Change status Change supplier Change batch date Change prod. deadline Change su…" at bounding box center [783, 746] width 1550 height 16
click at [380, 743] on span "Change supplier deadline" at bounding box center [383, 747] width 85 height 11
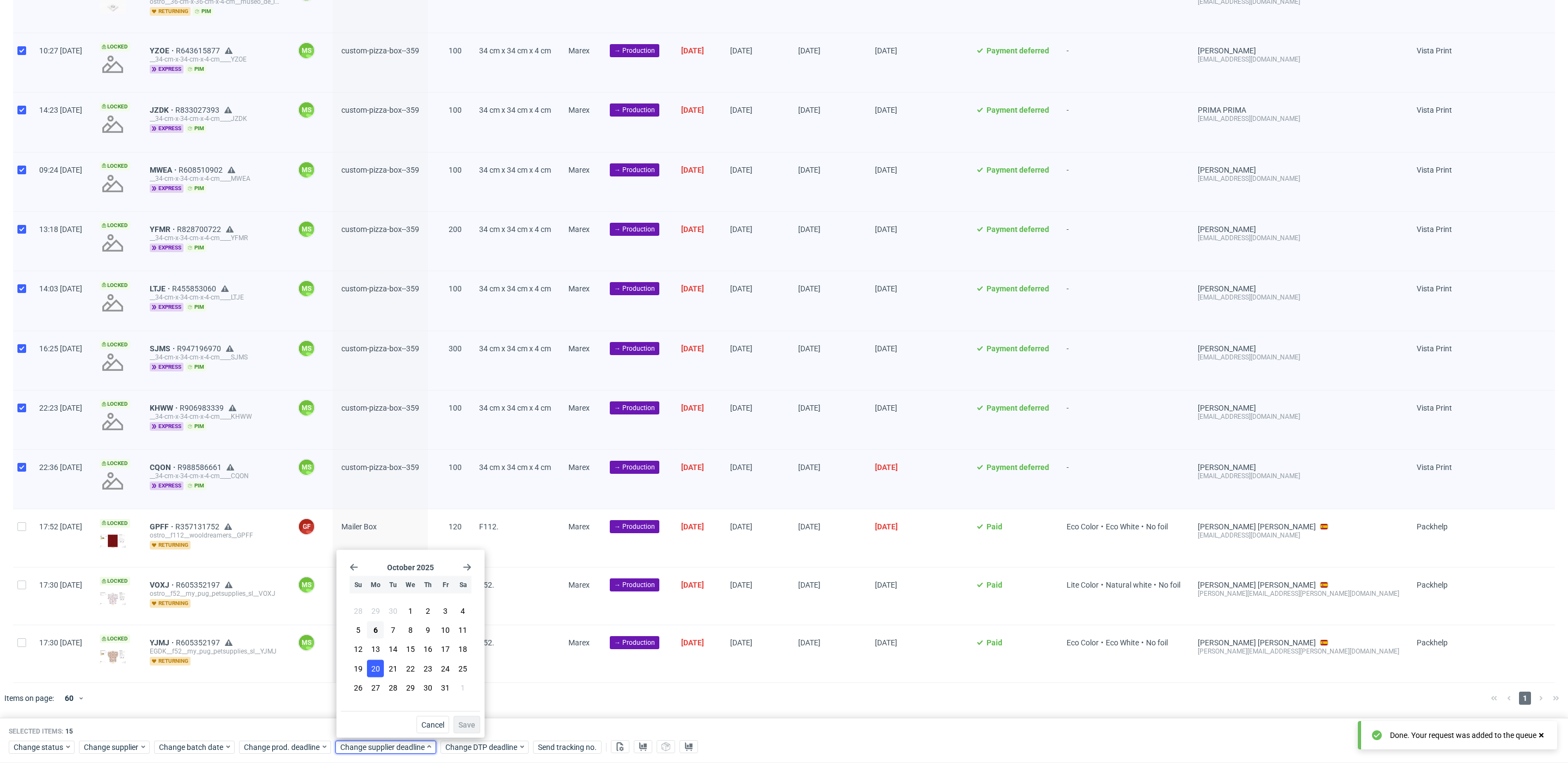
click at [379, 673] on button "20" at bounding box center [376, 668] width 17 height 18
click at [462, 721] on span "Save" at bounding box center [467, 725] width 17 height 8
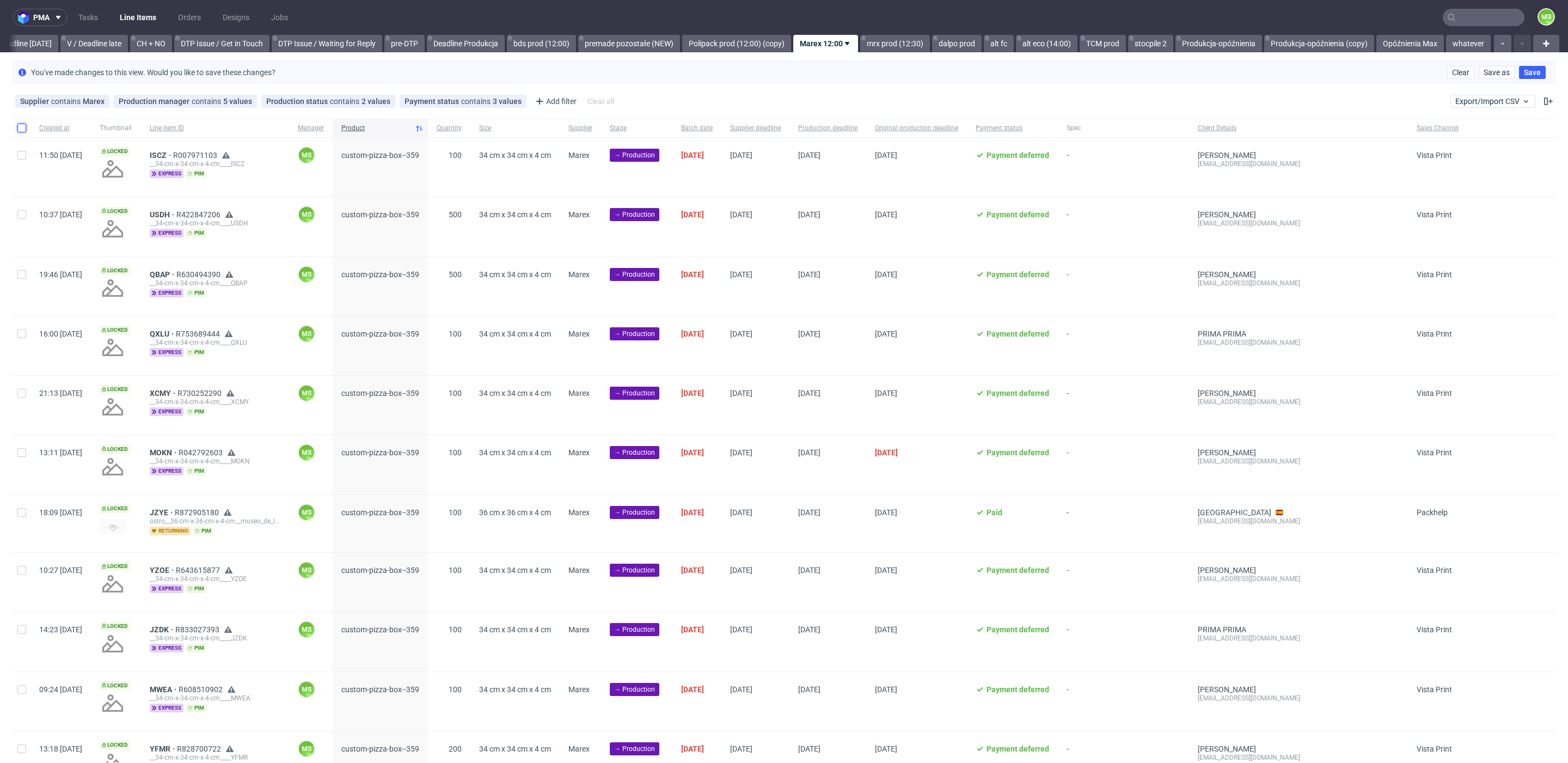
click at [21, 127] on input "checkbox" at bounding box center [22, 128] width 9 height 9
checkbox input "true"
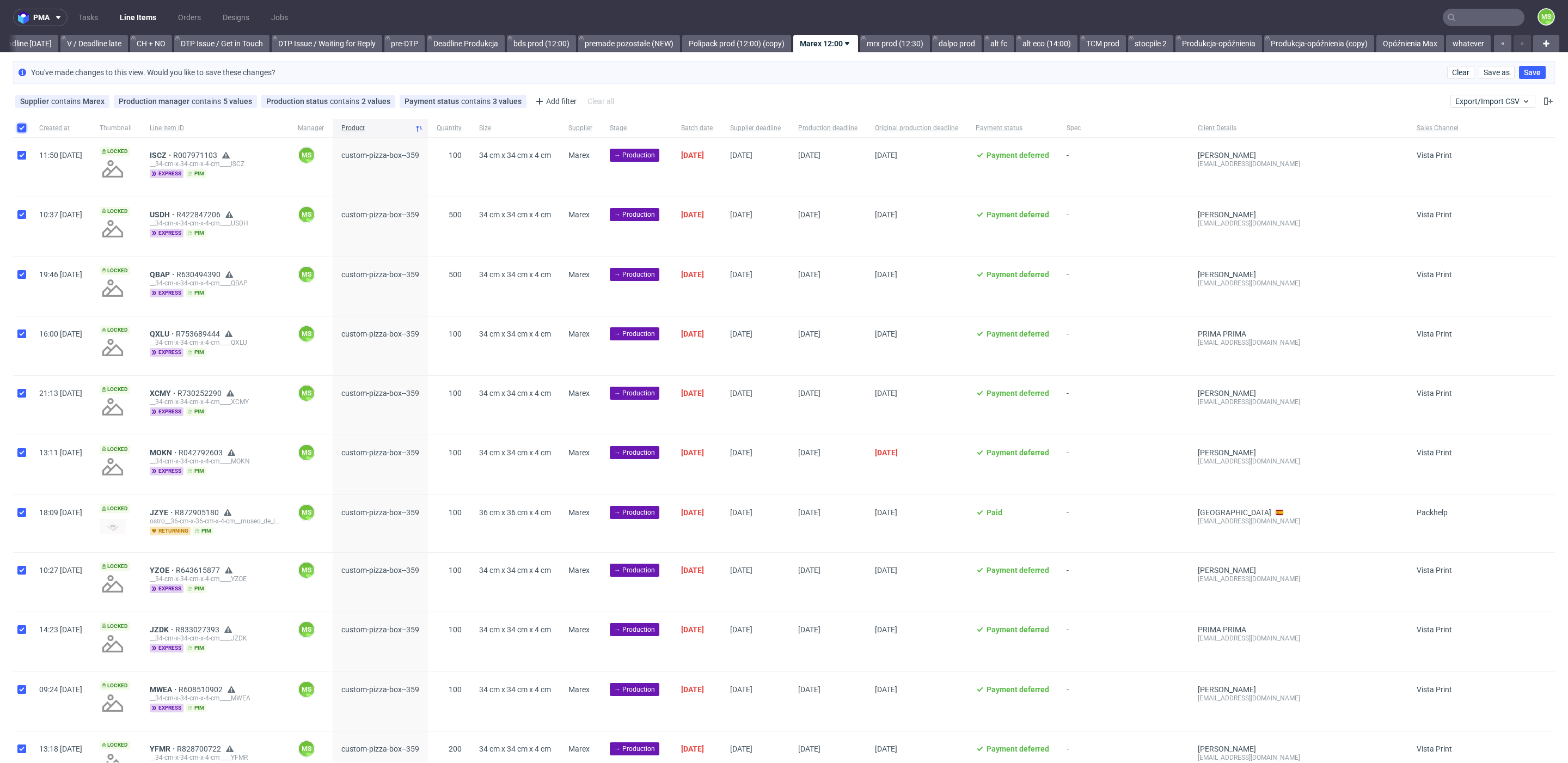
checkbox input "true"
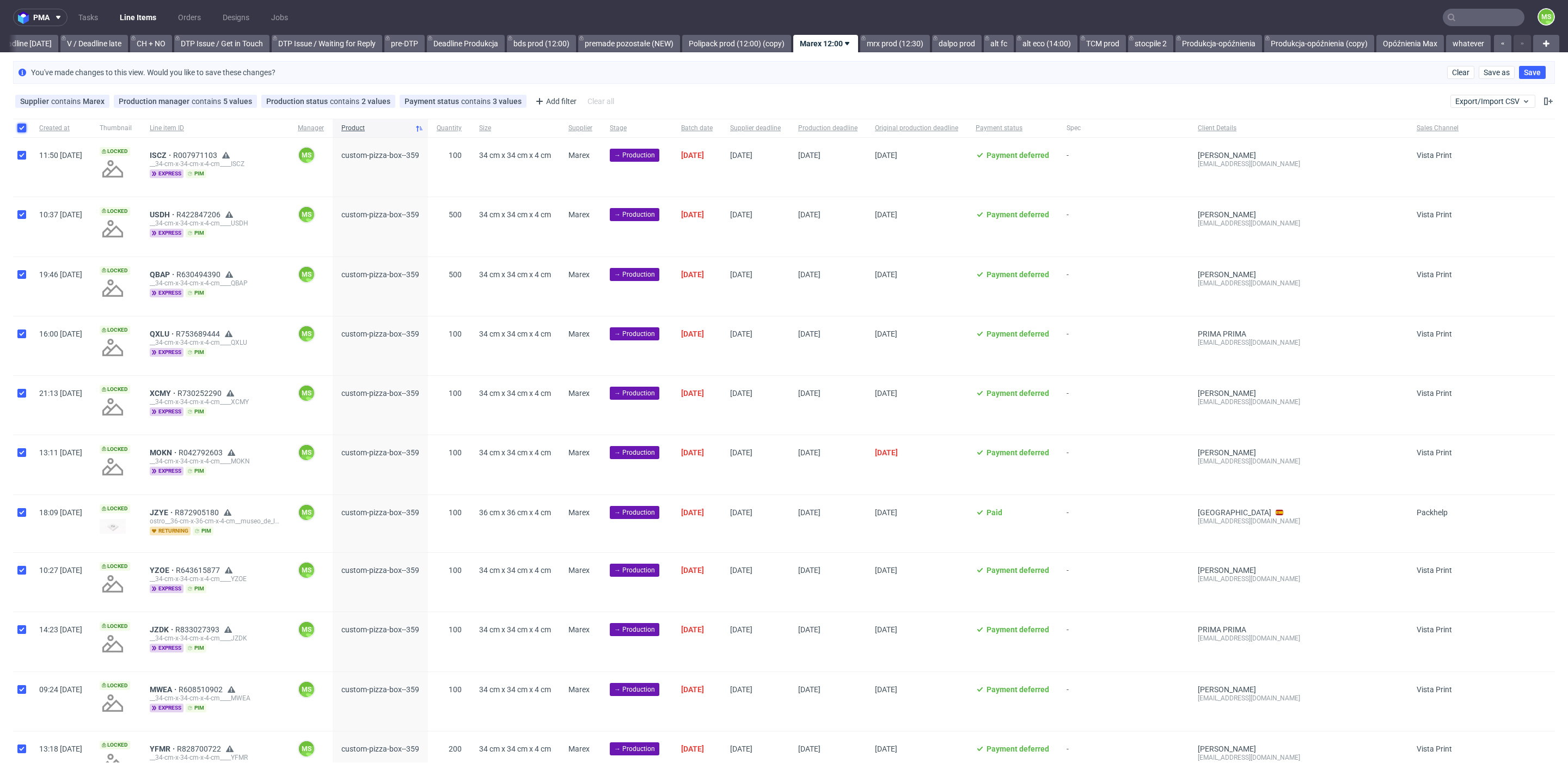
checkbox input "true"
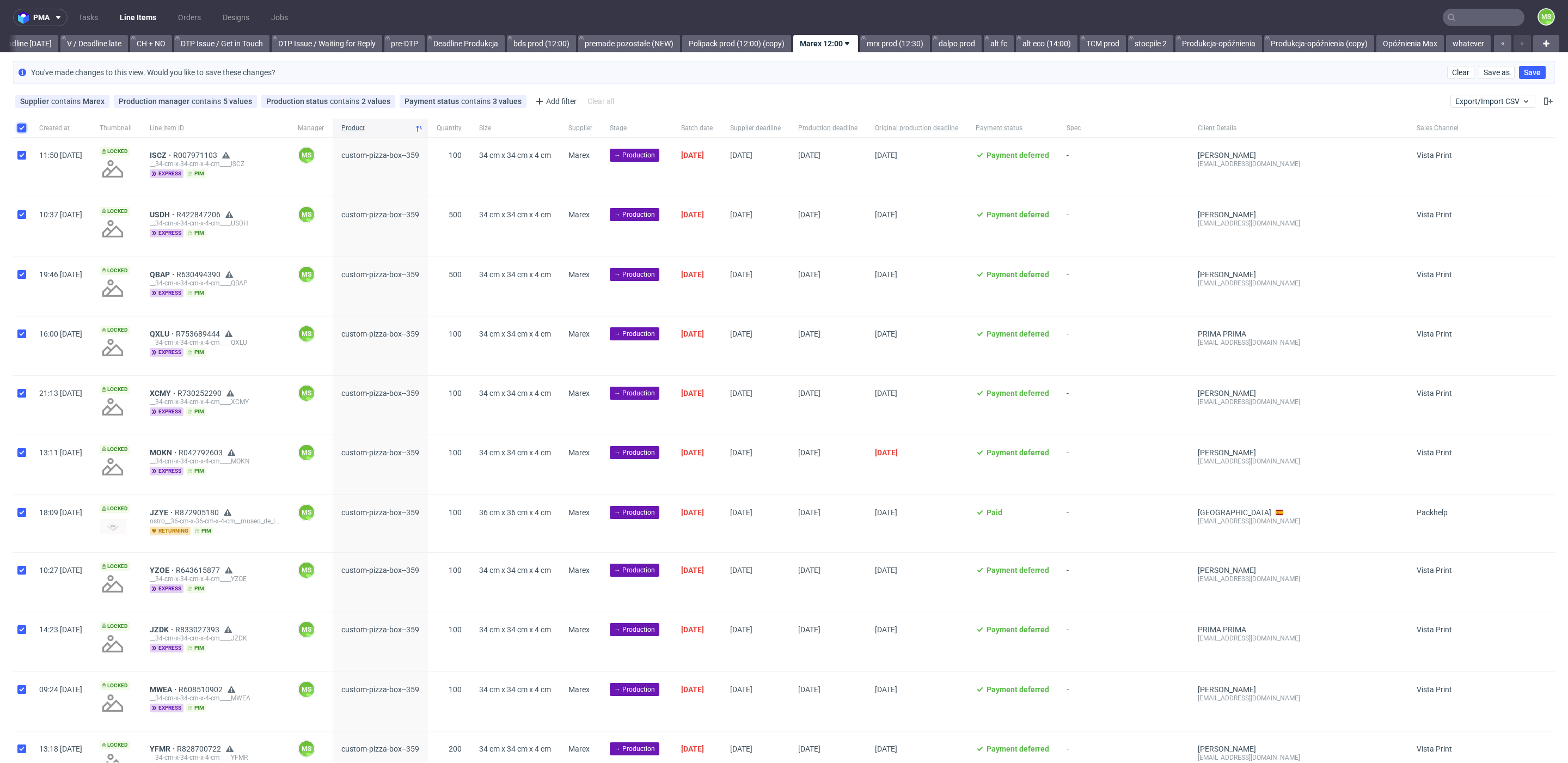
checkbox input "true"
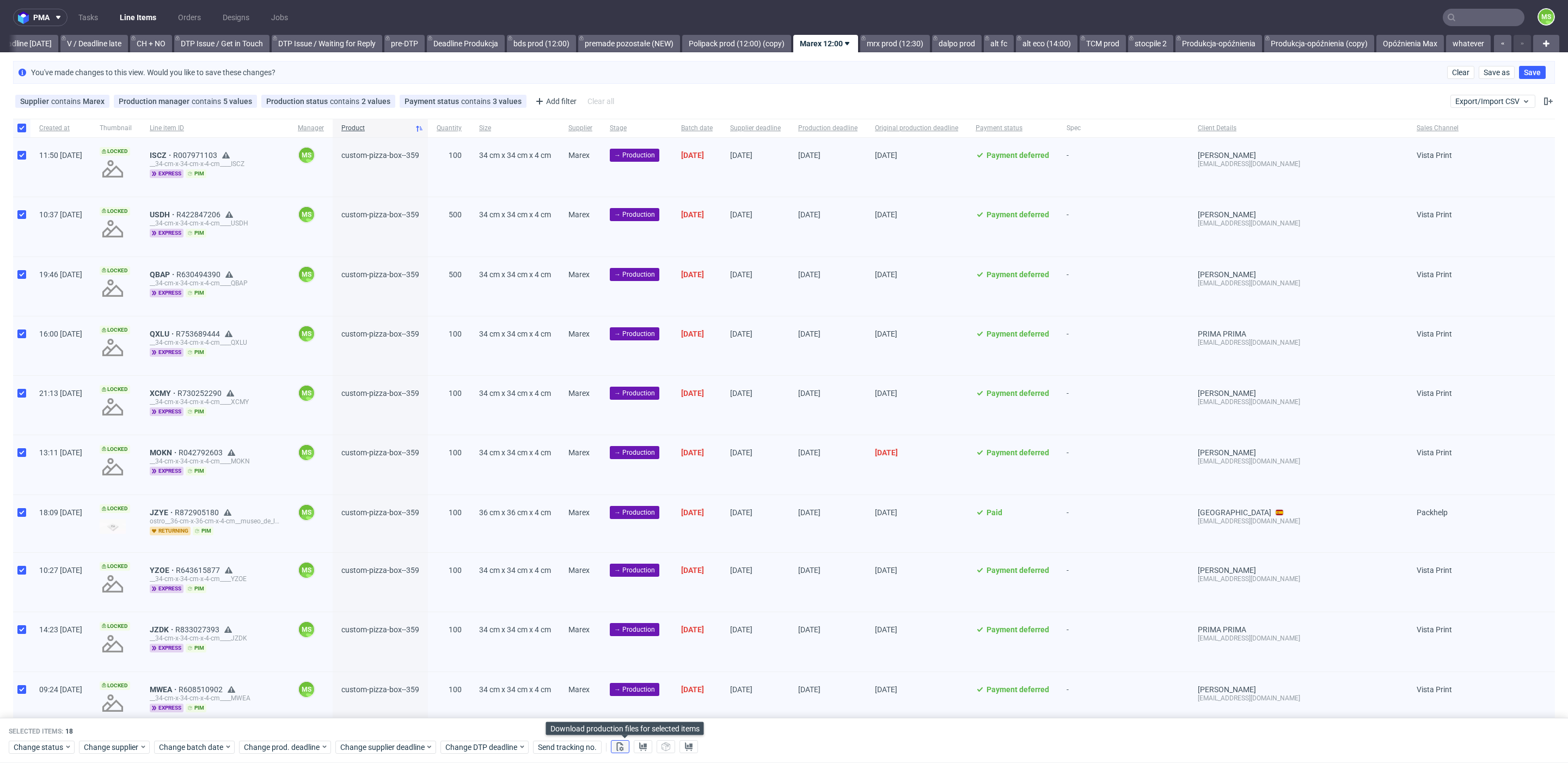
click at [629, 744] on button at bounding box center [620, 747] width 18 height 13
click at [647, 746] on use at bounding box center [643, 747] width 8 height 9
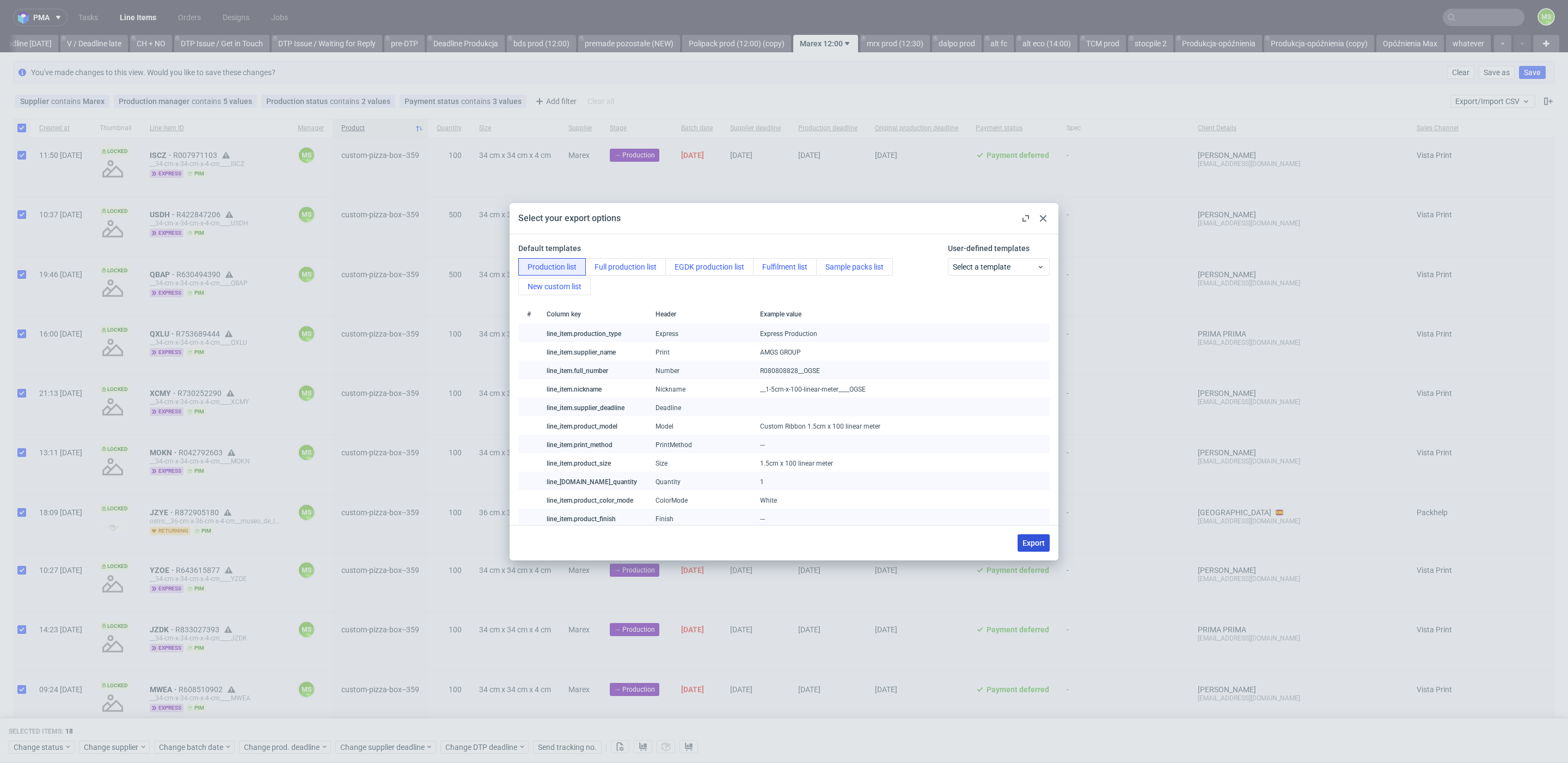
click at [1038, 540] on span "Export" at bounding box center [1034, 543] width 23 height 8
checkbox input "false"
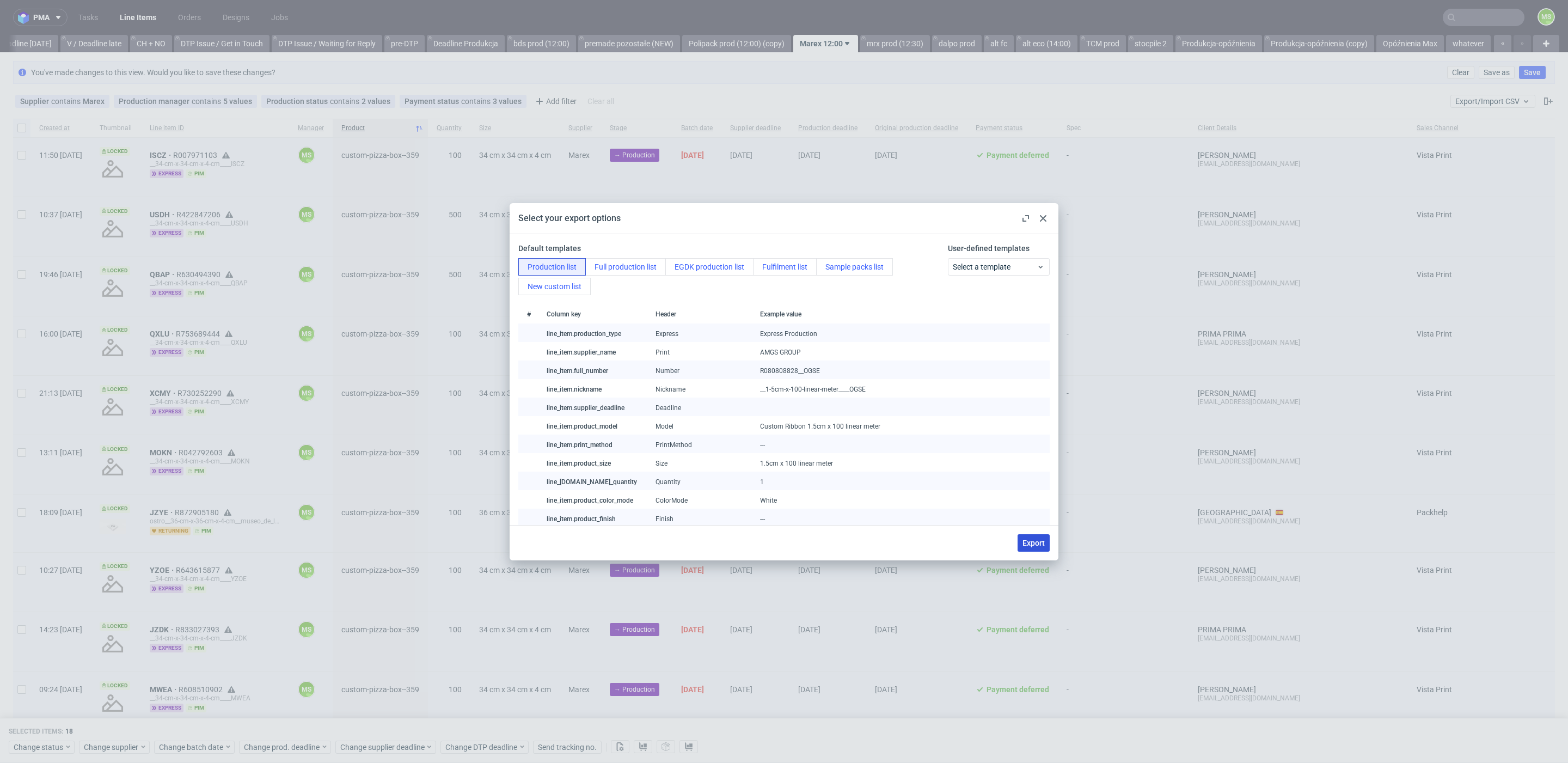
checkbox input "false"
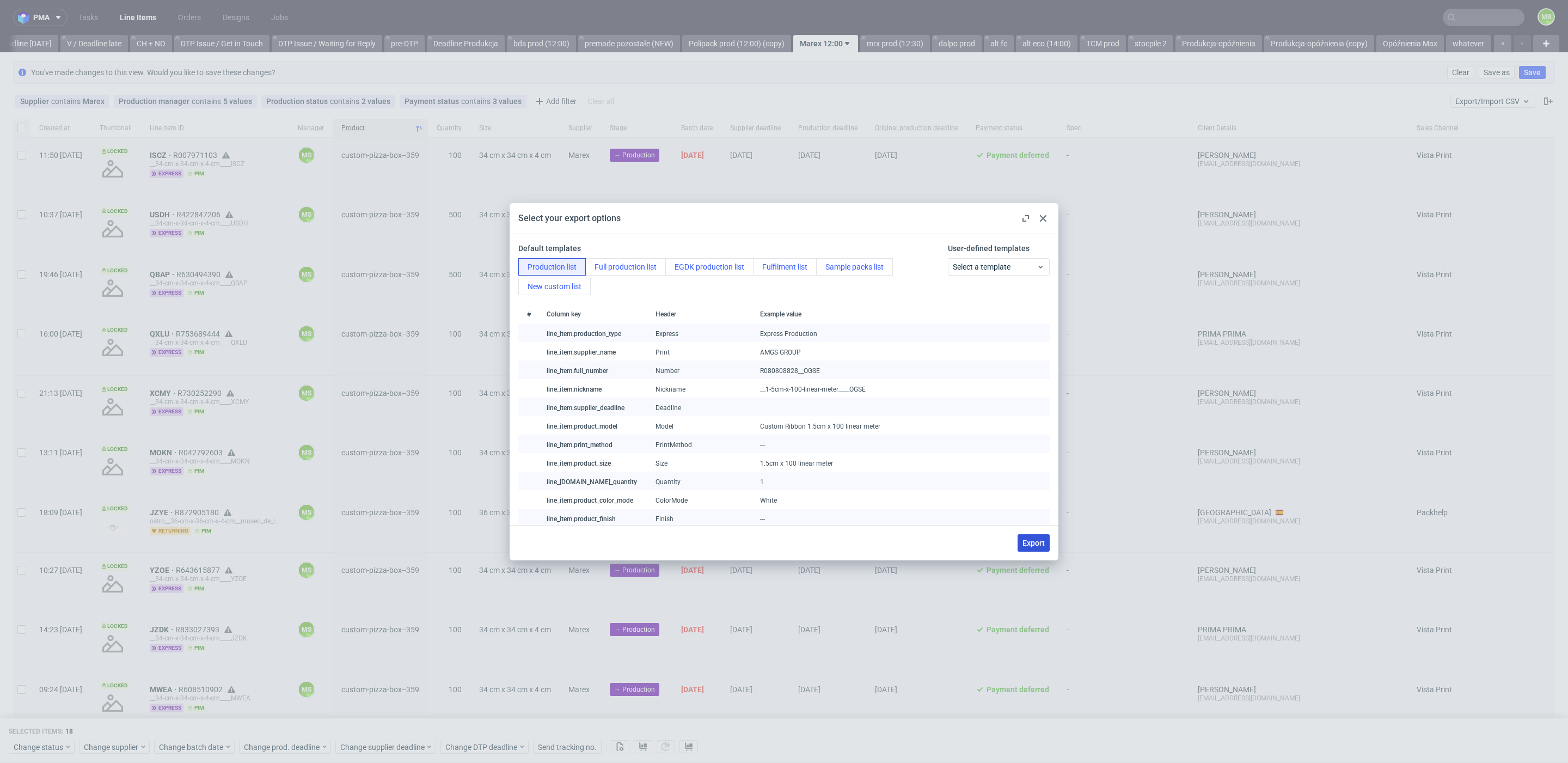
checkbox input "false"
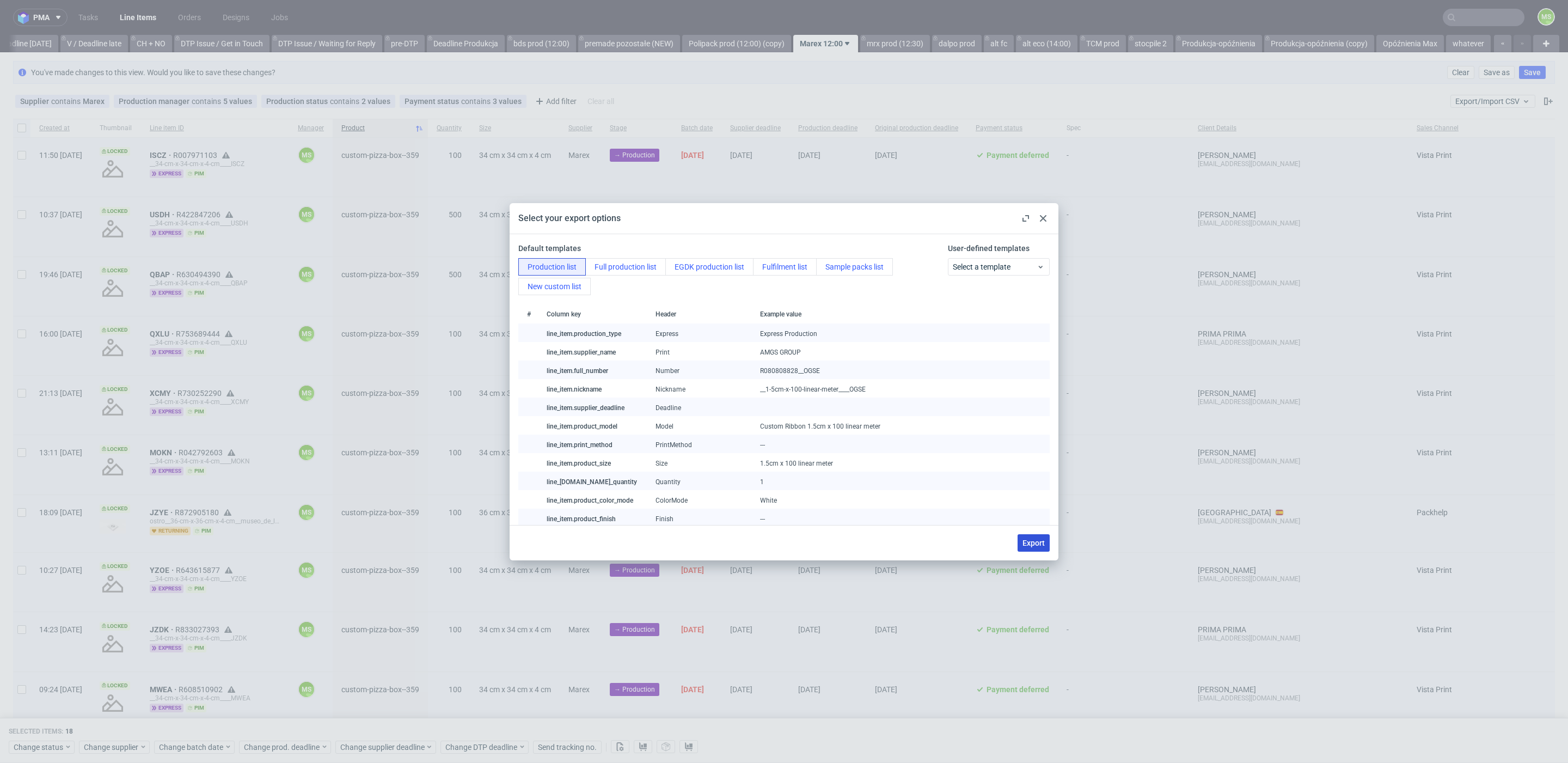
checkbox input "false"
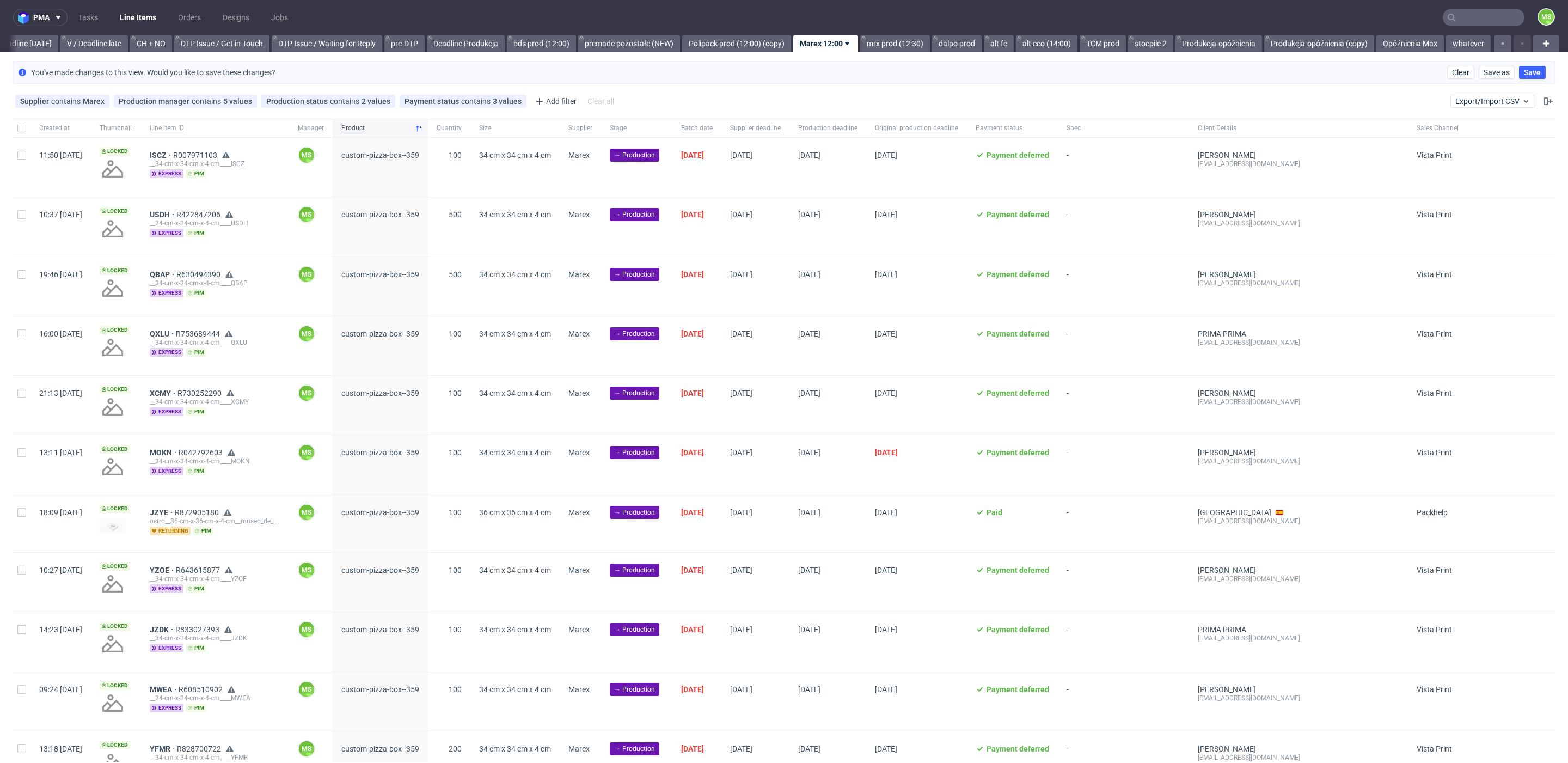
click at [24, 133] on div at bounding box center [21, 128] width 18 height 18
checkbox input "true"
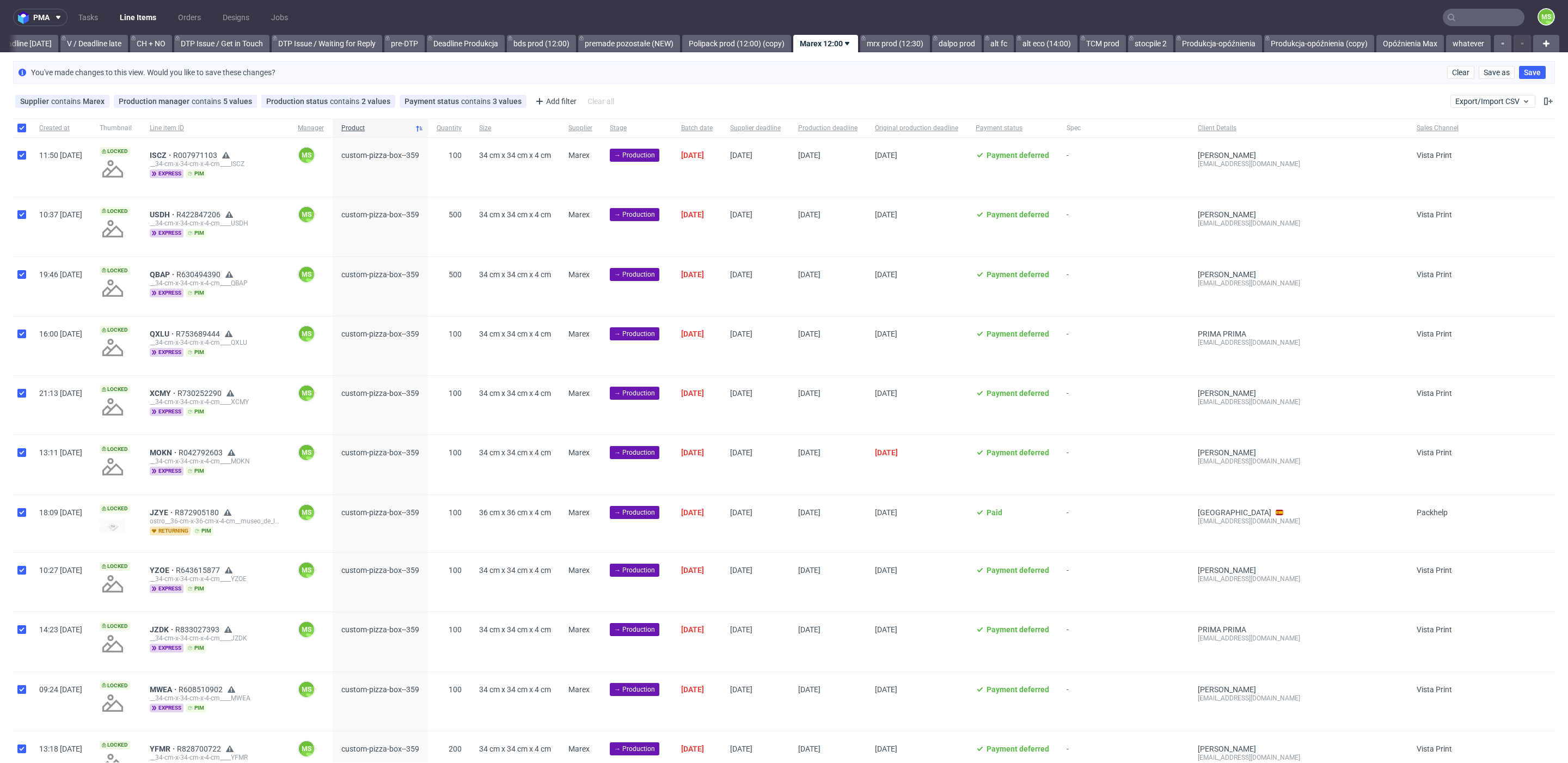
checkbox input "true"
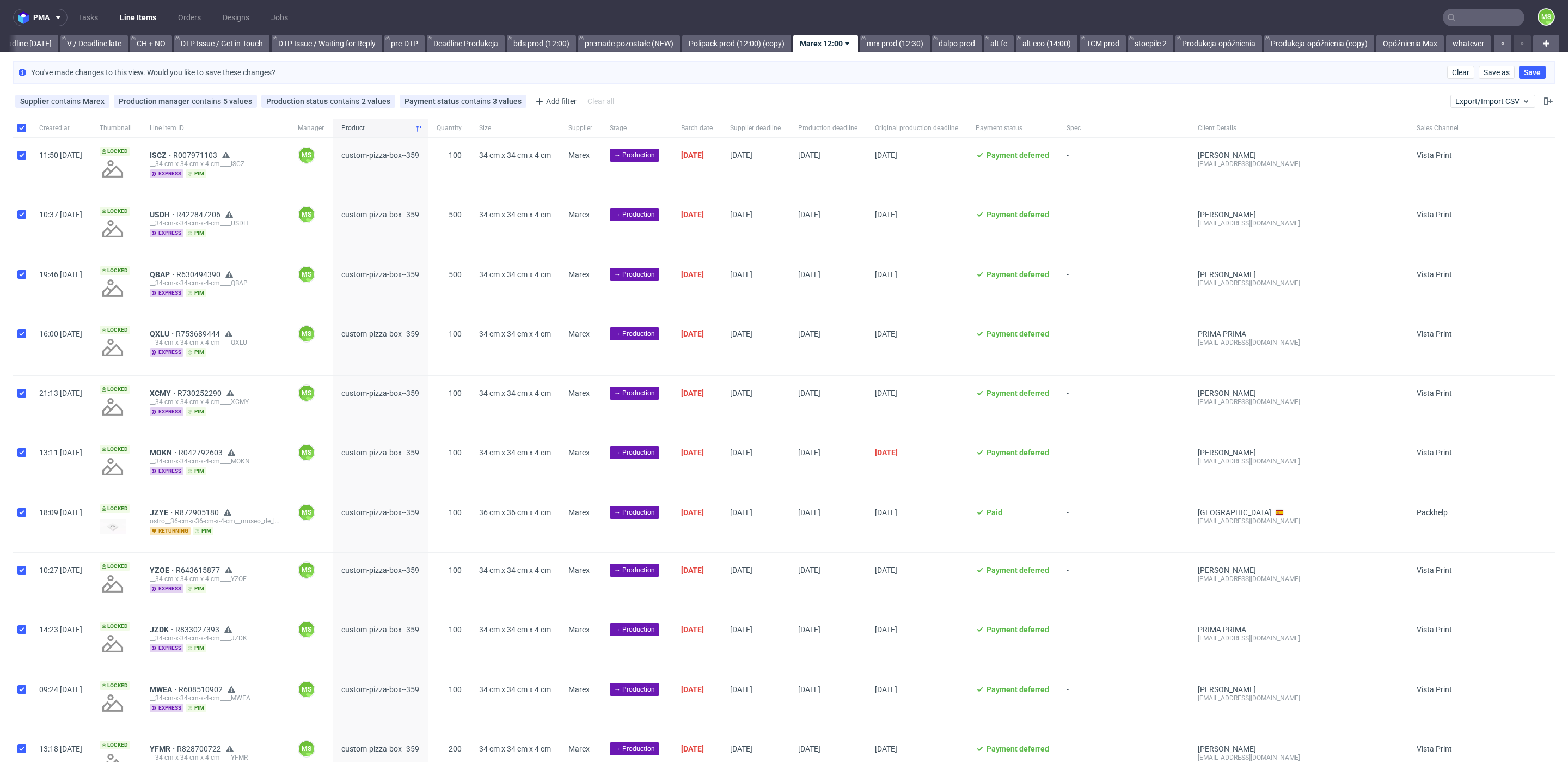
checkbox input "true"
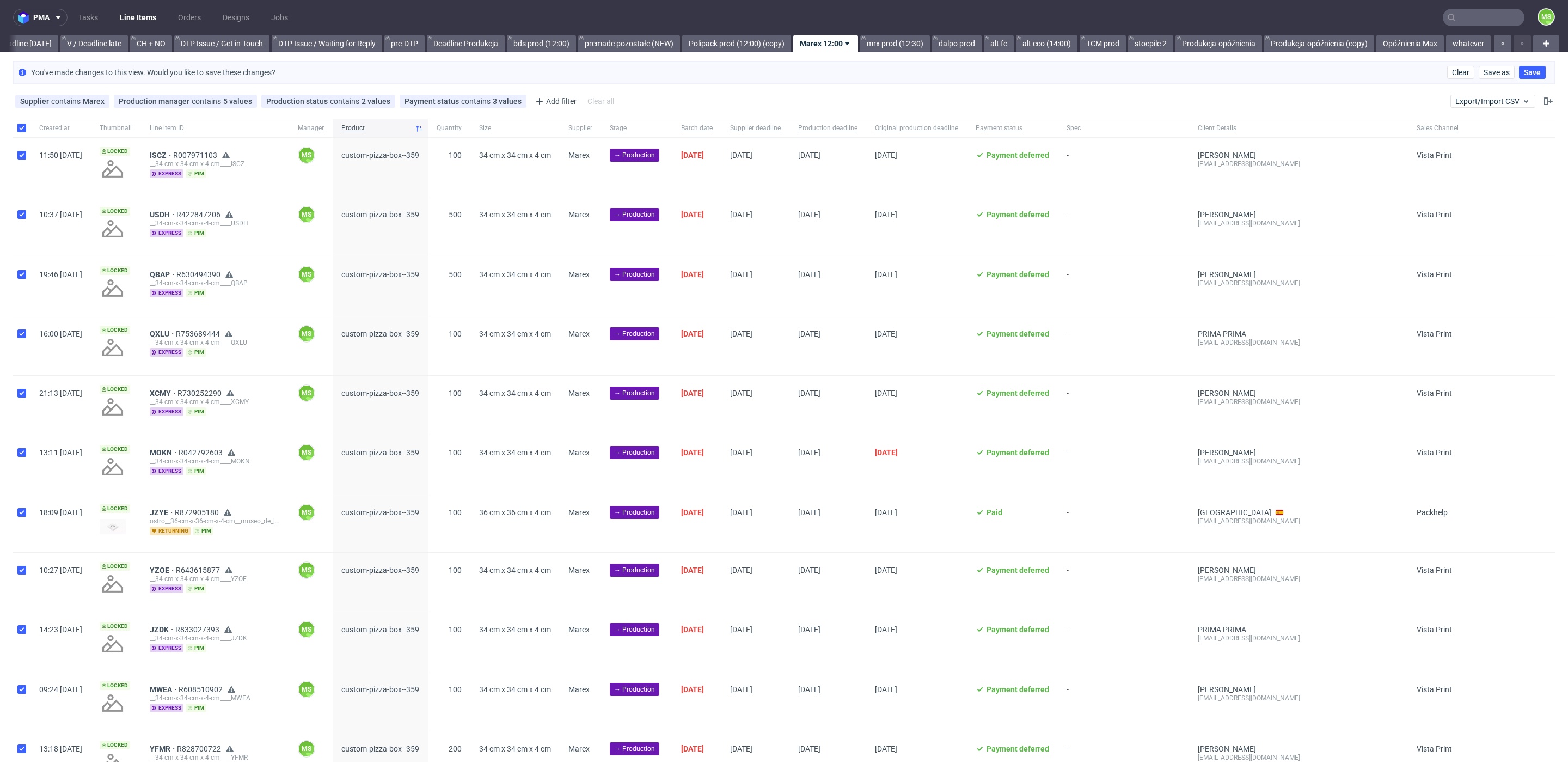
checkbox input "true"
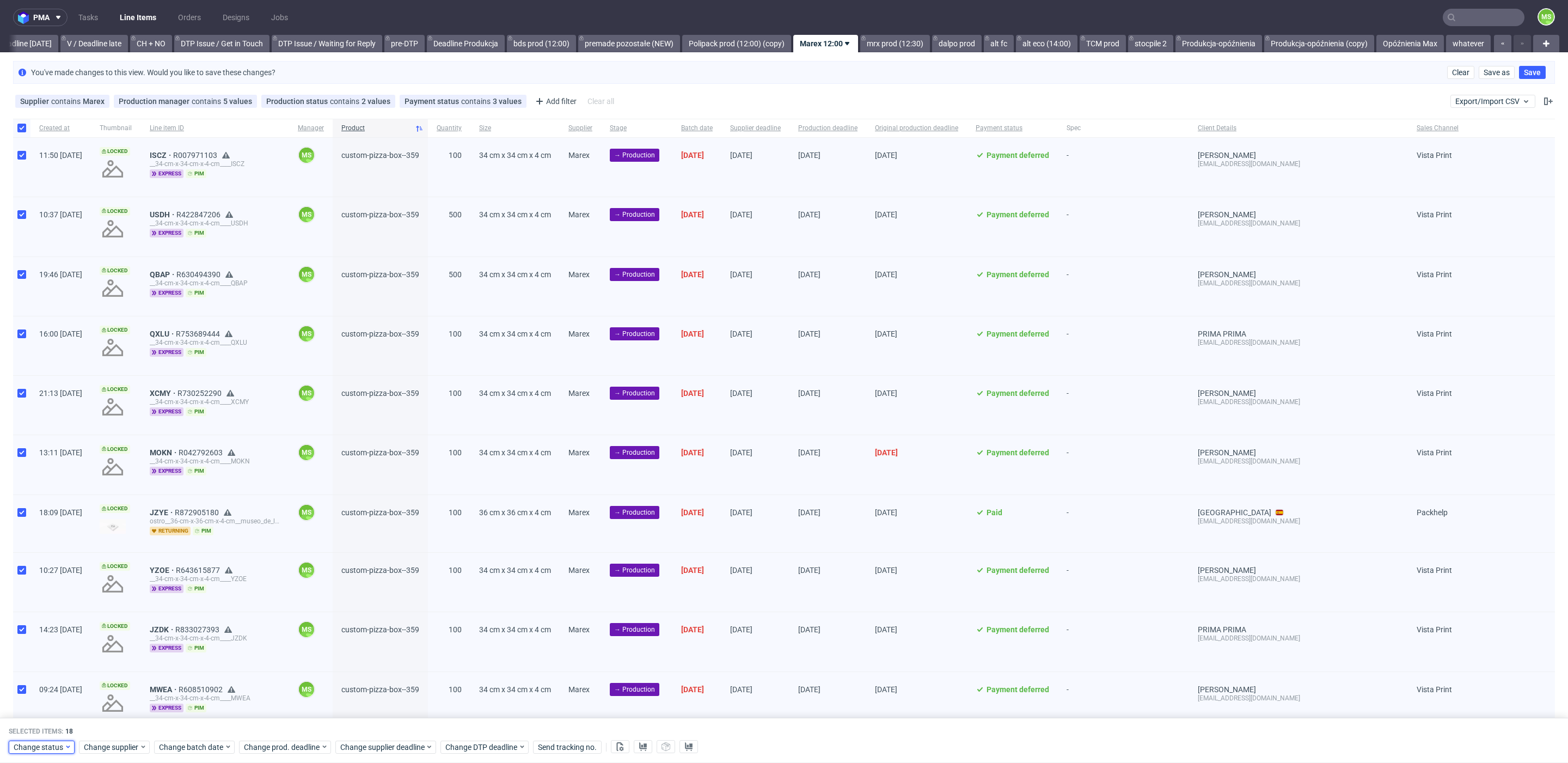
click at [51, 743] on span "Change status" at bounding box center [38, 747] width 51 height 11
drag, startPoint x: 68, startPoint y: 626, endPoint x: 116, endPoint y: 705, distance: 92.4
click at [68, 626] on div "In Production" at bounding box center [75, 624] width 125 height 15
click at [121, 728] on span "Save" at bounding box center [125, 725] width 17 height 8
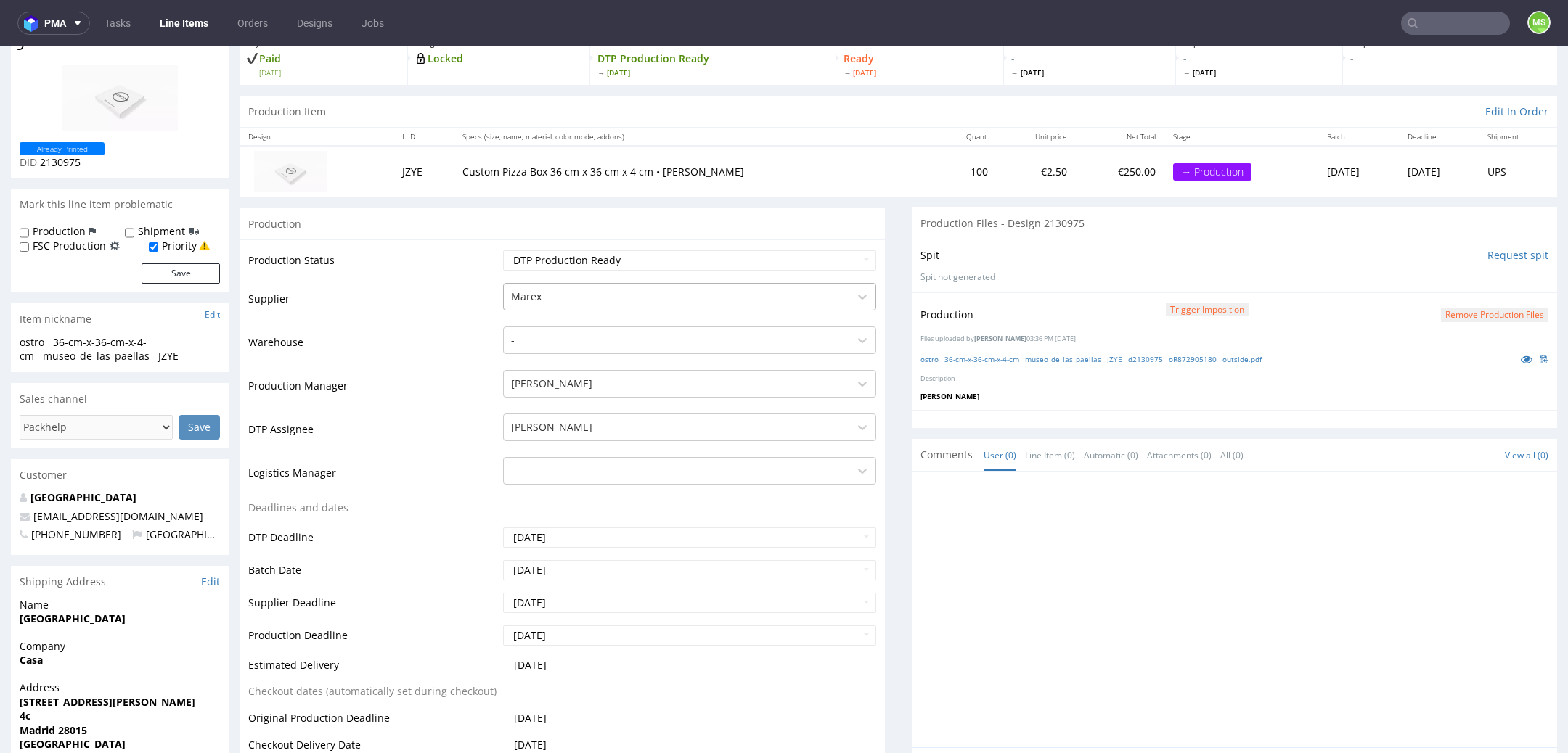
scroll to position [116, 0]
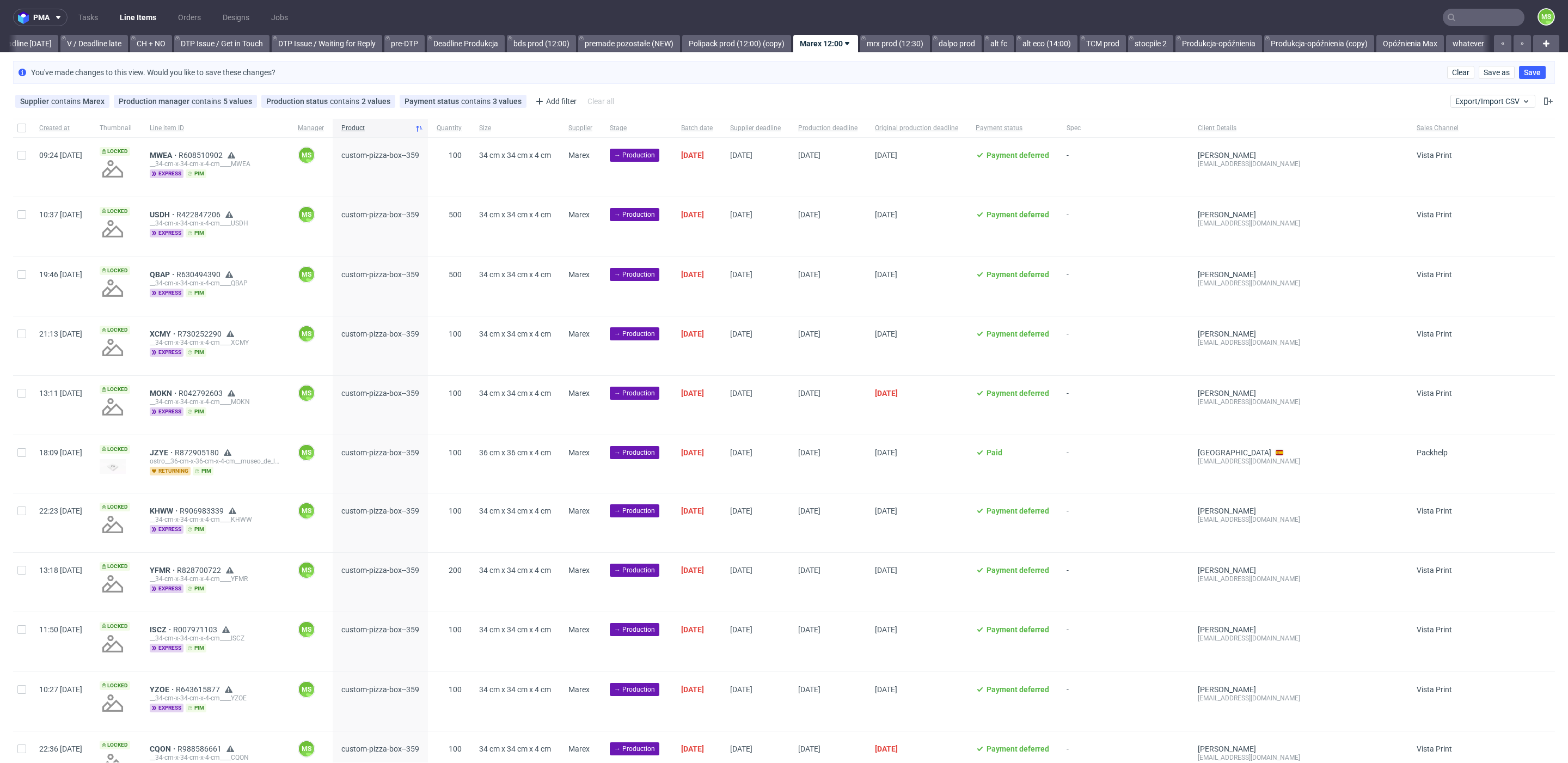
scroll to position [0, 1489]
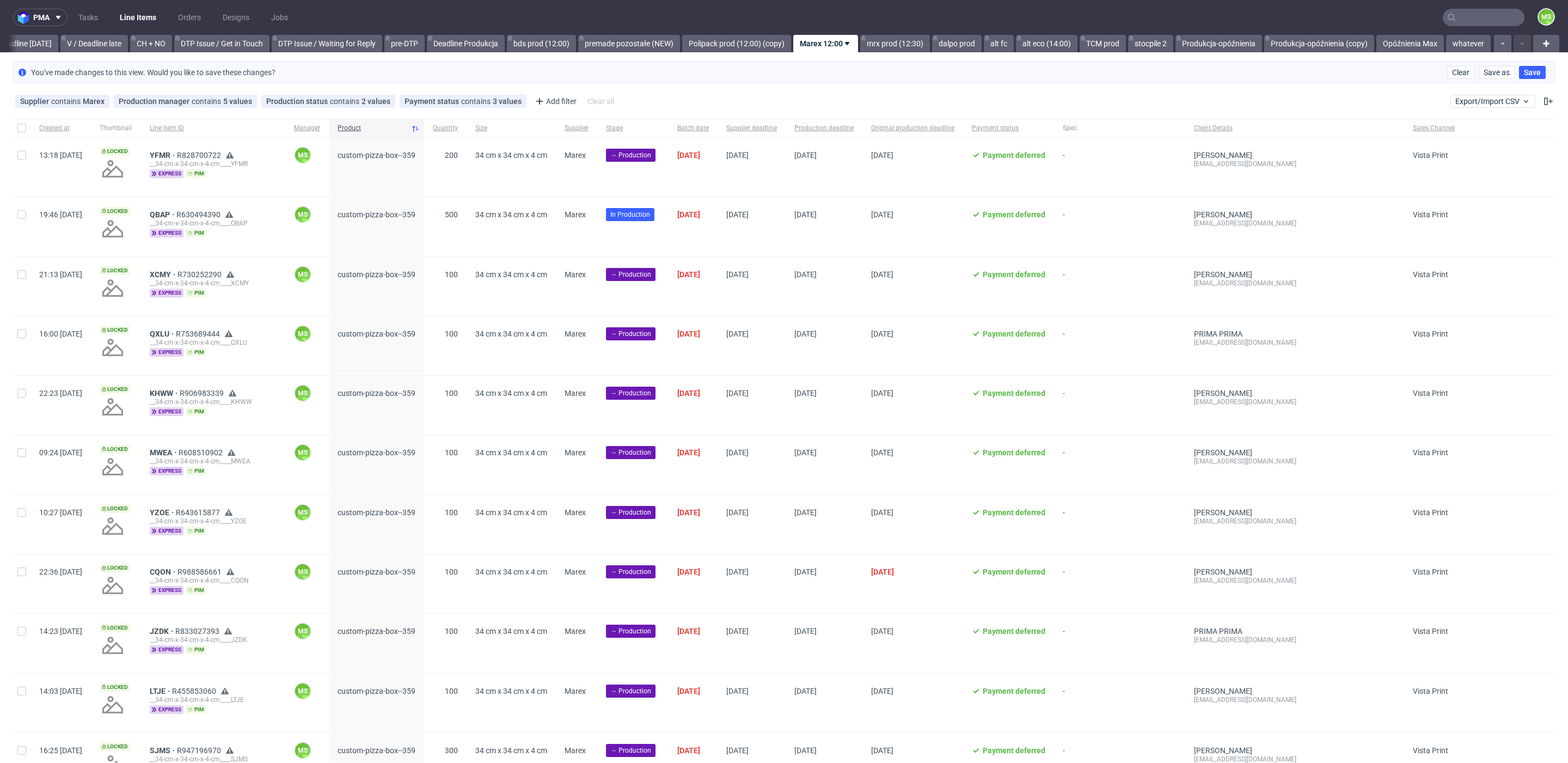
scroll to position [0, 1489]
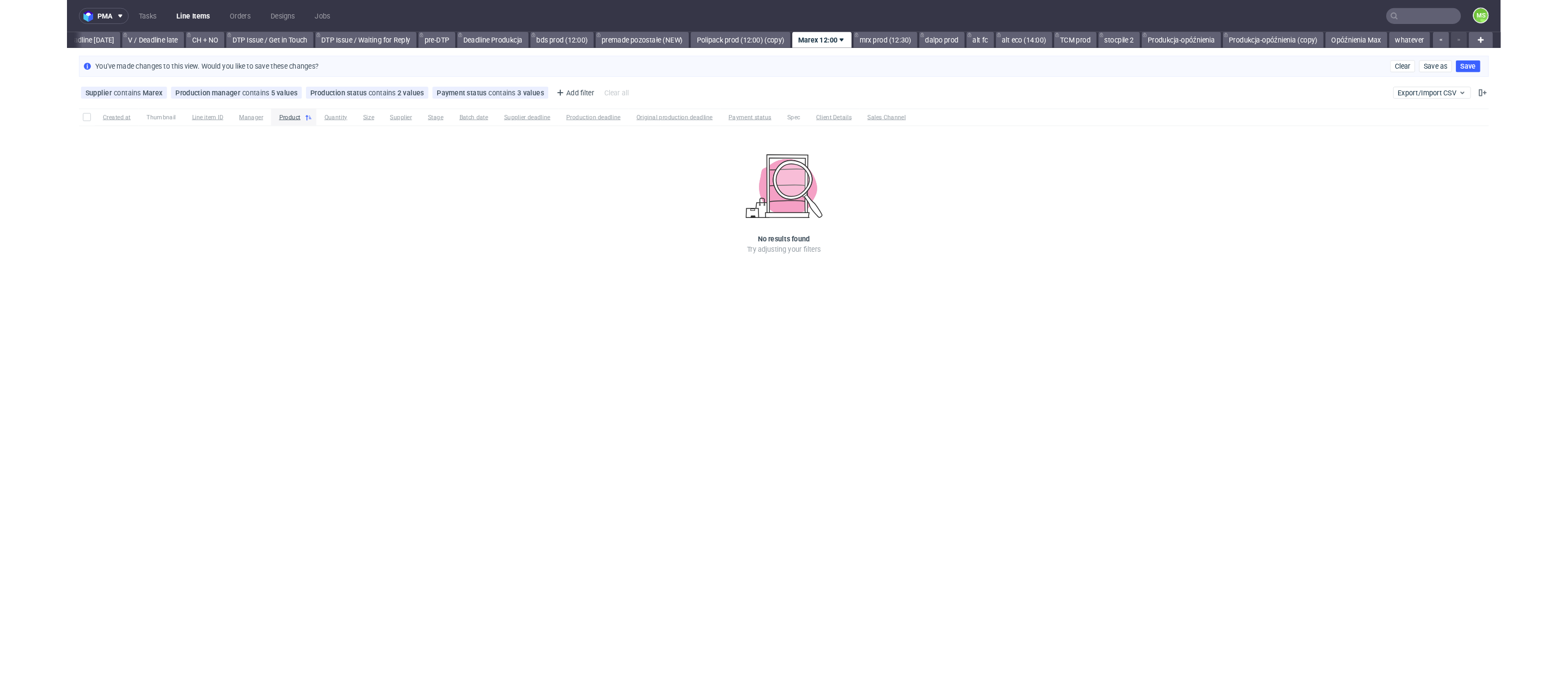
scroll to position [0, 1477]
